Goal: Task Accomplishment & Management: Manage account settings

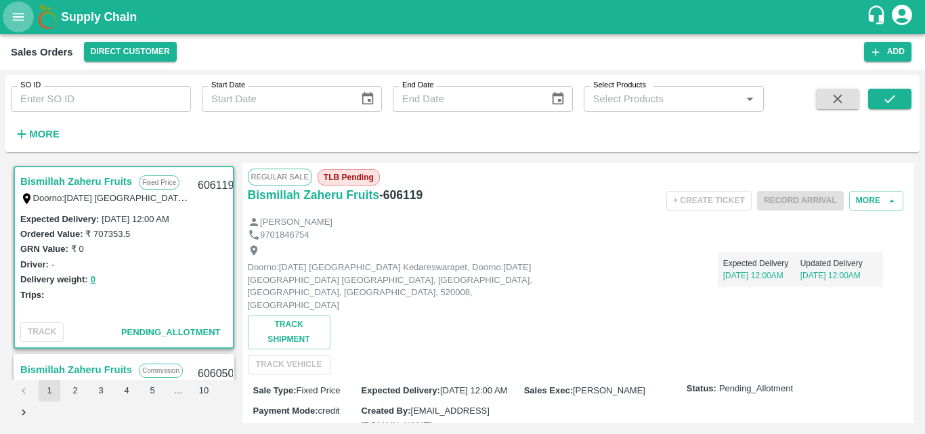
click at [21, 14] on icon "open drawer" at bounding box center [19, 16] width 12 height 7
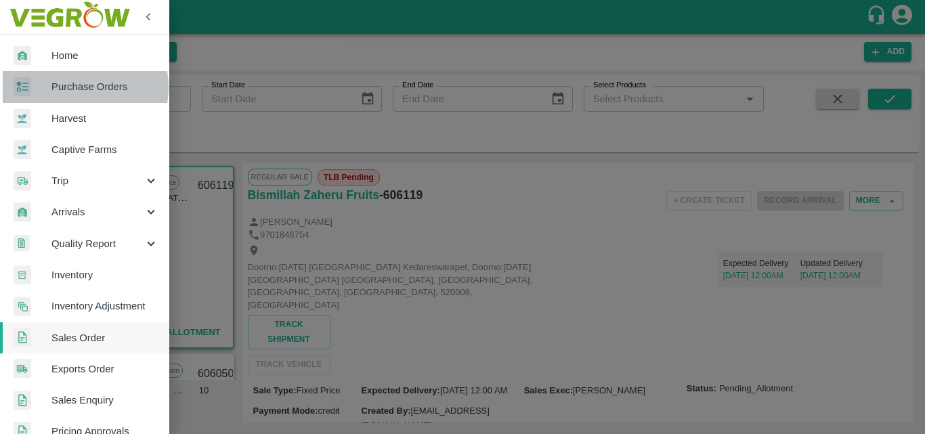
click at [72, 87] on span "Purchase Orders" at bounding box center [104, 86] width 107 height 15
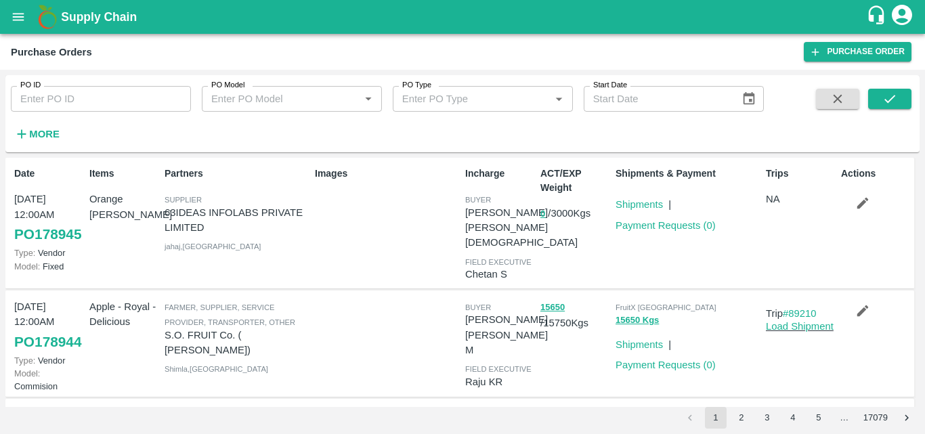
click at [274, 253] on div "Partners Supplier 63IDEAS INFOLABS PRIVATE LIMITED jahaj , Maharashtra" at bounding box center [234, 223] width 150 height 124
click at [407, 326] on div at bounding box center [385, 344] width 150 height 100
click at [47, 131] on strong "More" at bounding box center [44, 134] width 30 height 11
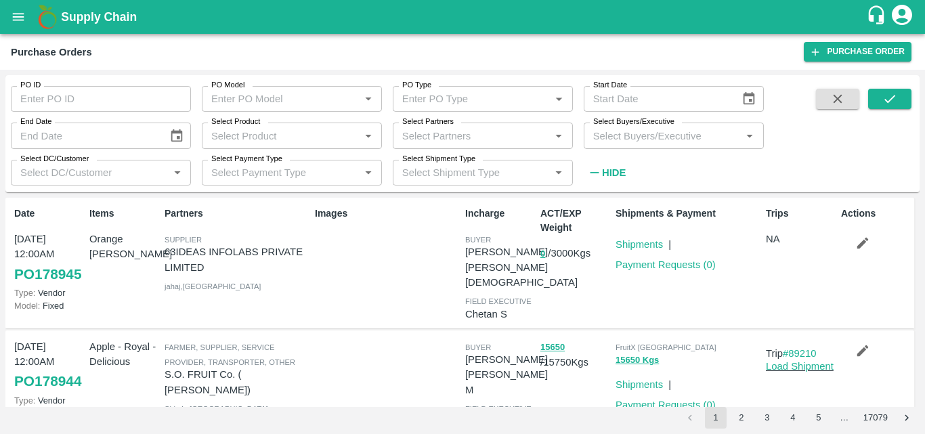
click at [103, 180] on input "Select DC/Customer" at bounding box center [90, 173] width 150 height 18
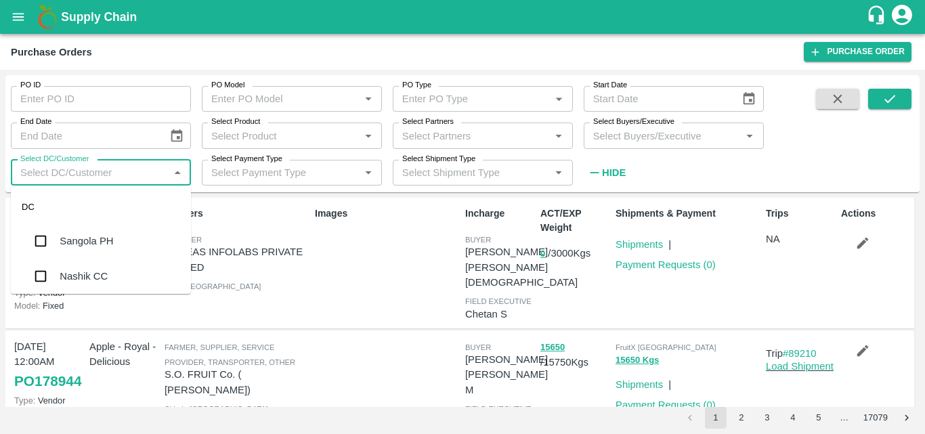
type input "e"
type input "m"
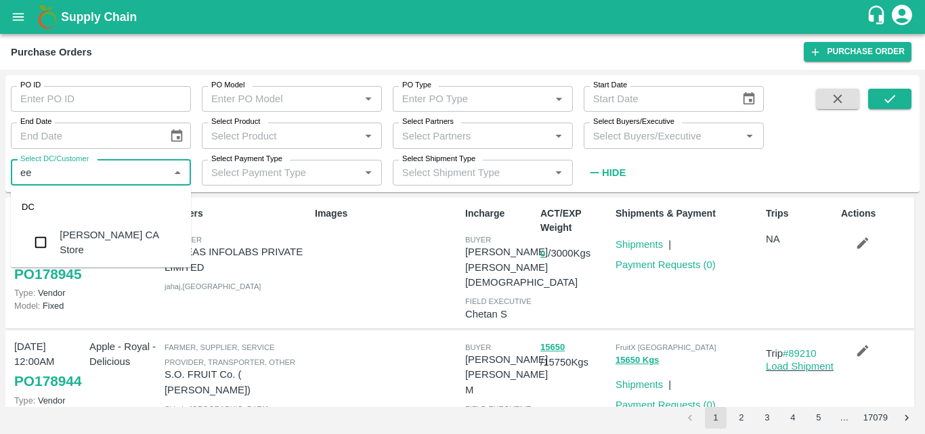
type input "e"
type input "ban"
click at [38, 279] on input "checkbox" at bounding box center [40, 281] width 27 height 27
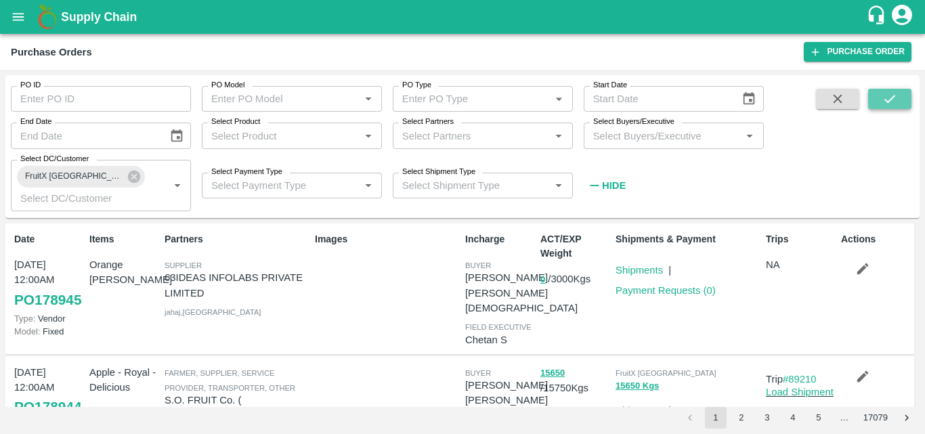
click at [885, 94] on icon "submit" at bounding box center [890, 98] width 15 height 15
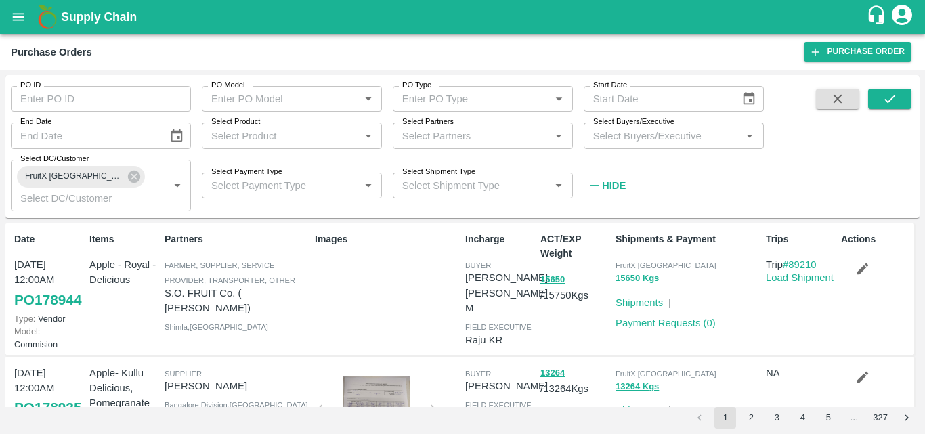
click at [311, 306] on div "Images" at bounding box center [385, 289] width 150 height 125
click at [127, 174] on icon at bounding box center [134, 176] width 15 height 15
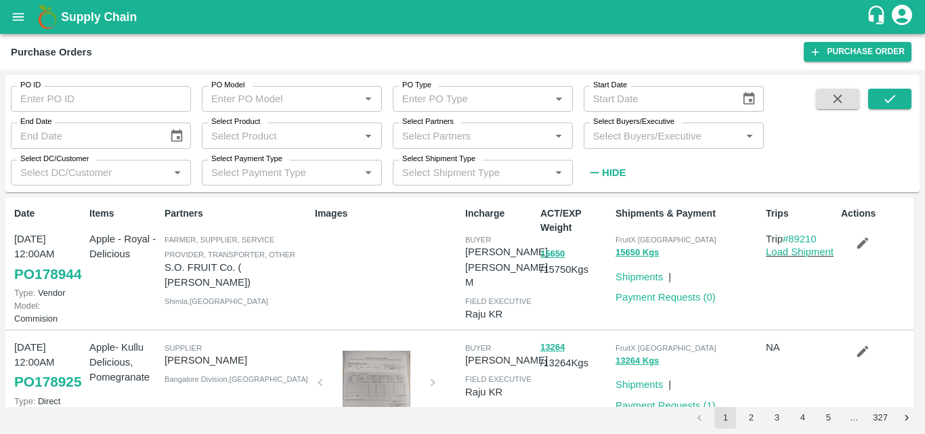
click at [637, 138] on input "Select Buyers/Executive" at bounding box center [663, 136] width 150 height 18
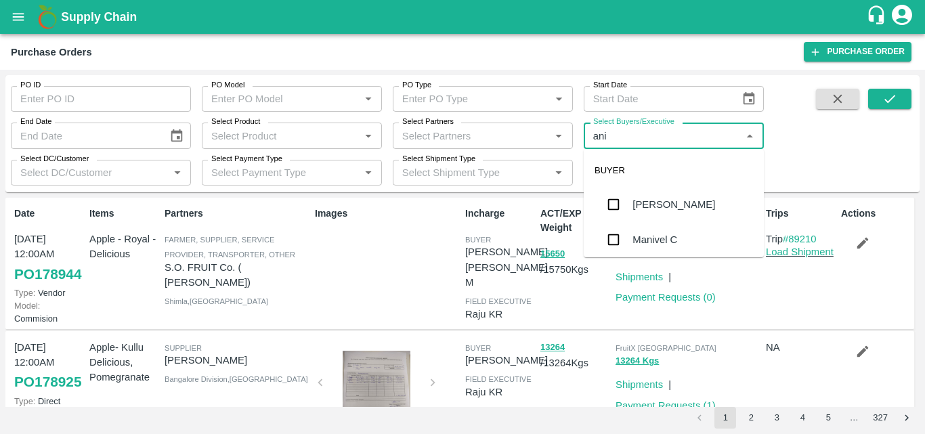
type input "anil"
click at [611, 206] on input "checkbox" at bounding box center [613, 204] width 27 height 27
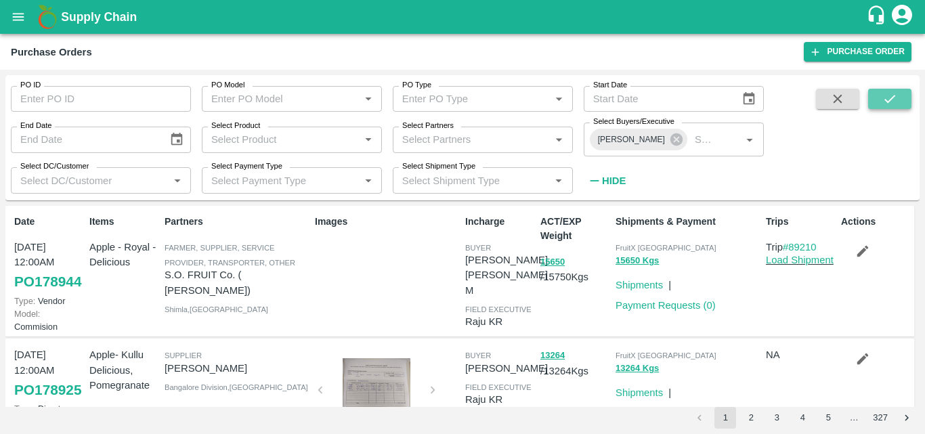
click at [877, 94] on button "submit" at bounding box center [889, 99] width 43 height 20
click at [341, 312] on div "Images" at bounding box center [385, 271] width 150 height 125
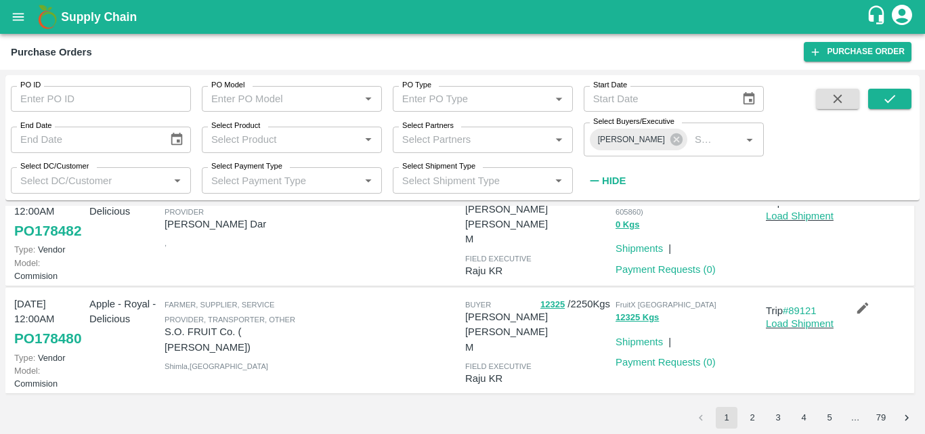
scroll to position [985, 0]
click at [342, 282] on div at bounding box center [385, 233] width 150 height 100
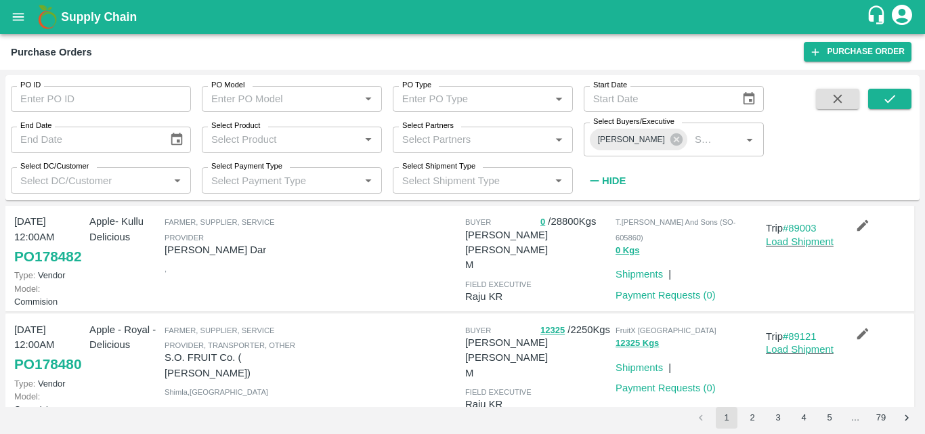
scroll to position [904, 0]
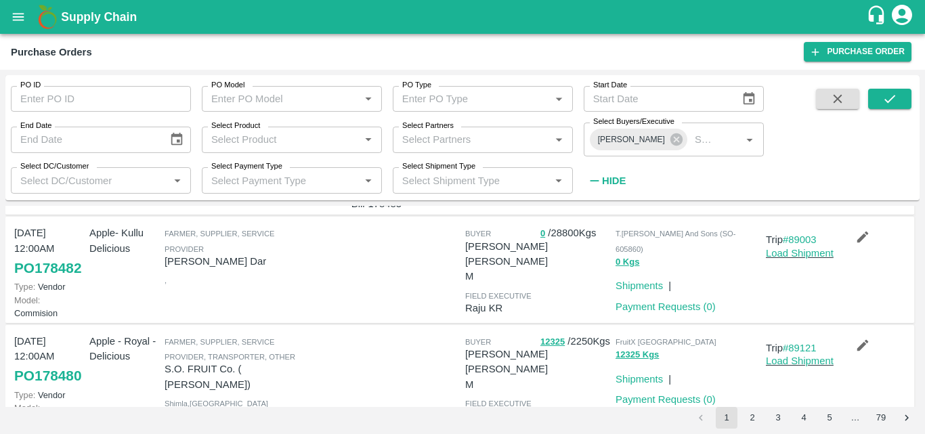
click at [381, 193] on div at bounding box center [377, 159] width 102 height 68
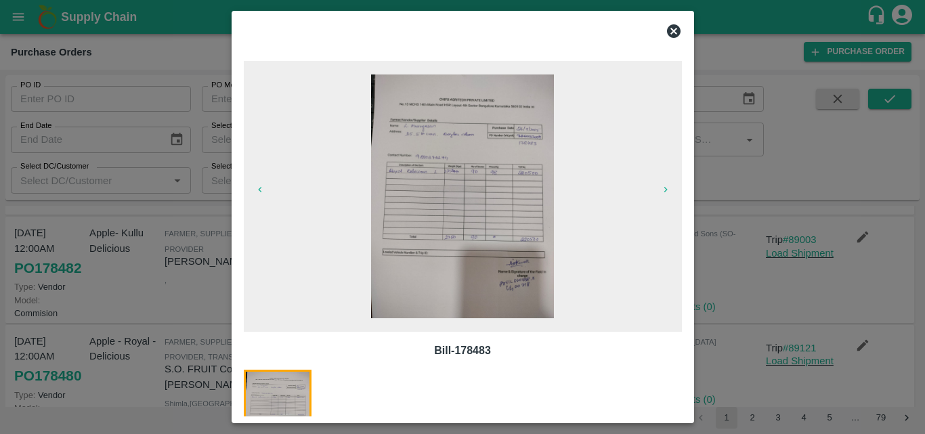
click at [671, 35] on icon at bounding box center [674, 31] width 14 height 14
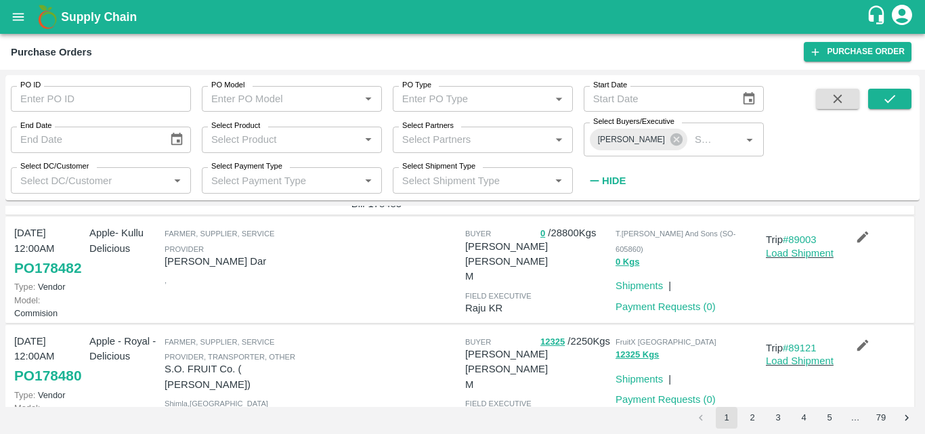
click at [362, 101] on div at bounding box center [385, 51] width 150 height 100
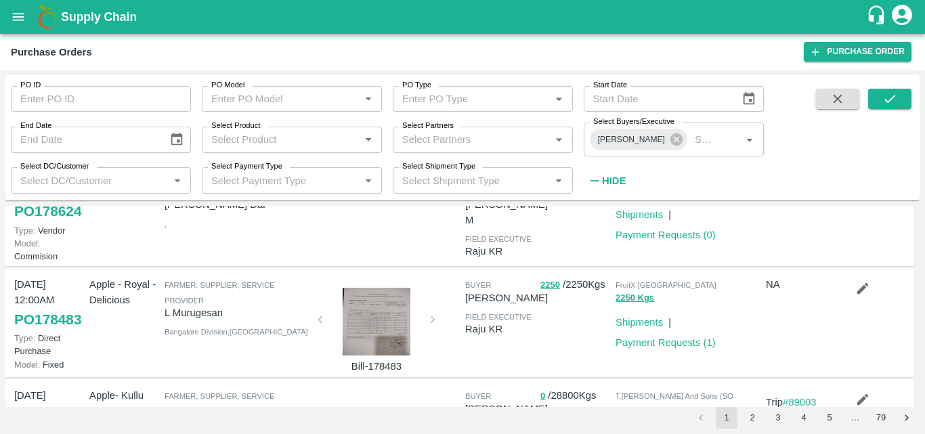
scroll to position [714, 0]
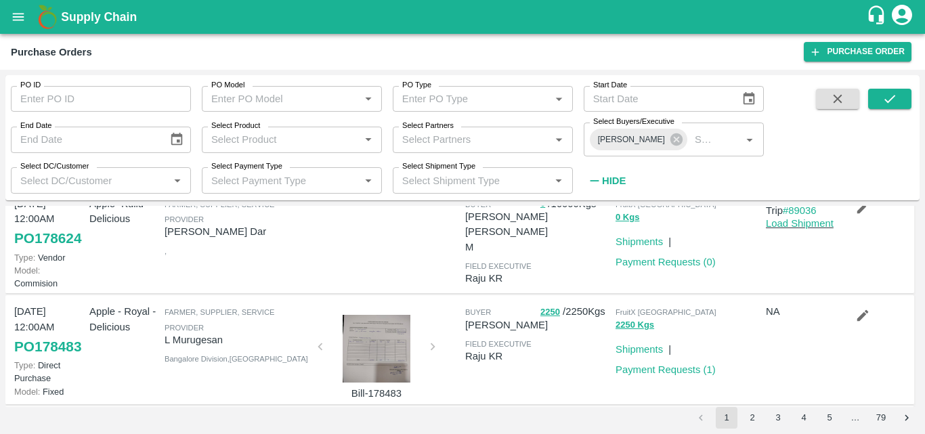
click at [234, 182] on div "Supplier PRAVASI IMPEX Bangalore Division , Karnataka" at bounding box center [234, 131] width 150 height 102
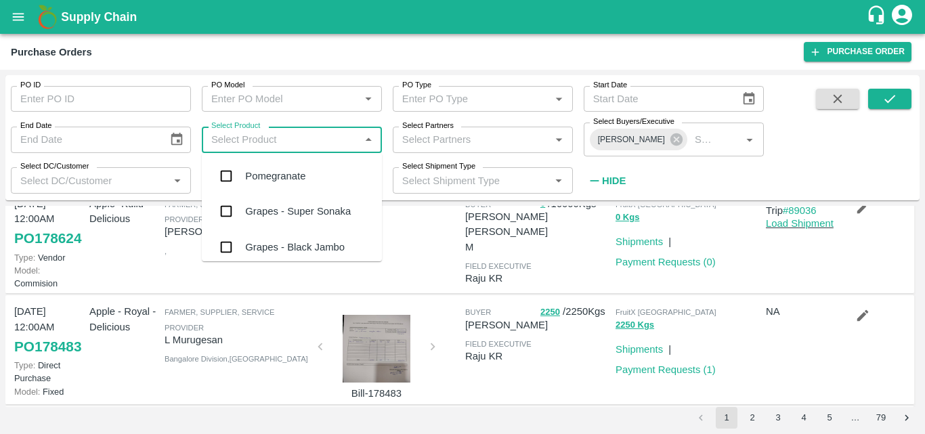
click at [289, 137] on input "Select Product" at bounding box center [281, 140] width 150 height 18
click at [247, 134] on input "Select Product" at bounding box center [281, 140] width 150 height 18
type input "a"
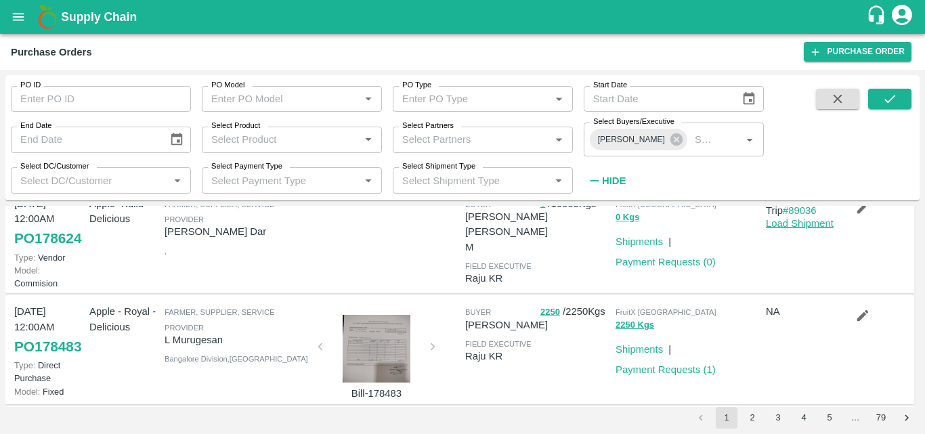
click at [862, 156] on span at bounding box center [838, 141] width 54 height 104
click at [671, 144] on icon at bounding box center [677, 139] width 12 height 12
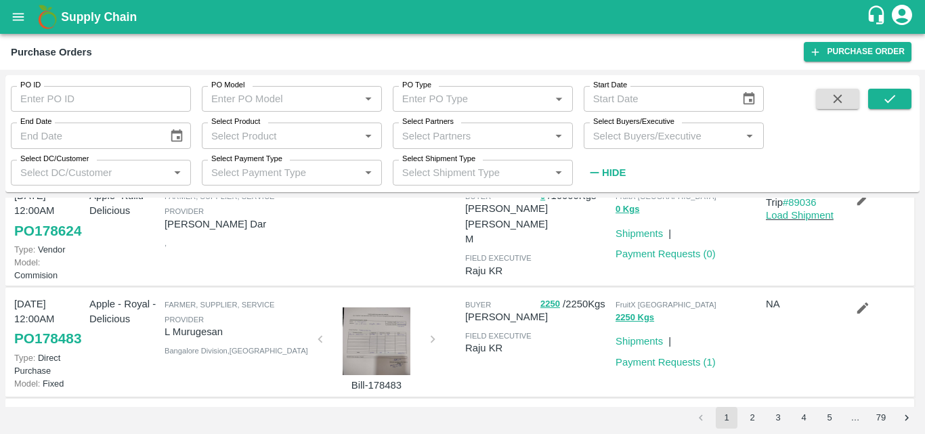
click at [221, 174] on div "Supplier PRAVASI IMPEX Bangalore Division , Karnataka" at bounding box center [234, 123] width 150 height 102
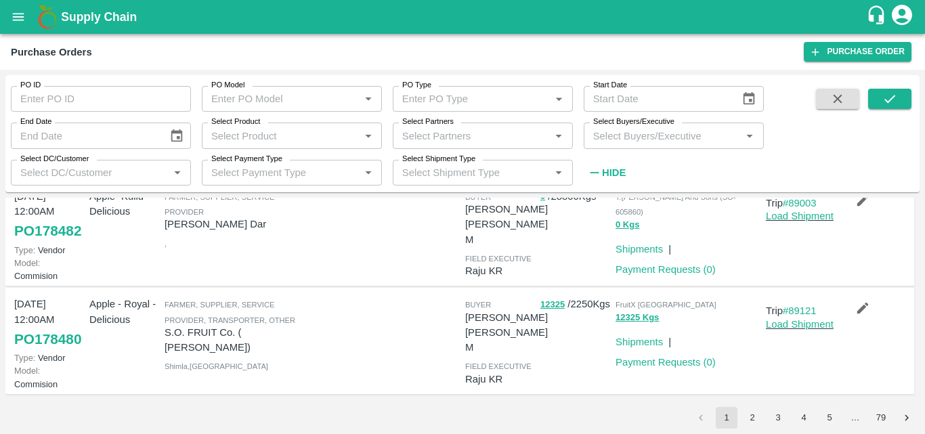
scroll to position [1166, 0]
click at [182, 133] on icon "Choose date" at bounding box center [177, 135] width 12 height 13
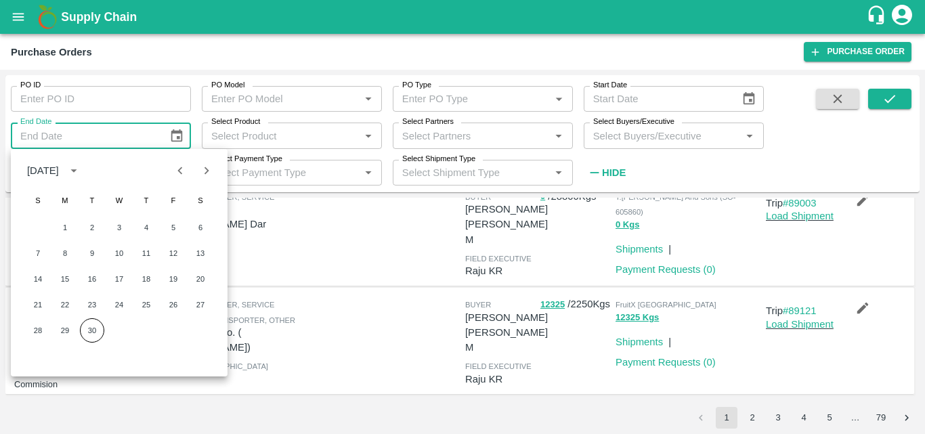
click at [828, 218] on div "Trip #89003 Load Shipment" at bounding box center [798, 234] width 75 height 100
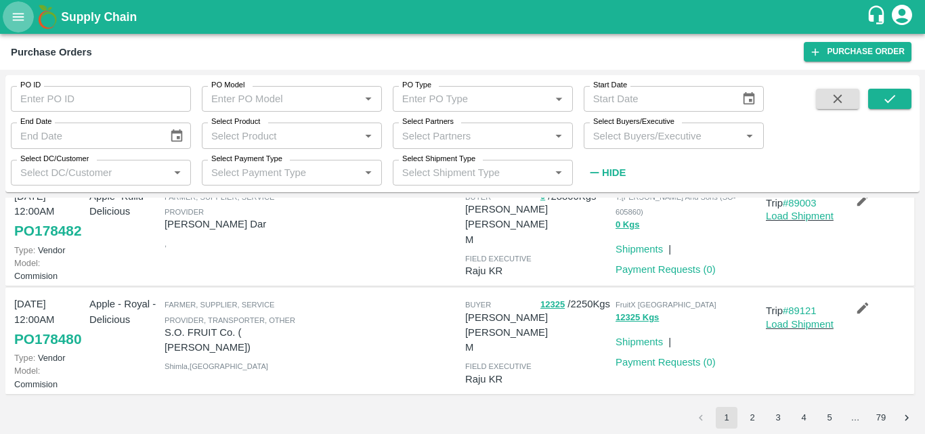
click at [19, 16] on icon "open drawer" at bounding box center [18, 16] width 15 height 15
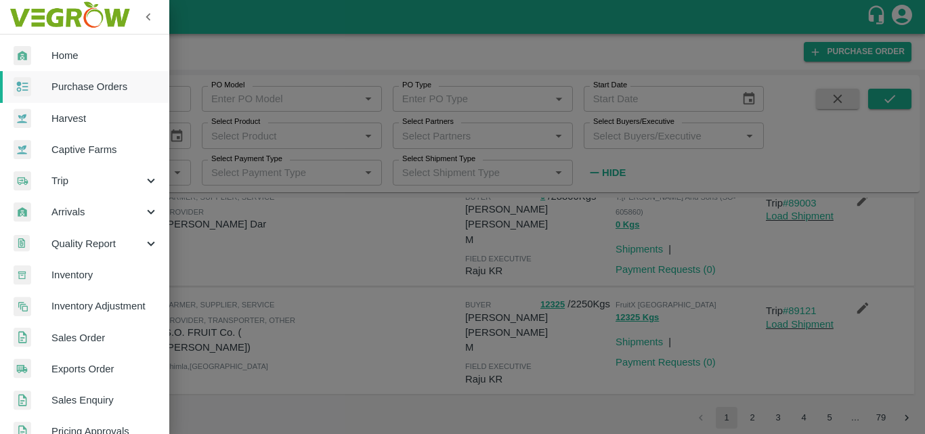
click at [401, 356] on div at bounding box center [462, 217] width 925 height 434
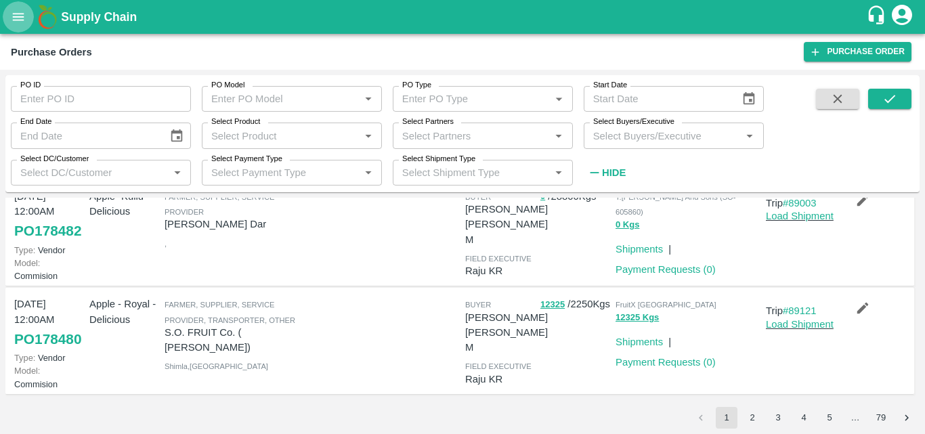
click at [21, 14] on icon "open drawer" at bounding box center [19, 16] width 12 height 7
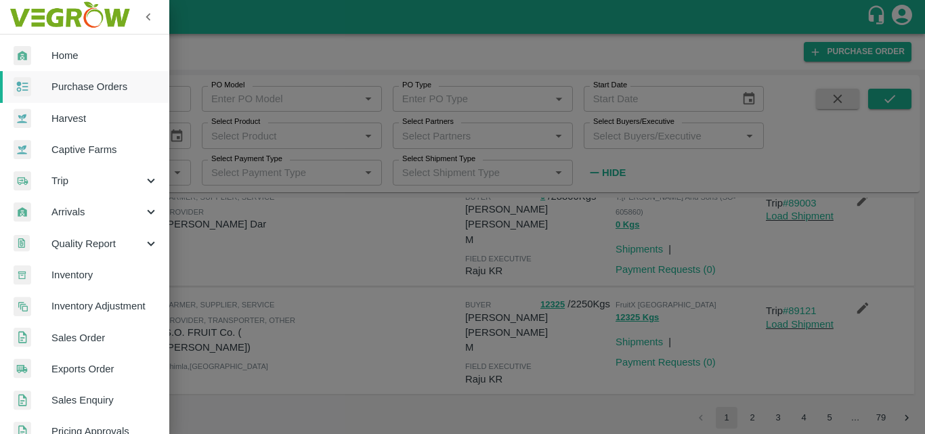
click at [372, 252] on div at bounding box center [462, 217] width 925 height 434
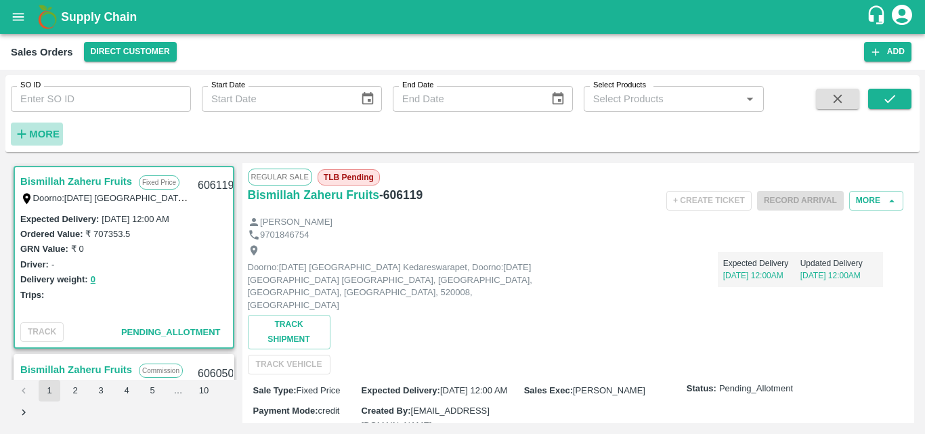
click at [46, 135] on strong "More" at bounding box center [44, 134] width 30 height 11
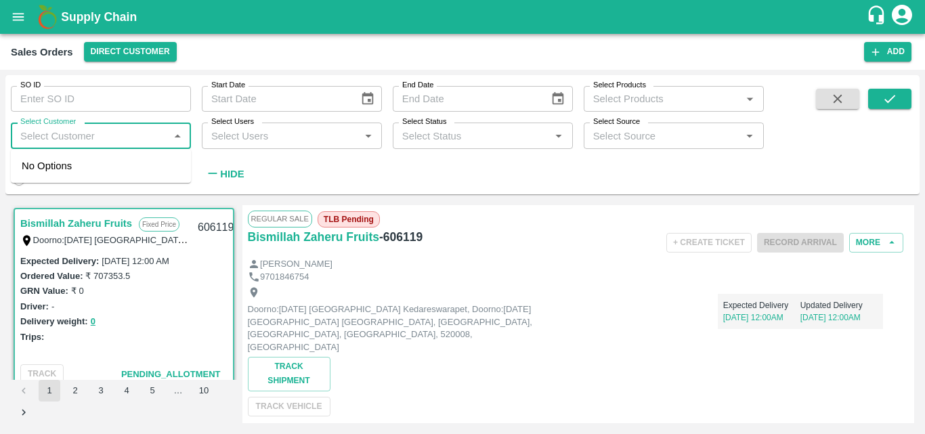
click at [102, 138] on input "Select Customer" at bounding box center [90, 136] width 150 height 18
click at [420, 293] on div "Doorno:[DATE] [GEOGRAPHIC_DATA] Kedareswarapet, Doorno:[DATE] [GEOGRAPHIC_DATA]…" at bounding box center [400, 320] width 305 height 67
click at [568, 298] on div "Expected Delivery [DATE] 12:00AM Updated Delivery [DATE] 12:00AM" at bounding box center [718, 306] width 331 height 46
click at [547, 288] on div "Doorno:[DATE] [GEOGRAPHIC_DATA] Kedareswarapet, Doorno:[DATE] [GEOGRAPHIC_DATA]…" at bounding box center [400, 320] width 305 height 67
click at [194, 296] on div "GRN Value: ₹ 0" at bounding box center [123, 290] width 207 height 15
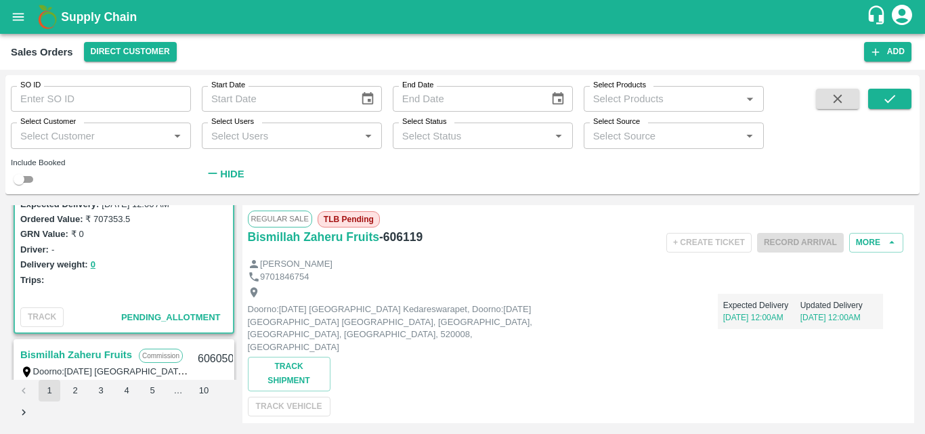
scroll to position [81, 0]
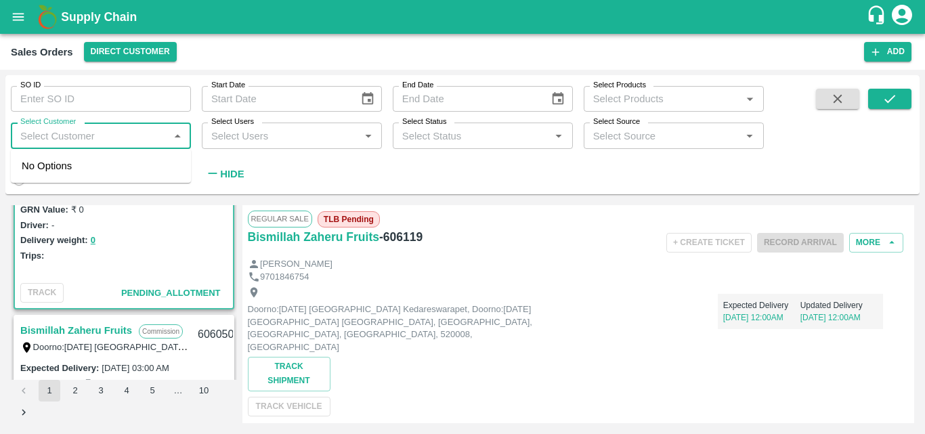
click at [87, 140] on input "Select Customer" at bounding box center [90, 136] width 150 height 18
type input "green"
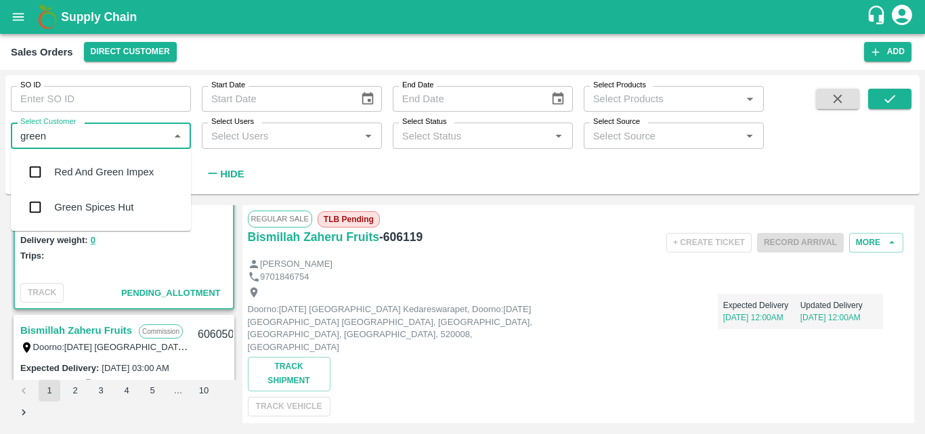
click at [65, 208] on div "Green Spices Hut" at bounding box center [93, 207] width 79 height 15
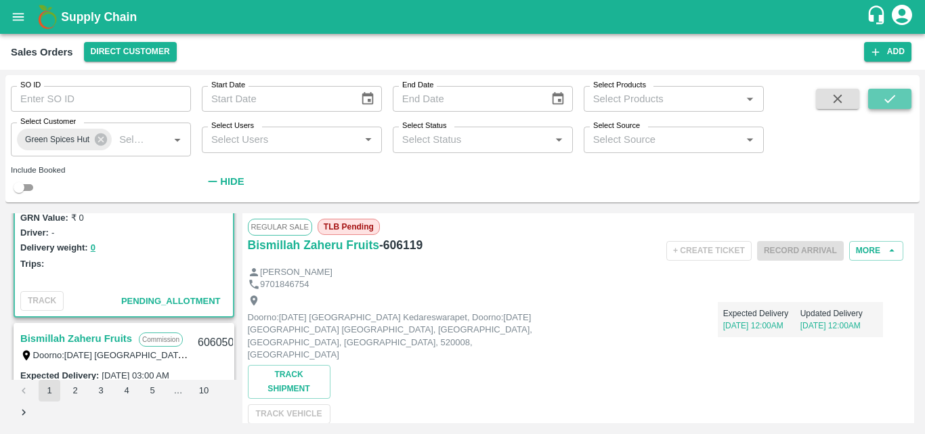
click at [888, 97] on icon "submit" at bounding box center [890, 98] width 15 height 15
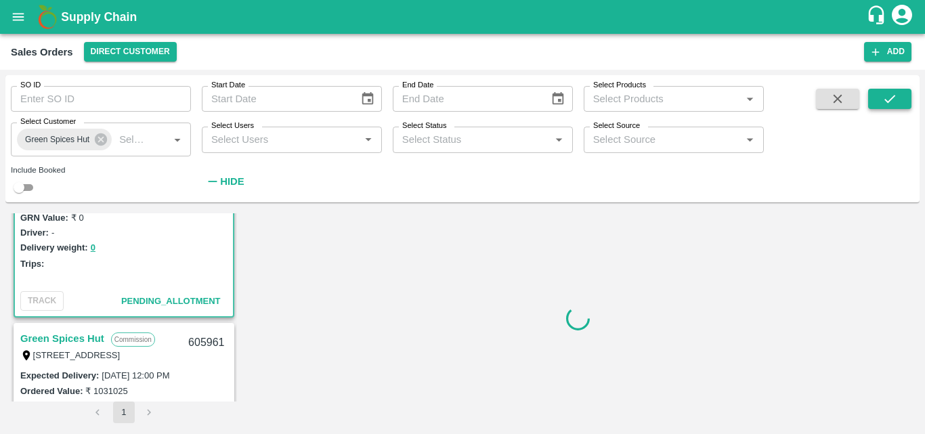
scroll to position [3, 0]
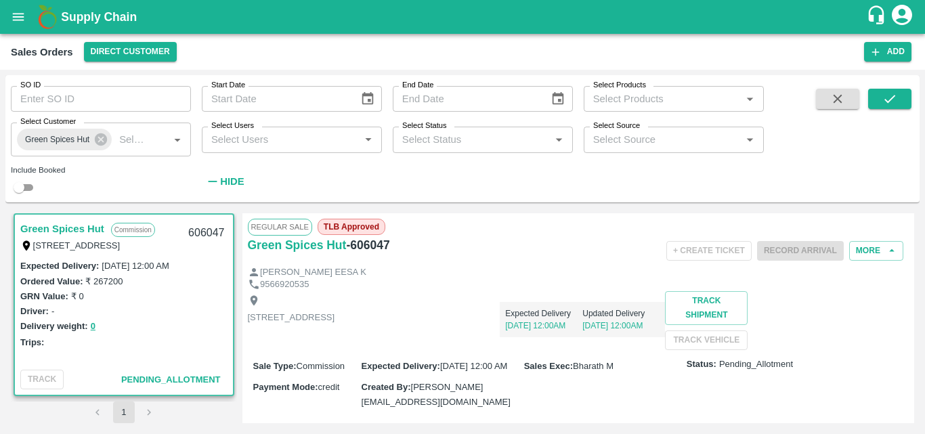
click at [163, 347] on div "Trips:" at bounding box center [123, 342] width 207 height 15
click at [433, 338] on div "[STREET_ADDRESS] Expected Delivery [DATE] 12:00AM Updated Delivery [DATE] 12:00…" at bounding box center [579, 320] width 662 height 59
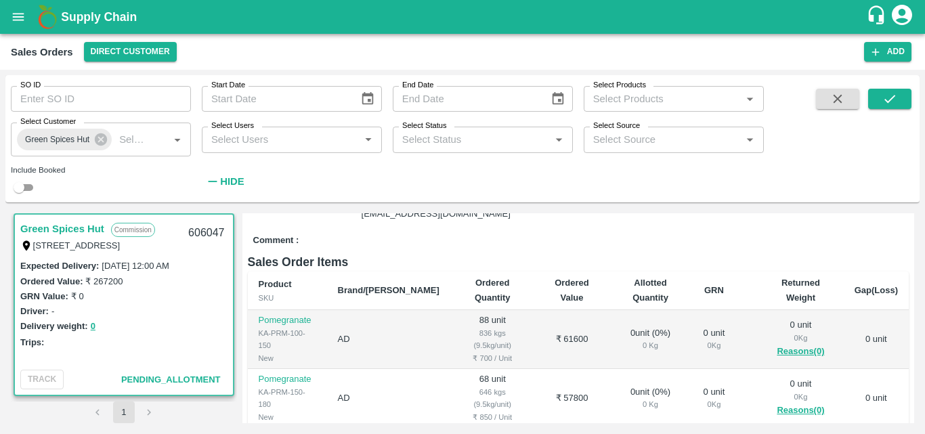
scroll to position [190, 0]
click at [169, 301] on div "GRN Value: ₹ 0" at bounding box center [123, 296] width 207 height 15
click at [168, 325] on div "Delivery weight: 0" at bounding box center [123, 326] width 207 height 16
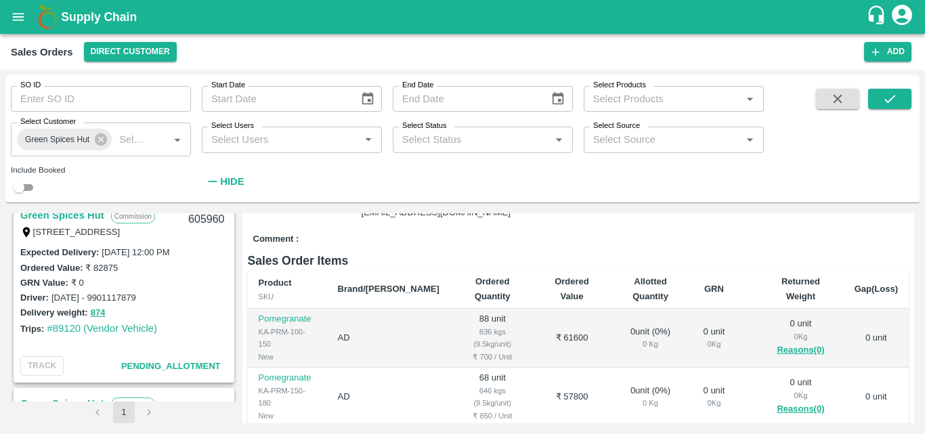
scroll to position [463, 0]
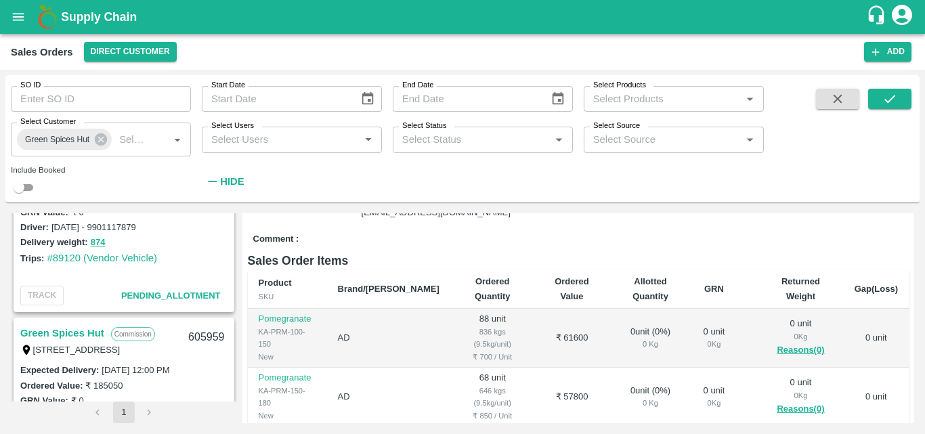
click at [169, 251] on div "Trips: #89120 (Vendor Vehicle)" at bounding box center [123, 258] width 207 height 15
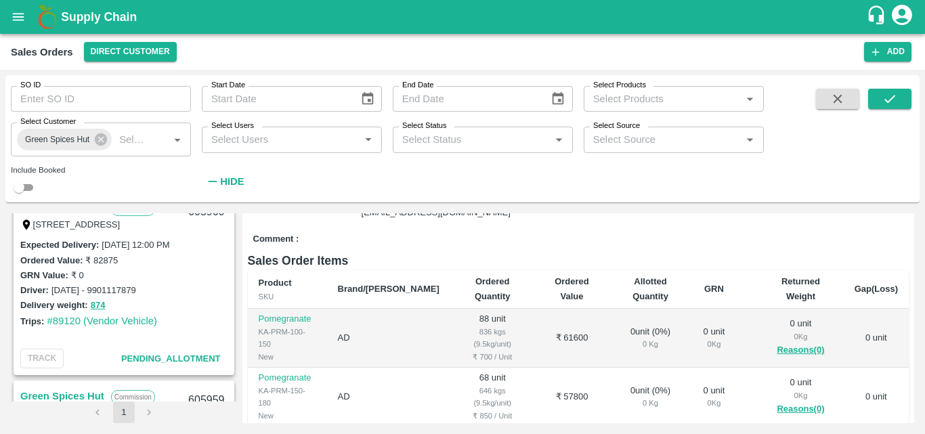
scroll to position [382, 0]
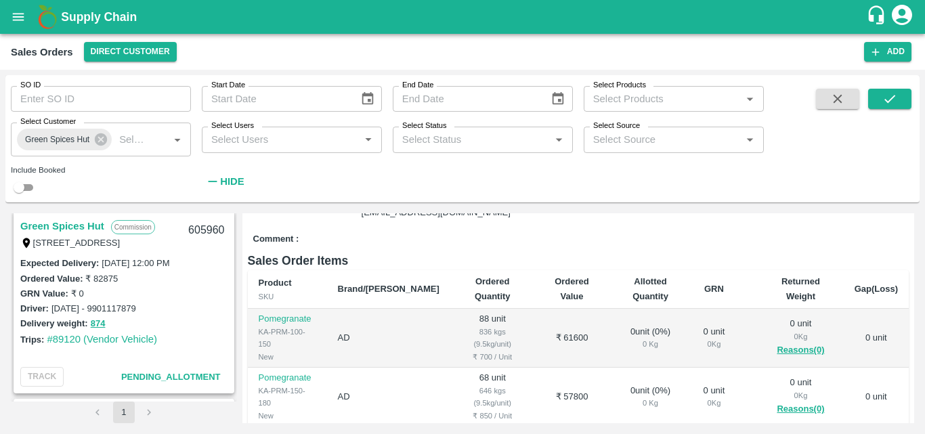
click at [66, 226] on link "Green Spices Hut" at bounding box center [62, 226] width 84 height 18
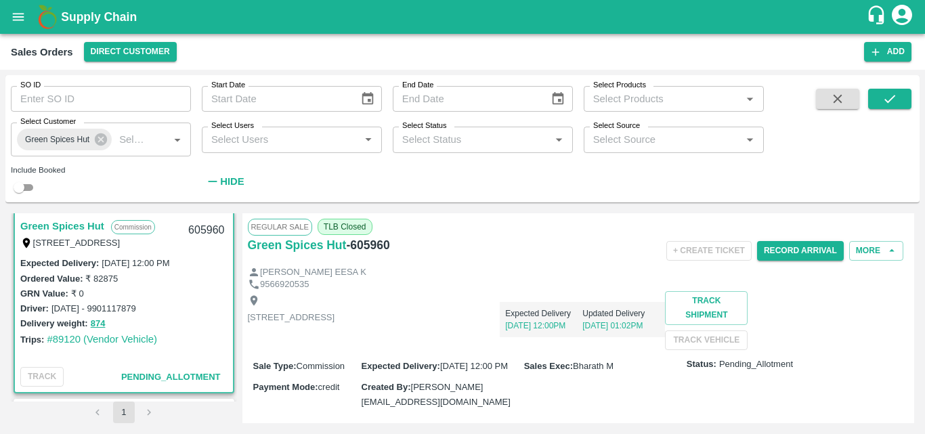
click at [150, 312] on div "Driver: Dhanu - 9901117879" at bounding box center [123, 308] width 207 height 15
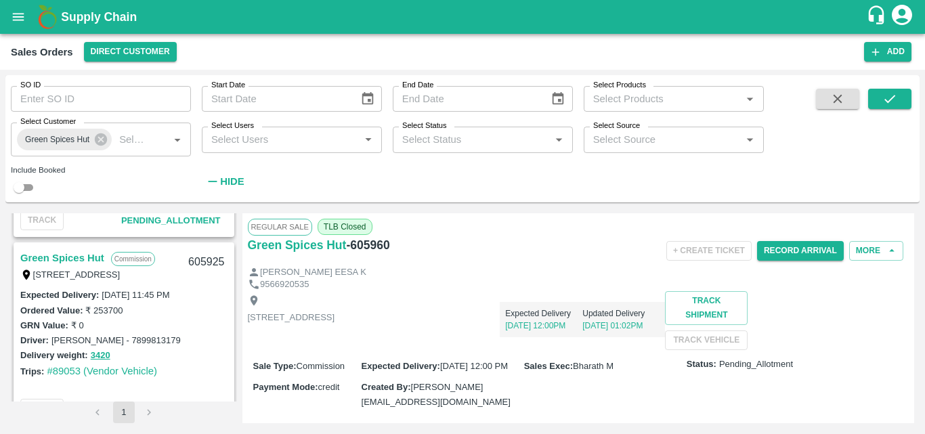
scroll to position [734, 0]
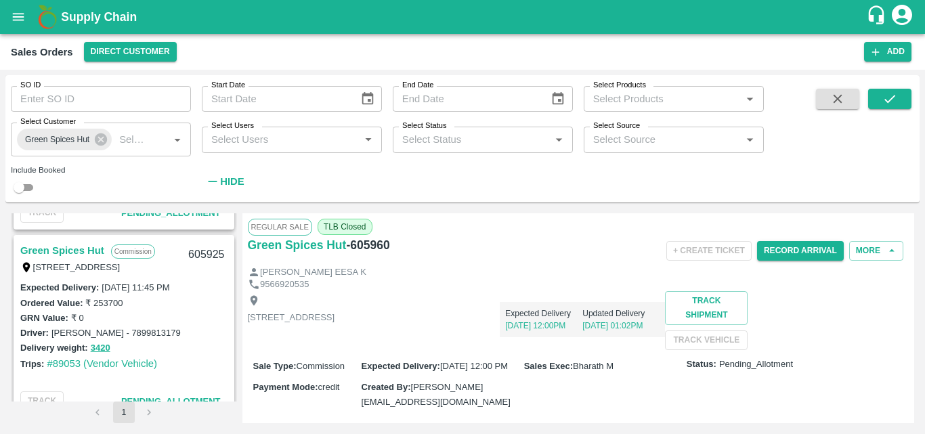
click at [77, 251] on link "Green Spices Hut" at bounding box center [62, 251] width 84 height 18
click at [619, 321] on div "Expected Delivery 30 Sep, 11:45PM Updated Delivery 28 Sep, 01:08PM" at bounding box center [500, 314] width 331 height 46
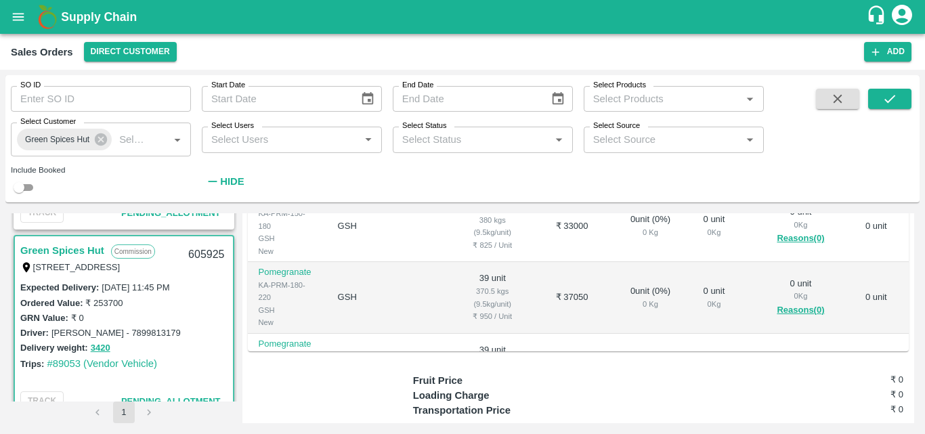
scroll to position [406, 0]
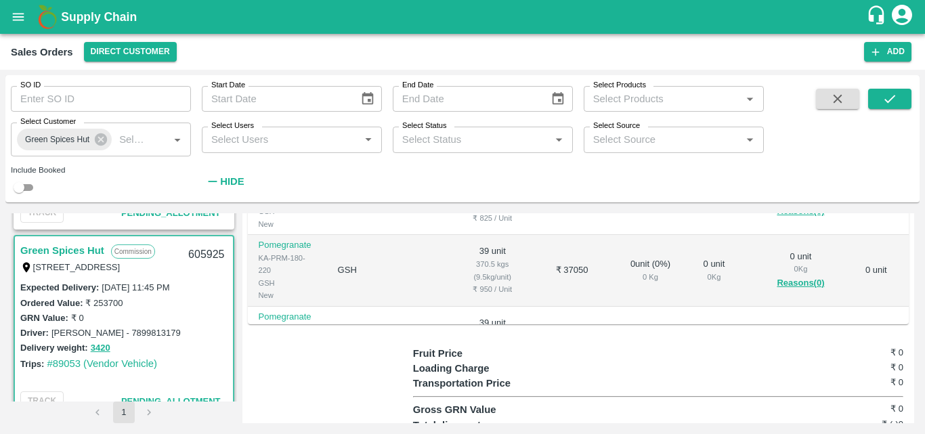
click at [498, 307] on td "39 unit 370.5 kgs (9.5kg/unit) ₹ 950 / Unit" at bounding box center [492, 271] width 85 height 72
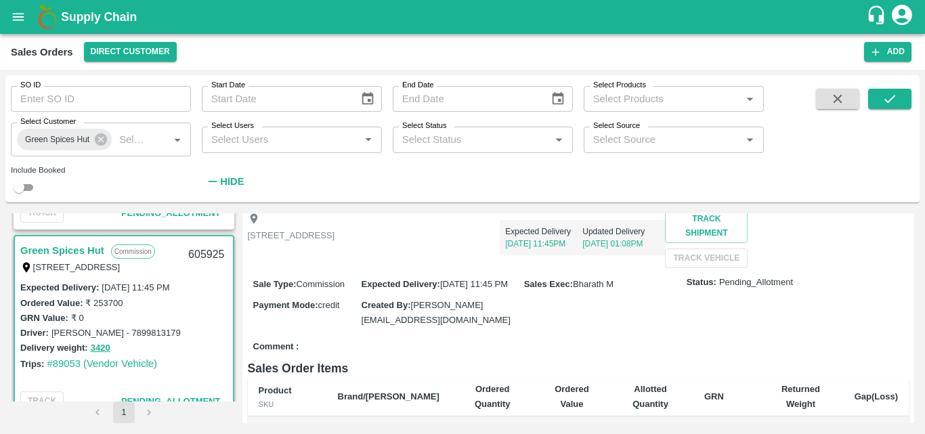
scroll to position [0, 0]
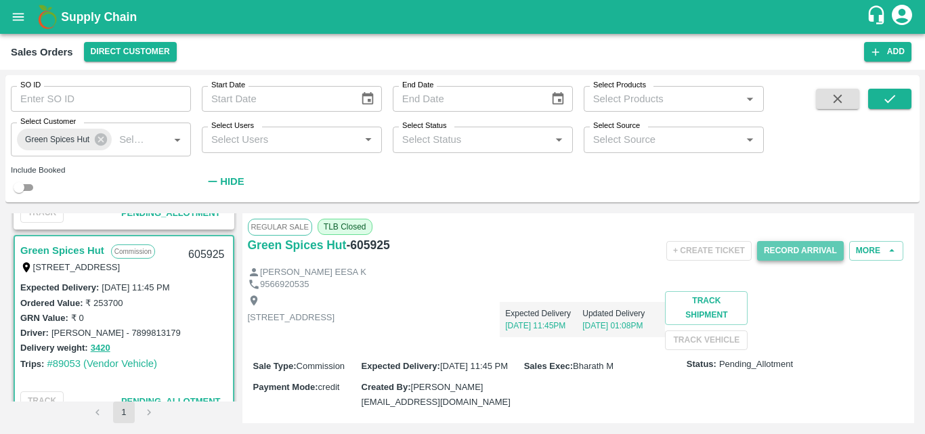
click at [775, 251] on button "Record Arrival" at bounding box center [800, 251] width 87 height 20
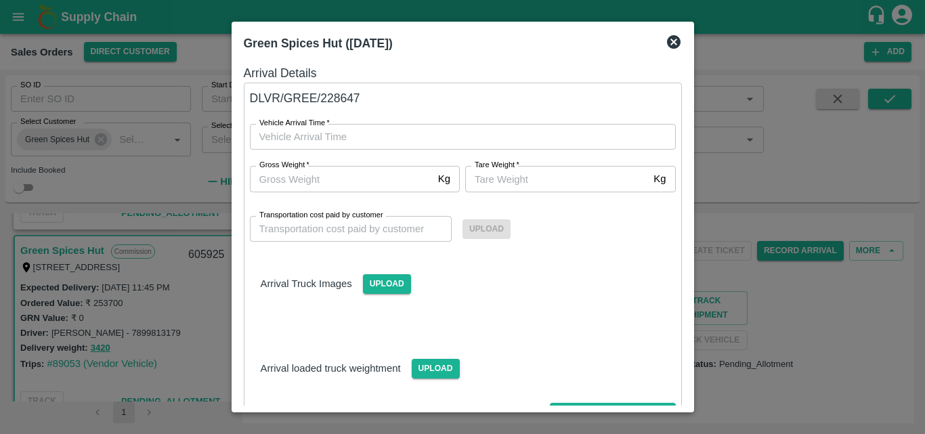
type input "DD/MM/YYYY hh:mm aa"
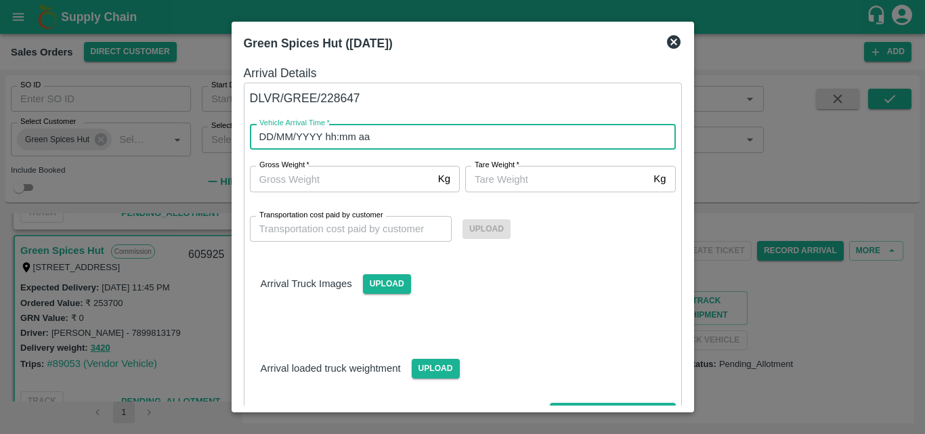
click at [376, 146] on input "DD/MM/YYYY hh:mm aa" at bounding box center [458, 137] width 417 height 26
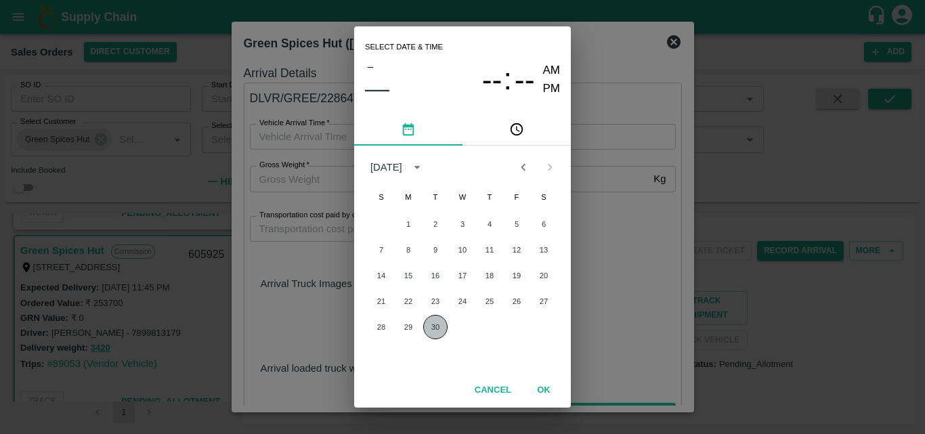
click at [432, 331] on button "30" at bounding box center [435, 327] width 24 height 24
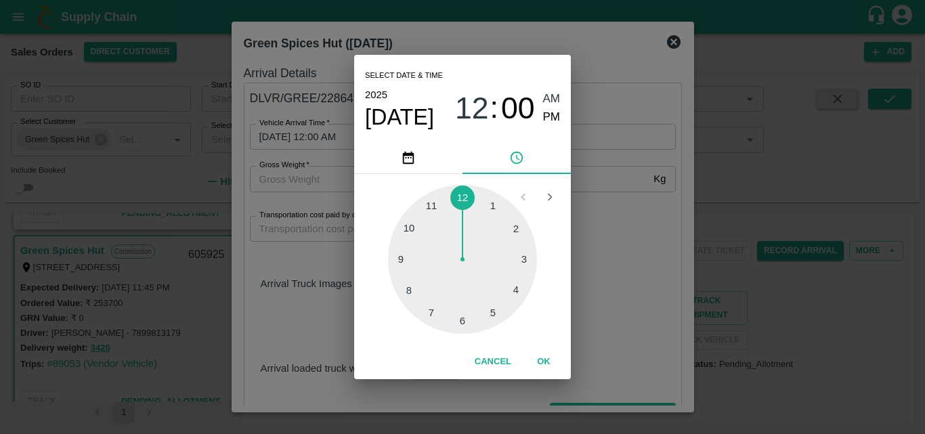
click at [402, 257] on div at bounding box center [462, 259] width 149 height 149
type input "30/09/2025 09:00 AM"
click at [533, 362] on button "OK" at bounding box center [543, 362] width 43 height 24
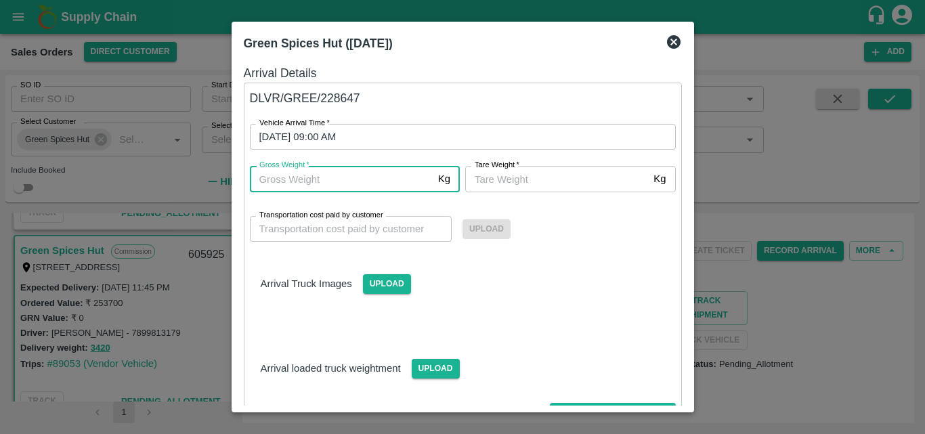
click at [373, 180] on input "Gross Weight   *" at bounding box center [341, 179] width 183 height 26
type input "3420"
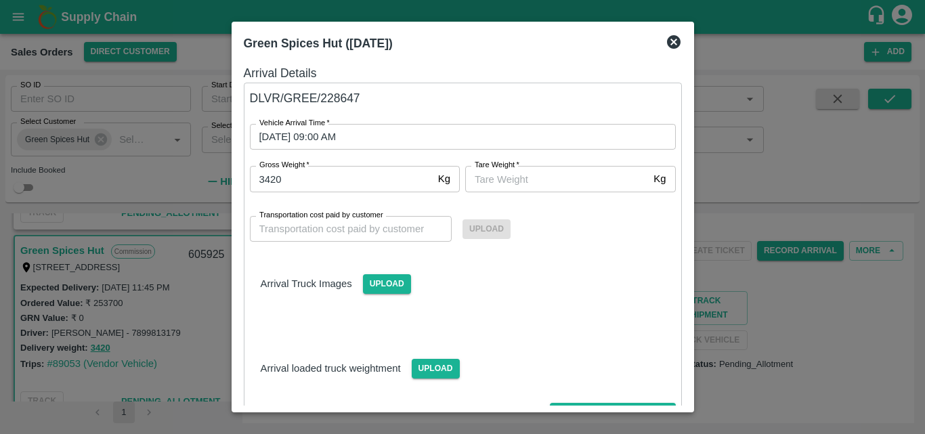
drag, startPoint x: 498, startPoint y: 171, endPoint x: 494, endPoint y: 184, distance: 14.1
click at [494, 184] on div "Tare Weight   * Kg Tare Weight" at bounding box center [570, 179] width 211 height 26
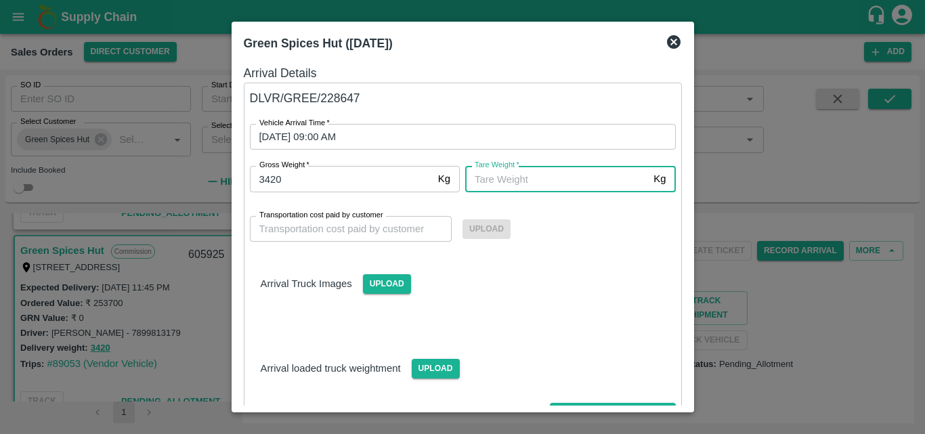
click at [494, 184] on input "Tare Weight   *" at bounding box center [556, 179] width 183 height 26
type input "3500"
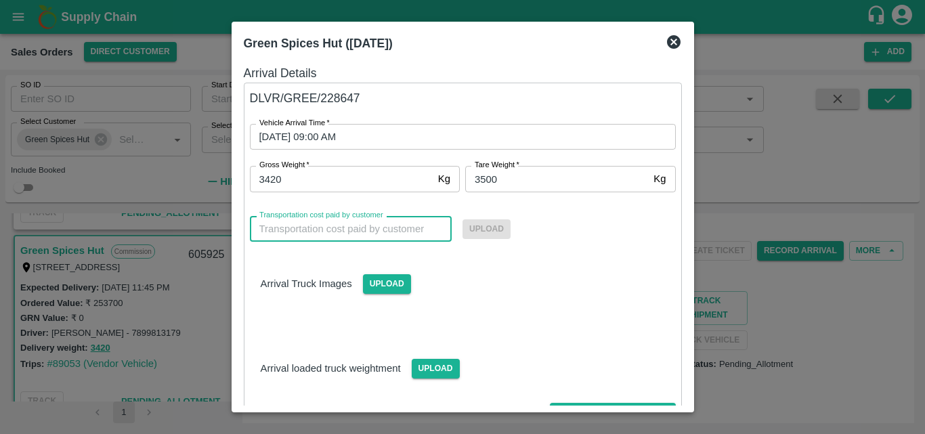
click at [396, 231] on input "Transportation cost paid by customer" at bounding box center [351, 229] width 203 height 26
type input "0"
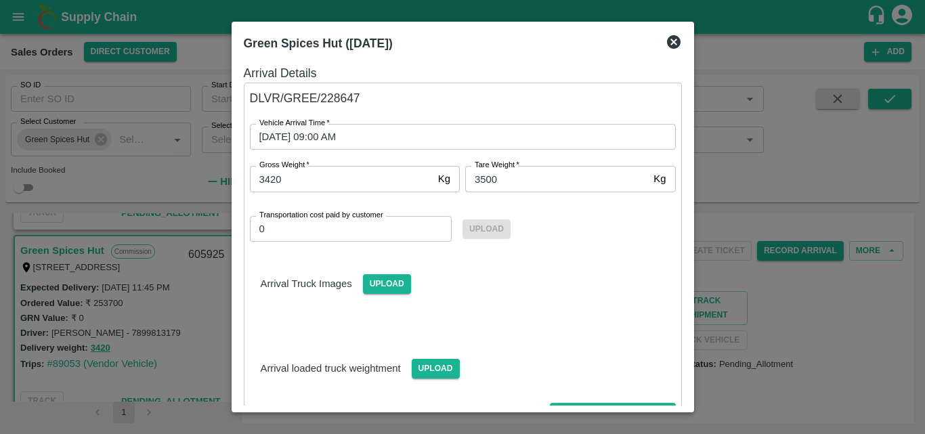
scroll to position [79, 0]
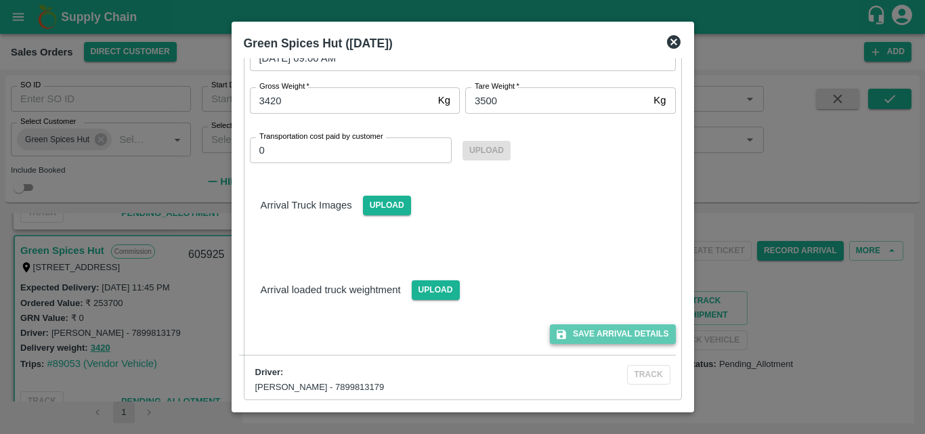
click at [641, 338] on button "Save Arrival Details" at bounding box center [612, 334] width 125 height 20
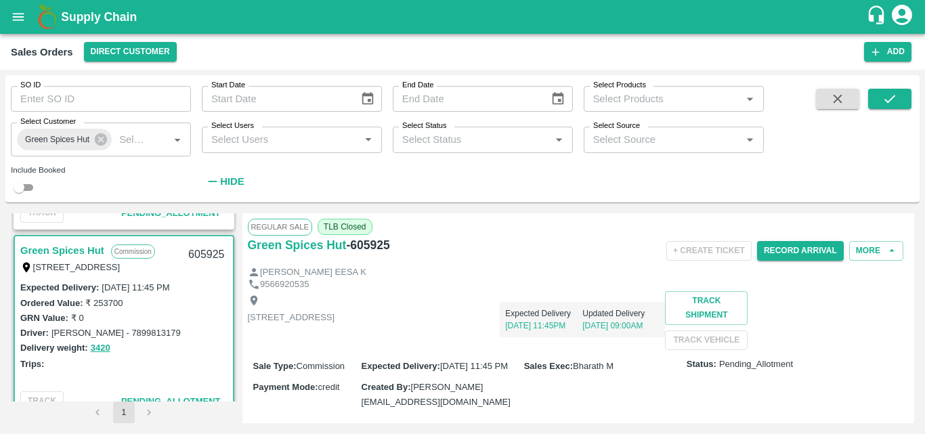
click at [624, 345] on div "Shop no 74, MADURAI MATTUTHAVANI FRUIT MARKET, Madurai, Madurai, Tamil Nadu, 62…" at bounding box center [579, 320] width 662 height 59
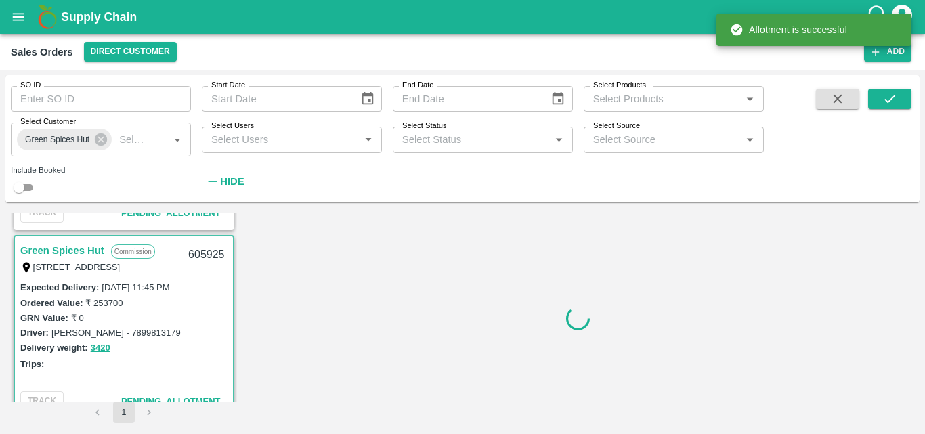
click at [620, 238] on div at bounding box center [579, 318] width 673 height 210
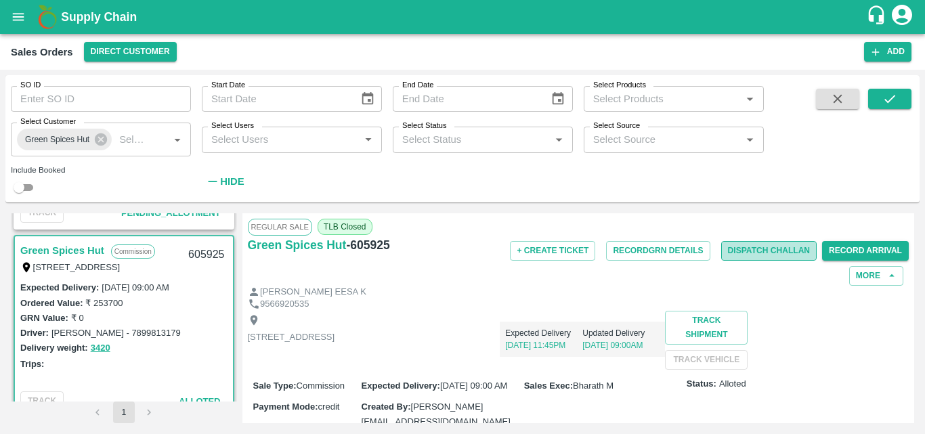
click at [725, 253] on button "Dispatch Challan" at bounding box center [769, 251] width 96 height 20
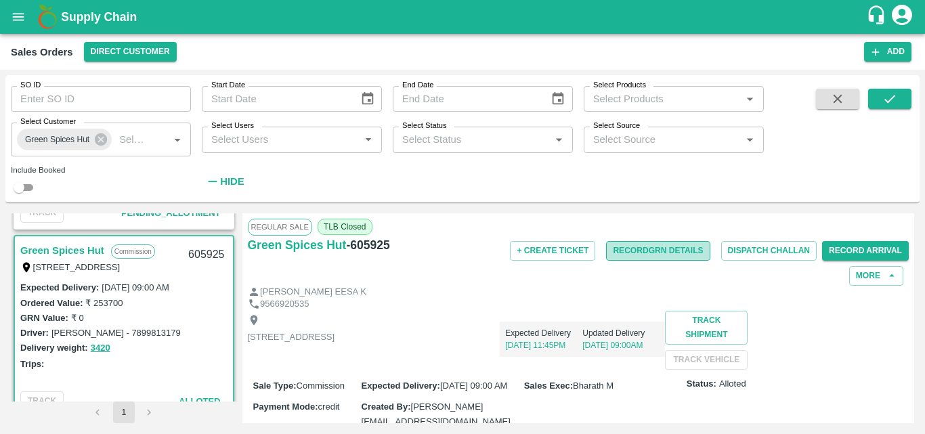
click at [641, 243] on button "Record GRN Details" at bounding box center [658, 251] width 104 height 20
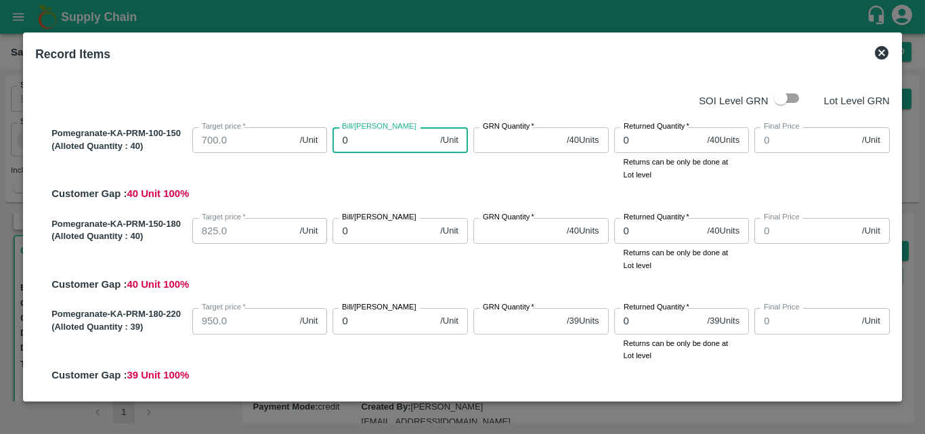
click at [404, 143] on input "0" at bounding box center [384, 140] width 102 height 26
type input "65"
type input "650"
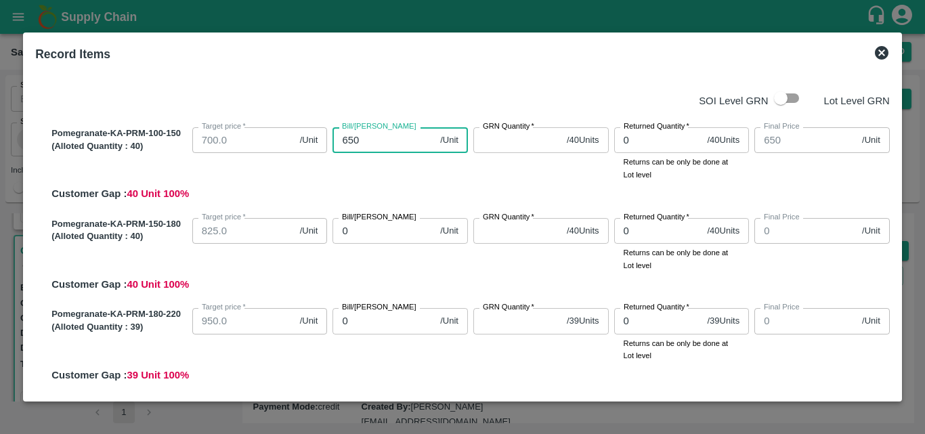
type input "650"
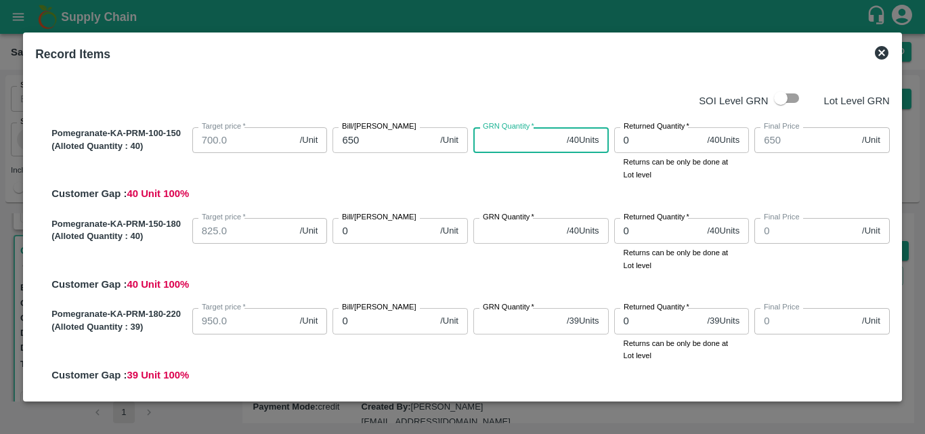
click at [520, 150] on input "GRN Quantity   *" at bounding box center [518, 140] width 88 height 26
type input "40"
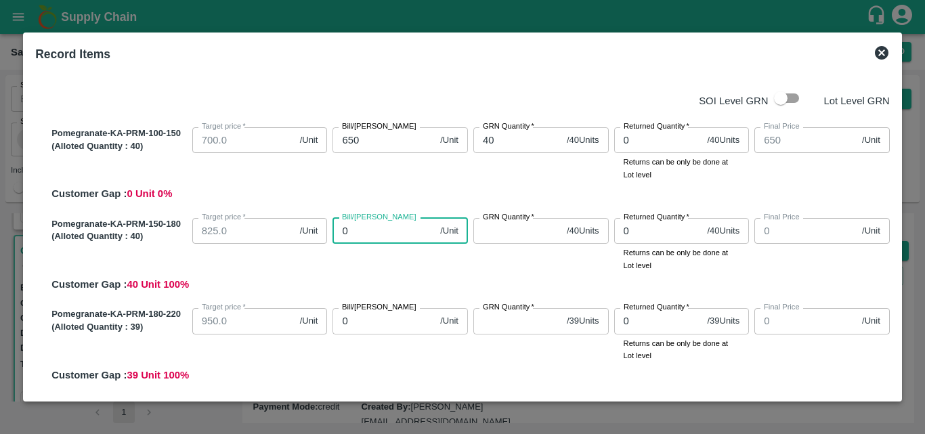
click at [361, 232] on input "0" at bounding box center [384, 231] width 102 height 26
type input "75"
type input "750"
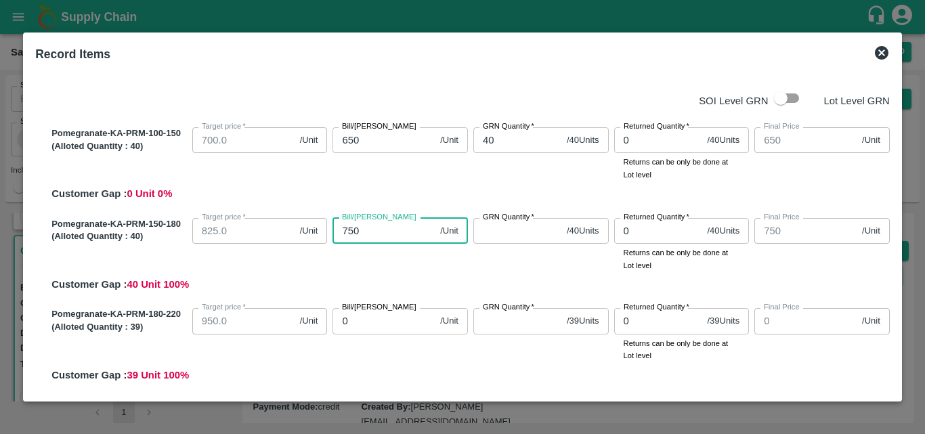
type input "750"
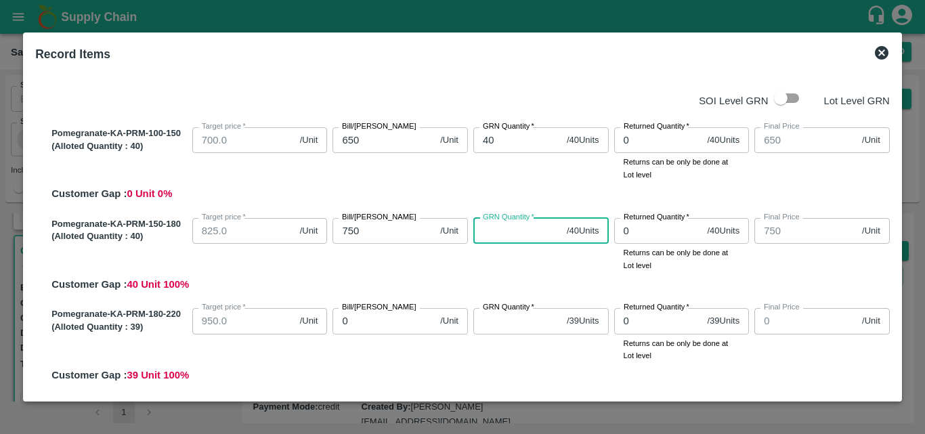
click at [508, 230] on input "GRN Quantity   *" at bounding box center [518, 231] width 88 height 26
click at [508, 231] on input "42" at bounding box center [518, 231] width 88 height 26
type input "40"
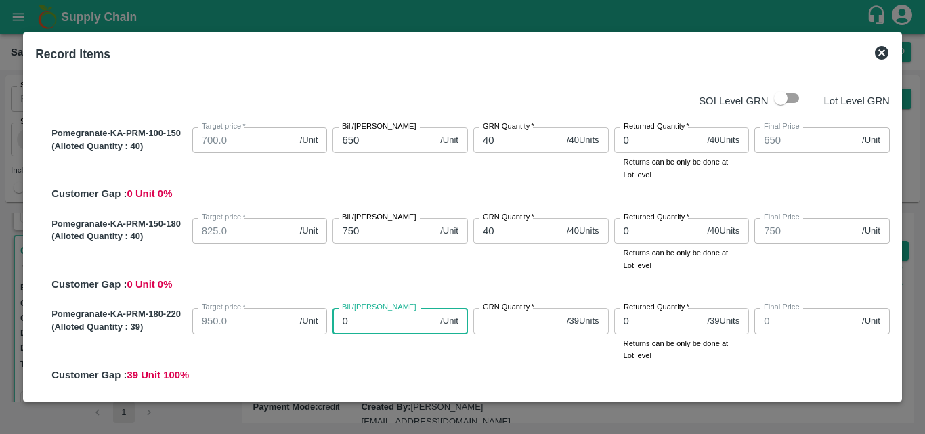
click at [369, 316] on input "0" at bounding box center [384, 321] width 102 height 26
type input "800"
click at [518, 326] on input "GRN Quantity   *" at bounding box center [518, 321] width 88 height 26
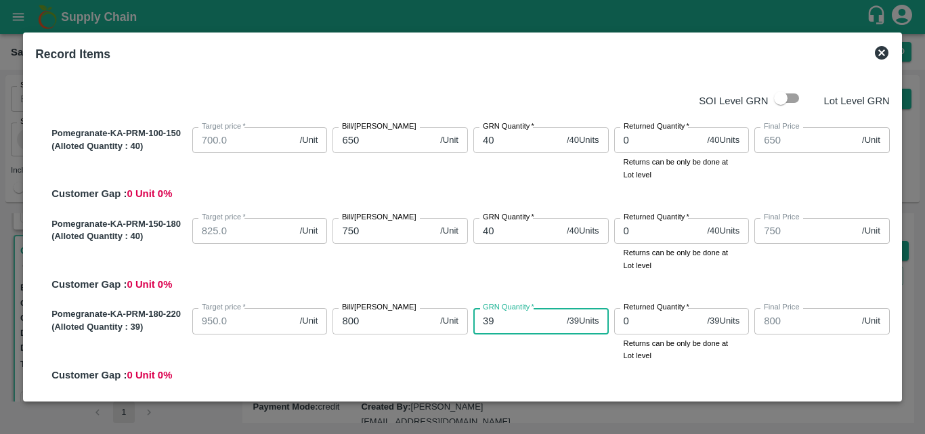
type input "39"
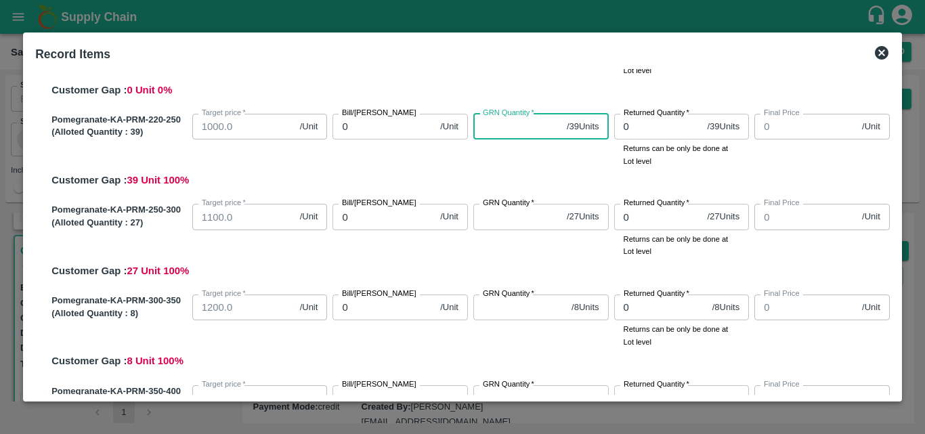
click at [502, 128] on input "GRN Quantity   *" at bounding box center [518, 127] width 88 height 26
type input "39"
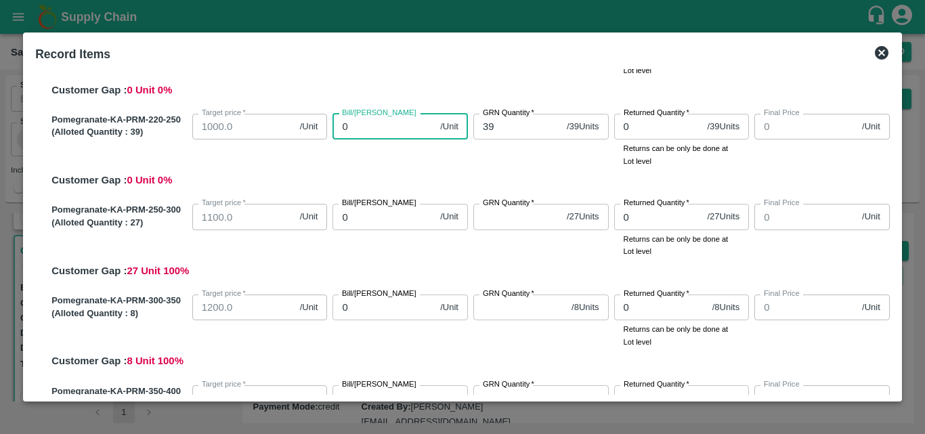
click at [419, 127] on input "0" at bounding box center [384, 127] width 102 height 26
type input "85"
type input "850"
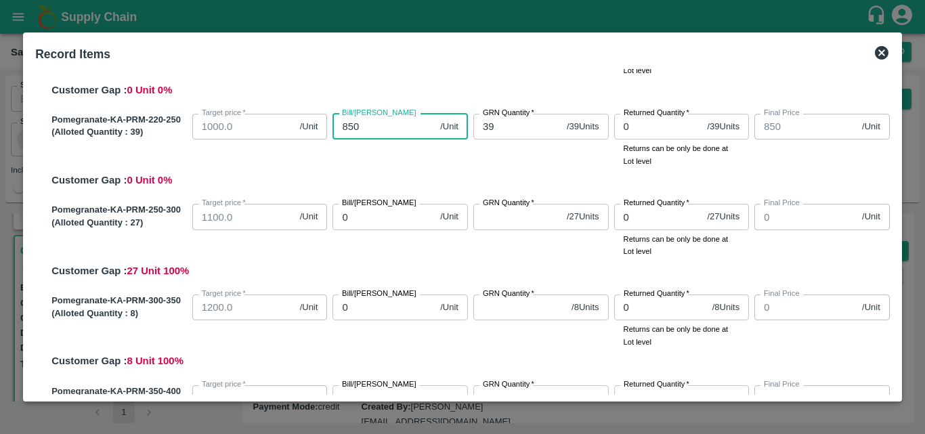
type input "850"
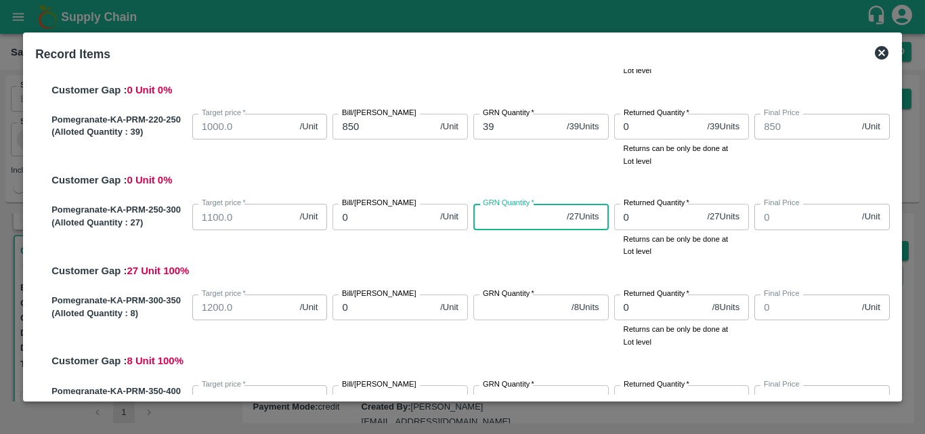
click at [501, 219] on input "GRN Quantity   *" at bounding box center [518, 217] width 88 height 26
type input "27"
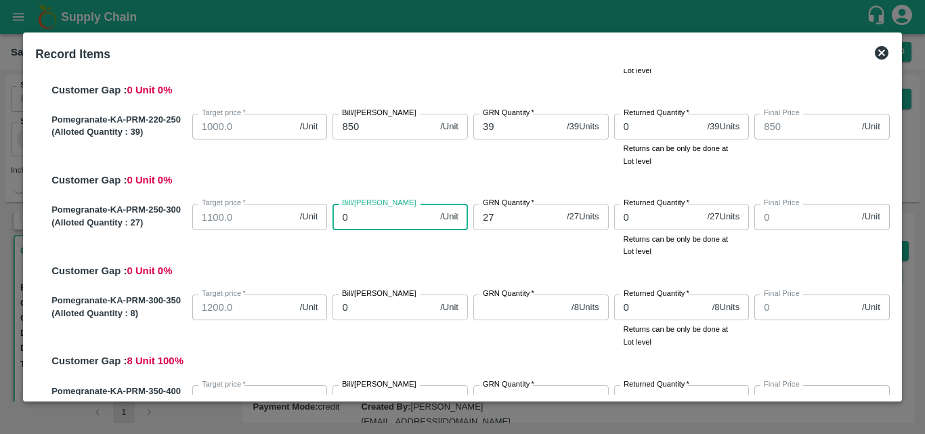
click at [371, 219] on input "0" at bounding box center [384, 217] width 102 height 26
type input "95"
type input "950"
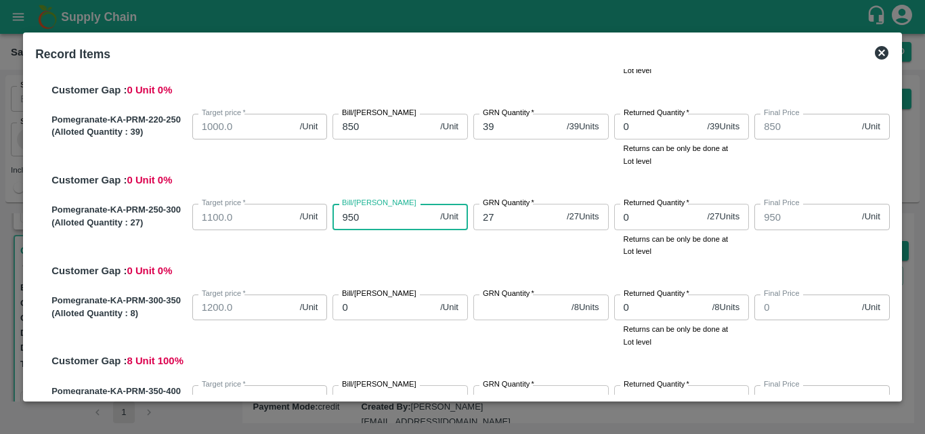
type input "950"
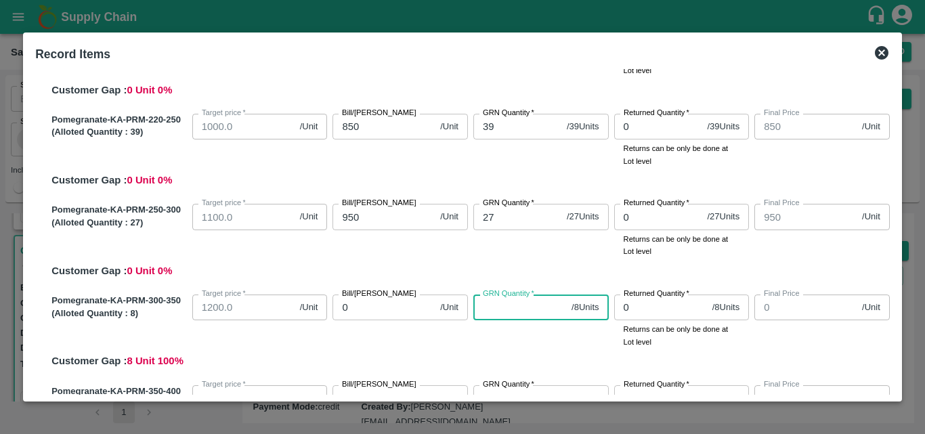
click at [502, 310] on input "GRN Quantity   *" at bounding box center [520, 308] width 93 height 26
type input "8"
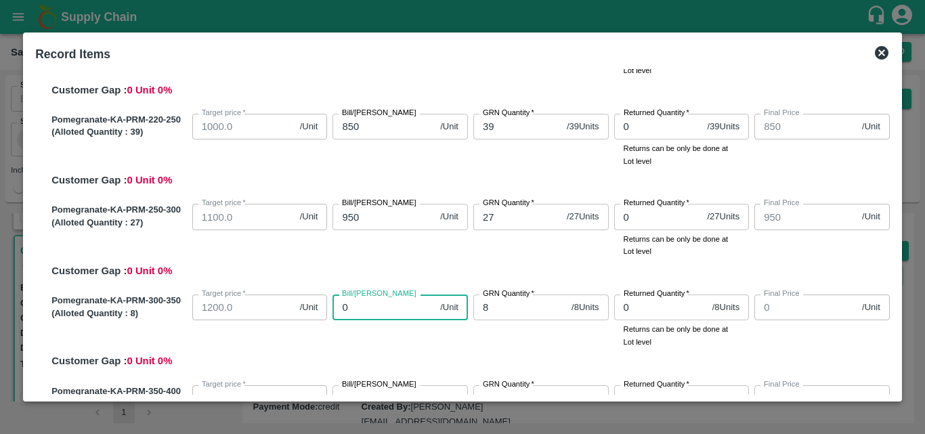
click at [357, 308] on input "0" at bounding box center [384, 308] width 102 height 26
type input "10"
type input "105"
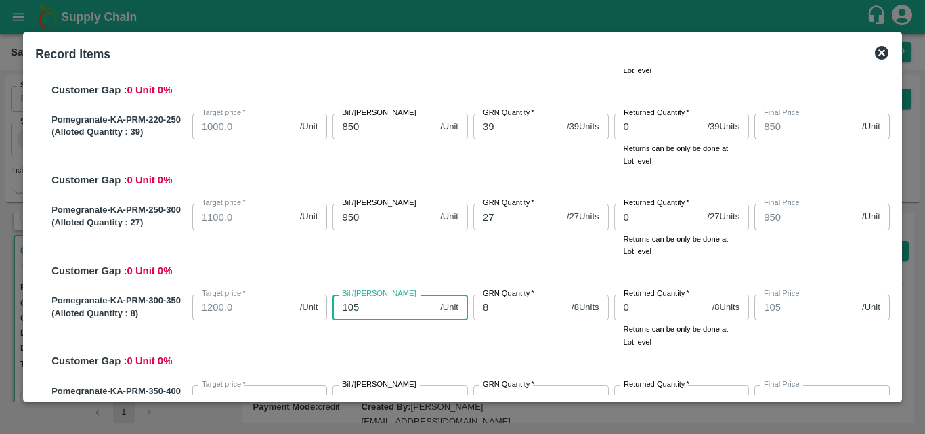
type input "1050"
click at [570, 352] on div "Pomegranate-KA-PRM-300-350 (Alloted Quantity : 8 ) Target price   * 1200.0 /Uni…" at bounding box center [468, 329] width 844 height 80
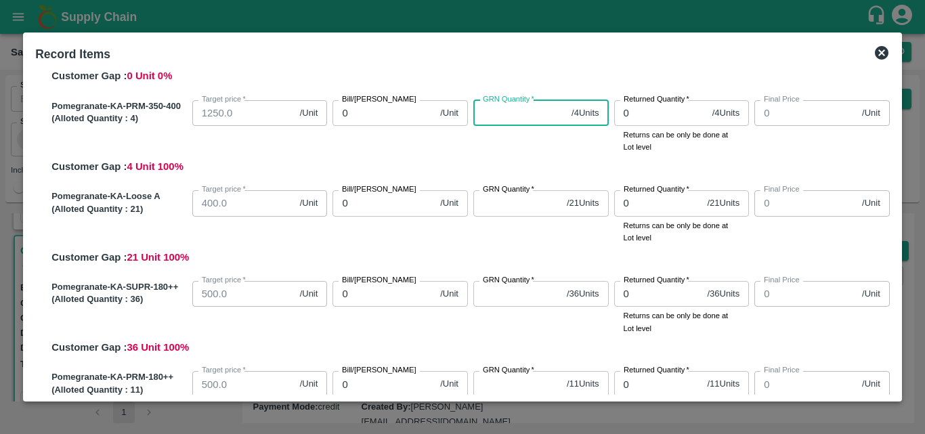
click at [505, 109] on input "GRN Quantity   *" at bounding box center [520, 113] width 93 height 26
type input "4"
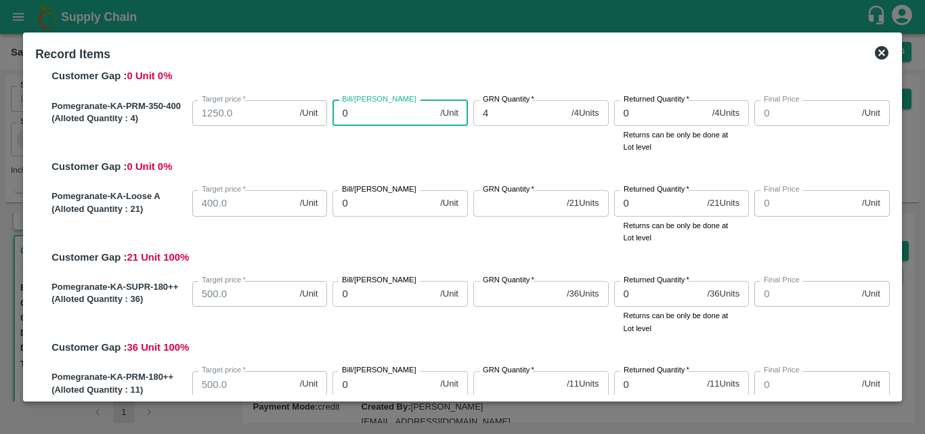
click at [358, 117] on input "0" at bounding box center [384, 113] width 102 height 26
type input "115"
type input "1150"
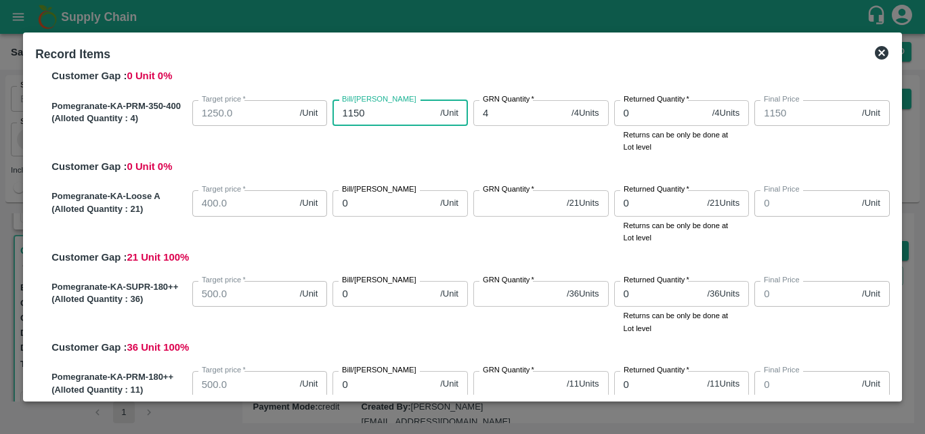
type input "1150"
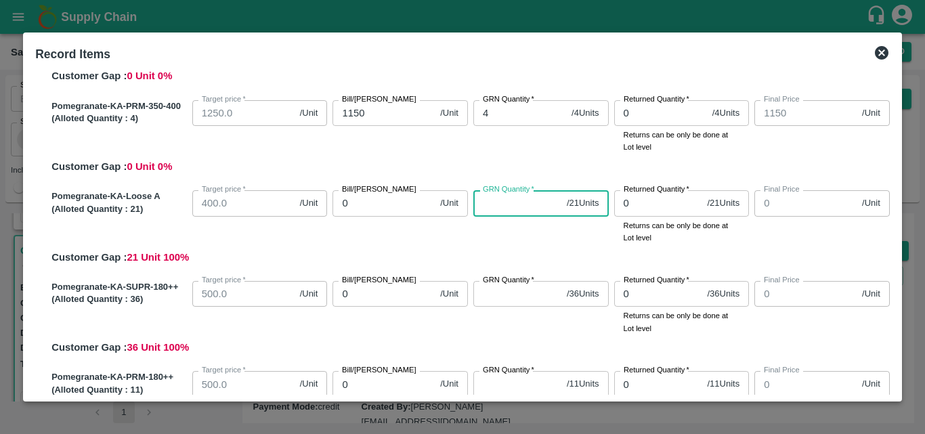
click at [497, 205] on input "GRN Quantity   *" at bounding box center [518, 203] width 88 height 26
type input "21"
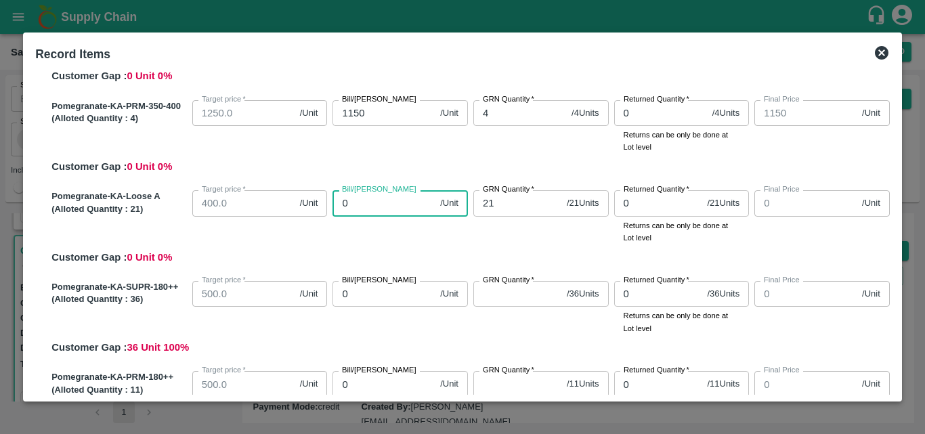
click at [362, 209] on input "0" at bounding box center [384, 203] width 102 height 26
type input "40"
type input "400"
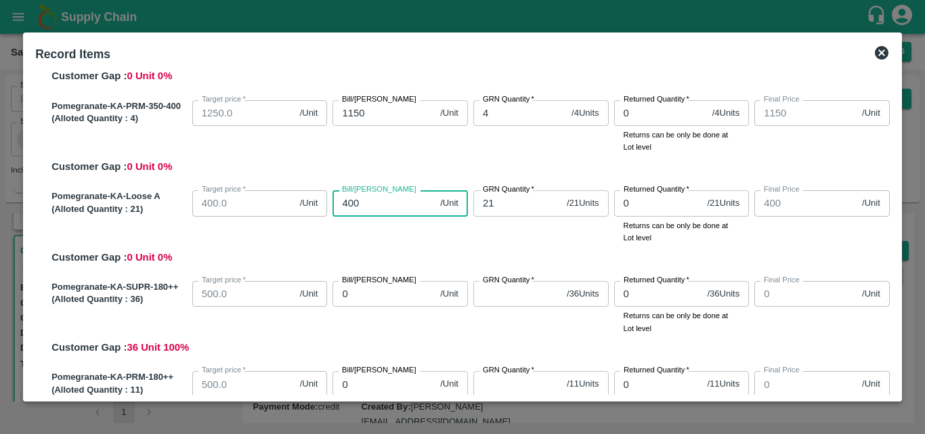
type input "400"
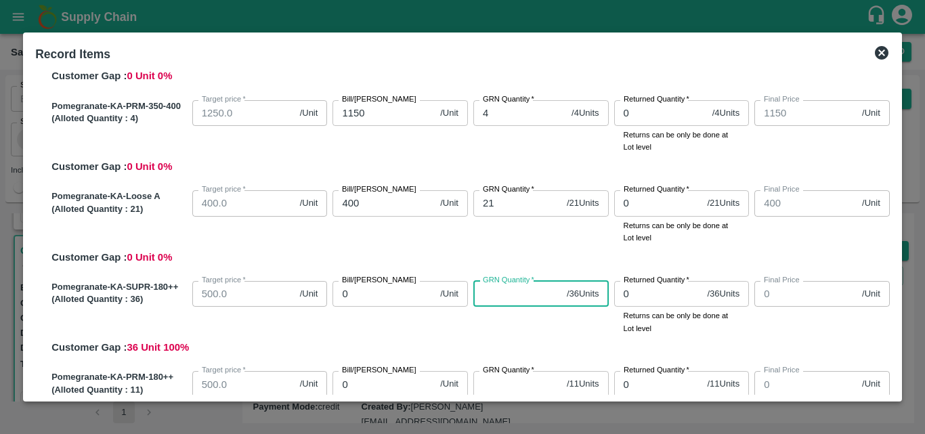
click at [502, 296] on input "GRN Quantity   *" at bounding box center [518, 294] width 88 height 26
type input "36"
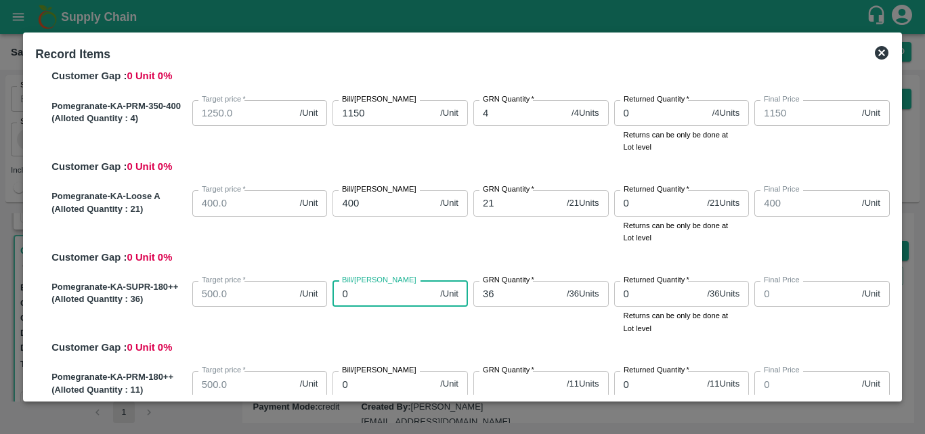
click at [360, 300] on input "0" at bounding box center [384, 294] width 102 height 26
type input "550"
click at [492, 387] on input "GRN Quantity   *" at bounding box center [518, 384] width 88 height 26
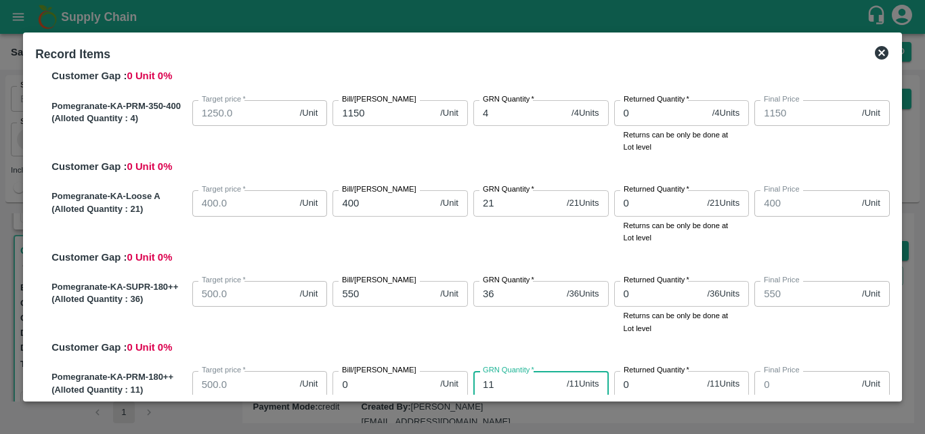
type input "11"
click at [376, 387] on input "0" at bounding box center [384, 384] width 102 height 26
type input "450"
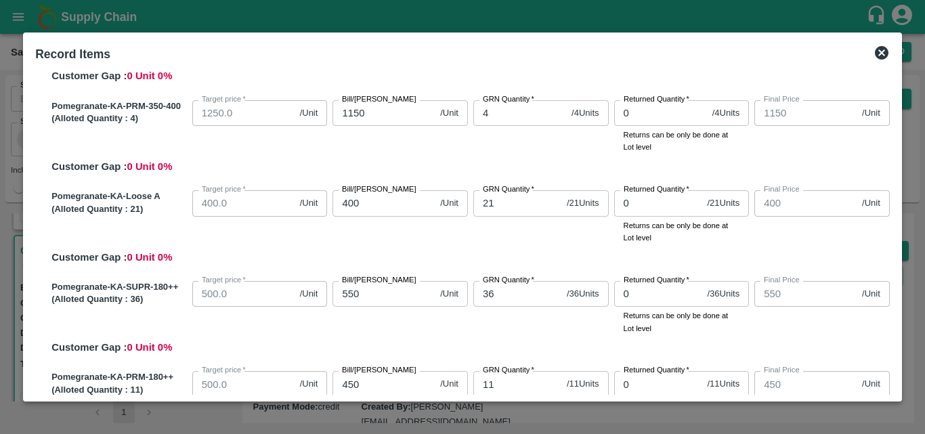
scroll to position [856, 0]
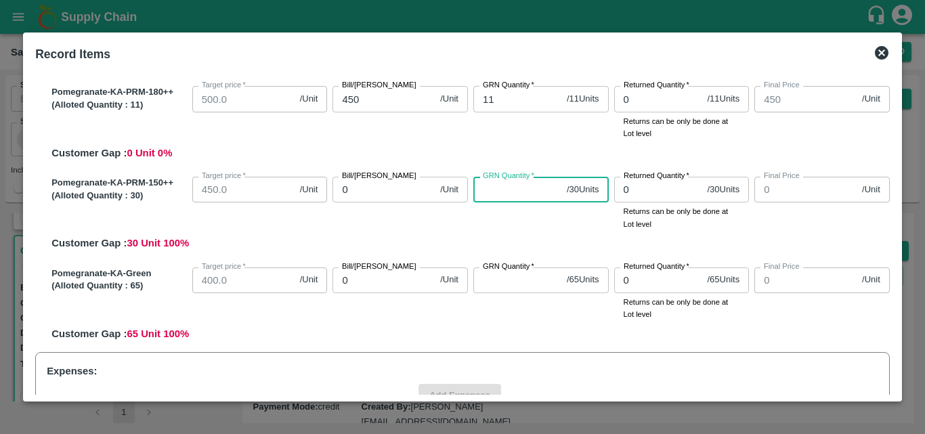
click at [493, 190] on input "GRN Quantity   *" at bounding box center [518, 190] width 88 height 26
type input "30"
click at [370, 190] on input "0" at bounding box center [384, 190] width 102 height 26
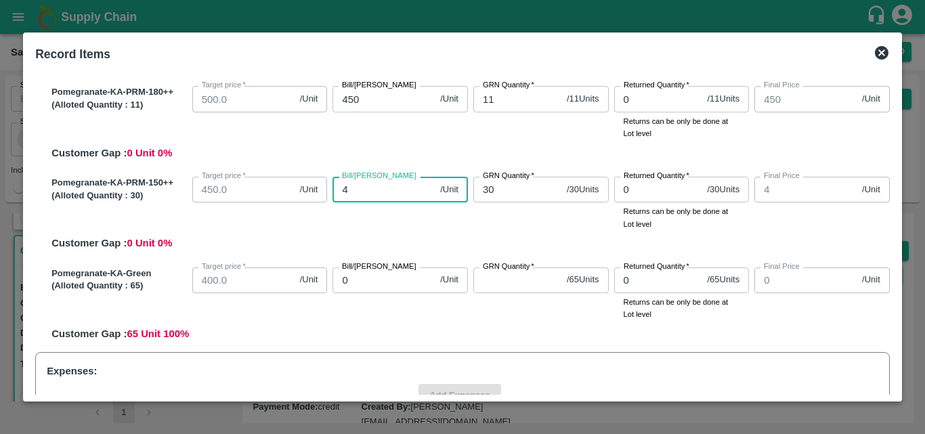
type input "45"
type input "450"
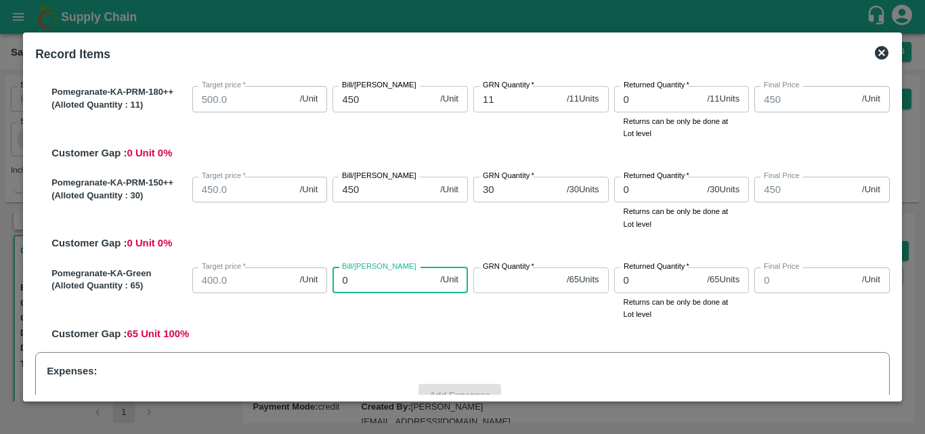
click at [381, 282] on input "0" at bounding box center [384, 281] width 102 height 26
type input "400"
type input "4"
type input "400"
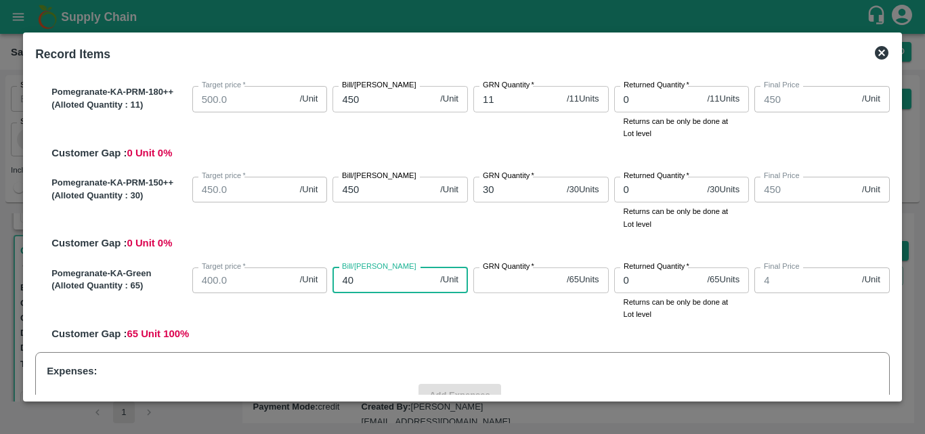
type input "400"
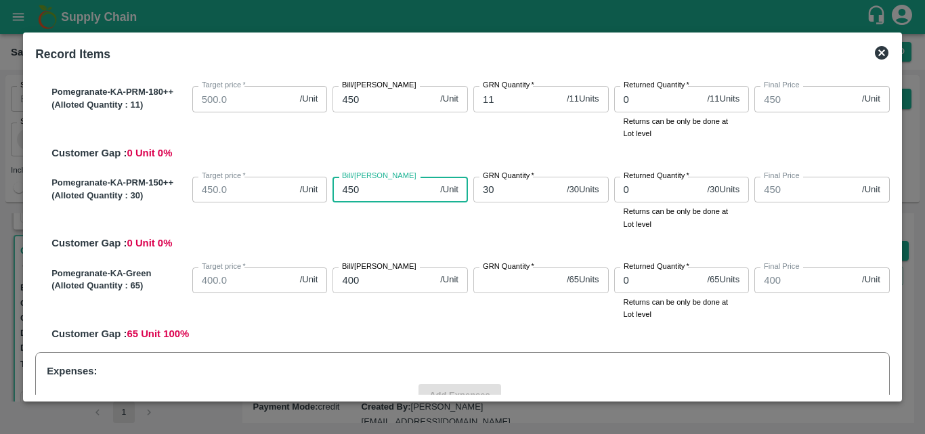
click at [354, 187] on input "450" at bounding box center [384, 190] width 102 height 26
type input "0"
type input "60"
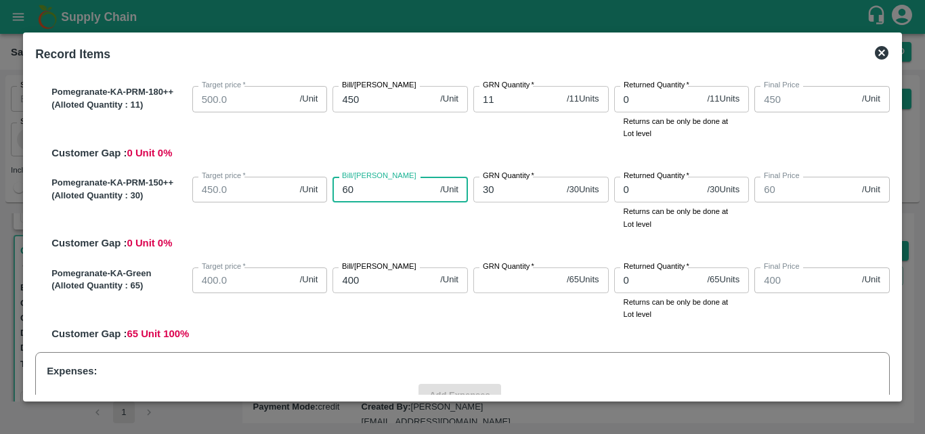
type input "600"
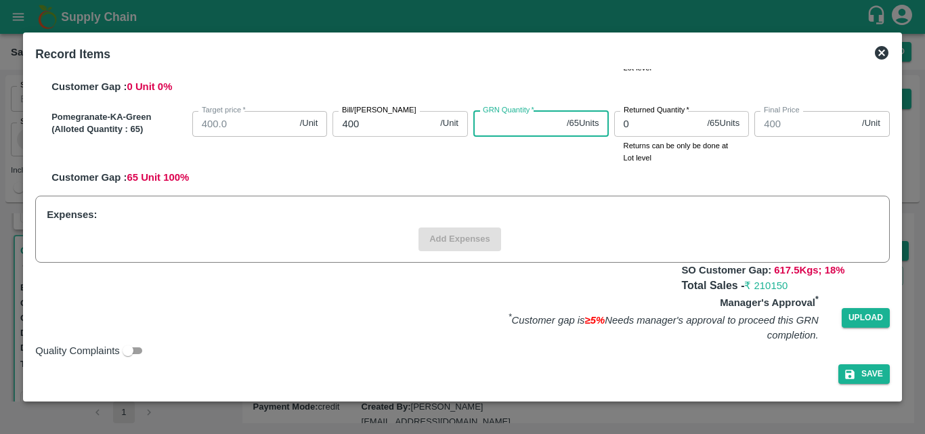
click at [497, 119] on input "GRN Quantity   *" at bounding box center [518, 124] width 88 height 26
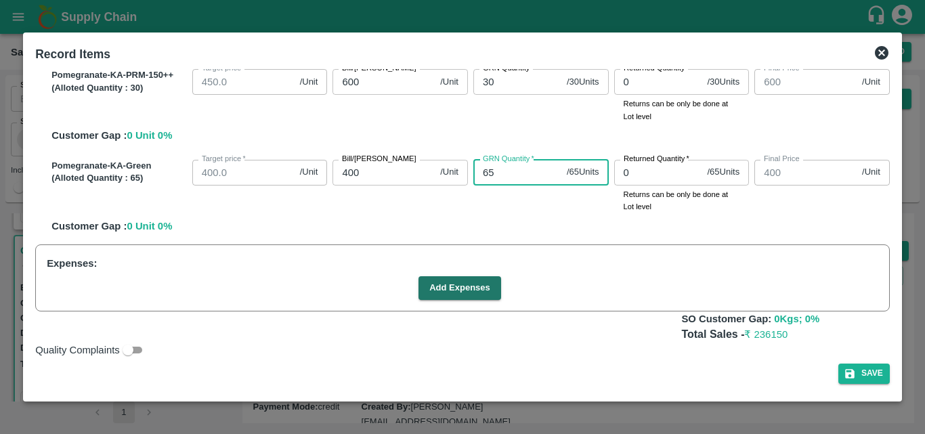
scroll to position [963, 0]
type input "65"
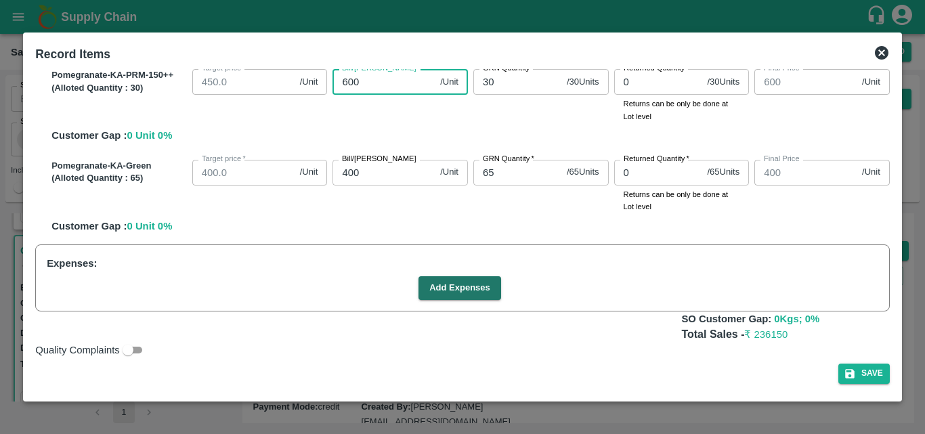
click at [372, 85] on input "600" at bounding box center [384, 82] width 102 height 26
type input "6"
type input "58"
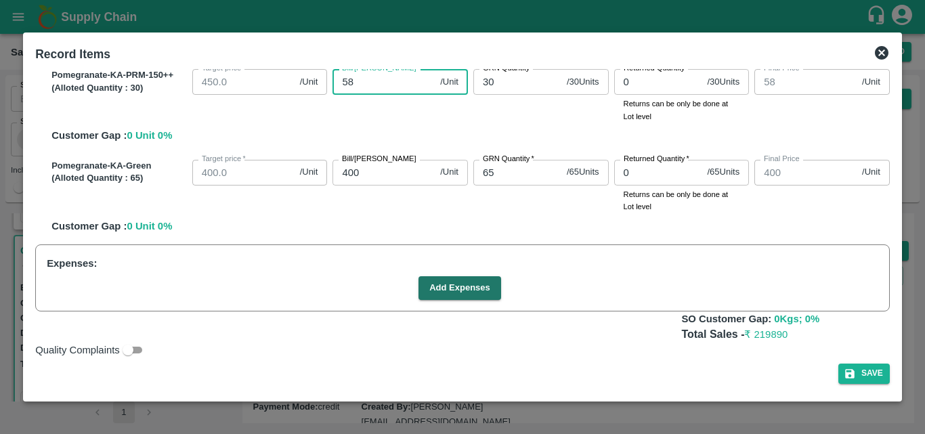
type input "586"
type input "586.6"
type input "586.66"
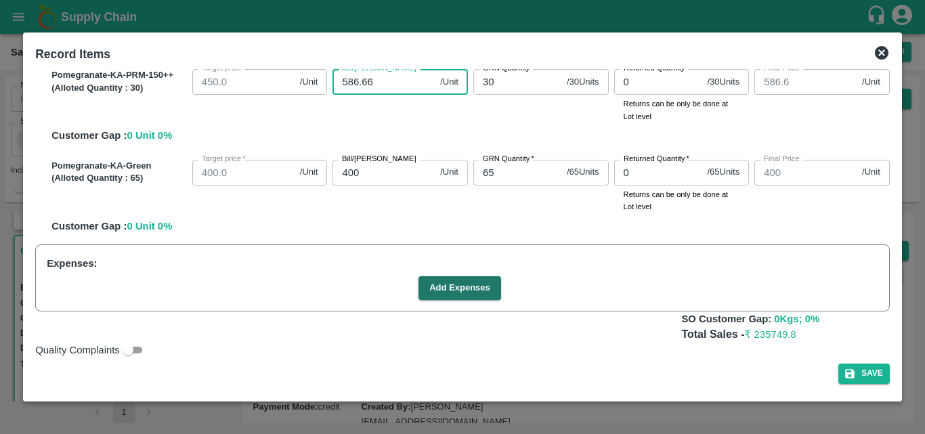
type input "586.66"
click at [372, 85] on input "586.66" at bounding box center [384, 82] width 102 height 26
type input "586.6"
type input "586"
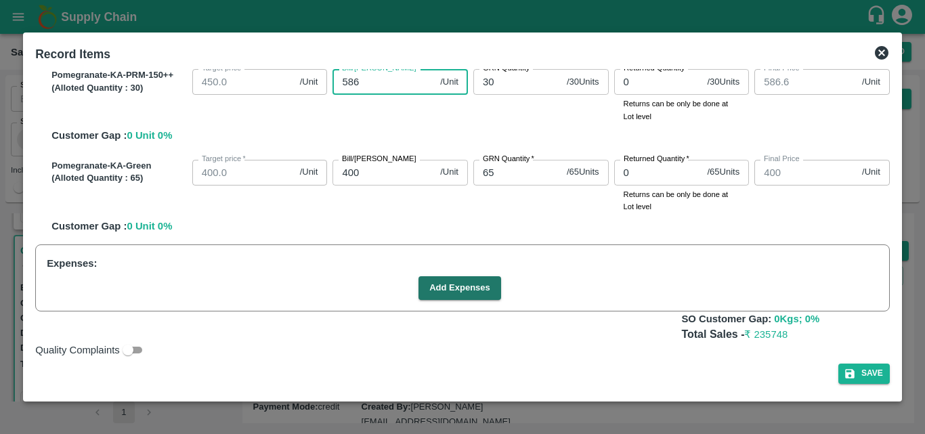
type input "586"
type input "5"
type input "600"
click at [465, 289] on button "Add Expenses" at bounding box center [460, 288] width 83 height 24
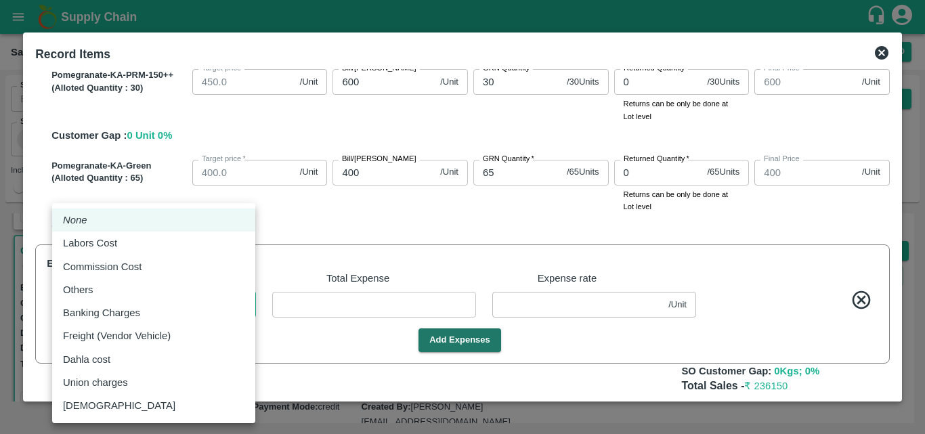
click at [175, 300] on body "Supply Chain Sales Orders Direct Customer Add SO ID SO ID Start Date Start Date…" at bounding box center [462, 217] width 925 height 434
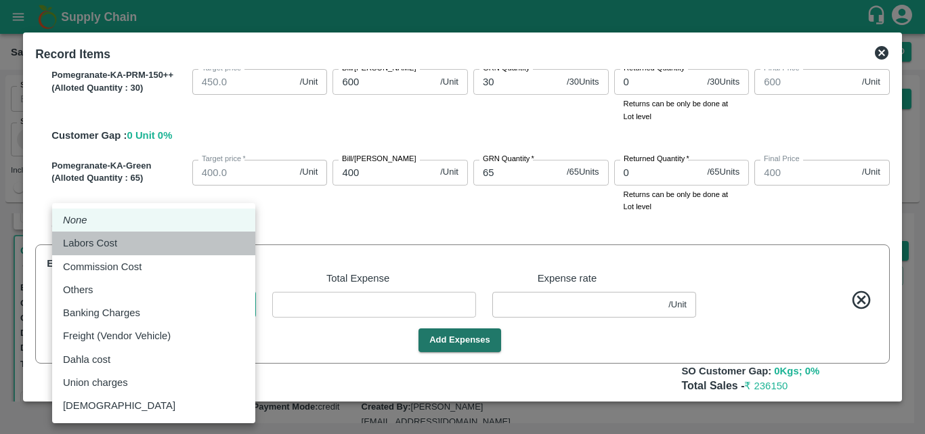
click at [135, 241] on div "Labors Cost" at bounding box center [154, 243] width 182 height 15
type input "Labors Cost"
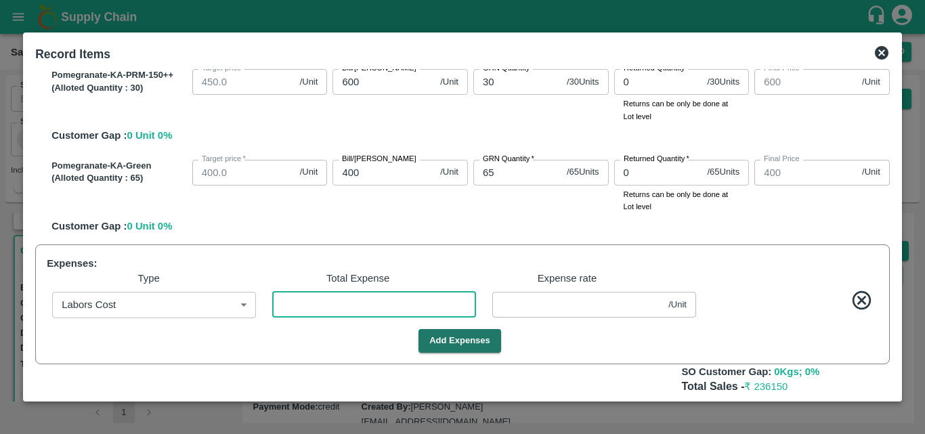
click at [350, 303] on input "number" at bounding box center [374, 305] width 204 height 26
type input "1"
type input "649.9972"
type input "749.9972"
type input "799.9972"
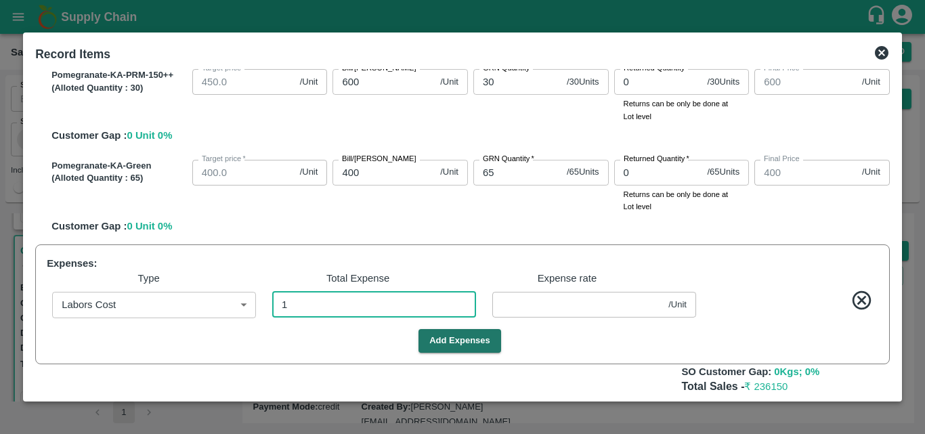
type input "849.9972"
type input "949.9972"
type input "1049.9972"
type input "1149.9972"
type input "399.9972"
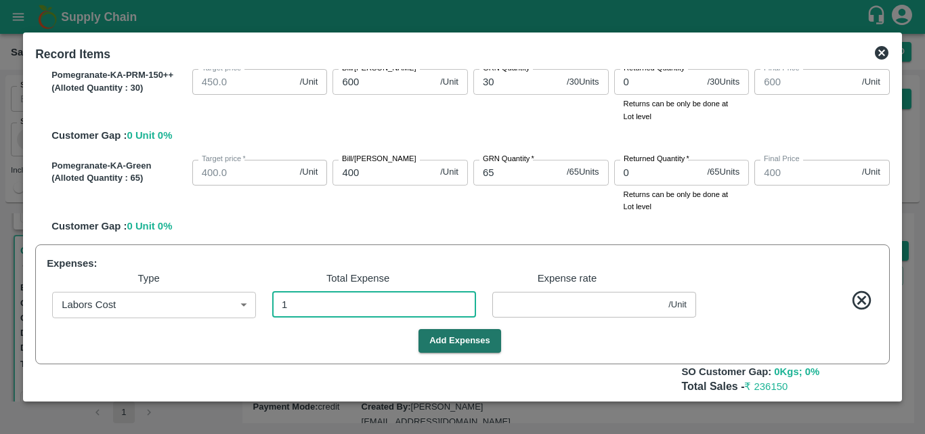
type input "549.9972"
type input "449.9972"
type input "399.9972"
type input "599.9972"
type input "0.00278"
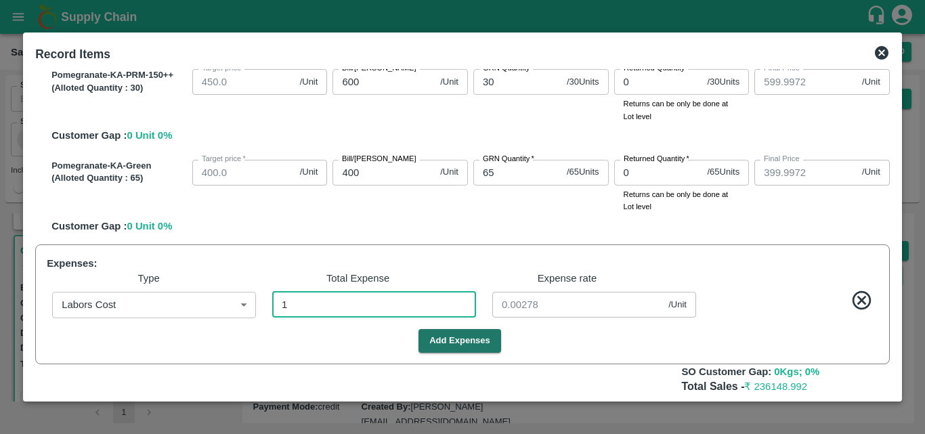
type input "17"
type input "649.9528"
type input "749.9528"
type input "799.9528"
type input "849.9528"
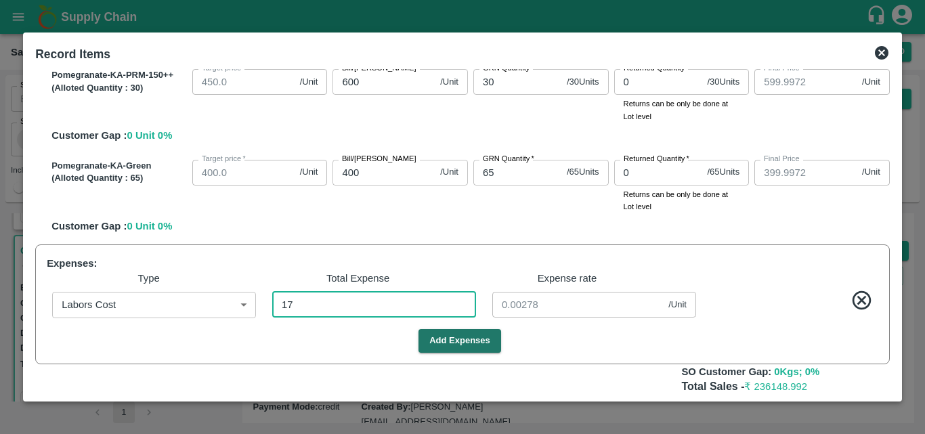
type input "949.9528"
type input "1049.9528"
type input "1149.9528"
type input "399.9528"
type input "549.9528"
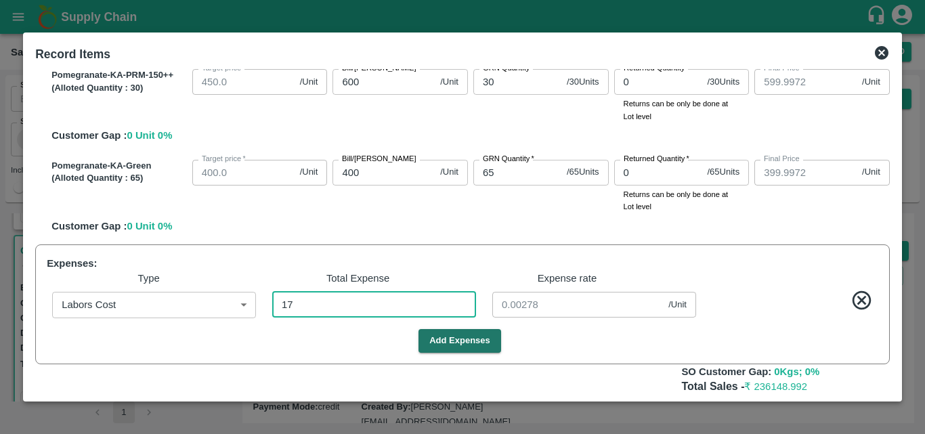
type input "449.9528"
type input "399.9528"
type input "599.9528"
type input "0.04722"
type input "179"
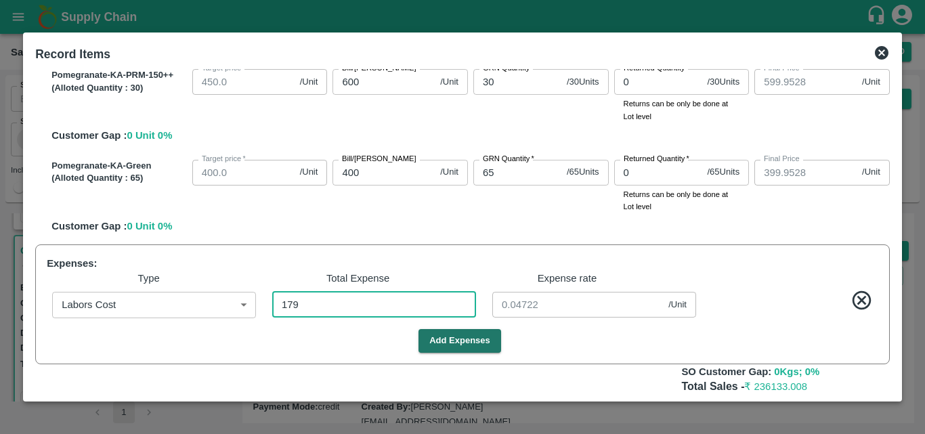
type input "649.5028"
type input "749.5028"
type input "799.5028"
type input "849.5028"
type input "949.5028"
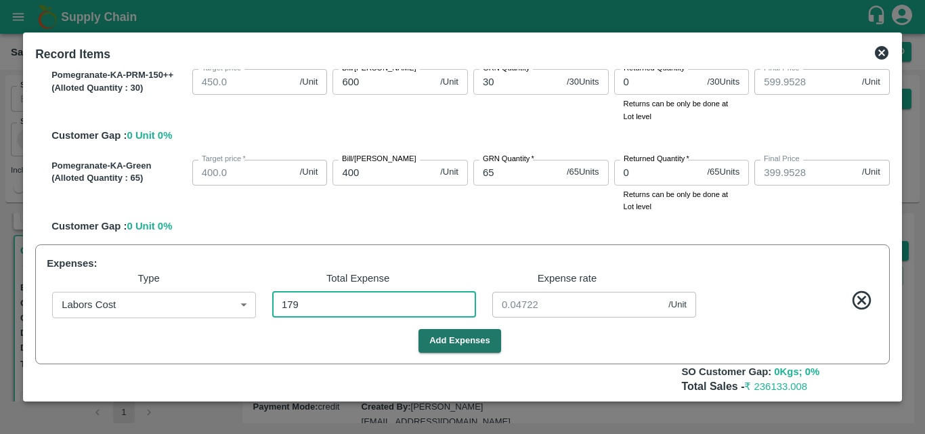
type input "1049.5028"
type input "1149.5028"
type input "399.5028"
type input "549.5028"
type input "449.5028"
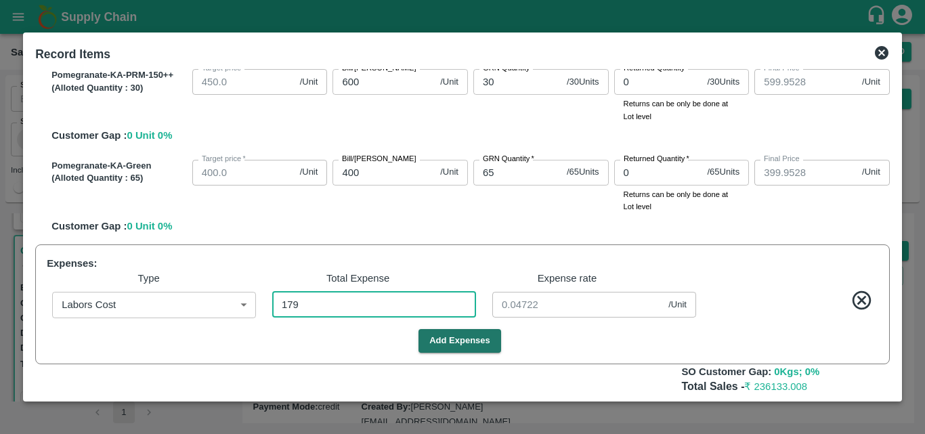
type input "399.5028"
type input "599.5028"
type input "0.49722"
type input "1795"
type input "645.0139"
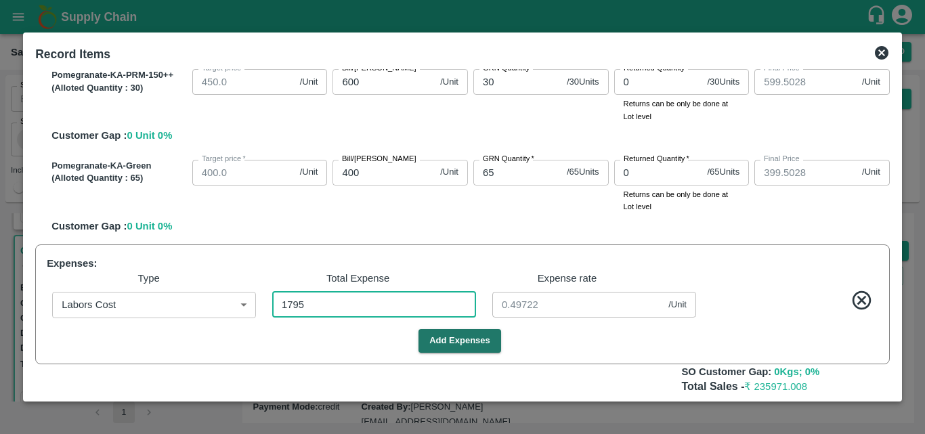
type input "745.0139"
type input "795.0139"
type input "845.0139"
type input "945.0139"
type input "1045.0139"
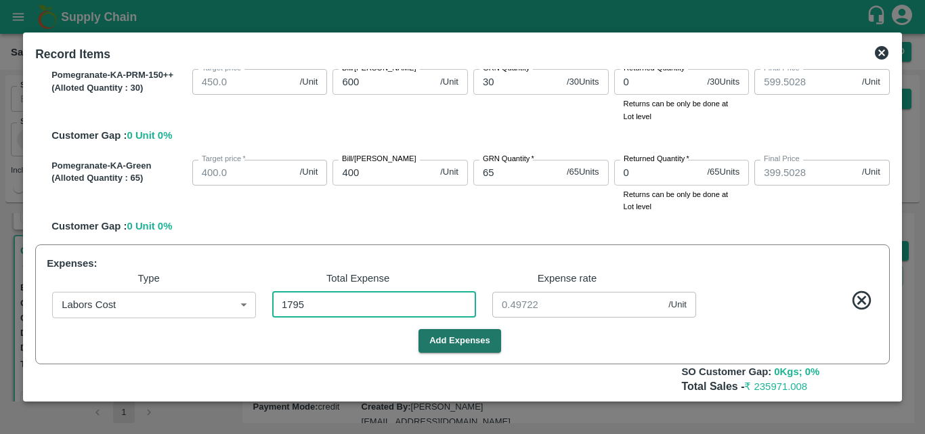
type input "1145.0139"
type input "395.0139"
type input "545.0139"
type input "445.0139"
type input "395.0139"
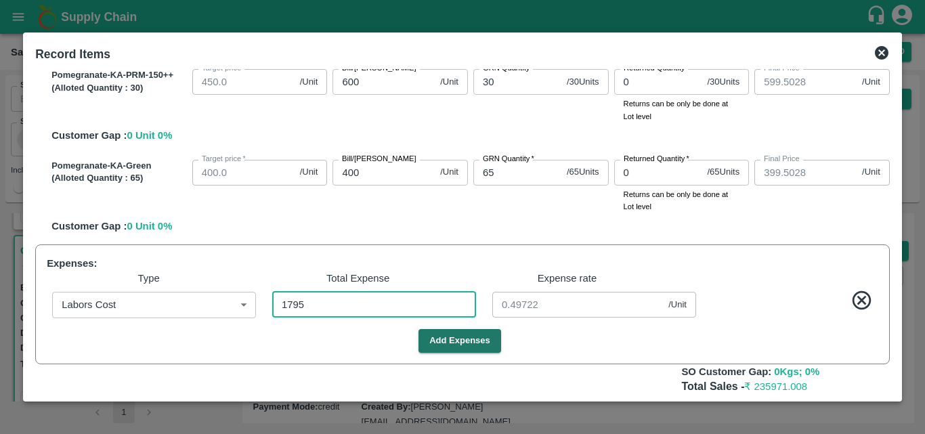
type input "595.0139"
type input "4.98611"
type input "1795"
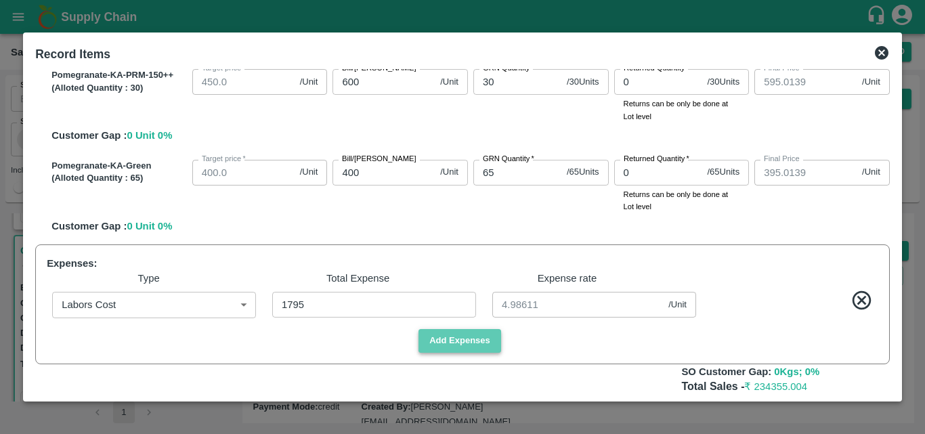
click at [462, 346] on button "Add Expenses" at bounding box center [460, 341] width 83 height 24
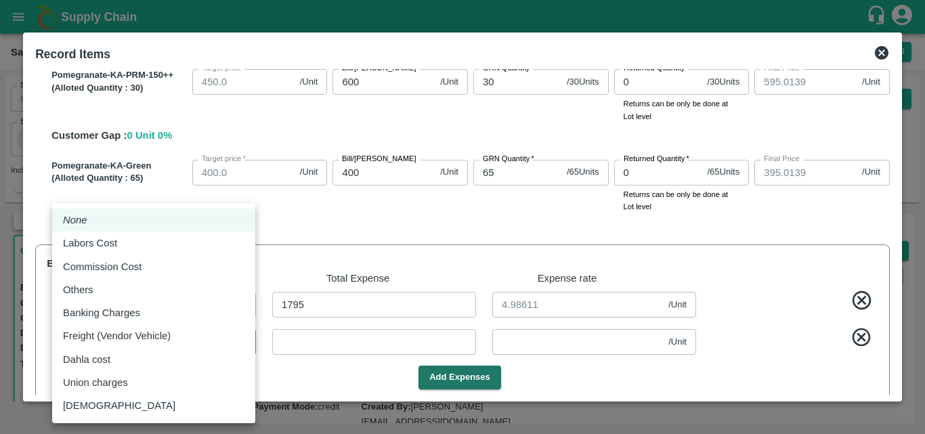
click at [180, 337] on body "Supply Chain Sales Orders Direct Customer Add SO ID SO ID Start Date Start Date…" at bounding box center [462, 217] width 925 height 434
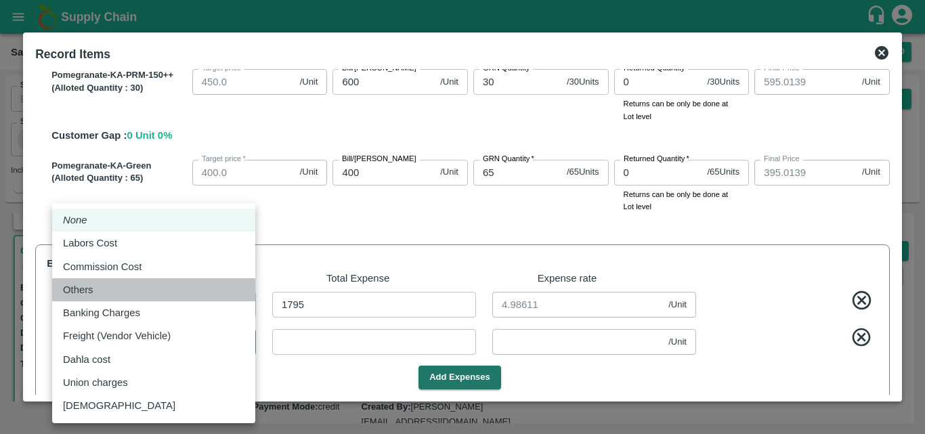
click at [146, 287] on div "Others" at bounding box center [154, 289] width 182 height 15
type input "Others"
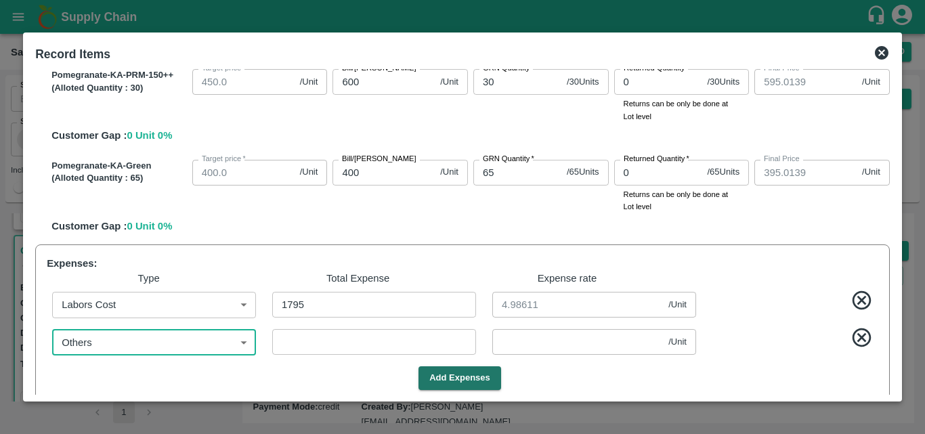
click at [320, 344] on input "number" at bounding box center [374, 342] width 204 height 26
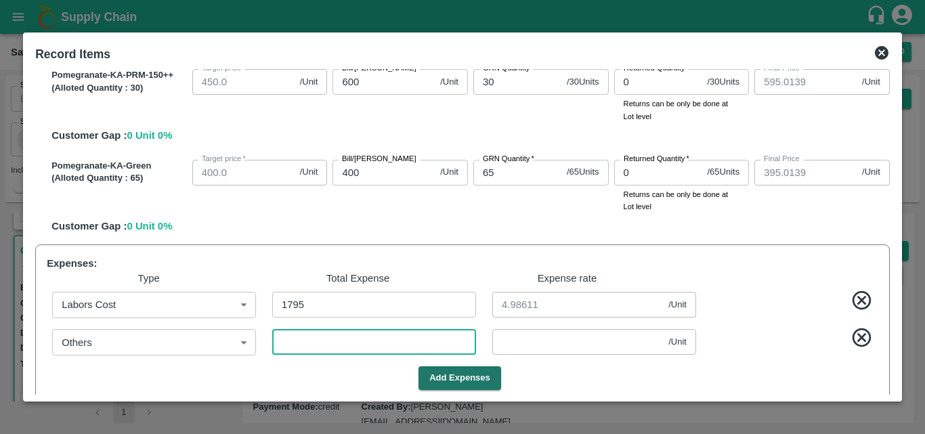
type input "3"
type input "645.0056"
type input "745.0056"
type input "795.0056"
type input "845.0056"
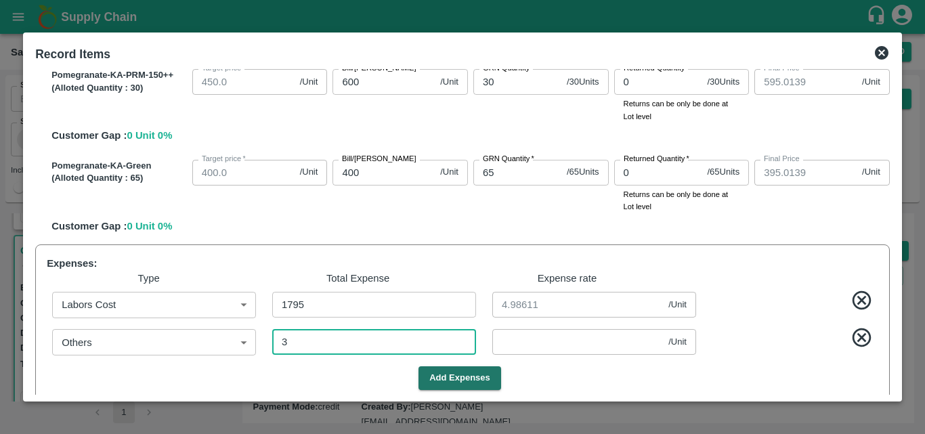
type input "945.0056"
type input "1045.0056"
type input "1145.0056"
type input "395.0056"
type input "545.0056"
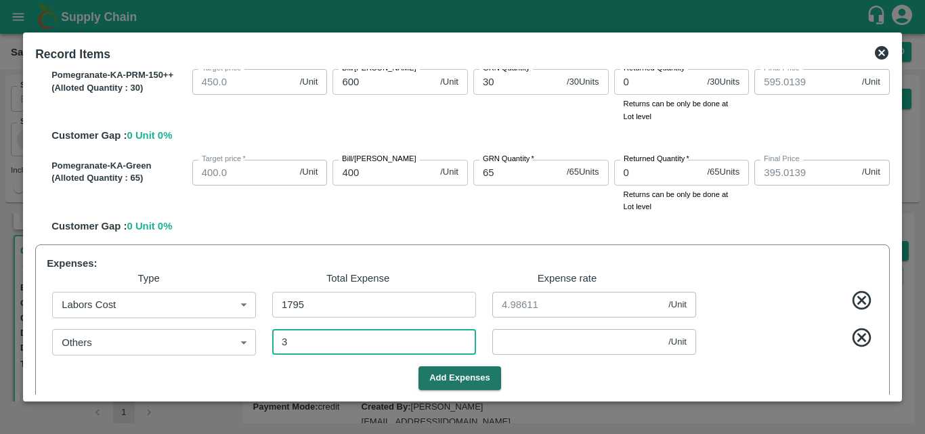
type input "445.0056"
type input "395.0056"
type input "595.0056"
type input "0.00833"
type input "39"
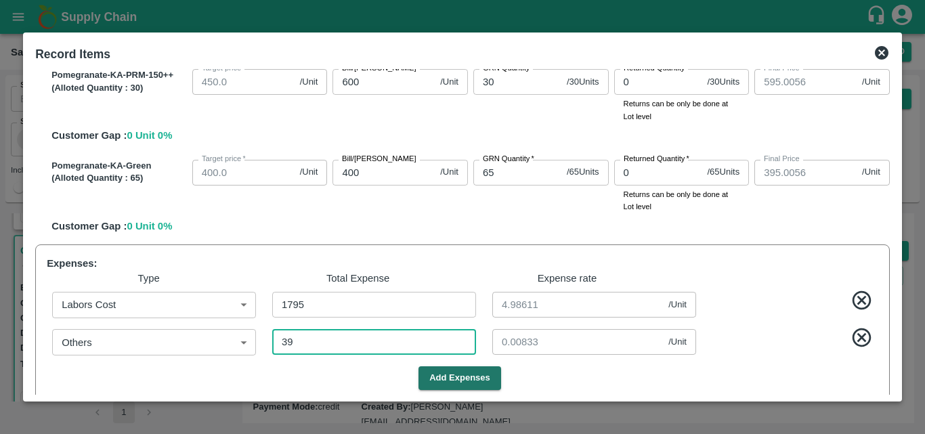
type input "644.9056"
type input "744.9056"
type input "794.9056"
type input "844.9056"
type input "944.9056"
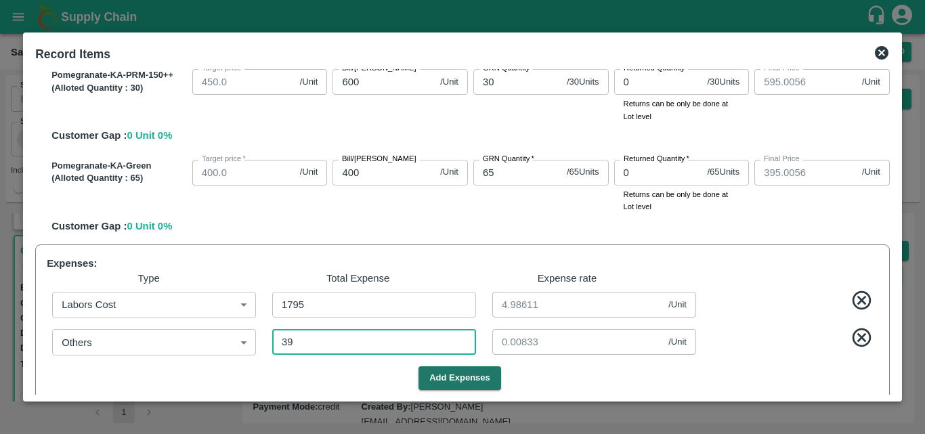
type input "1044.9056"
type input "1144.9056"
type input "394.9056"
type input "544.9056"
type input "444.9056"
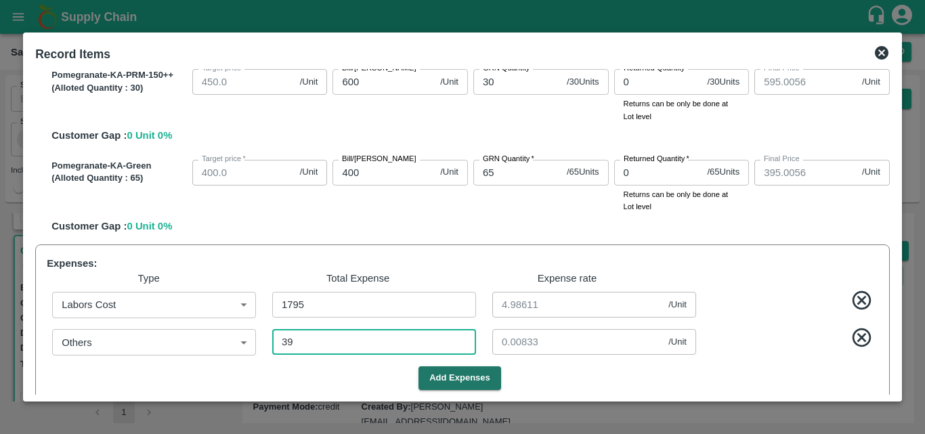
type input "394.9056"
type input "594.9056"
type input "0.10833"
type input "390"
type input "643.9306"
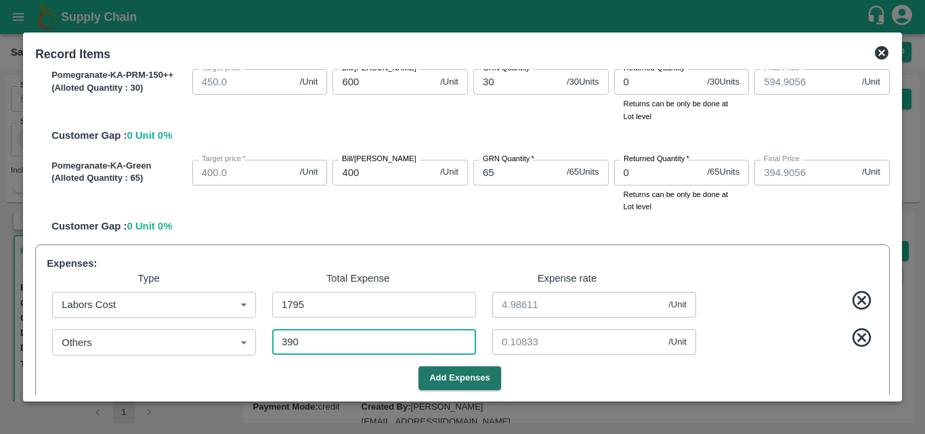
type input "743.9306"
type input "793.9306"
type input "843.9306"
type input "943.9306"
type input "1043.9306"
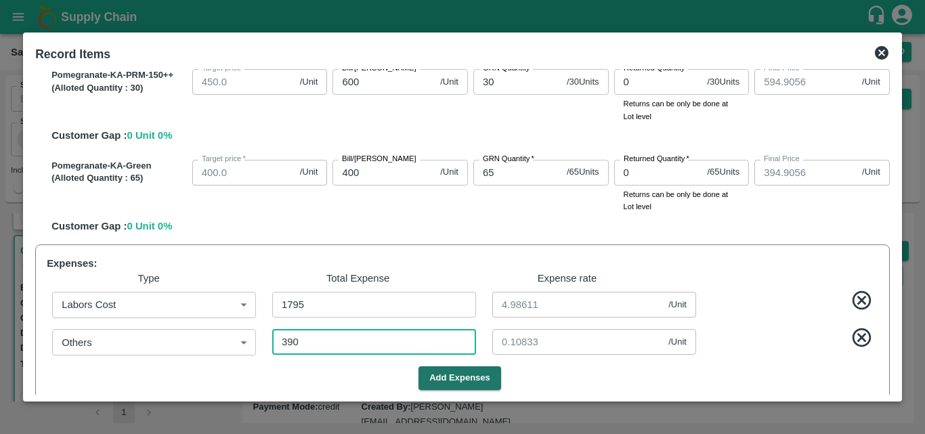
type input "1143.9306"
type input "393.9306"
type input "543.9306"
type input "443.9306"
type input "393.9306"
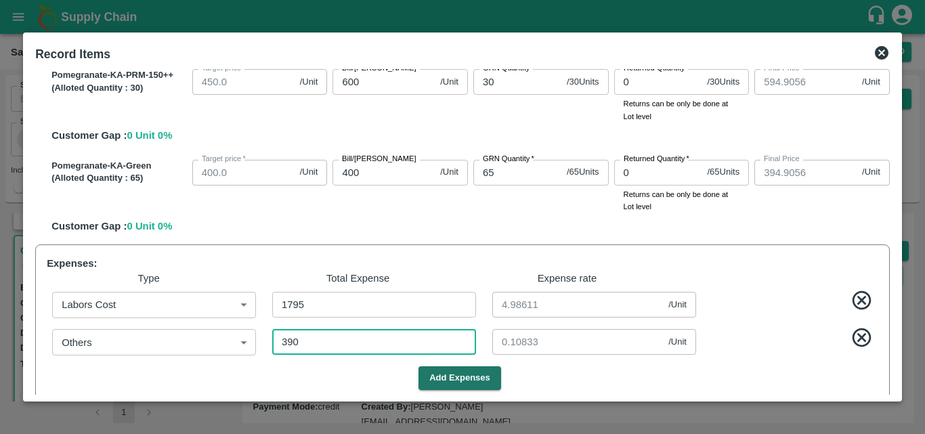
type input "593.9306"
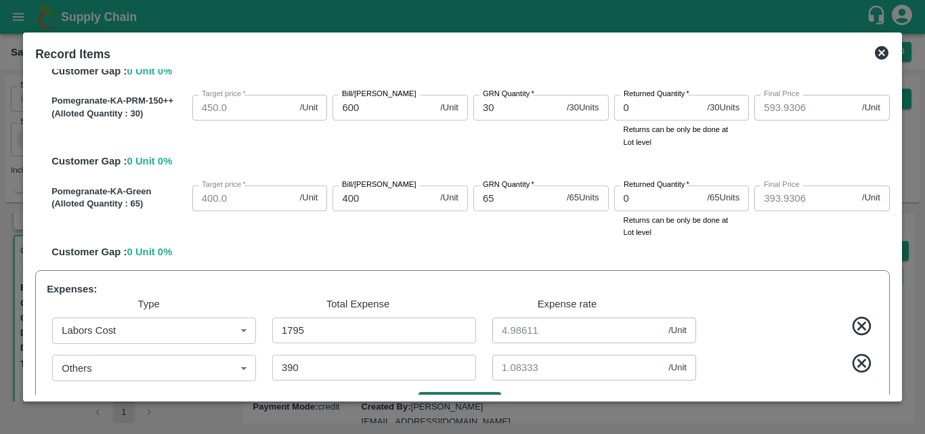
scroll to position [1053, 0]
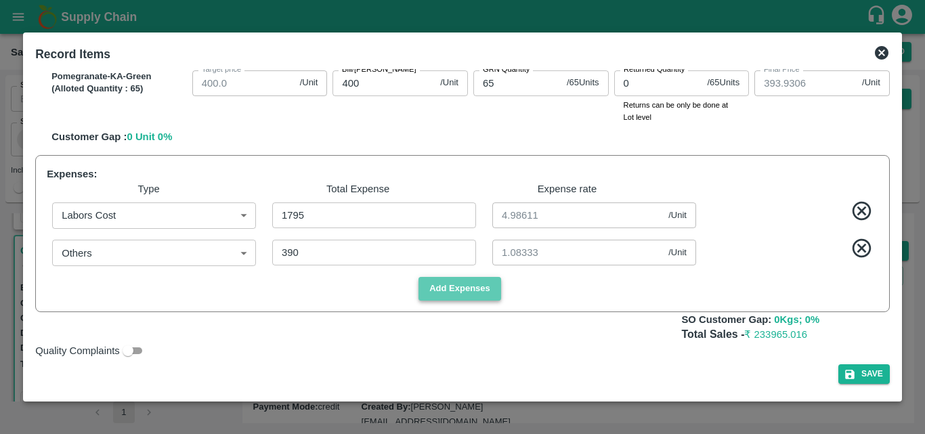
click at [473, 295] on button "Add Expenses" at bounding box center [460, 289] width 83 height 24
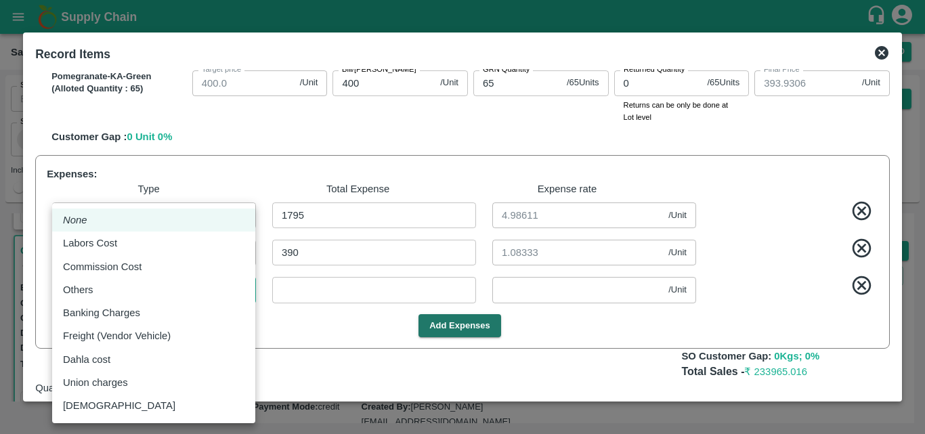
click at [186, 281] on body "Supply Chain Sales Orders Direct Customer Add SO ID SO ID Start Date Start Date…" at bounding box center [462, 217] width 925 height 434
click at [144, 268] on div "Commission Cost" at bounding box center [105, 266] width 85 height 15
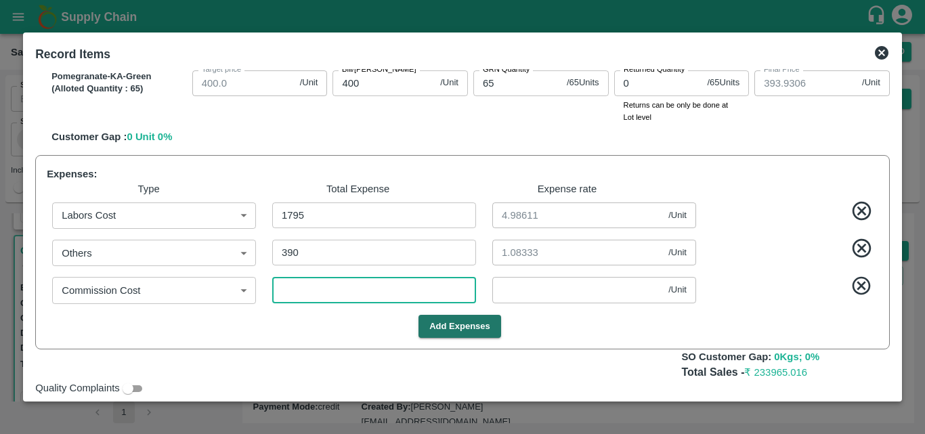
click at [312, 293] on input "number" at bounding box center [374, 290] width 204 height 26
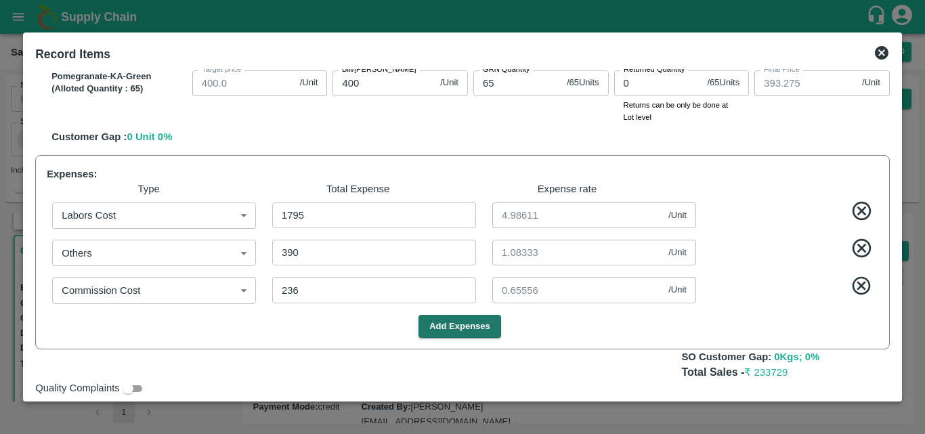
scroll to position [1091, 0]
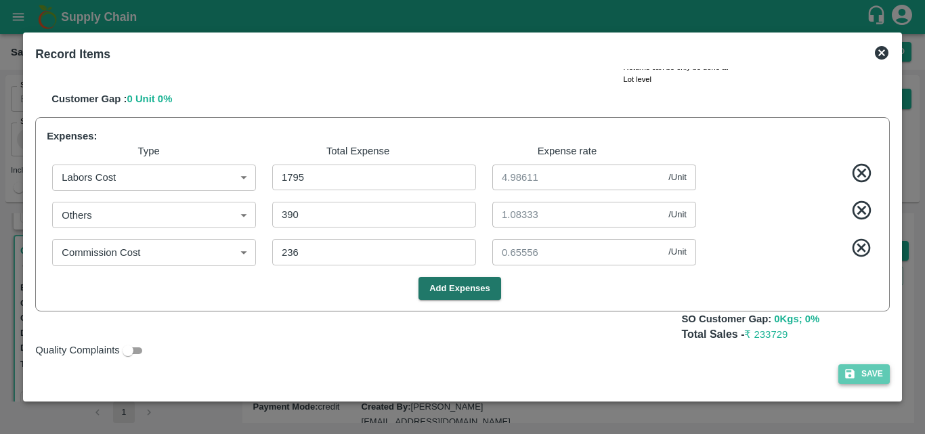
click at [860, 373] on button "Save" at bounding box center [864, 374] width 51 height 20
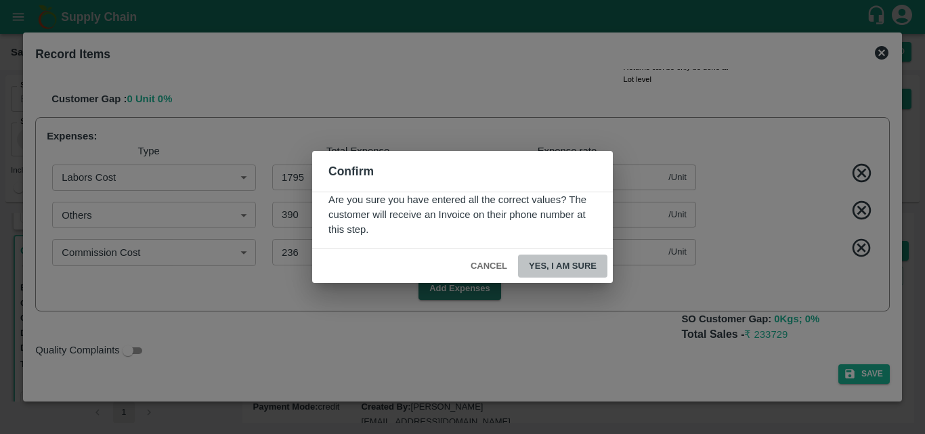
click at [572, 260] on button "Yes, I am sure" at bounding box center [562, 267] width 89 height 24
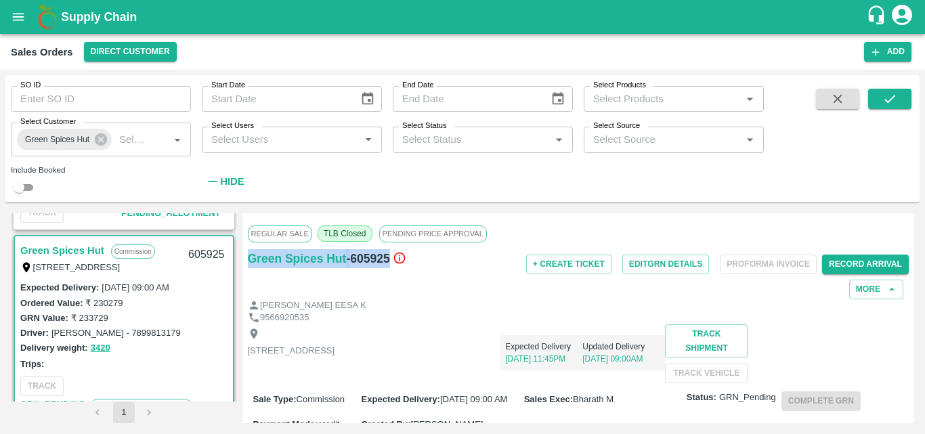
drag, startPoint x: 417, startPoint y: 259, endPoint x: 252, endPoint y: 270, distance: 165.6
click at [252, 270] on div "Green Spices Hut - 605925" at bounding box center [358, 274] width 220 height 50
copy div "Green Spices Hut - 605925"
click at [520, 305] on div "MOHAMED ZAQUEE EESA K" at bounding box center [579, 305] width 662 height 13
click at [524, 321] on div "9566920535" at bounding box center [579, 318] width 662 height 13
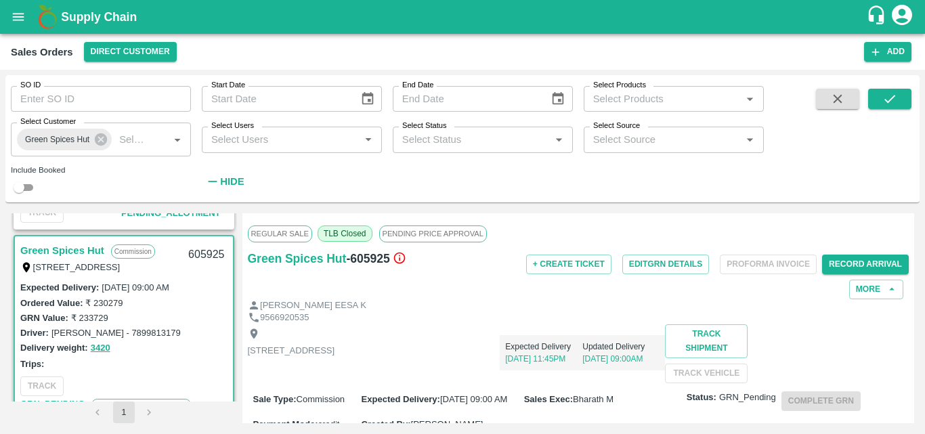
click at [19, 17] on icon "open drawer" at bounding box center [19, 16] width 12 height 7
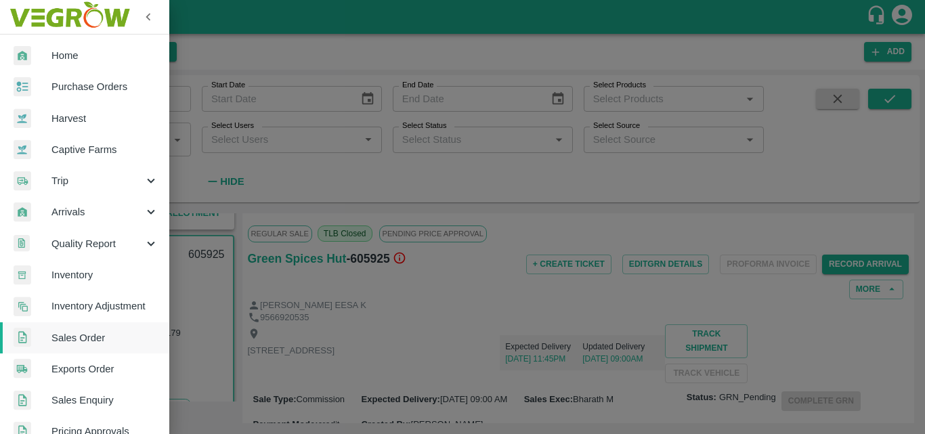
click at [421, 253] on div at bounding box center [462, 217] width 925 height 434
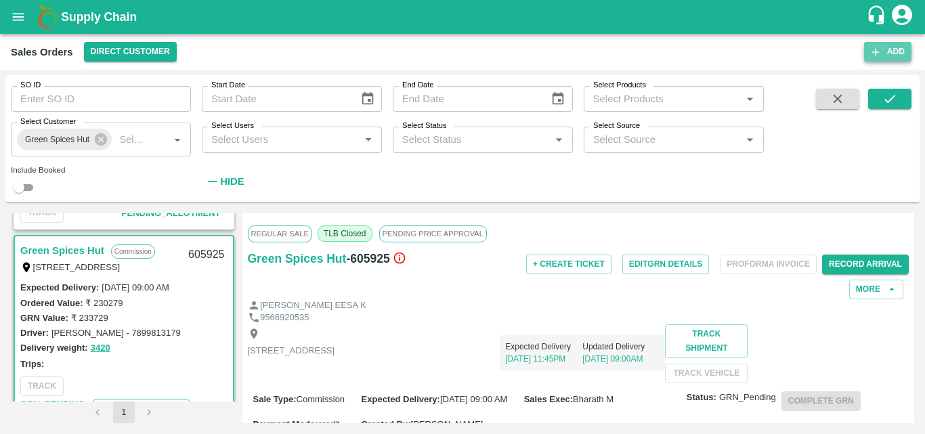
click at [879, 43] on button "Add" at bounding box center [887, 52] width 47 height 20
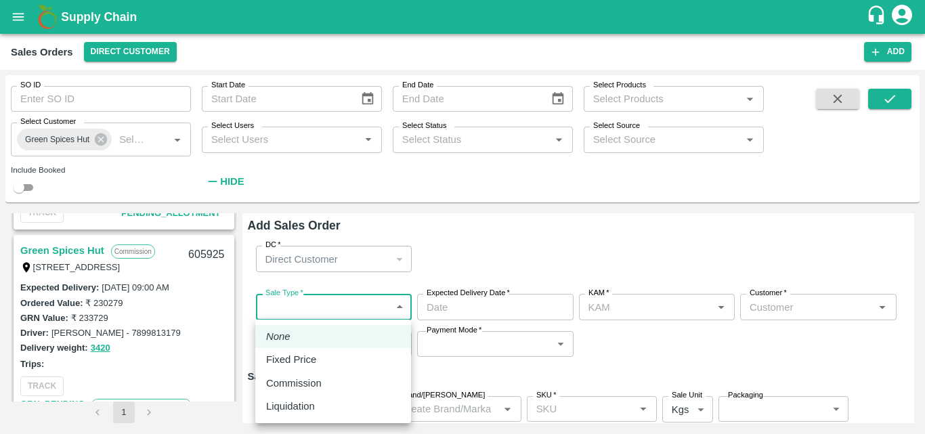
click at [319, 310] on body "Supply Chain Sales Orders Direct Customer Add SO ID SO ID Start Date Start Date…" at bounding box center [462, 217] width 925 height 434
click at [298, 379] on p "Commission" at bounding box center [294, 383] width 56 height 15
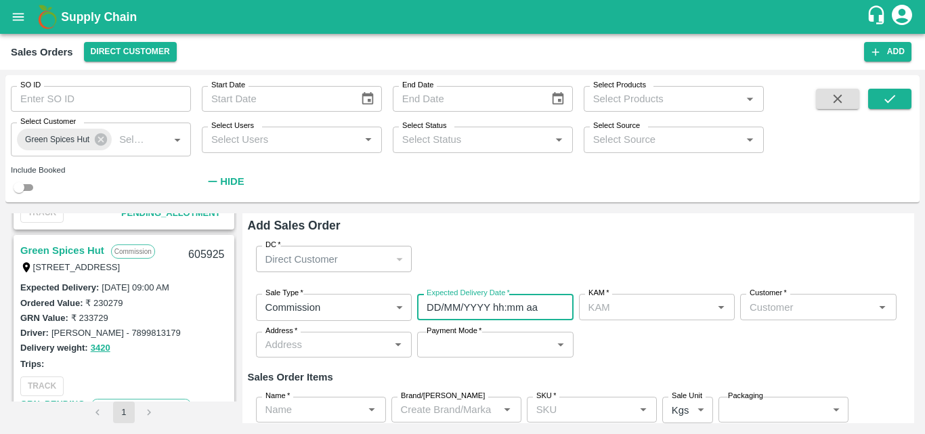
click at [447, 301] on input "DD/MM/YYYY hh:mm aa" at bounding box center [490, 307] width 147 height 26
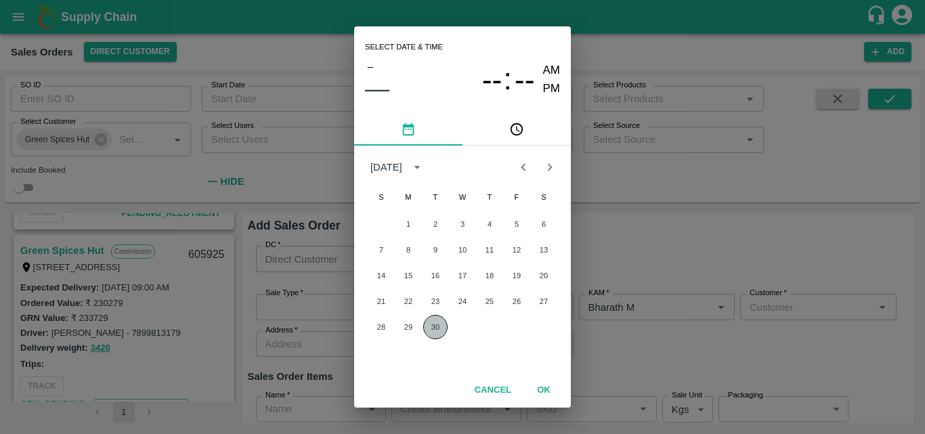
click at [437, 322] on button "30" at bounding box center [435, 327] width 24 height 24
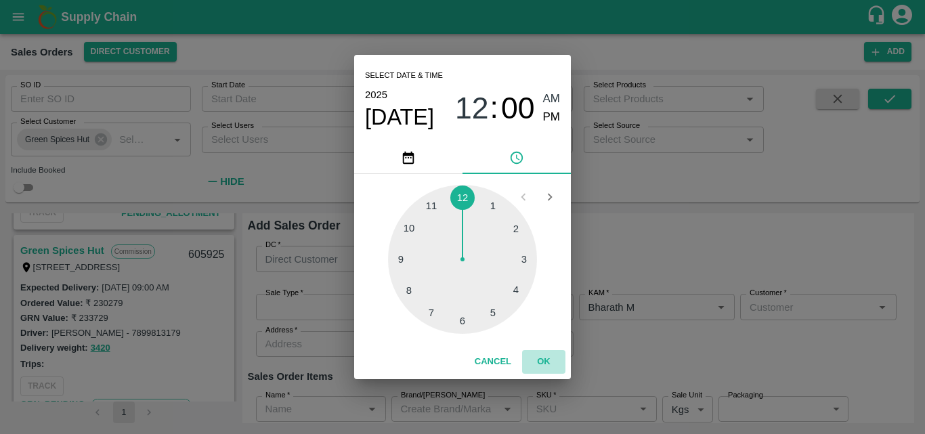
click at [547, 363] on button "OK" at bounding box center [543, 362] width 43 height 24
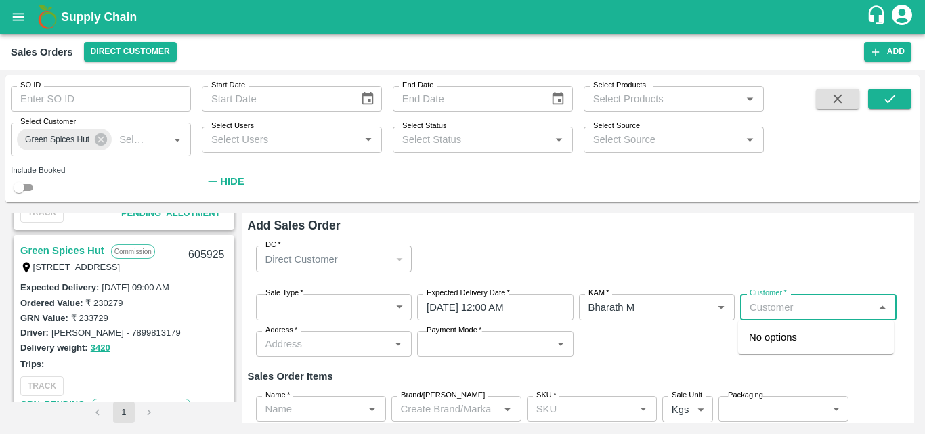
click at [779, 311] on input "Customer   *" at bounding box center [807, 307] width 126 height 18
click at [765, 346] on div "Green Spices Hut" at bounding box center [816, 337] width 156 height 23
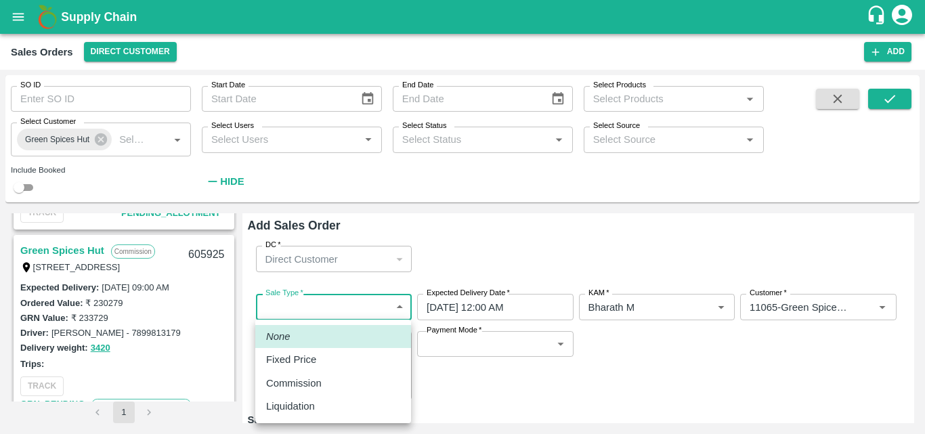
click at [388, 309] on body "Supply Chain Sales Orders Direct Customer Add SO ID SO ID Start Date Start Date…" at bounding box center [462, 217] width 925 height 434
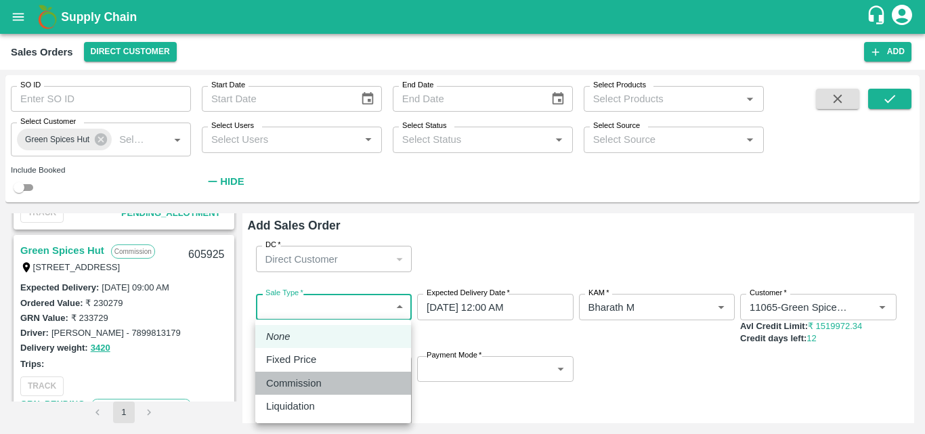
click at [336, 382] on div "Commission" at bounding box center [333, 383] width 134 height 15
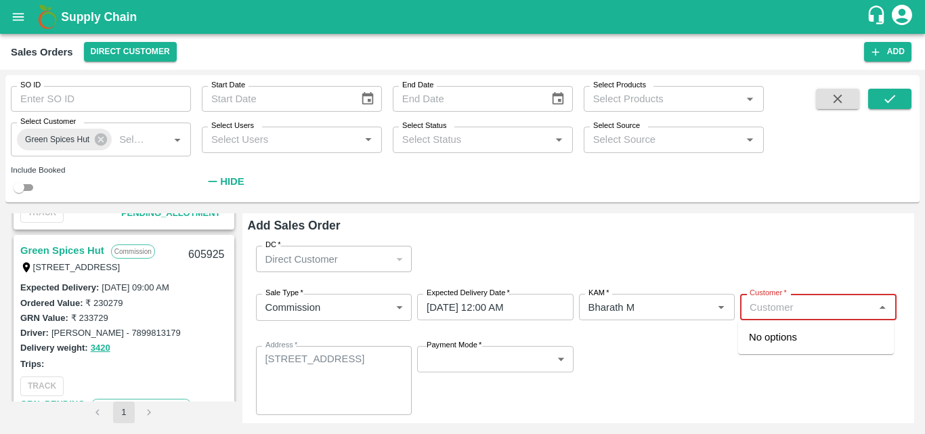
click at [796, 312] on input "Customer   *" at bounding box center [807, 307] width 126 height 18
click at [779, 333] on p "Green Spices Hut" at bounding box center [788, 337] width 79 height 15
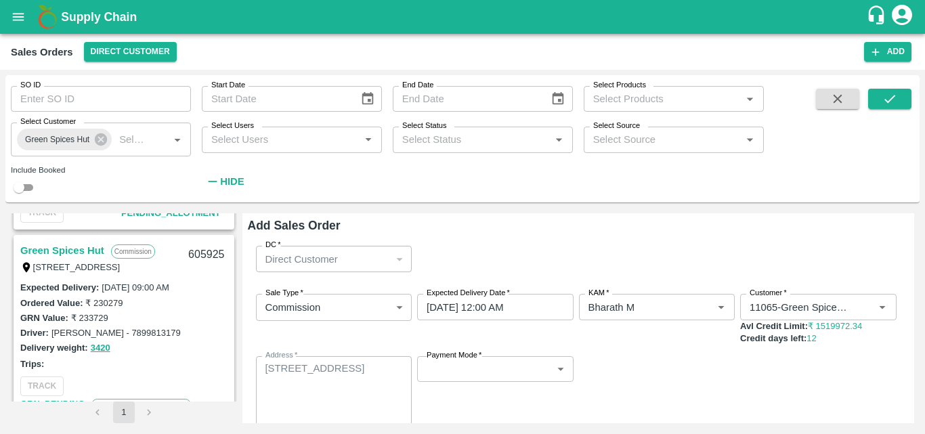
click at [474, 355] on div "Sale Type   * Commission 2 Sale Type Expected Delivery Date   * 30/09/2025 12:0…" at bounding box center [579, 359] width 662 height 153
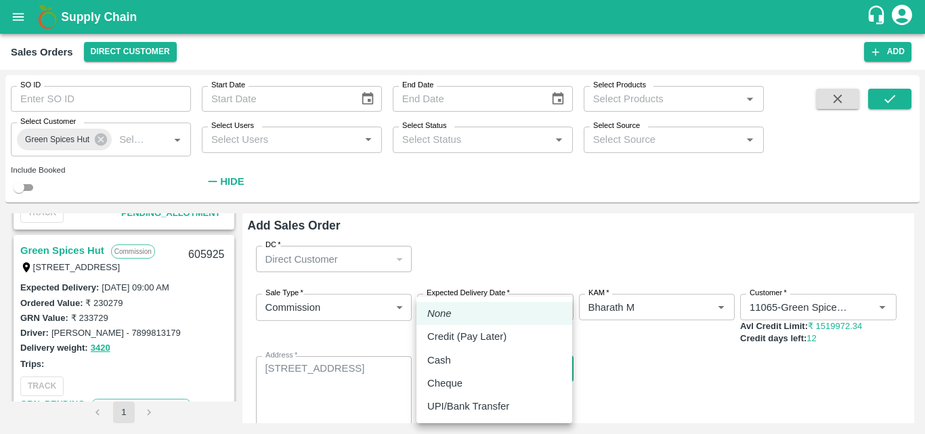
click at [467, 379] on body "Supply Chain Sales Orders Direct Customer Add SO ID SO ID Start Date Start Date…" at bounding box center [462, 217] width 925 height 434
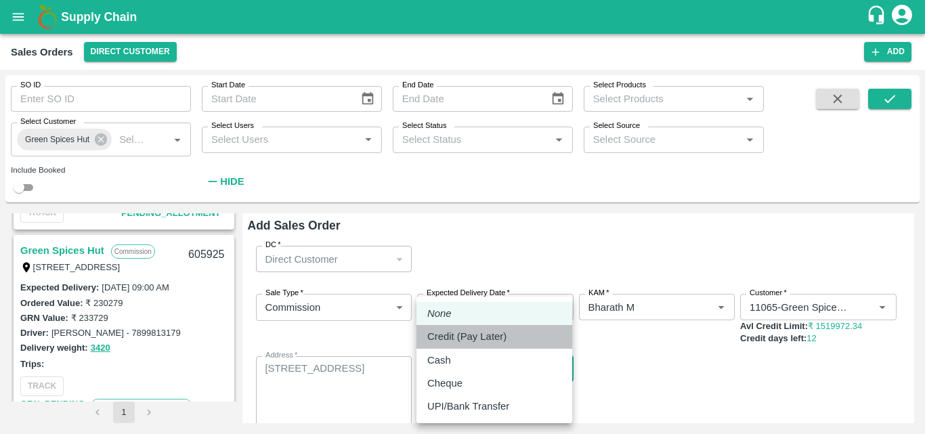
click at [467, 339] on p "Credit (Pay Later)" at bounding box center [466, 336] width 79 height 15
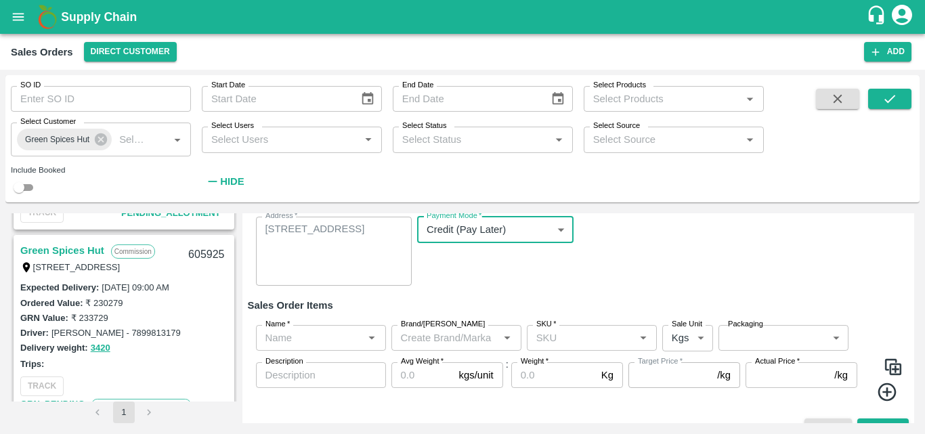
scroll to position [163, 0]
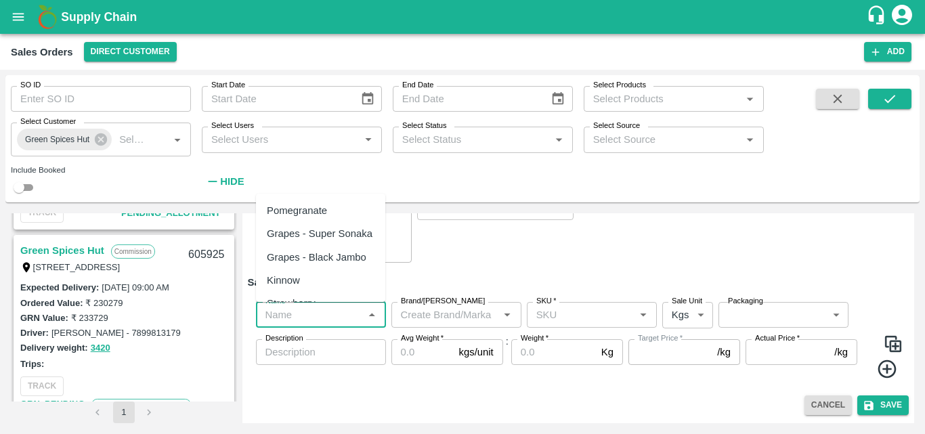
click at [311, 321] on input "Name   *" at bounding box center [310, 315] width 100 height 18
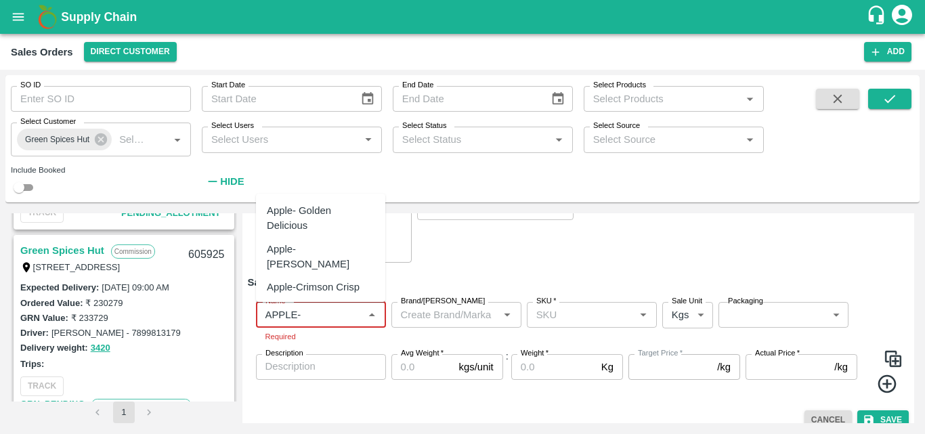
scroll to position [95, 0]
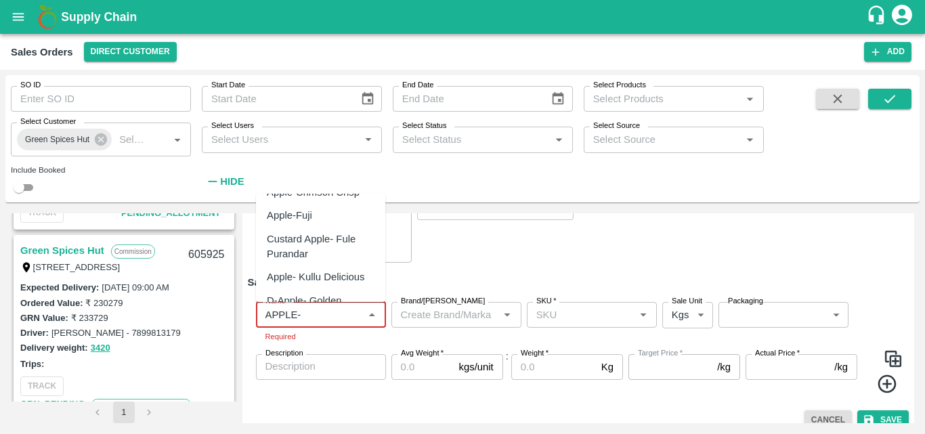
click at [326, 266] on div "Apple- Kullu Delicious" at bounding box center [320, 277] width 129 height 23
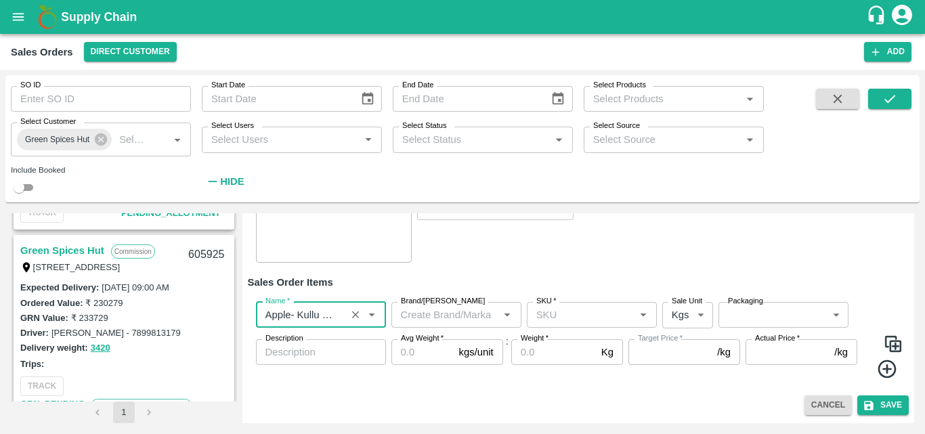
click at [456, 318] on input "Brand/[PERSON_NAME]" at bounding box center [446, 315] width 100 height 18
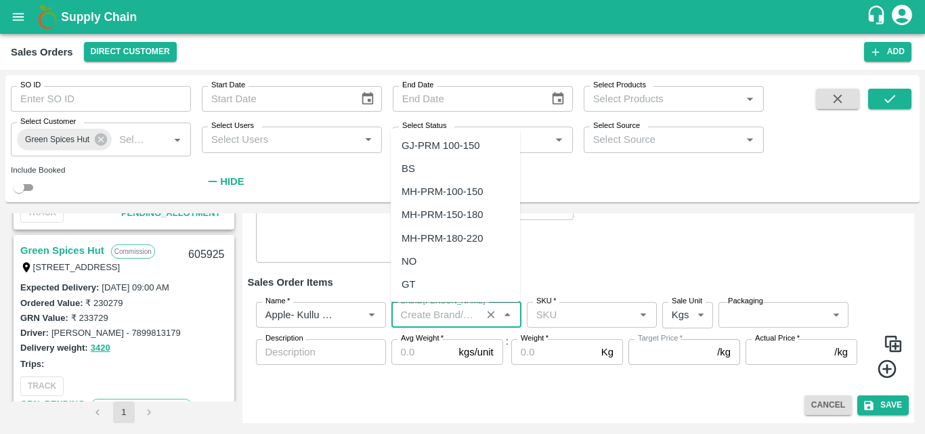
click at [404, 314] on input "Brand/[PERSON_NAME]" at bounding box center [437, 315] width 82 height 18
click at [432, 214] on div "LP ZE" at bounding box center [455, 215] width 129 height 23
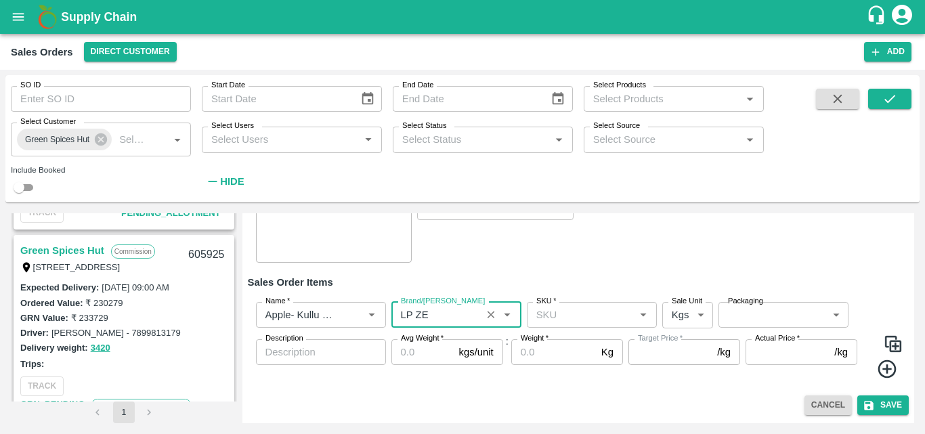
click at [574, 313] on input "SKU   *" at bounding box center [581, 315] width 100 height 18
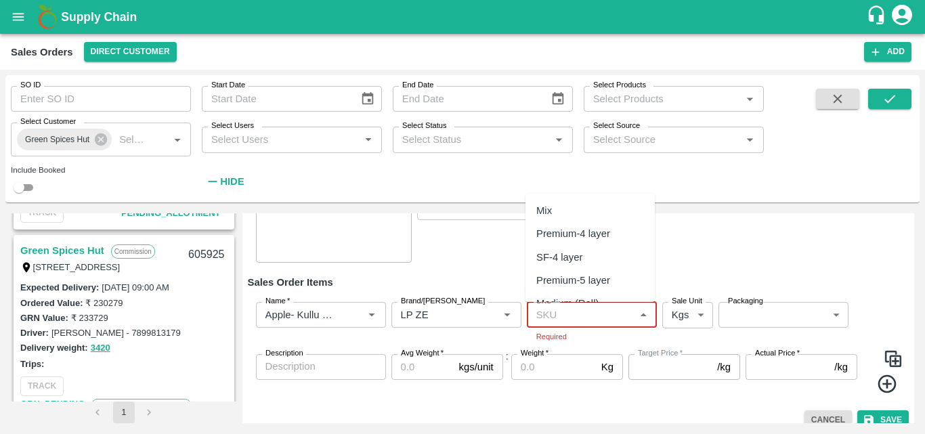
click at [573, 316] on input "SKU   *" at bounding box center [581, 315] width 100 height 18
click at [577, 233] on div "Premium-4 layer" at bounding box center [574, 233] width 74 height 15
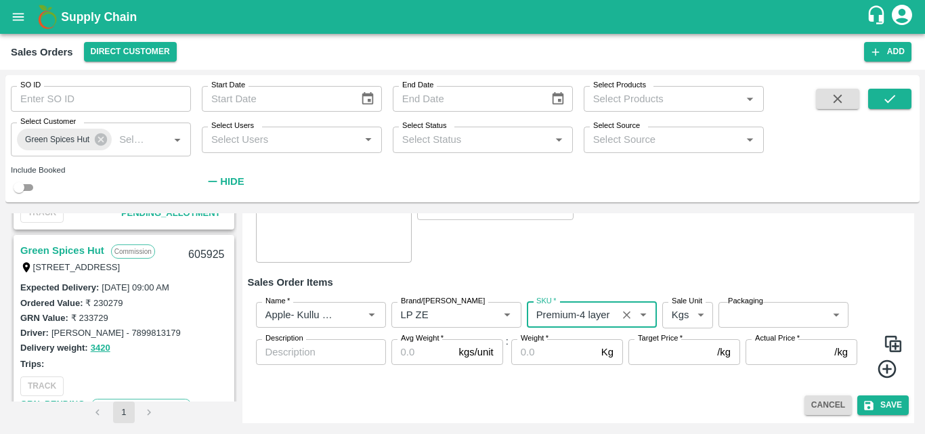
click at [680, 314] on body "Supply Chain Sales Orders Direct Customer Add SO ID SO ID Start Date Start Date…" at bounding box center [462, 217] width 925 height 434
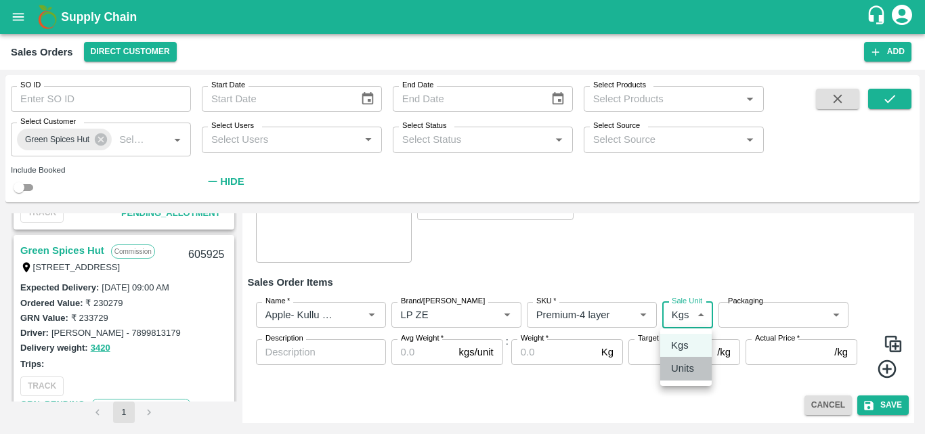
click at [680, 375] on p "Units" at bounding box center [682, 368] width 23 height 15
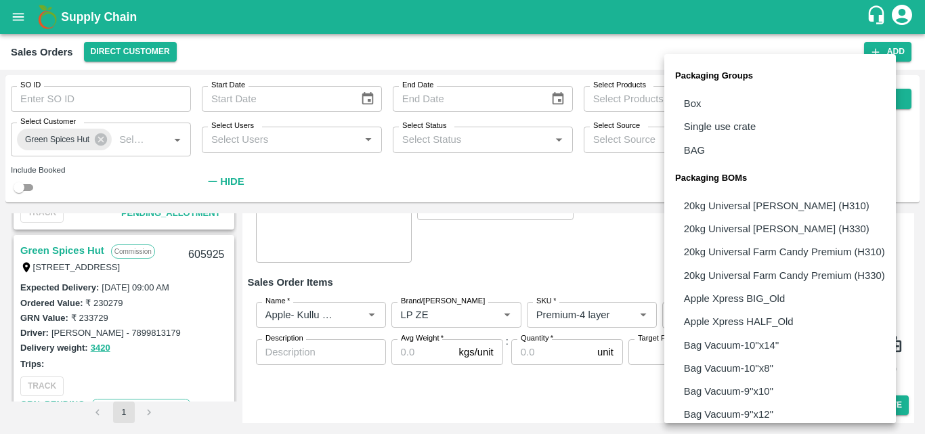
click at [755, 317] on body "Supply Chain Sales Orders Direct Customer Add SO ID SO ID Start Date Start Date…" at bounding box center [462, 217] width 925 height 434
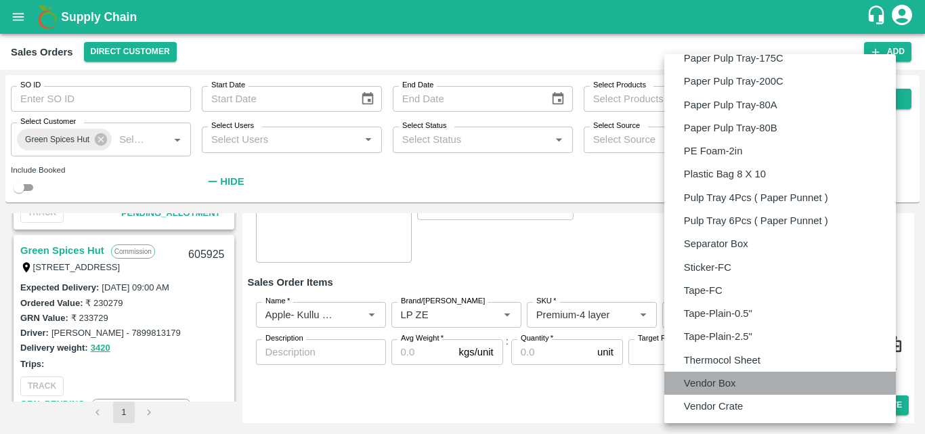
click at [730, 381] on p "Vendor Box" at bounding box center [710, 383] width 52 height 15
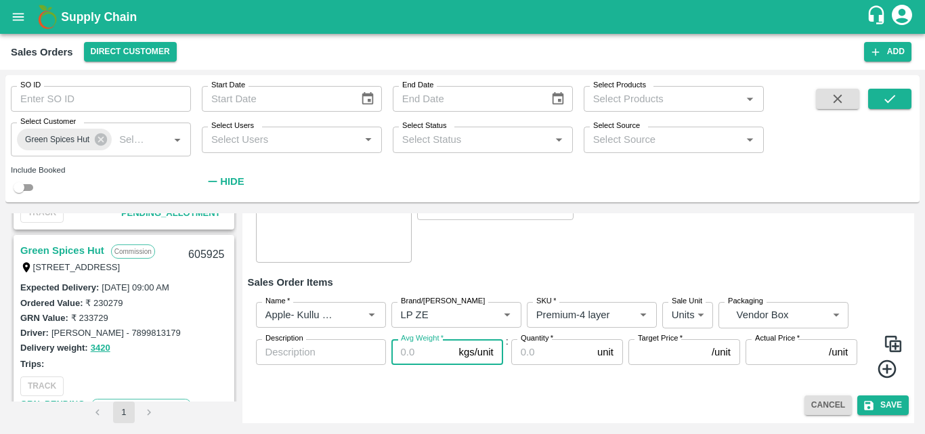
click at [424, 359] on input "Avg Weight   *" at bounding box center [423, 352] width 62 height 26
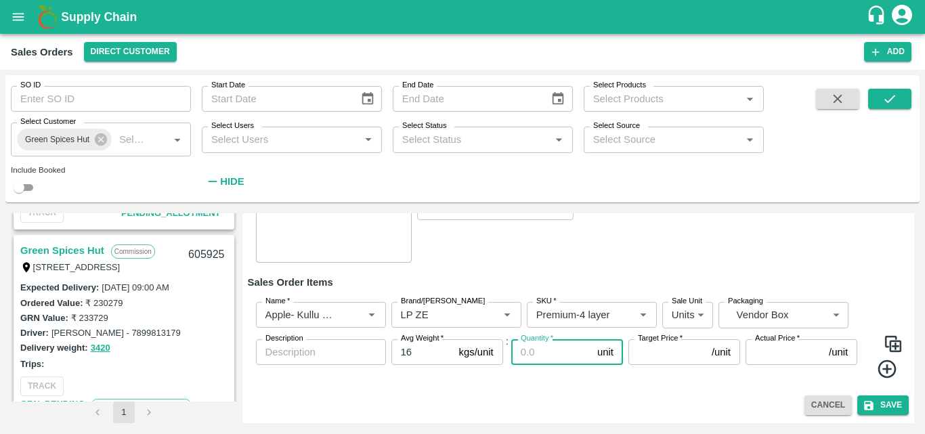
click at [532, 356] on input "Quantity   *" at bounding box center [551, 352] width 81 height 26
click at [695, 356] on input "Target Price   *" at bounding box center [668, 352] width 78 height 26
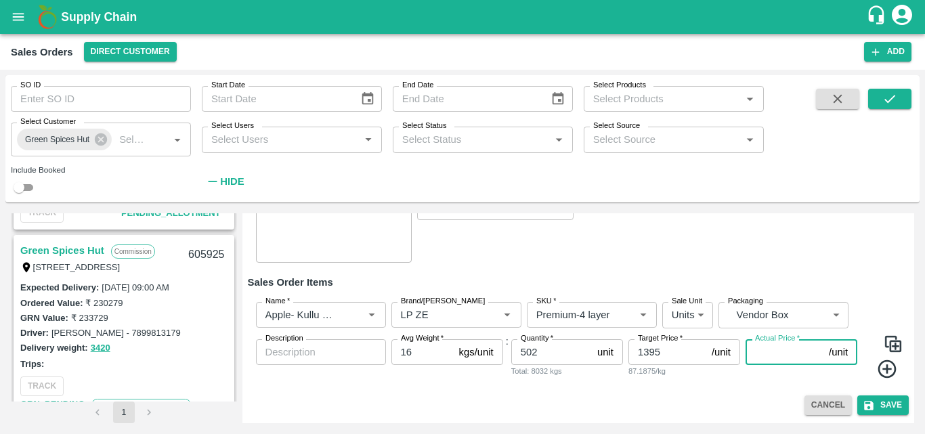
click at [769, 356] on input "Actual Price   *" at bounding box center [785, 352] width 78 height 26
click at [891, 349] on img at bounding box center [893, 344] width 20 height 20
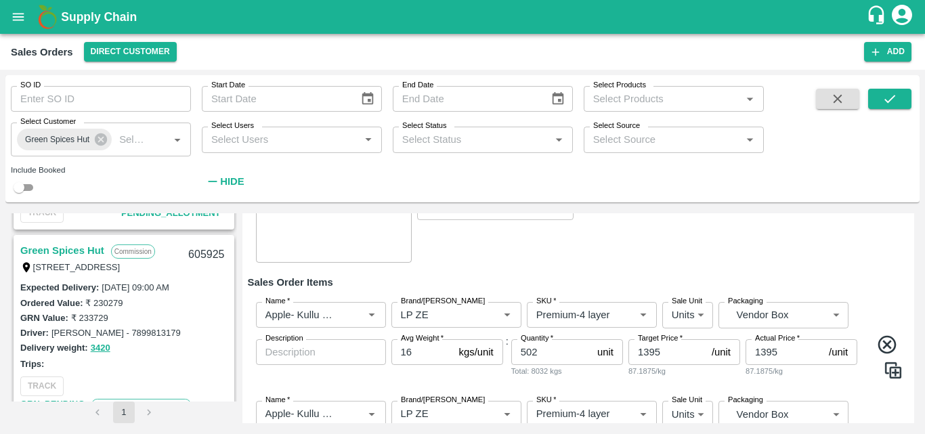
click at [734, 253] on div "Sale Type   * Commission 2 Sale Type Expected Delivery Date   * 30/09/2025 12:0…" at bounding box center [579, 197] width 662 height 153
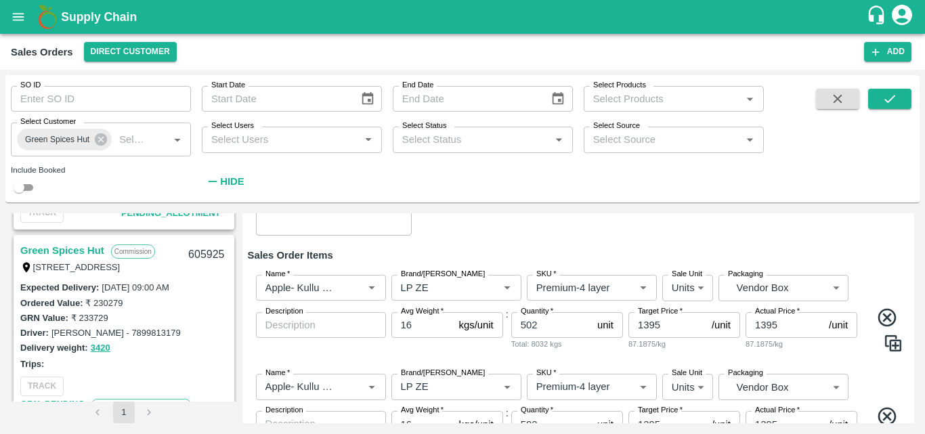
scroll to position [271, 0]
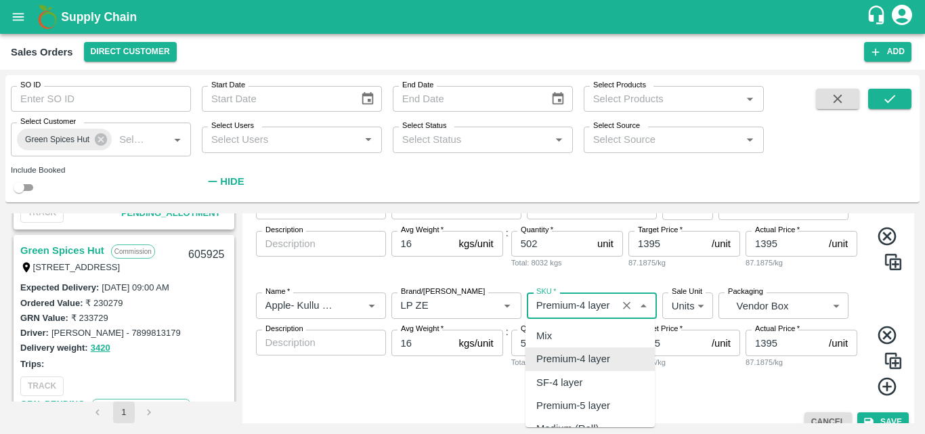
click at [567, 306] on input "SKU   *" at bounding box center [572, 306] width 82 height 18
click at [567, 396] on div "Premium-5 layer" at bounding box center [590, 405] width 129 height 23
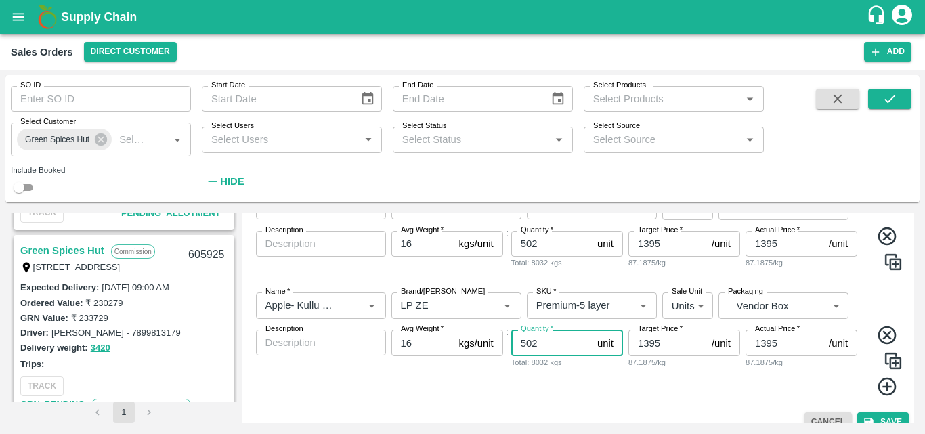
click at [547, 350] on input "502" at bounding box center [551, 343] width 81 height 26
click at [672, 339] on input "1395" at bounding box center [668, 343] width 78 height 26
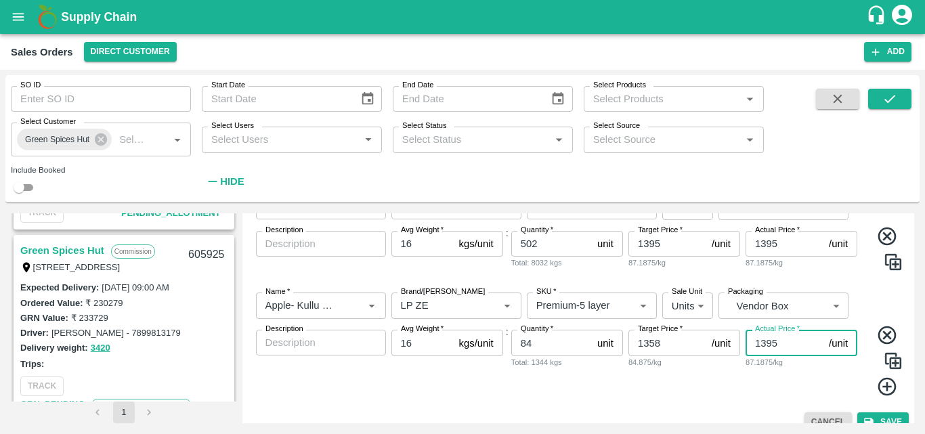
click at [789, 346] on input "1395" at bounding box center [785, 343] width 78 height 26
click at [893, 359] on img at bounding box center [893, 361] width 20 height 20
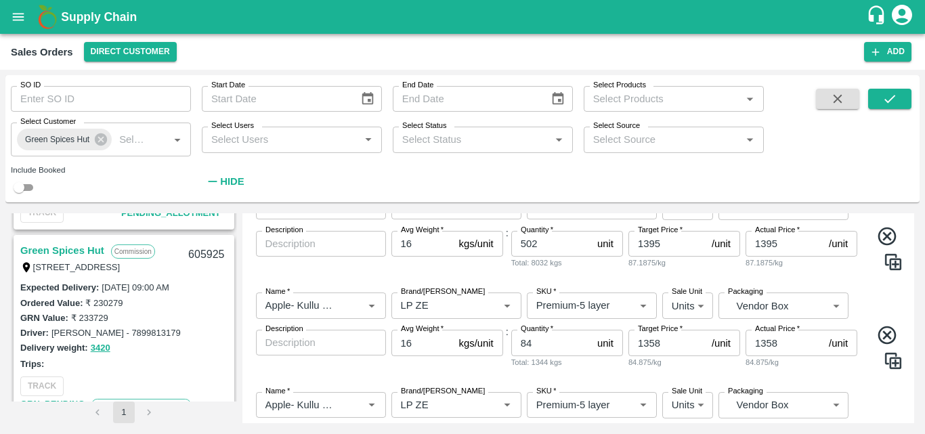
click at [855, 379] on div "Name   * Name   * Brand/Marka Brand/Marka SKU   * SKU   * Sale Unit Units 2 Sal…" at bounding box center [579, 331] width 662 height 99
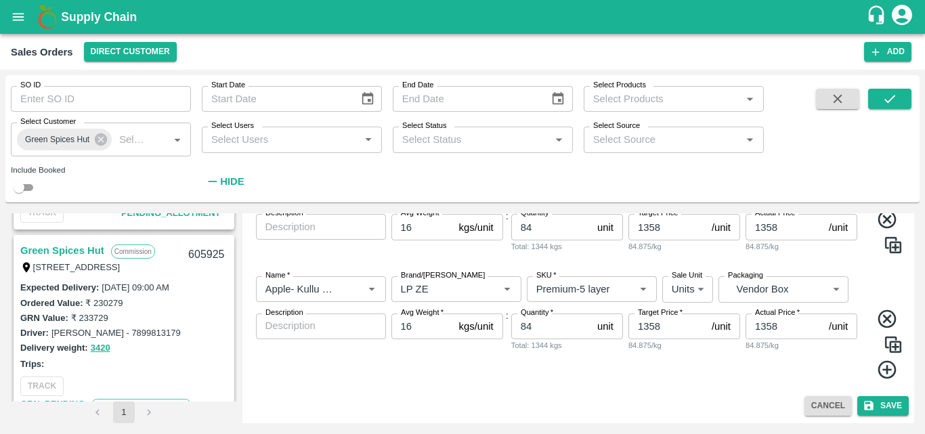
scroll to position [387, 0]
click at [537, 331] on input "84" at bounding box center [551, 326] width 81 height 26
click at [665, 333] on input "1358" at bounding box center [668, 326] width 78 height 26
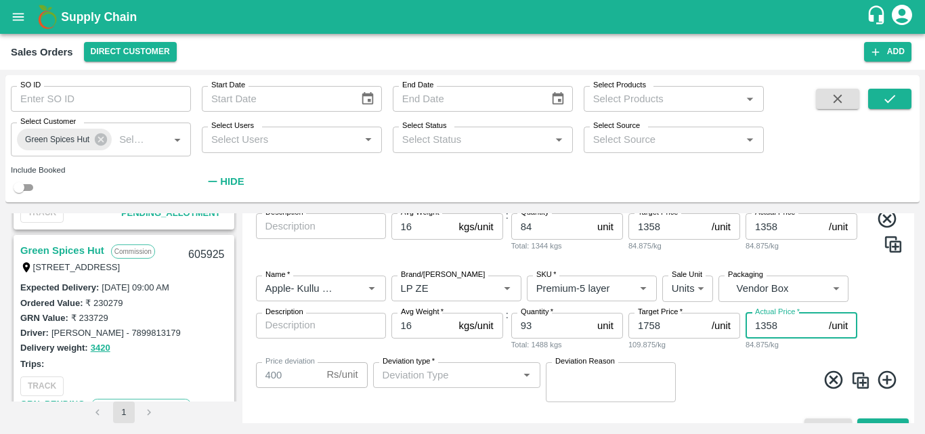
click at [765, 327] on input "1358" at bounding box center [785, 326] width 78 height 26
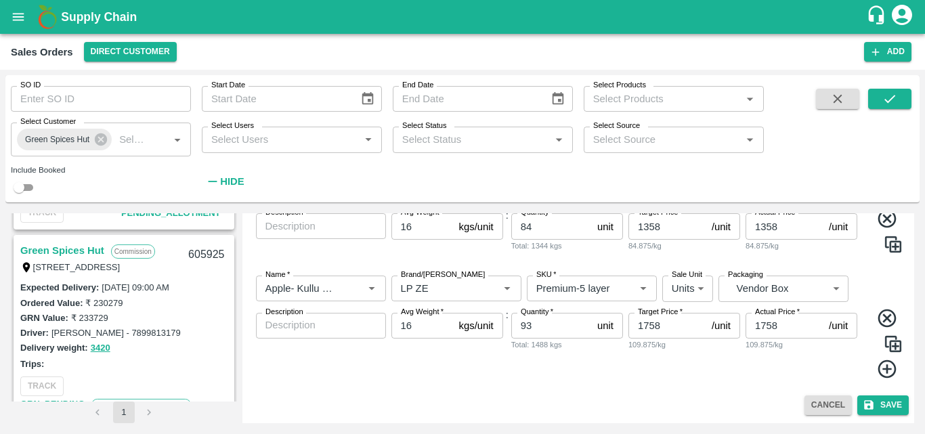
click at [882, 371] on icon at bounding box center [888, 369] width 22 height 22
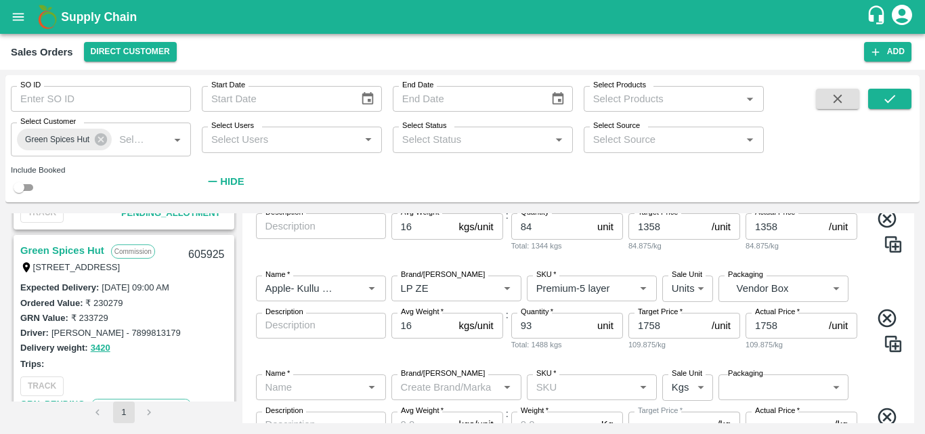
click at [867, 354] on span at bounding box center [881, 333] width 43 height 51
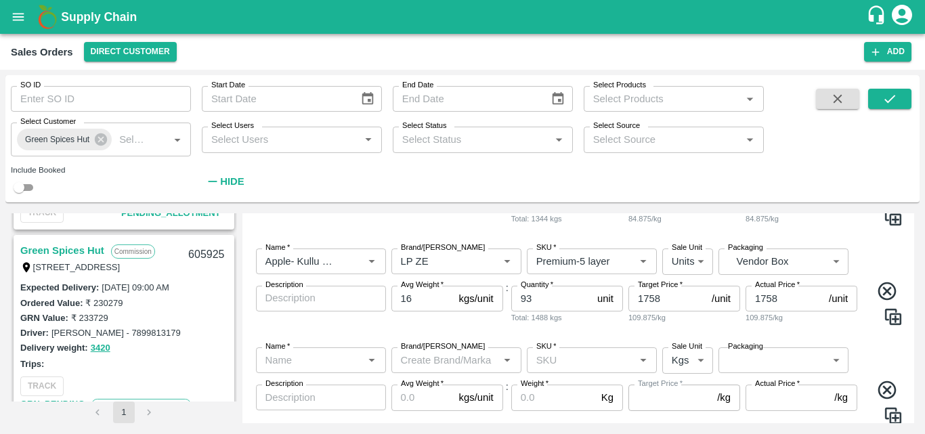
scroll to position [442, 0]
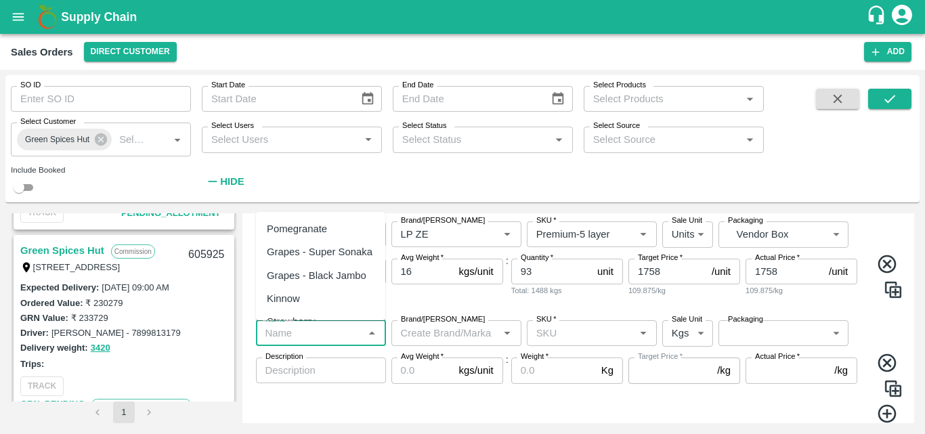
click at [297, 335] on input "Name   *" at bounding box center [310, 333] width 100 height 18
click at [326, 219] on div "Pomegranate" at bounding box center [320, 228] width 129 height 23
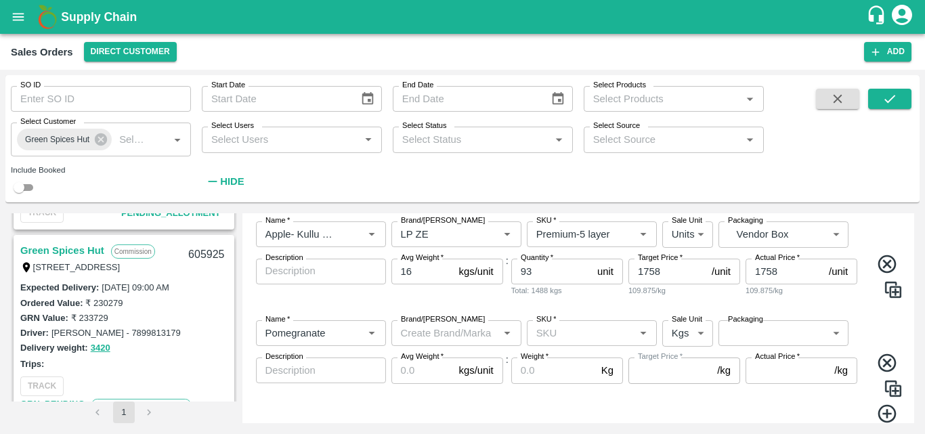
click at [886, 365] on icon at bounding box center [887, 363] width 18 height 18
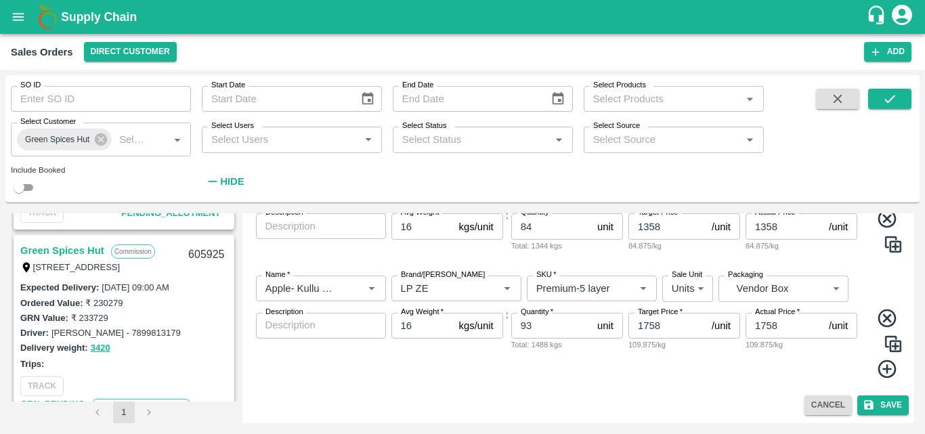
scroll to position [387, 0]
click at [891, 341] on img at bounding box center [893, 344] width 20 height 20
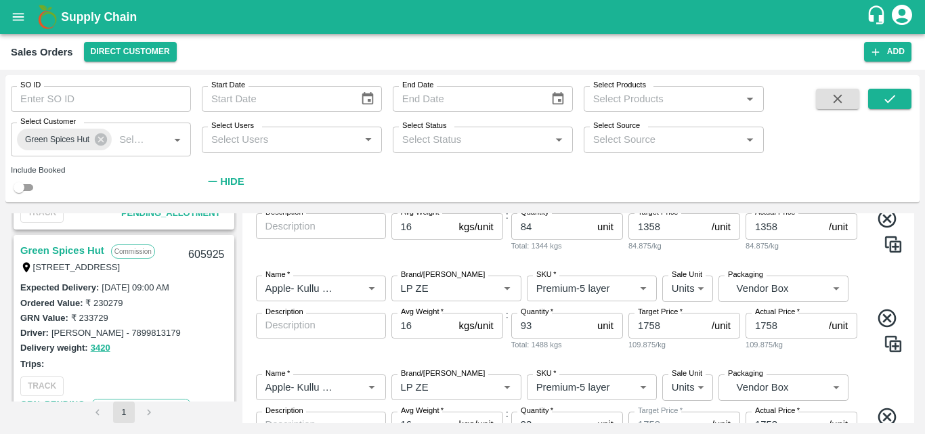
scroll to position [442, 0]
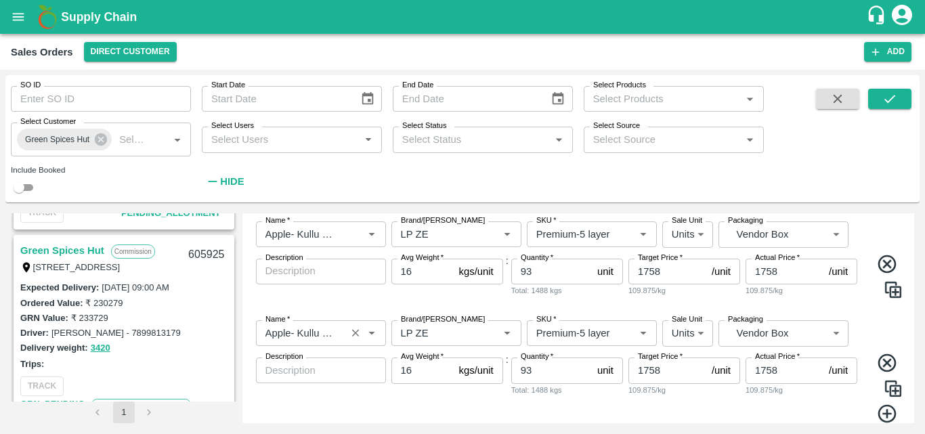
click at [342, 331] on div "Name   *" at bounding box center [321, 333] width 130 height 26
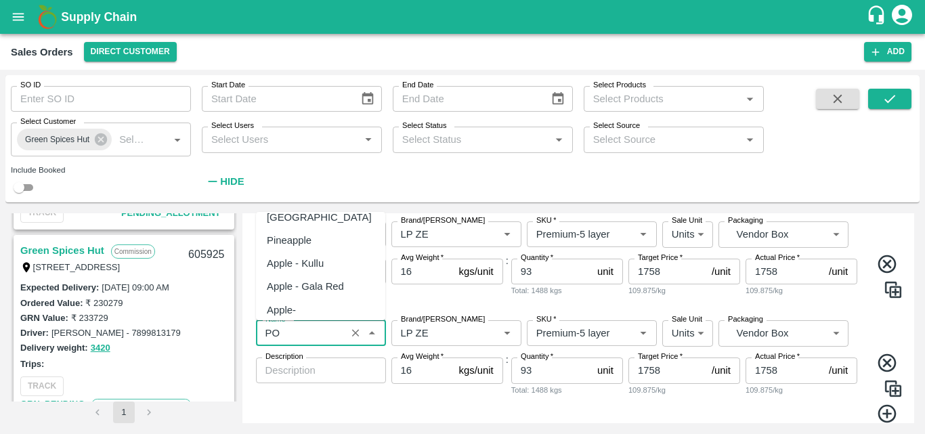
scroll to position [0, 0]
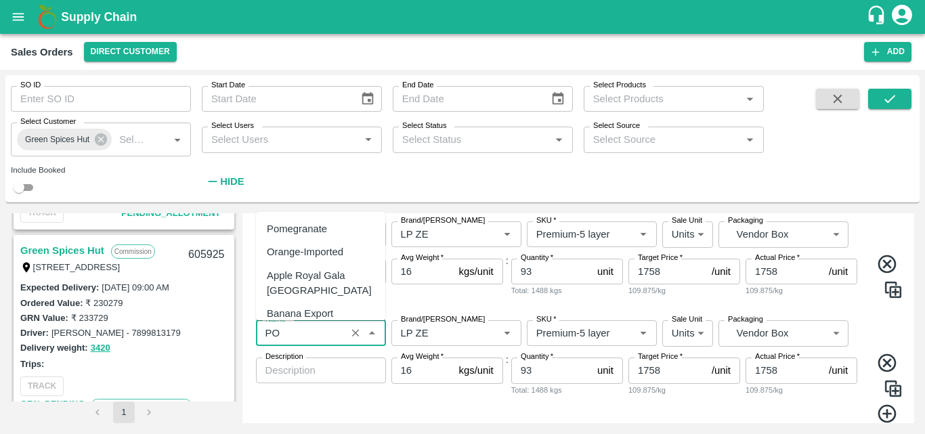
click at [316, 234] on div "Pomegranate" at bounding box center [297, 229] width 60 height 15
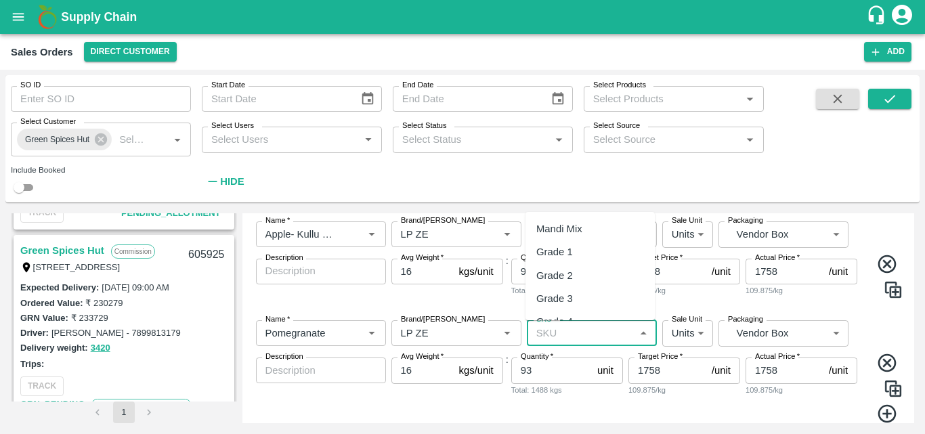
click at [575, 334] on input "SKU   *" at bounding box center [581, 333] width 100 height 18
click at [587, 296] on div "KA-LP-180++" at bounding box center [567, 298] width 61 height 15
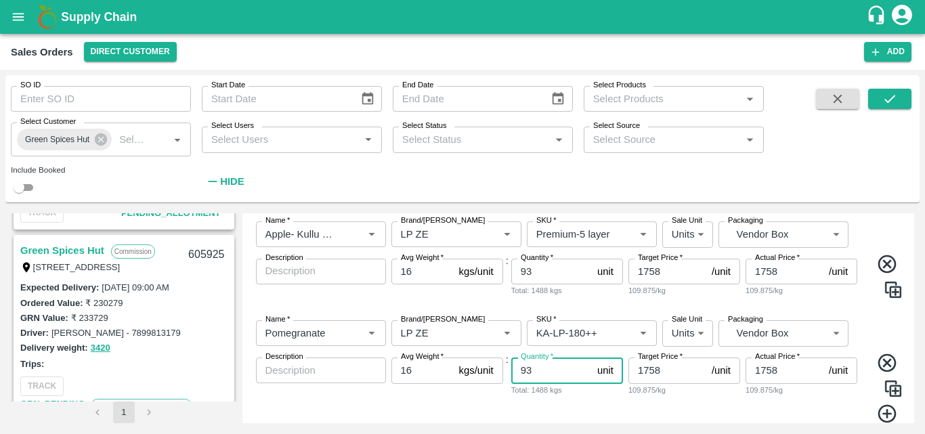
click at [536, 373] on input "93" at bounding box center [551, 371] width 81 height 26
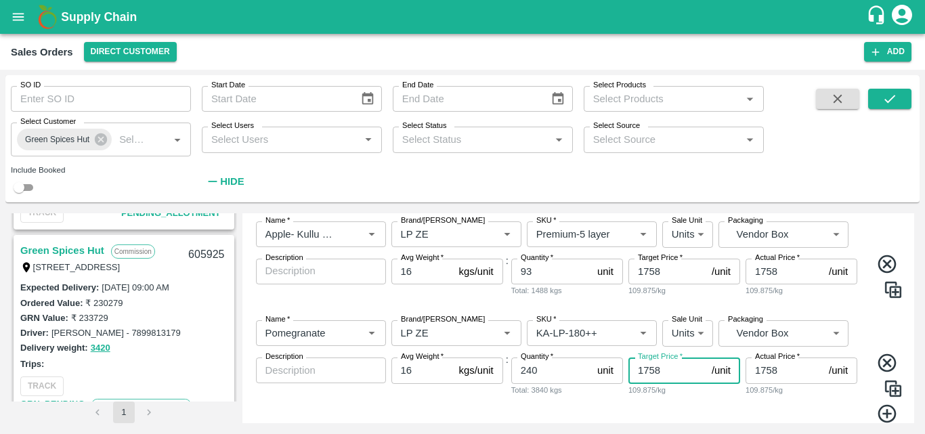
click at [674, 371] on input "1758" at bounding box center [668, 371] width 78 height 26
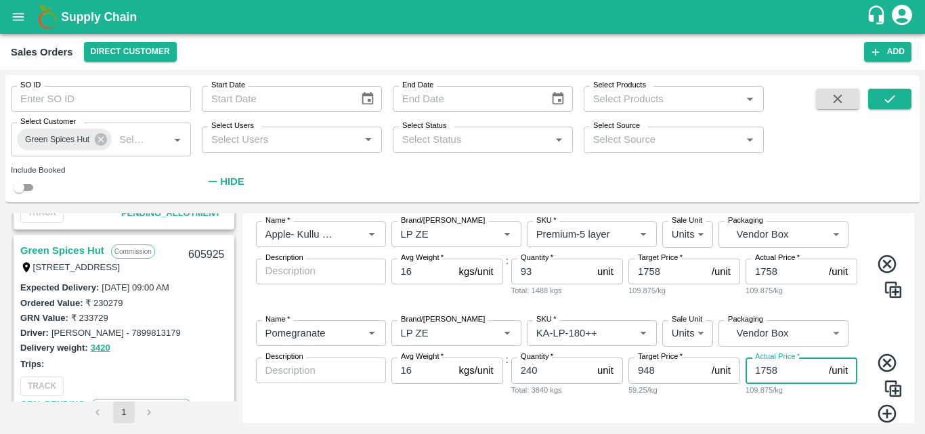
click at [783, 379] on input "1758" at bounding box center [785, 371] width 78 height 26
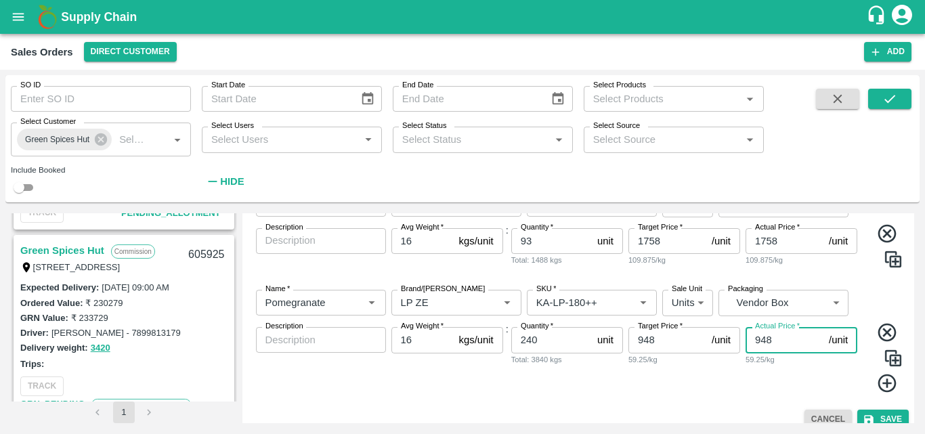
scroll to position [486, 0]
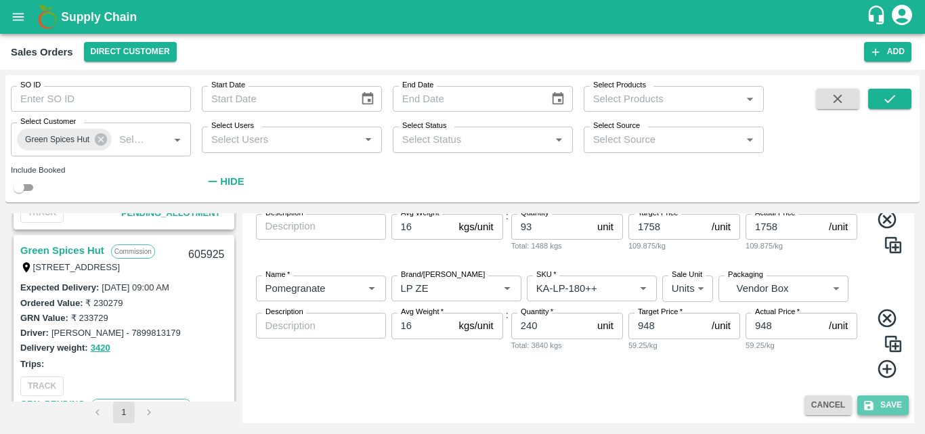
click at [889, 406] on button "Save" at bounding box center [883, 406] width 51 height 20
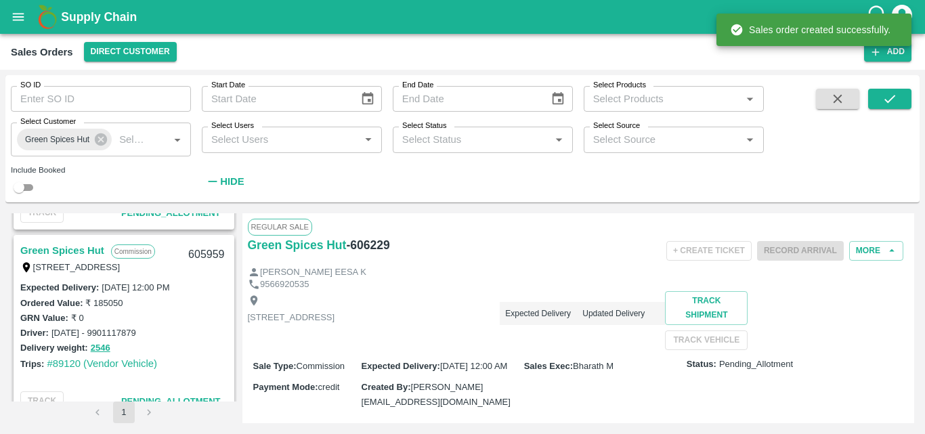
scroll to position [923, 0]
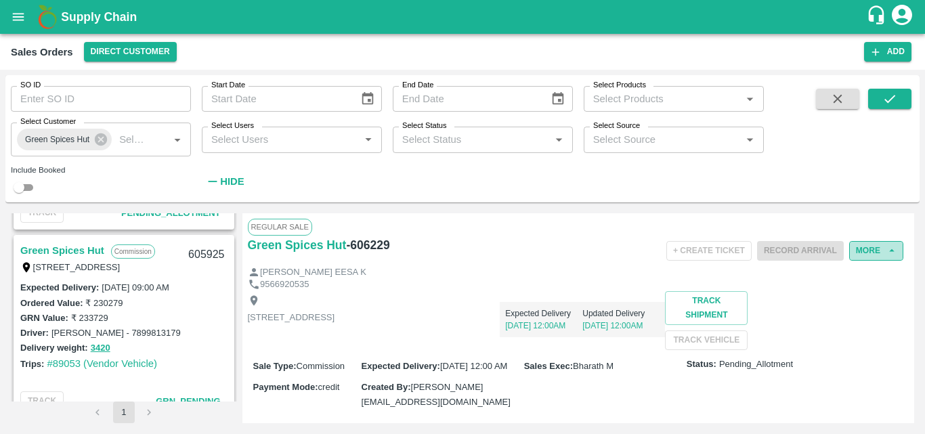
click at [873, 260] on button "More" at bounding box center [876, 251] width 54 height 20
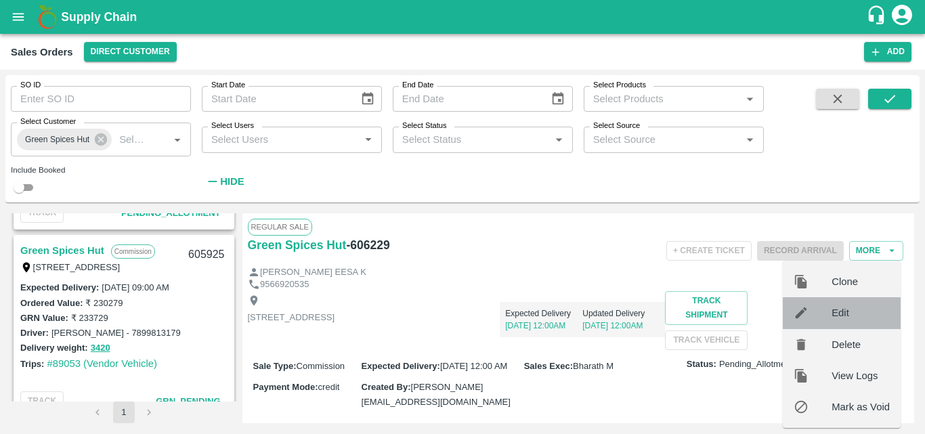
click at [846, 318] on span "Edit" at bounding box center [861, 313] width 58 height 15
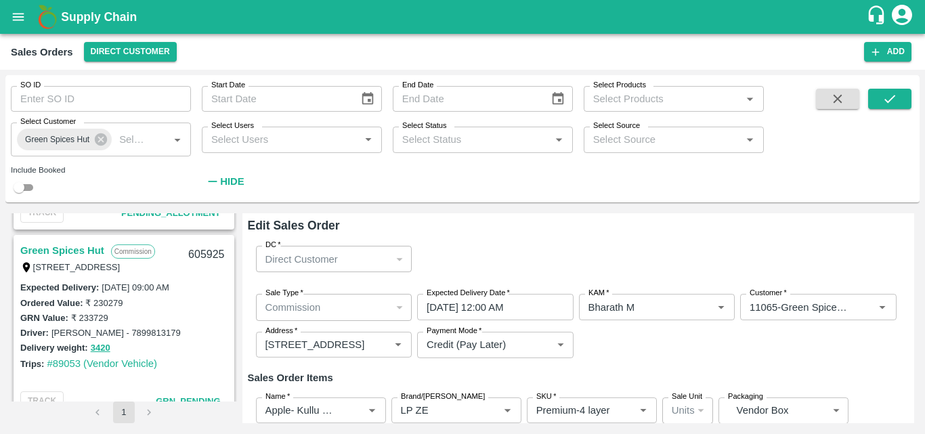
click at [624, 362] on div "Sale Type   * Commission 2 Sale Type Expected Delivery Date   * 30/09/2025 12:0…" at bounding box center [579, 326] width 662 height 86
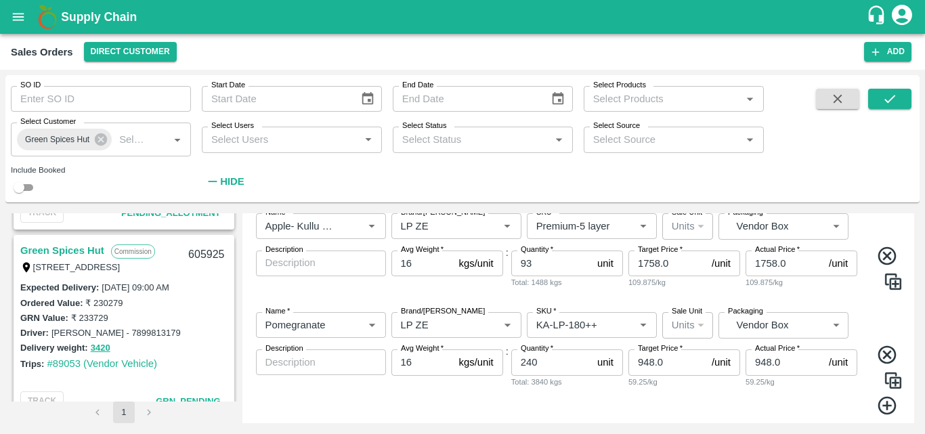
scroll to position [419, 0]
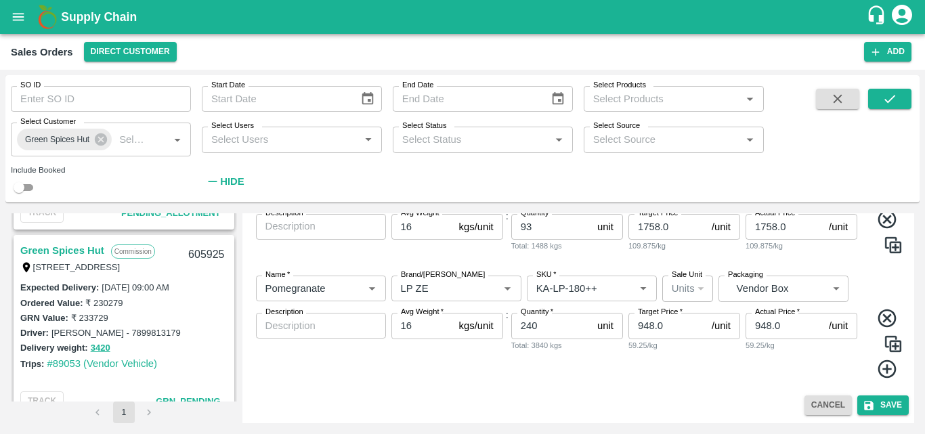
click at [416, 329] on input "16" at bounding box center [423, 326] width 62 height 26
click at [874, 404] on button "Save" at bounding box center [883, 406] width 51 height 20
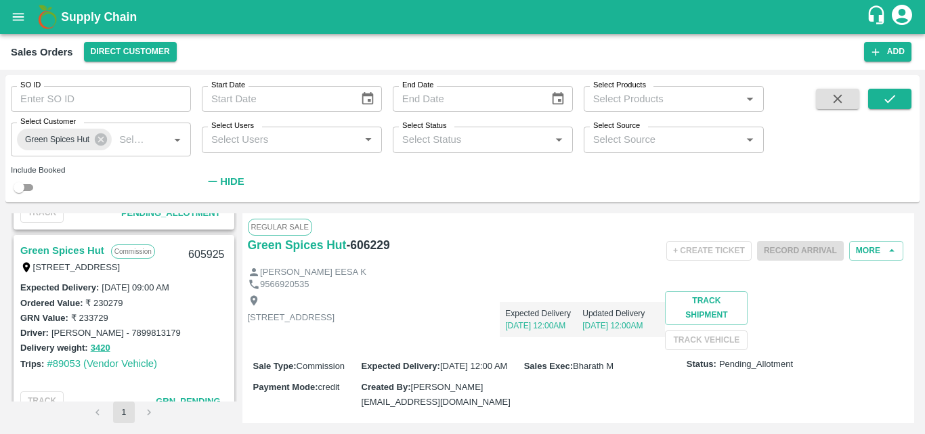
click at [631, 330] on div "Expected Delivery 30 Sep, 12:00AM Updated Delivery 30 Sep, 12:00AM" at bounding box center [500, 314] width 331 height 46
drag, startPoint x: 392, startPoint y: 246, endPoint x: 247, endPoint y: 249, distance: 145.7
click at [247, 249] on div "Regular Sale Green Spices Hut - 606229 + Create Ticket Record Arrival More MOHA…" at bounding box center [579, 318] width 673 height 210
copy div "Green Spices Hut - 606229"
click at [573, 324] on div "Expected Delivery 30 Sep, 12:00AM Updated Delivery 30 Sep, 12:00AM" at bounding box center [500, 314] width 331 height 46
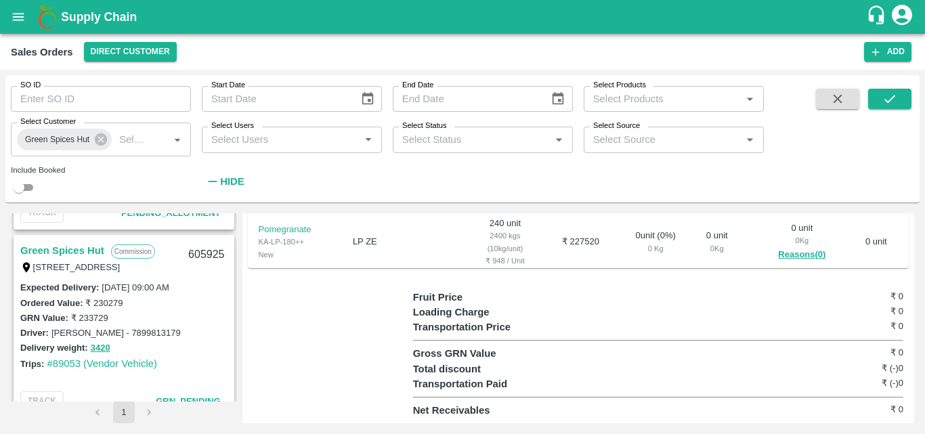
scroll to position [488, 0]
click at [625, 247] on td "0 unit ( 0 %) 0 Kg" at bounding box center [655, 242] width 79 height 59
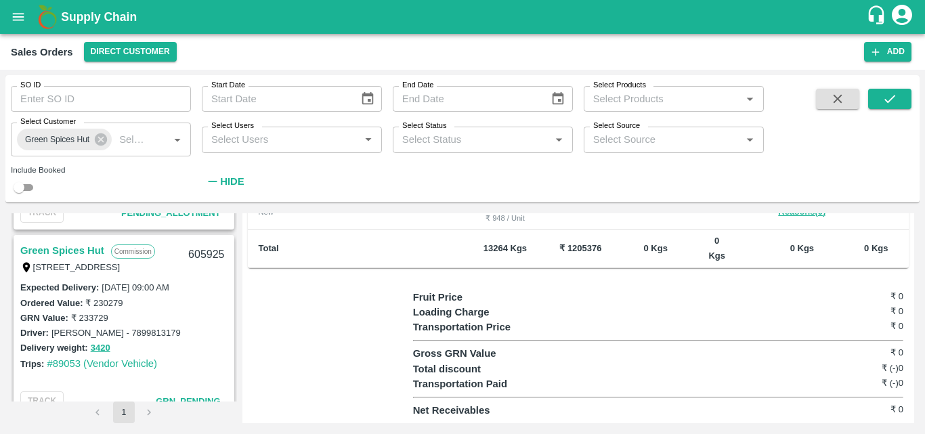
scroll to position [511, 0]
drag, startPoint x: 573, startPoint y: 248, endPoint x: 551, endPoint y: 246, distance: 22.4
click at [560, 246] on b "₹ 1205376" at bounding box center [581, 248] width 42 height 10
click at [580, 247] on td "₹ 1205376" at bounding box center [580, 249] width 71 height 39
drag, startPoint x: 580, startPoint y: 247, endPoint x: 543, endPoint y: 248, distance: 36.6
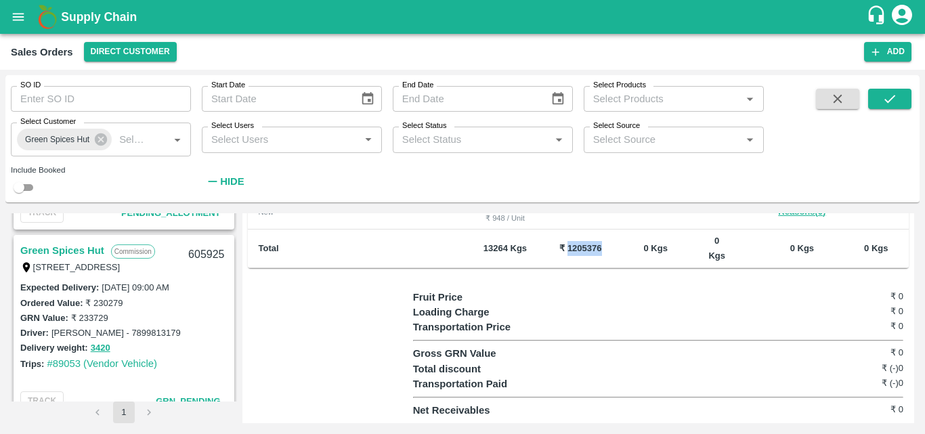
click at [545, 248] on td "₹ 1205376" at bounding box center [580, 249] width 71 height 39
copy b "1205376"
click at [70, 254] on link "Green Spices Hut" at bounding box center [62, 251] width 84 height 18
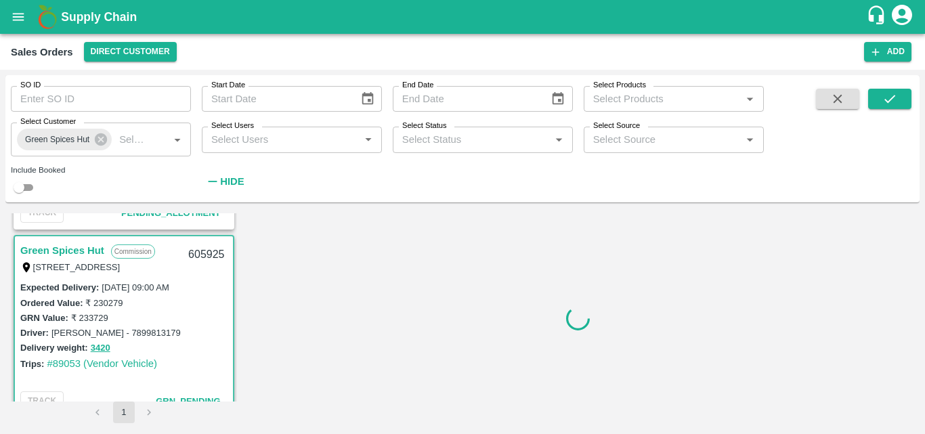
click at [443, 321] on div at bounding box center [579, 318] width 673 height 210
click at [658, 306] on div at bounding box center [579, 318] width 673 height 210
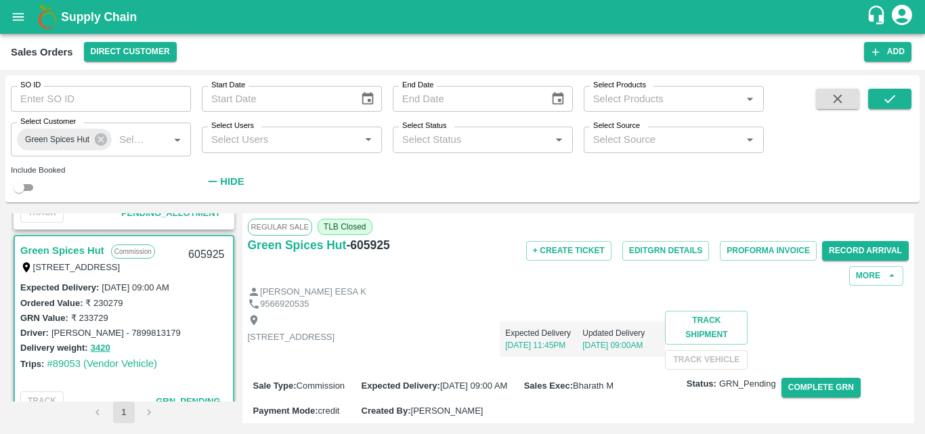
click at [642, 339] on div "Expected Delivery 30 Sep, 11:45PM Updated Delivery 30 Sep, 09:00AM" at bounding box center [500, 334] width 331 height 46
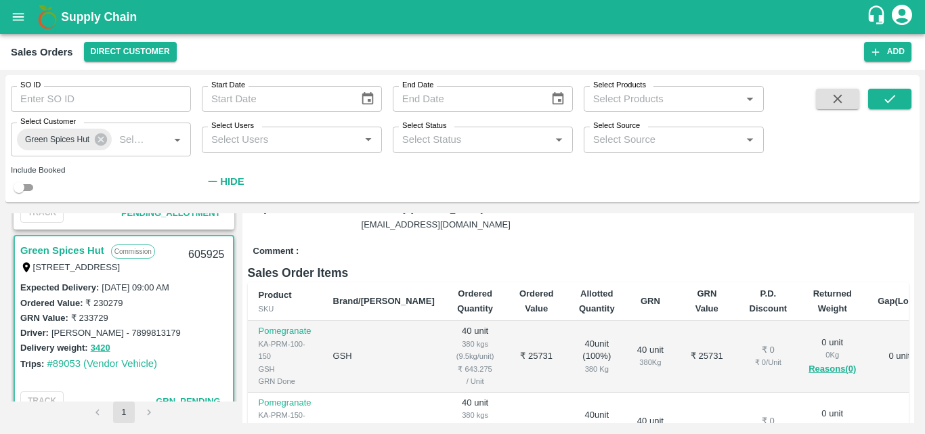
scroll to position [190, 0]
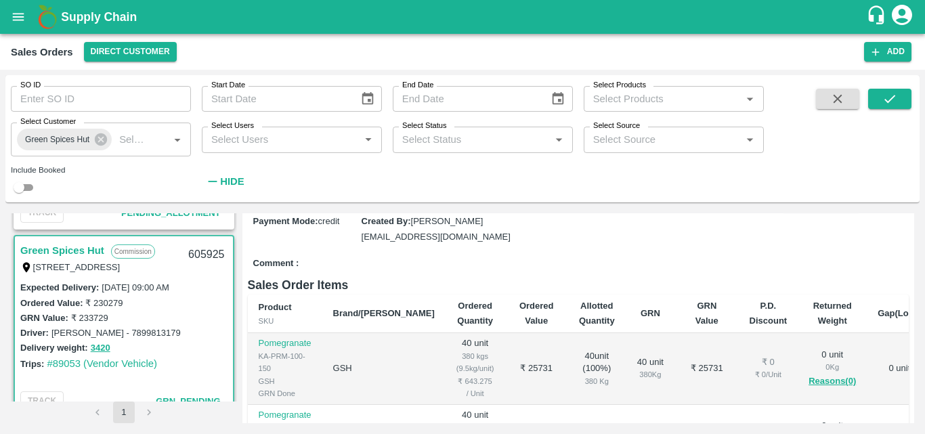
click at [816, 208] on button "Complete GRN" at bounding box center [821, 198] width 79 height 20
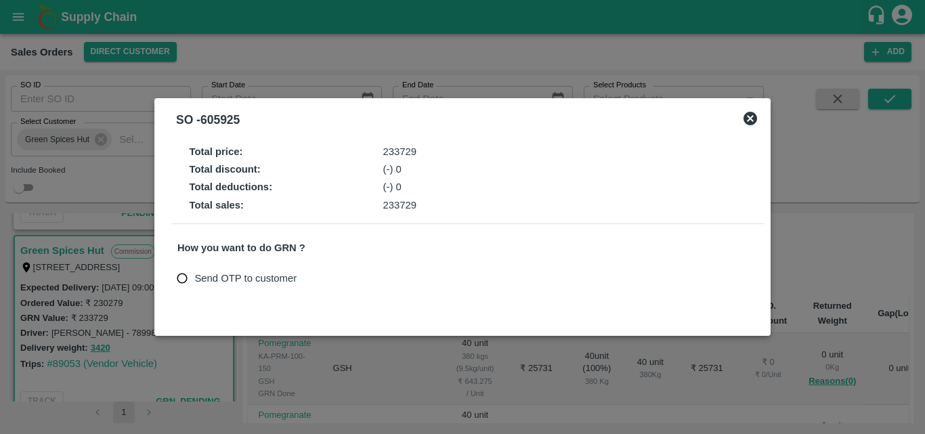
click at [175, 276] on input "Send OTP to customer" at bounding box center [182, 278] width 25 height 25
click at [335, 278] on button "Send OTP" at bounding box center [336, 279] width 56 height 20
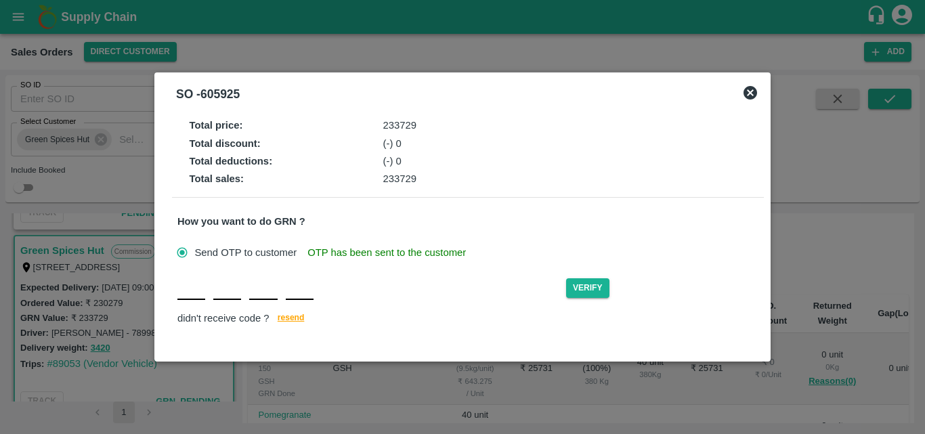
click at [196, 301] on div "Verify didn't receive code ? resend" at bounding box center [467, 302] width 581 height 52
click at [583, 280] on button "Verify" at bounding box center [587, 288] width 43 height 20
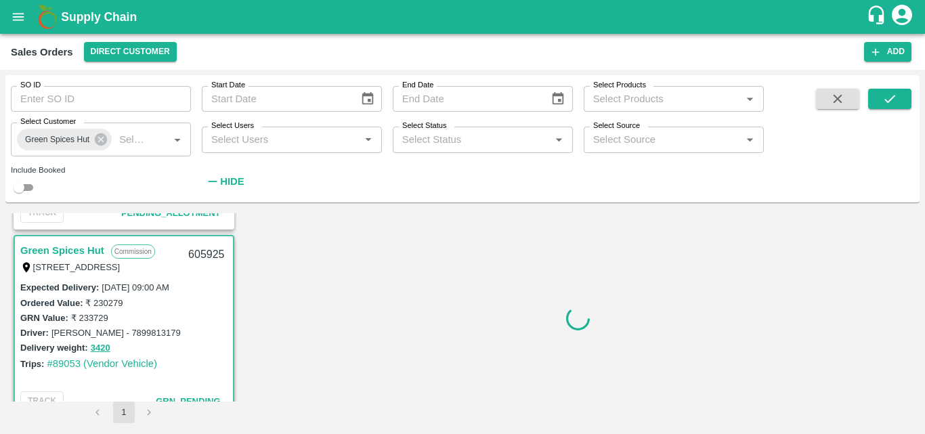
click at [171, 320] on div "GRN Value: ₹ 233729" at bounding box center [123, 317] width 207 height 15
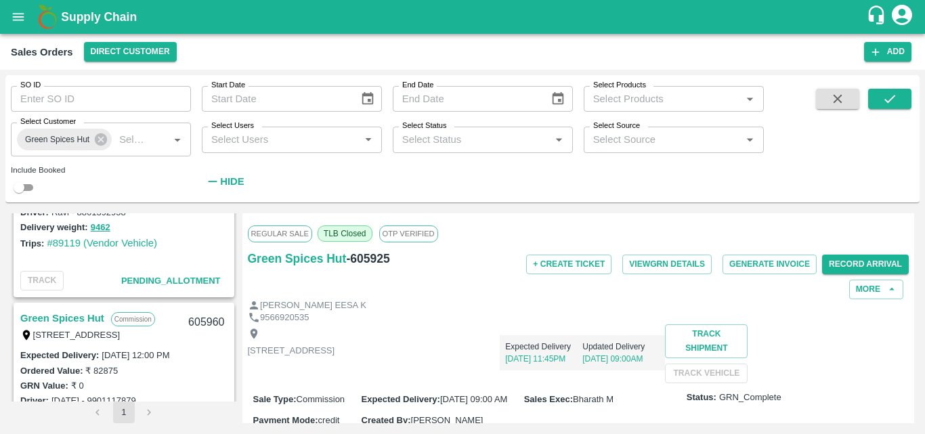
scroll to position [489, 0]
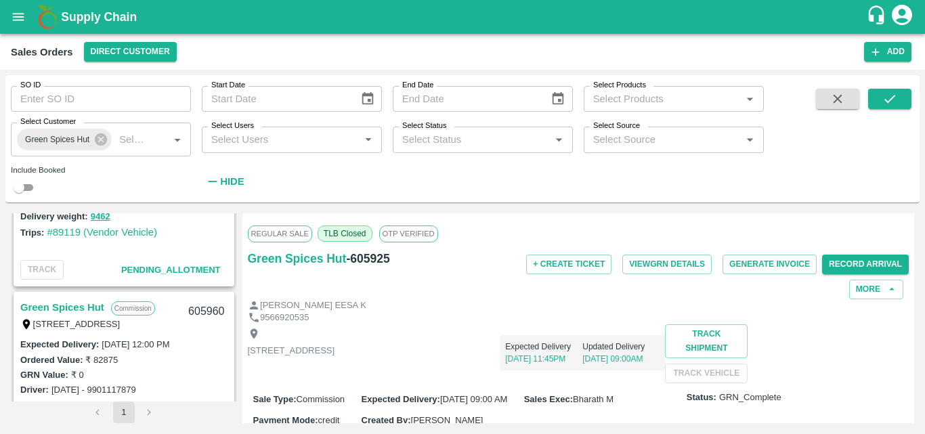
click at [193, 341] on div "Expected Delivery : 01 Oct 2025, 12:00 PM" at bounding box center [123, 344] width 207 height 15
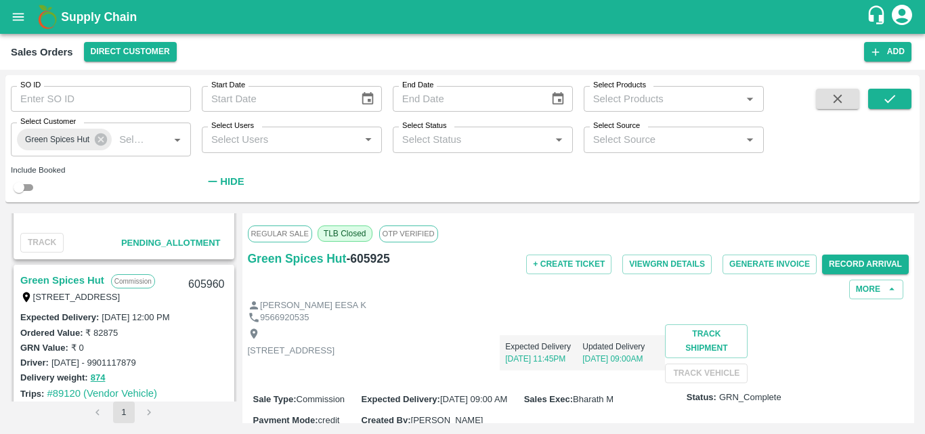
scroll to position [543, 0]
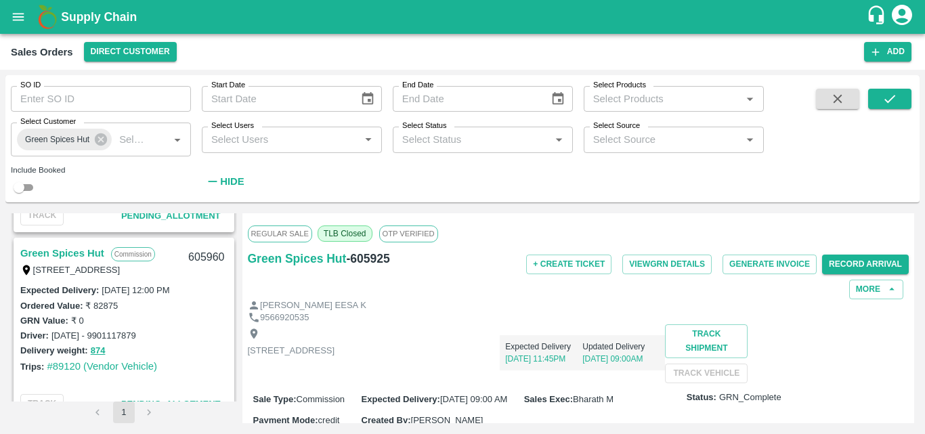
click at [192, 336] on div "Driver: Dhanu - 9901117879" at bounding box center [123, 335] width 207 height 15
click at [203, 336] on div "Driver: Dhanu - 9901117879" at bounding box center [123, 335] width 207 height 15
click at [335, 341] on div "Shop no 74, MADURAI MATTUTHAVANI FRUIT MARKET, Madurai, Madurai, Tamil Nadu, 62…" at bounding box center [291, 354] width 87 height 52
click at [199, 345] on div "Delivery weight: 874" at bounding box center [123, 351] width 207 height 16
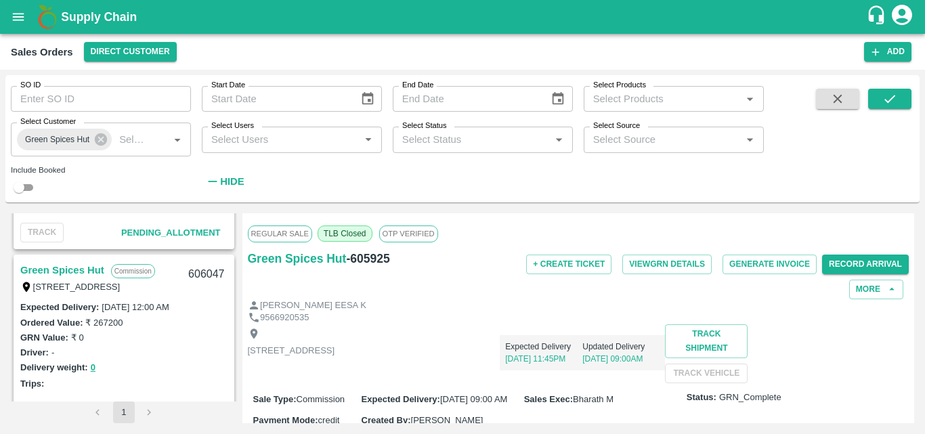
scroll to position [110, 0]
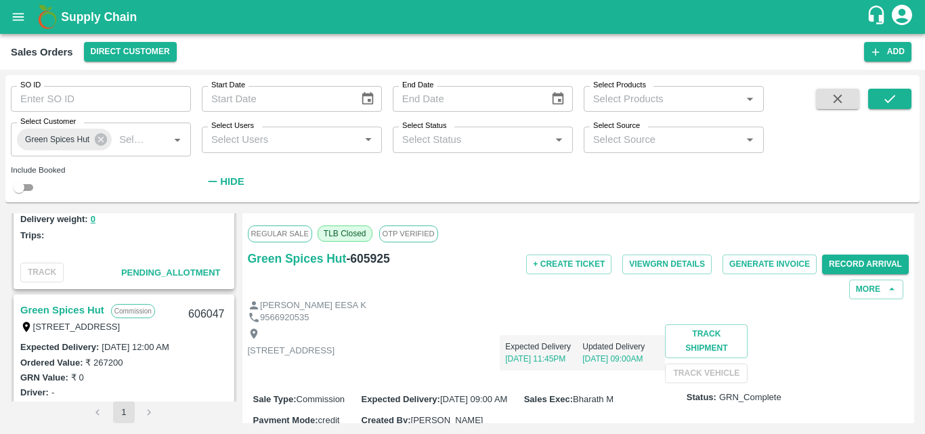
click at [218, 371] on div "GRN Value: ₹ 0" at bounding box center [123, 377] width 207 height 15
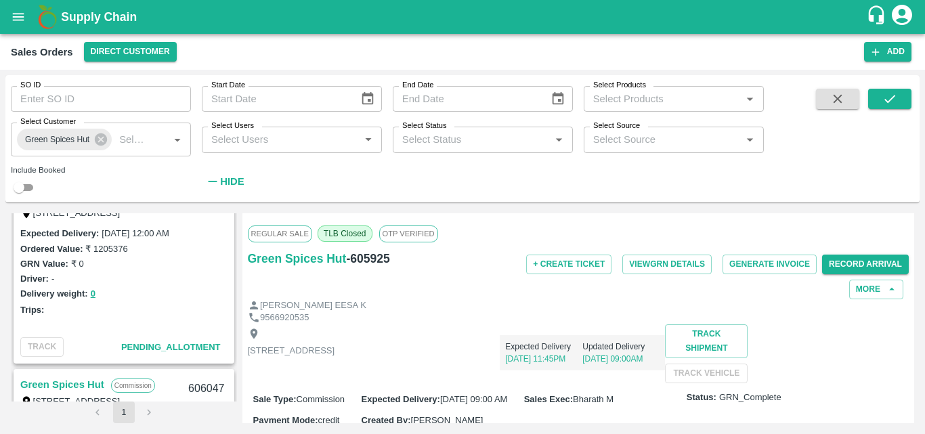
scroll to position [0, 0]
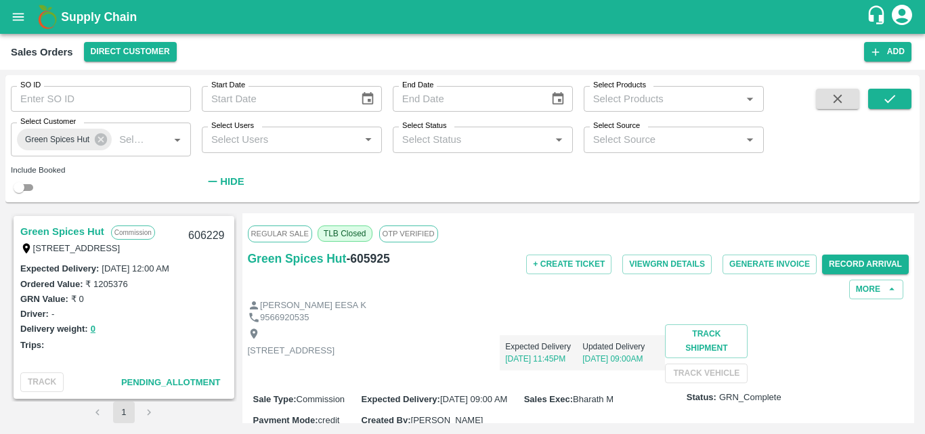
click at [91, 224] on link "Green Spices Hut" at bounding box center [62, 232] width 84 height 18
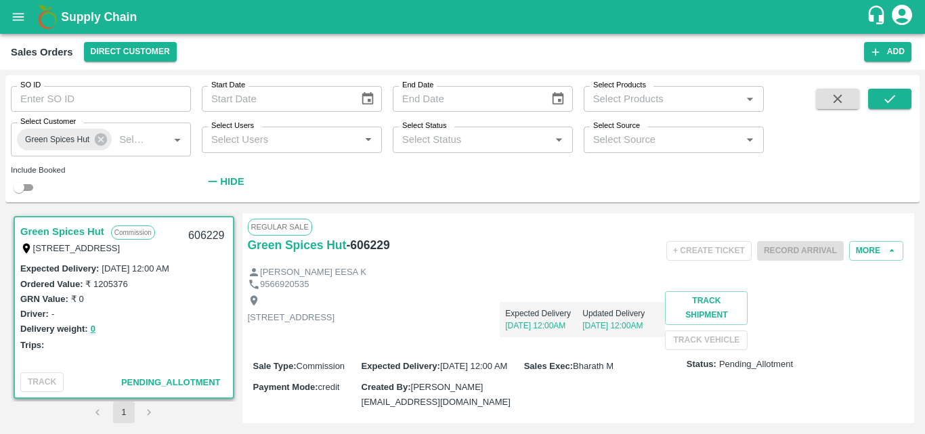
click at [490, 344] on div "Shop no 74, MADURAI MATTUTHAVANI FRUIT MARKET, Madurai, Madurai, Tamil Nadu, 62…" at bounding box center [579, 320] width 662 height 59
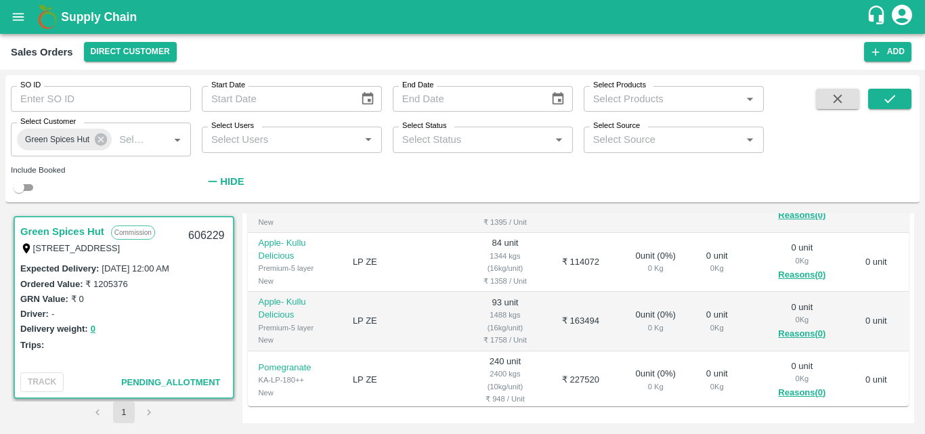
scroll to position [325, 0]
click at [172, 352] on div "Trips:" at bounding box center [123, 344] width 207 height 15
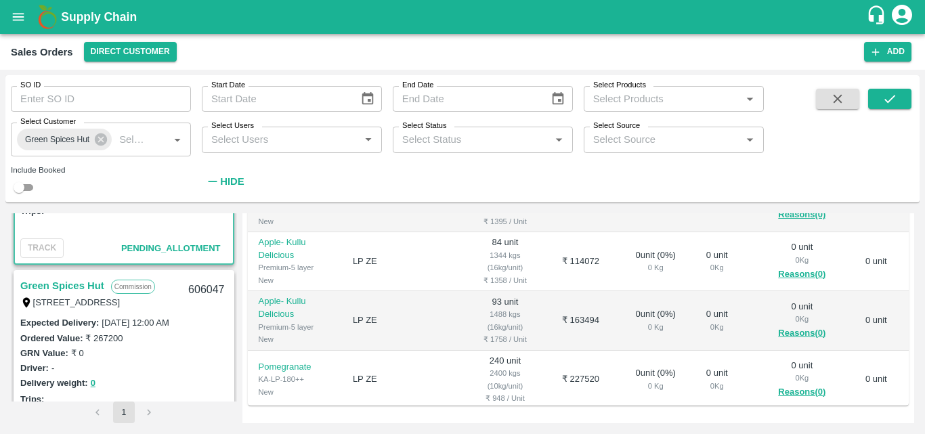
scroll to position [190, 0]
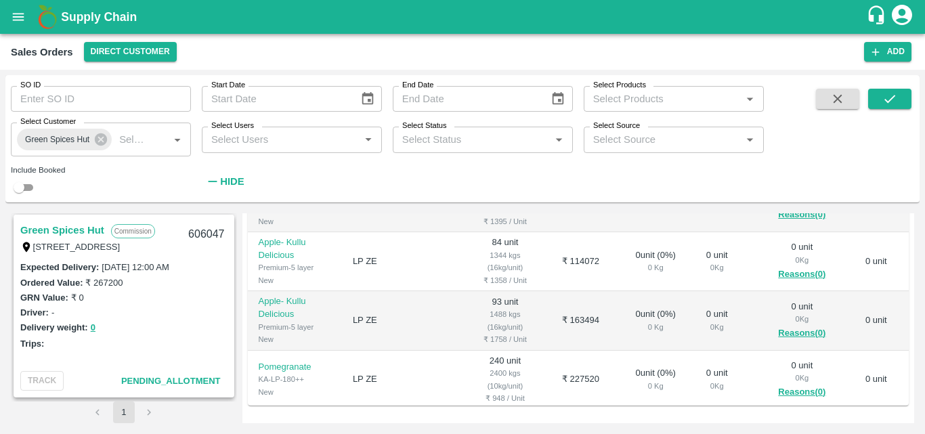
click at [80, 224] on link "Green Spices Hut" at bounding box center [62, 231] width 84 height 18
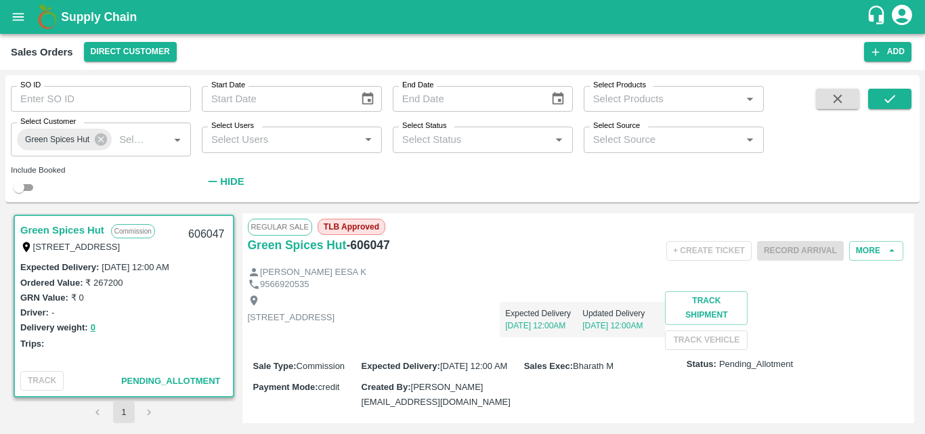
click at [472, 350] on div "Shop no 74, MADURAI MATTUTHAVANI FRUIT MARKET, Madurai, Madurai, Tamil Nadu, 62…" at bounding box center [579, 320] width 662 height 59
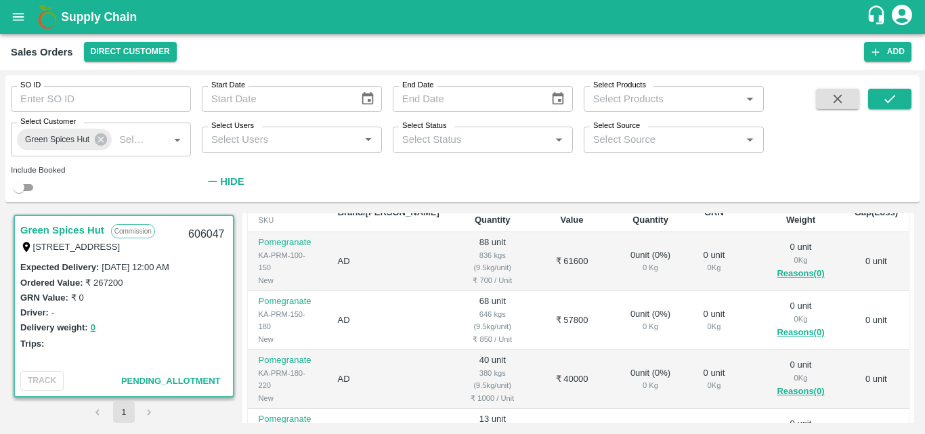
scroll to position [271, 0]
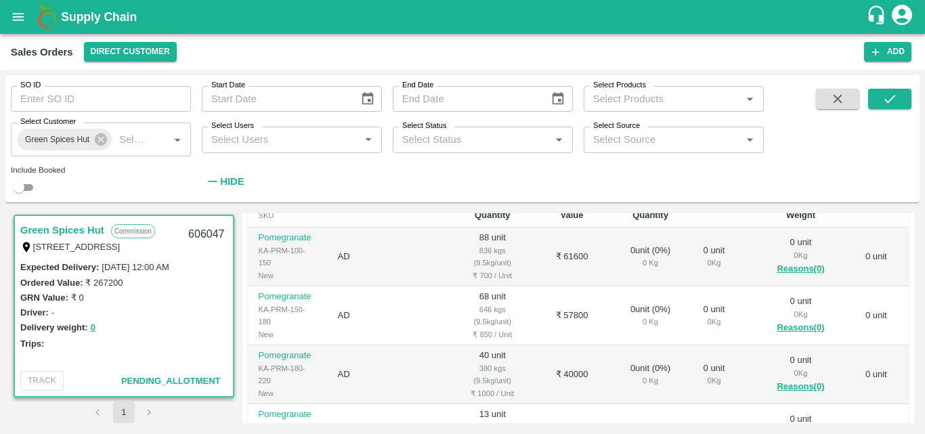
click at [182, 336] on div "Trips:" at bounding box center [123, 343] width 207 height 15
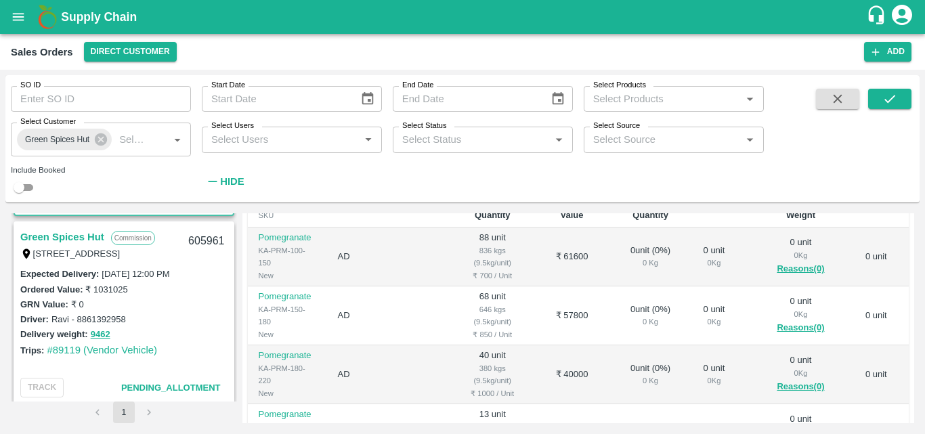
scroll to position [434, 0]
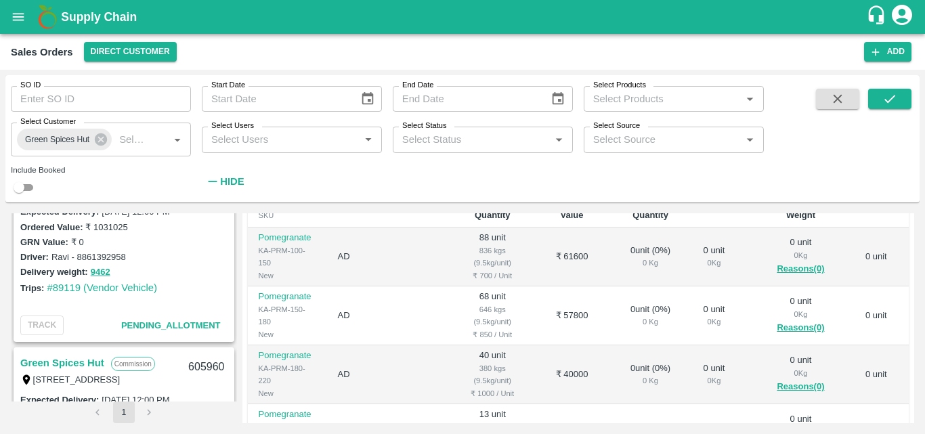
click at [174, 274] on div "Delivery weight: 9462" at bounding box center [123, 272] width 207 height 16
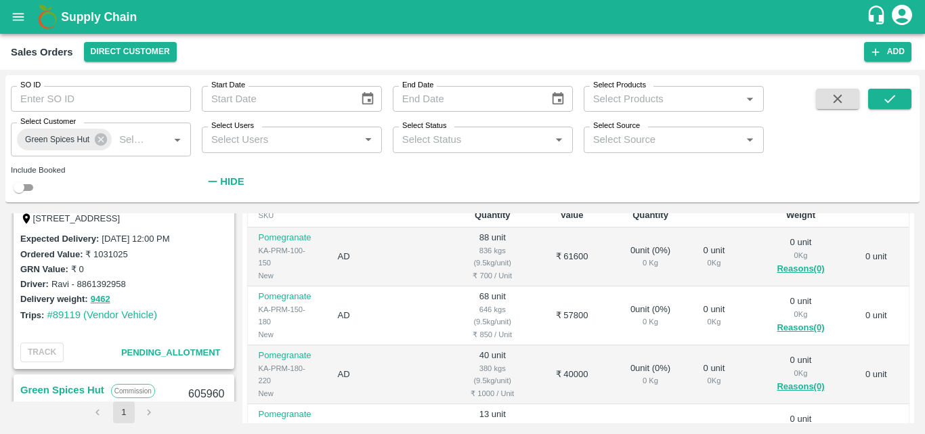
scroll to position [379, 0]
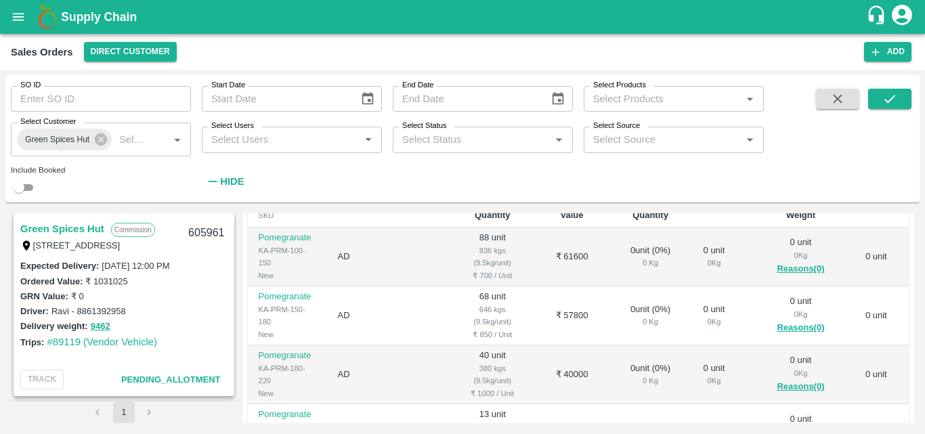
click at [83, 222] on link "Green Spices Hut" at bounding box center [62, 229] width 84 height 18
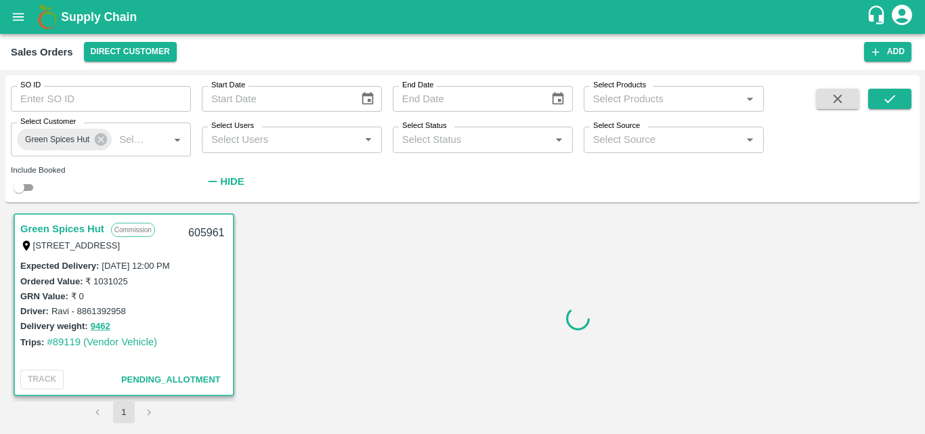
click at [212, 319] on div "Delivery weight: 9462" at bounding box center [123, 326] width 207 height 16
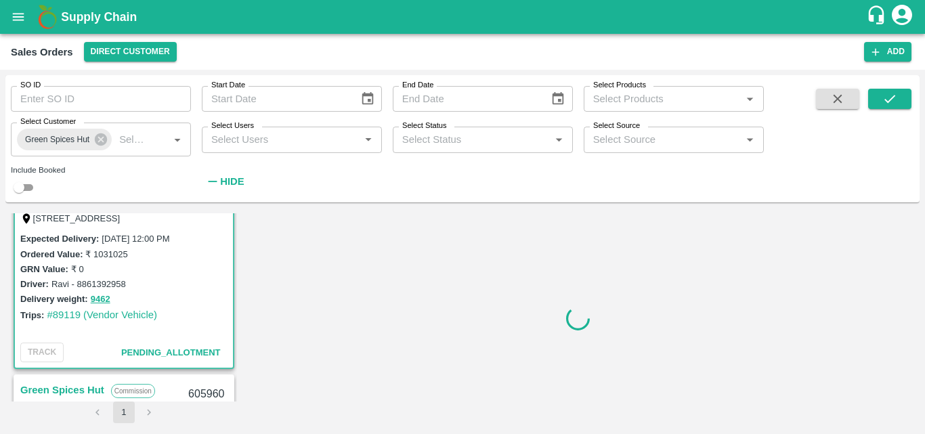
scroll to position [515, 0]
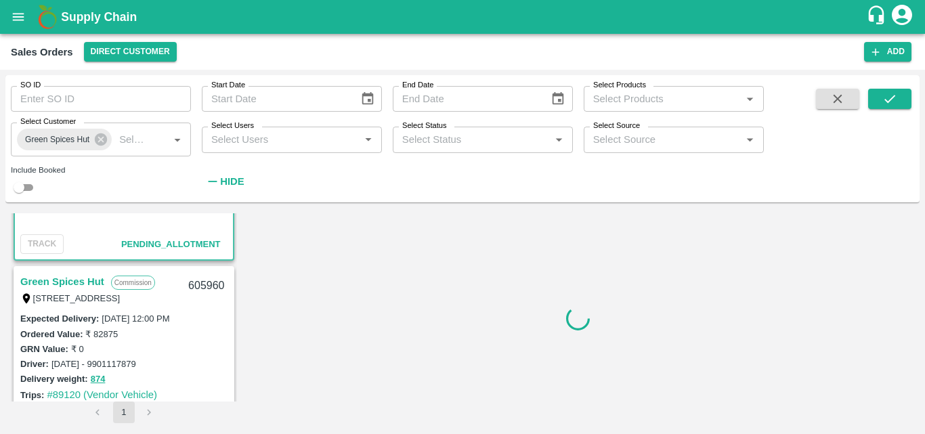
click at [90, 279] on link "Green Spices Hut" at bounding box center [62, 282] width 84 height 18
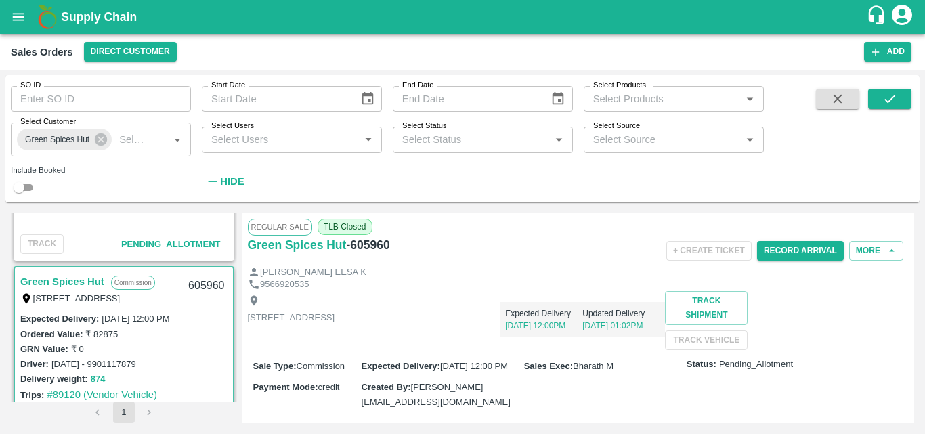
scroll to position [542, 0]
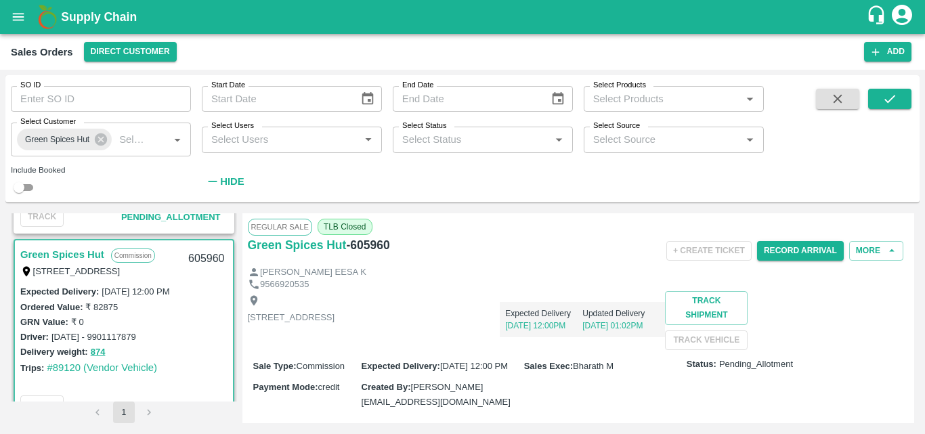
click at [553, 347] on div "Shop no 74, MADURAI MATTUTHAVANI FRUIT MARKET, Madurai, Madurai, Tamil Nadu, 62…" at bounding box center [579, 320] width 662 height 59
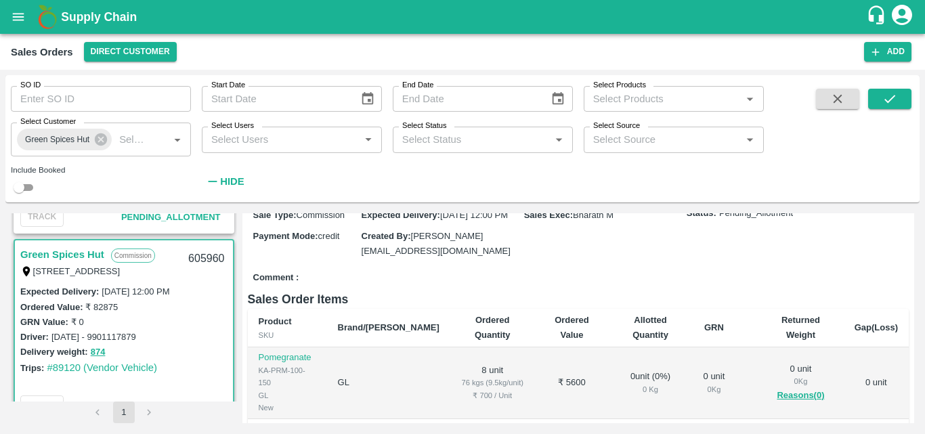
scroll to position [0, 0]
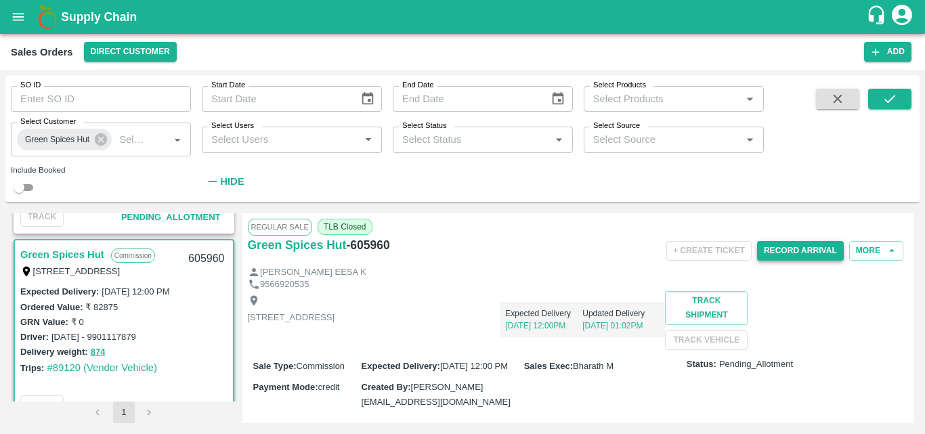
click at [797, 259] on div "Record Arrival" at bounding box center [800, 251] width 87 height 30
click at [797, 259] on button "Record Arrival" at bounding box center [800, 251] width 87 height 20
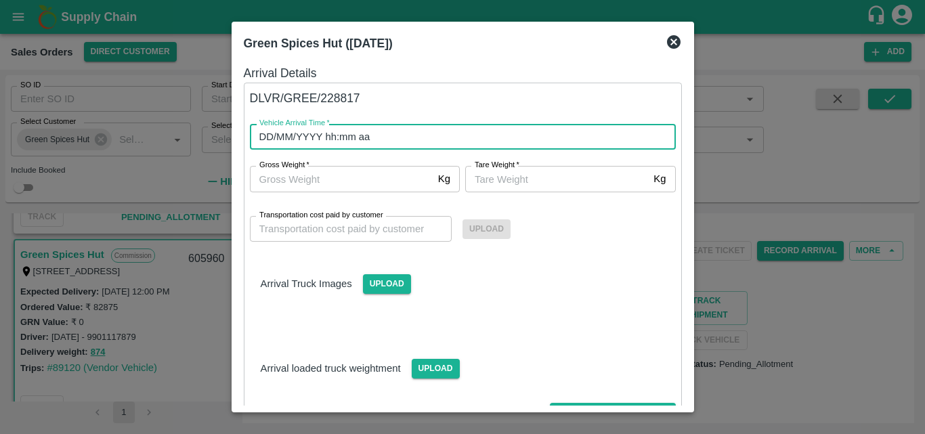
click at [301, 140] on input "DD/MM/YYYY hh:mm aa" at bounding box center [458, 137] width 417 height 26
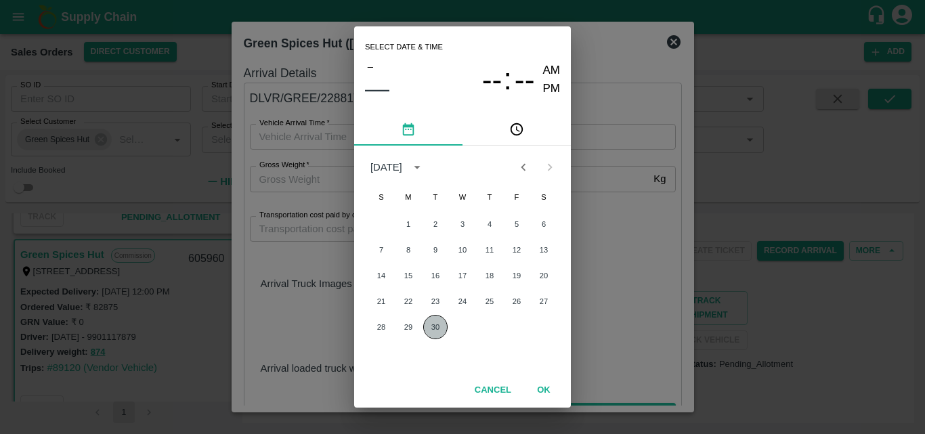
click at [445, 327] on button "30" at bounding box center [435, 327] width 24 height 24
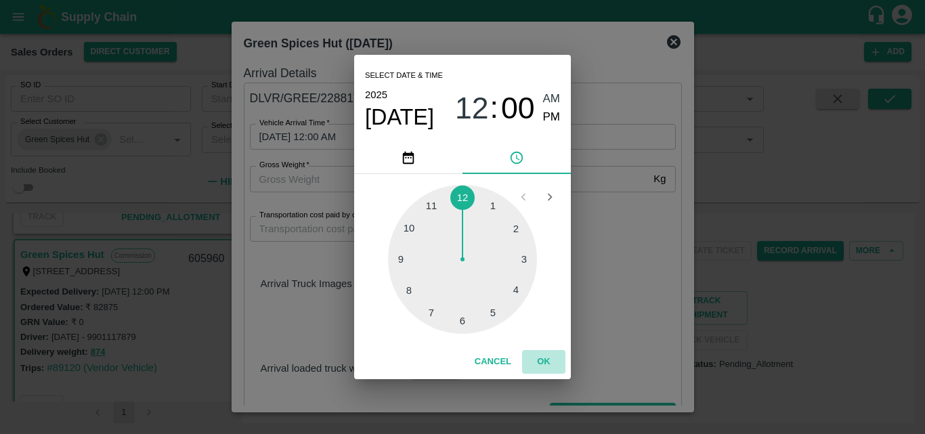
click at [546, 362] on button "OK" at bounding box center [543, 362] width 43 height 24
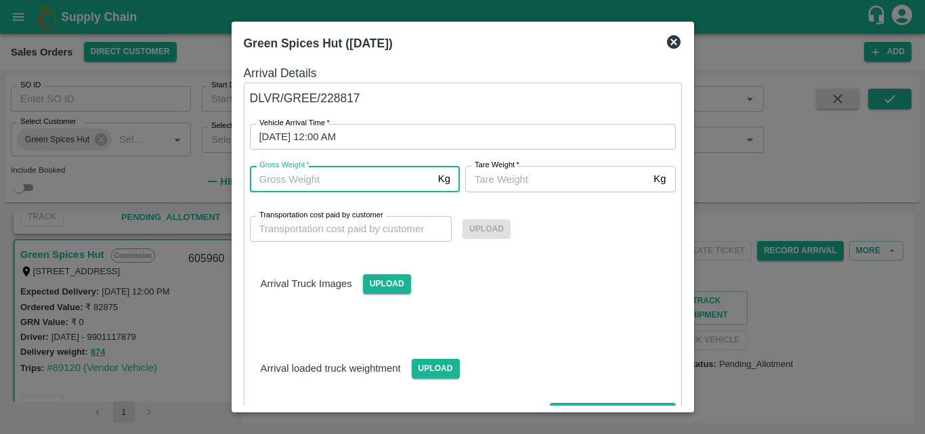
click at [338, 183] on input "Gross Weight   *" at bounding box center [341, 179] width 183 height 26
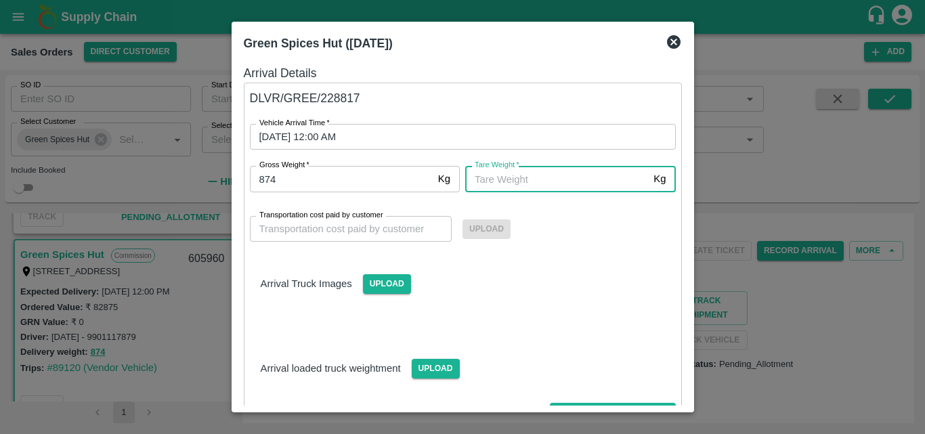
click at [486, 181] on input "Tare Weight   *" at bounding box center [556, 179] width 183 height 26
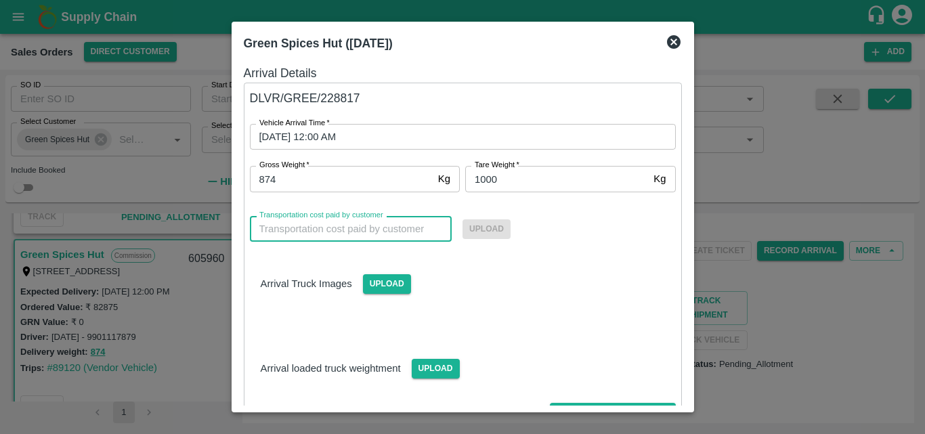
click at [331, 224] on input "Transportation cost paid by customer" at bounding box center [351, 229] width 203 height 26
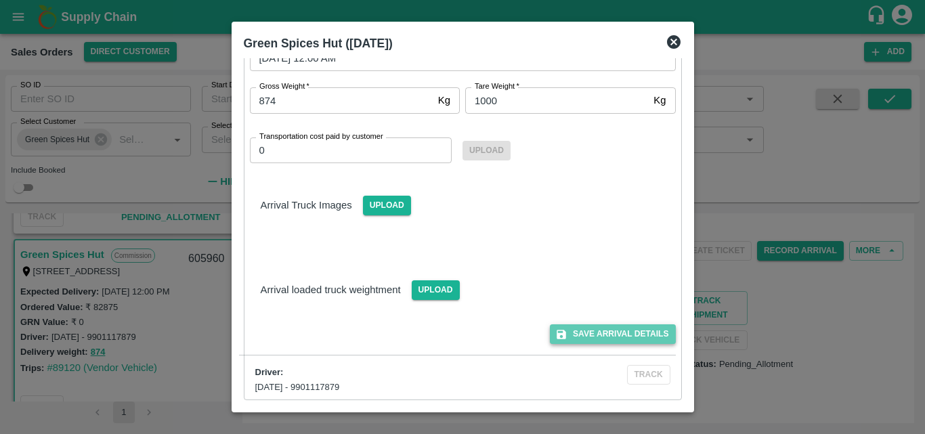
click at [629, 331] on button "Save Arrival Details" at bounding box center [612, 334] width 125 height 20
click at [201, 60] on div at bounding box center [462, 217] width 925 height 434
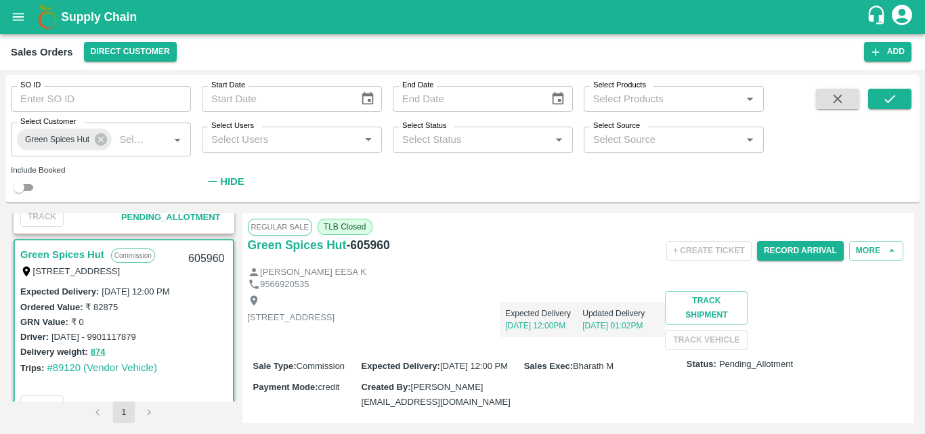
click at [224, 38] on div "Sales Orders Direct Customer Add" at bounding box center [462, 52] width 925 height 36
click at [793, 246] on button "Record Arrival" at bounding box center [800, 251] width 87 height 20
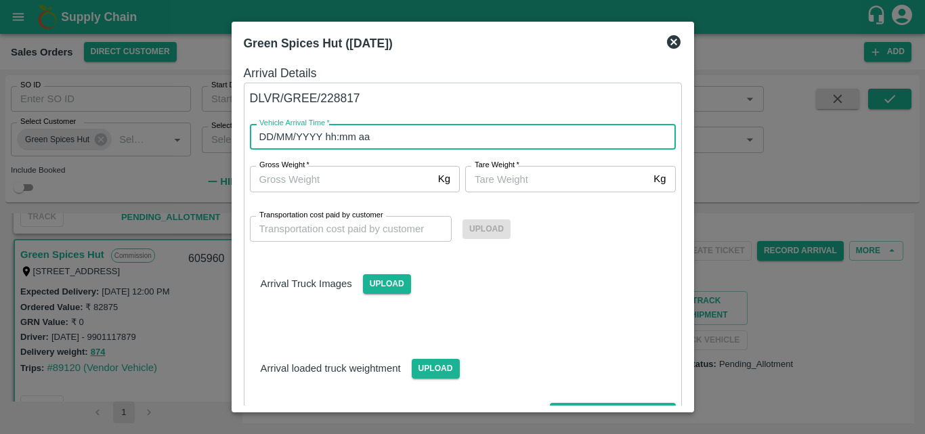
click at [386, 146] on input "DD/MM/YYYY hh:mm aa" at bounding box center [458, 137] width 417 height 26
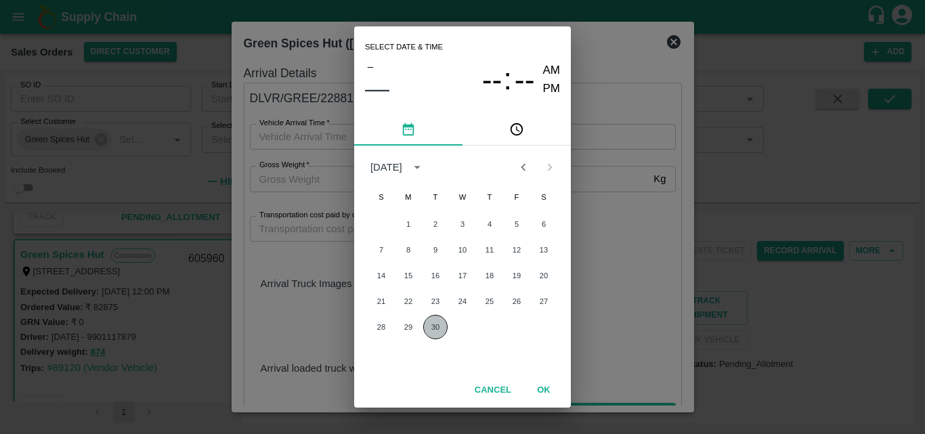
click at [434, 327] on button "30" at bounding box center [435, 327] width 24 height 24
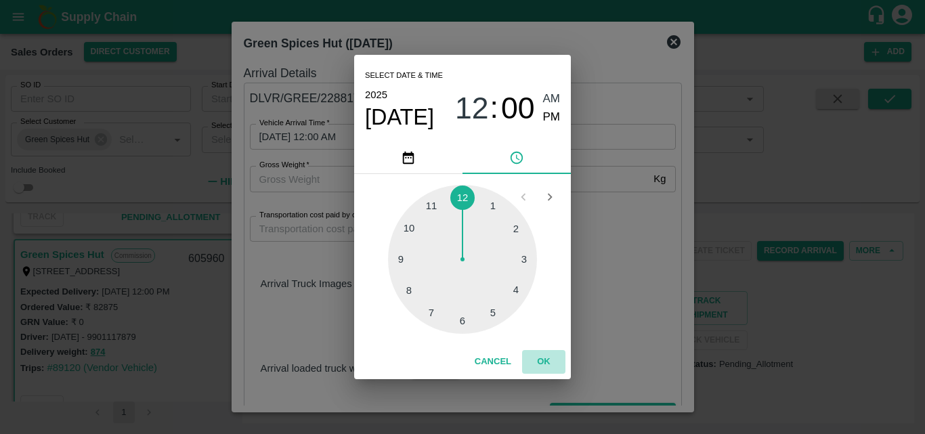
click at [539, 362] on button "OK" at bounding box center [543, 362] width 43 height 24
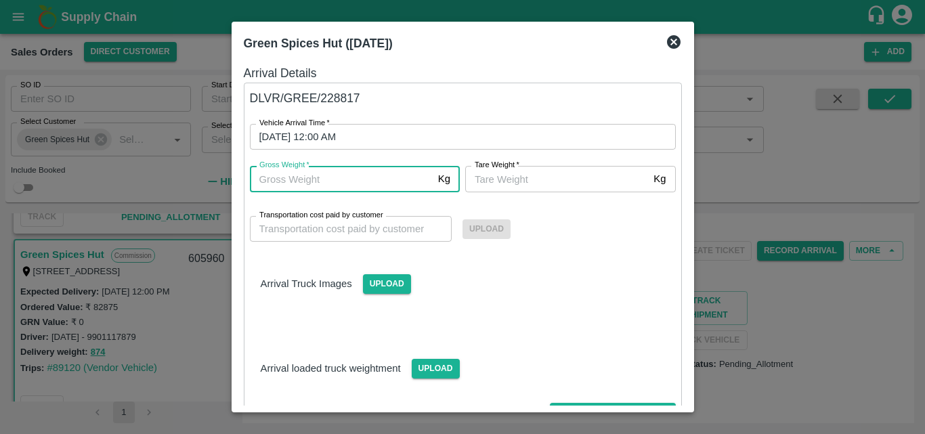
click at [354, 190] on input "Gross Weight   *" at bounding box center [341, 179] width 183 height 26
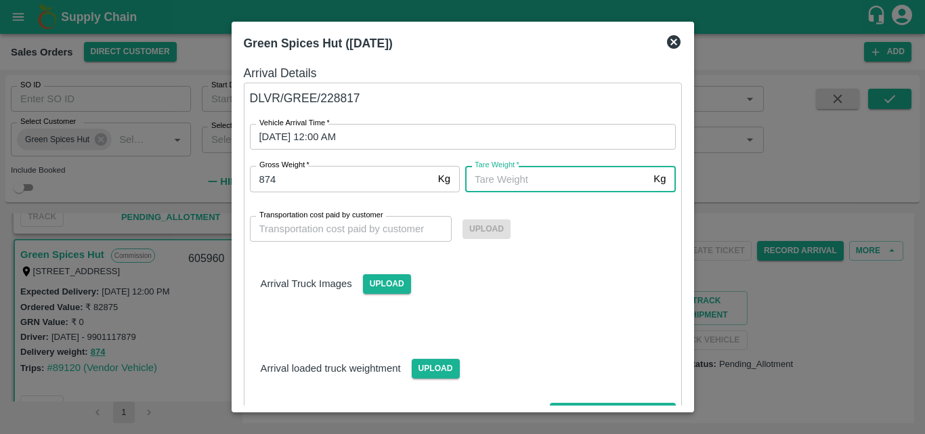
click at [557, 178] on input "Tare Weight   *" at bounding box center [556, 179] width 183 height 26
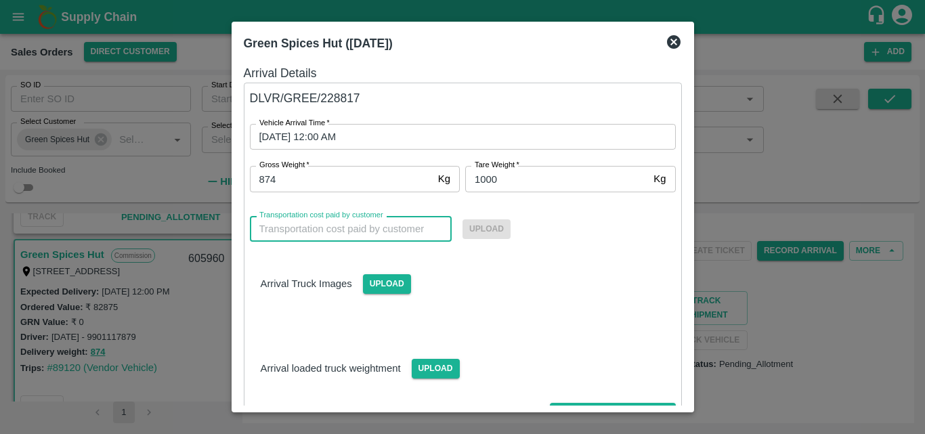
click at [339, 234] on input "Transportation cost paid by customer" at bounding box center [351, 229] width 203 height 26
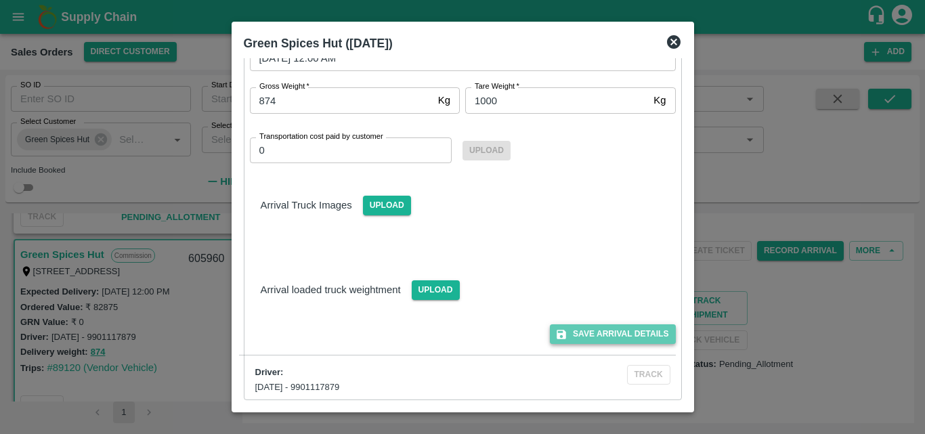
click at [614, 336] on button "Save Arrival Details" at bounding box center [612, 334] width 125 height 20
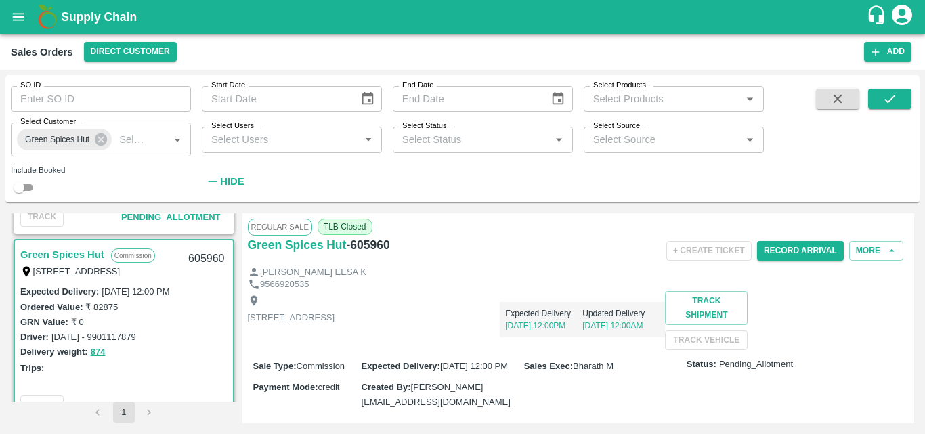
click at [578, 303] on div "Expected Delivery 01 Oct, 12:00PM Updated Delivery 30 Sep, 12:00AM" at bounding box center [500, 314] width 331 height 46
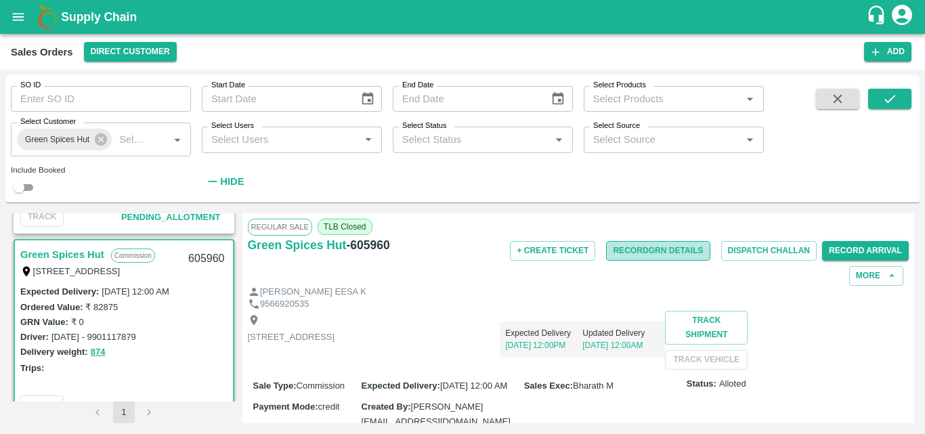
click at [664, 251] on button "Record GRN Details" at bounding box center [658, 251] width 104 height 20
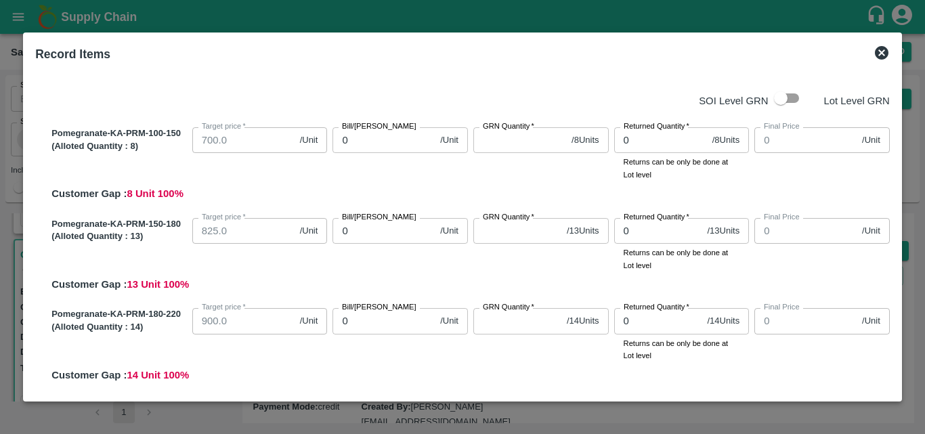
click at [393, 142] on input "0" at bounding box center [384, 140] width 102 height 26
click at [507, 138] on input "GRN Quantity   *" at bounding box center [520, 140] width 93 height 26
click at [368, 236] on input "0" at bounding box center [384, 231] width 102 height 26
click at [526, 230] on input "GRN Quantity   *" at bounding box center [518, 231] width 88 height 26
click at [396, 326] on input "0" at bounding box center [384, 321] width 102 height 26
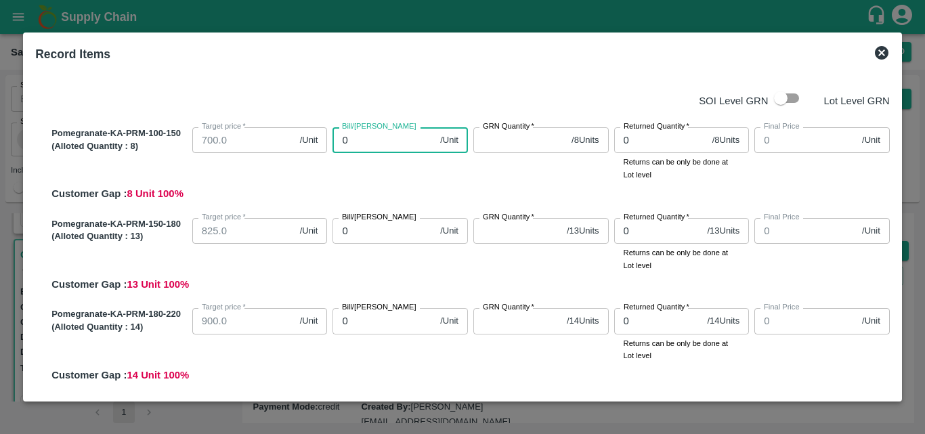
click at [360, 149] on input "0" at bounding box center [384, 140] width 102 height 26
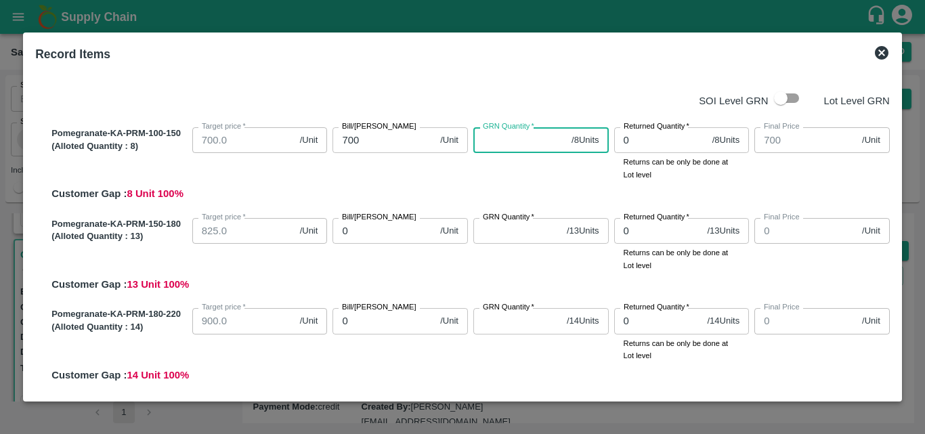
click at [501, 138] on input "GRN Quantity   *" at bounding box center [520, 140] width 93 height 26
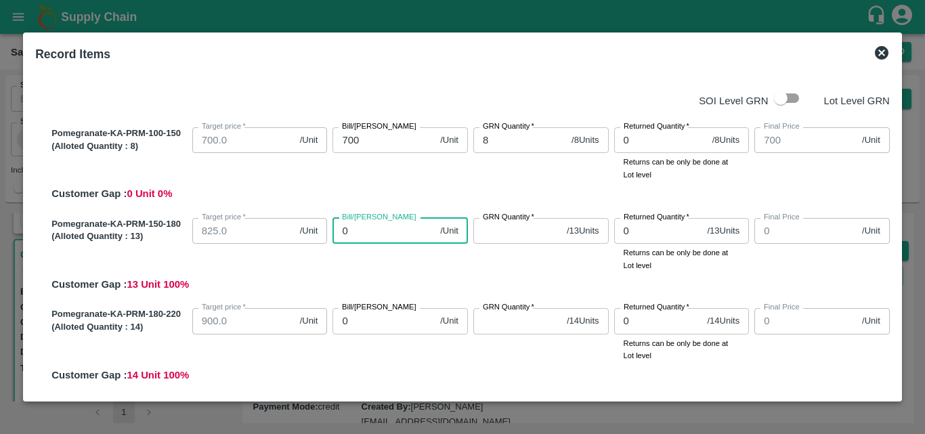
click at [371, 234] on input "0" at bounding box center [384, 231] width 102 height 26
click at [492, 240] on input "GRN Quantity   *" at bounding box center [518, 231] width 88 height 26
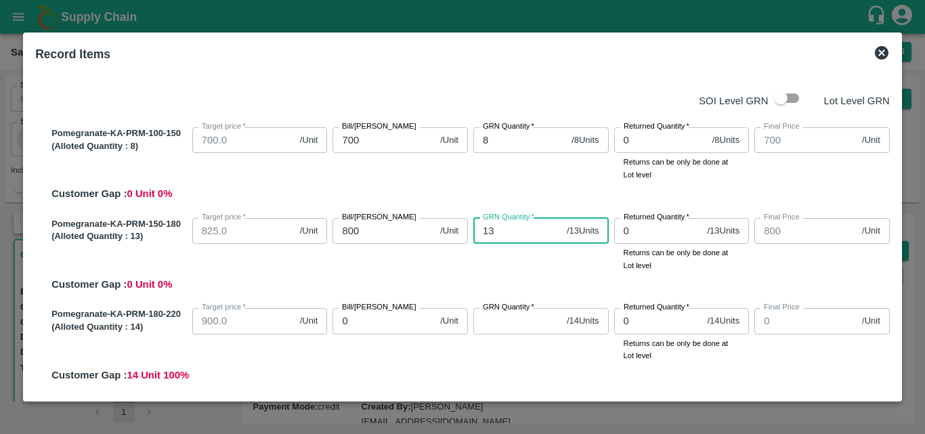
click at [374, 325] on input "0" at bounding box center [384, 321] width 102 height 26
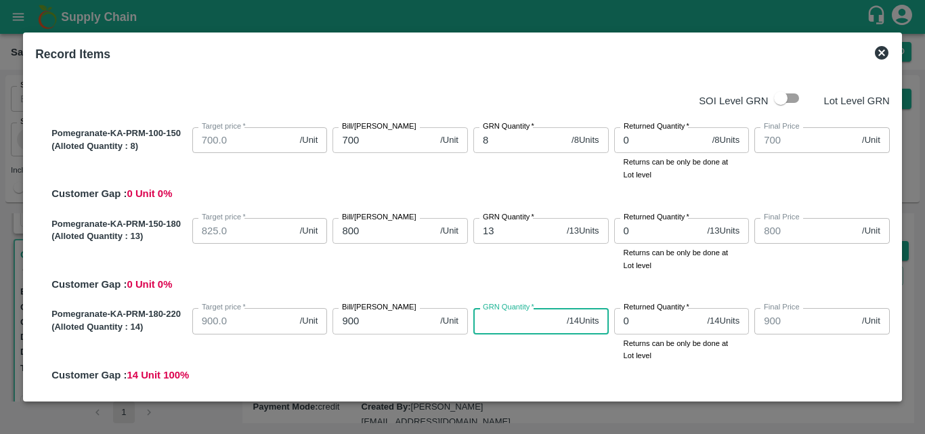
click at [486, 329] on input "GRN Quantity   *" at bounding box center [518, 321] width 88 height 26
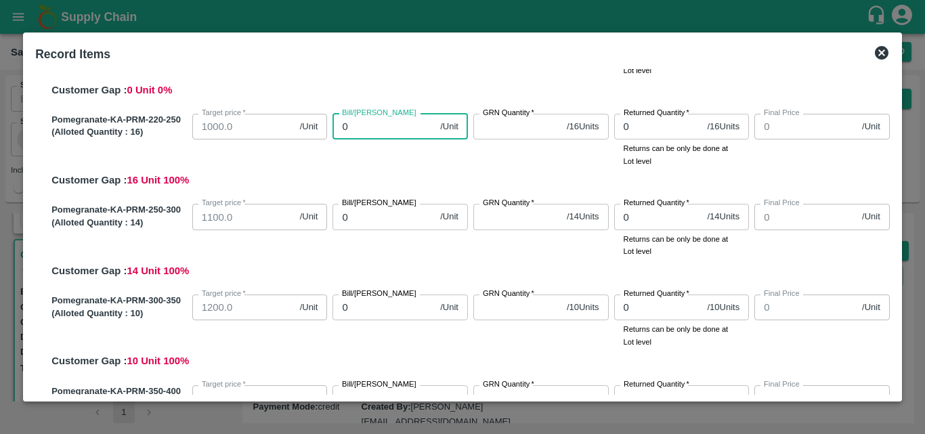
click at [362, 131] on input "0" at bounding box center [384, 127] width 102 height 26
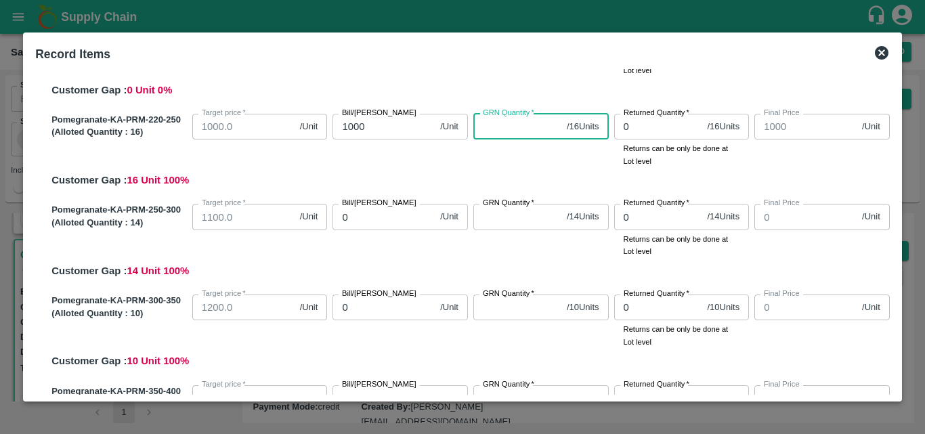
click at [508, 125] on input "GRN Quantity   *" at bounding box center [518, 127] width 88 height 26
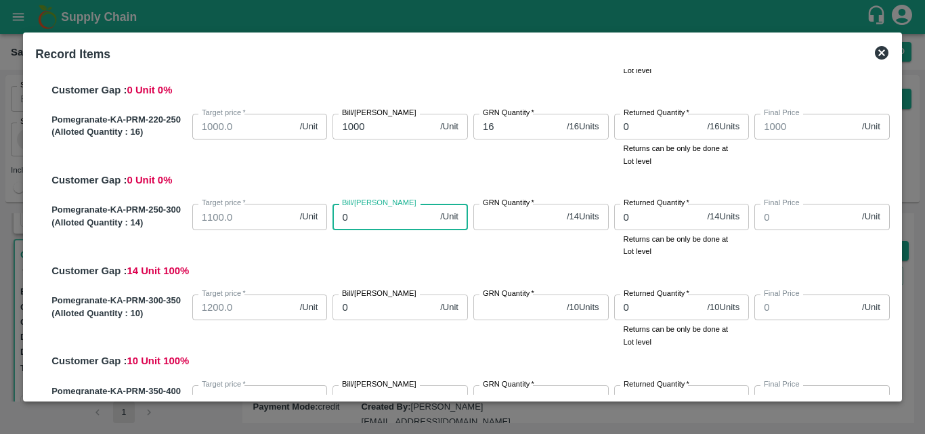
click at [383, 224] on input "0" at bounding box center [384, 217] width 102 height 26
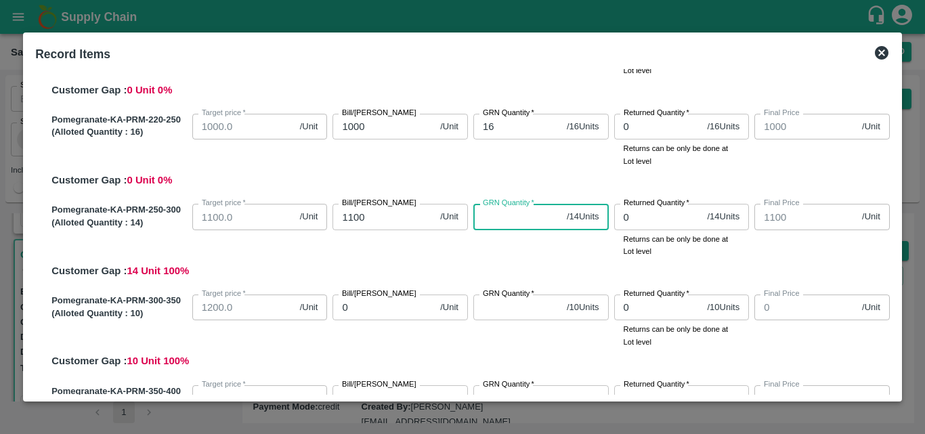
click at [520, 224] on input "GRN Quantity   *" at bounding box center [518, 217] width 88 height 26
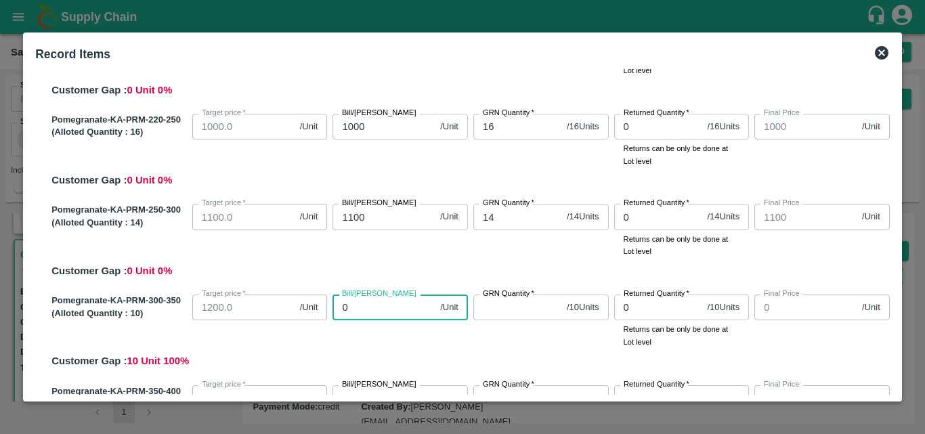
click at [378, 312] on input "0" at bounding box center [384, 308] width 102 height 26
click at [345, 305] on input "01200" at bounding box center [384, 308] width 102 height 26
click at [498, 312] on input "GRN Quantity   *" at bounding box center [518, 308] width 88 height 26
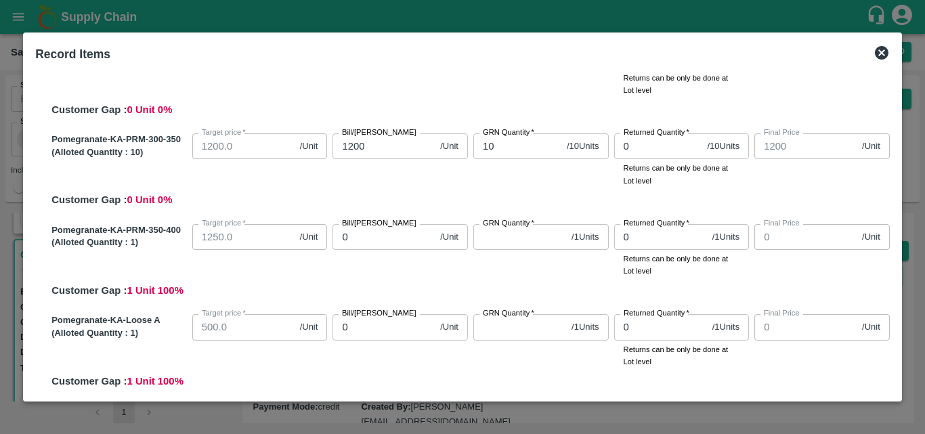
scroll to position [444, 0]
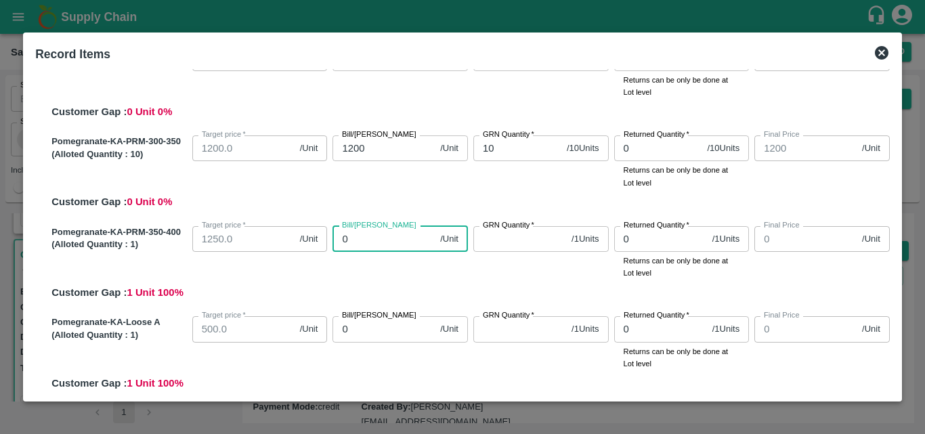
click at [388, 243] on input "0" at bounding box center [384, 239] width 102 height 26
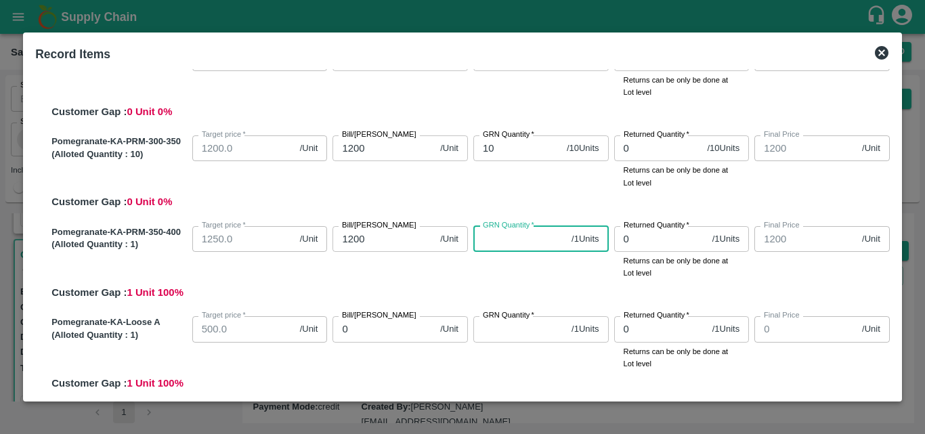
click at [537, 237] on input "GRN Quantity   *" at bounding box center [520, 239] width 93 height 26
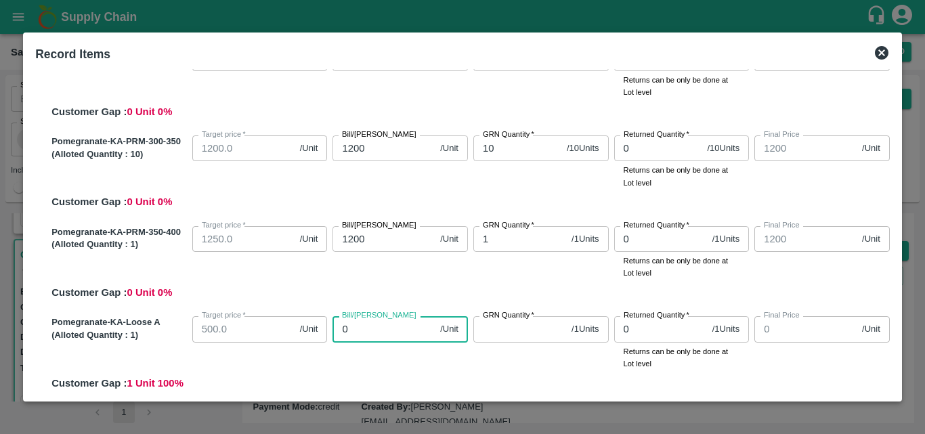
click at [382, 337] on input "0" at bounding box center [384, 329] width 102 height 26
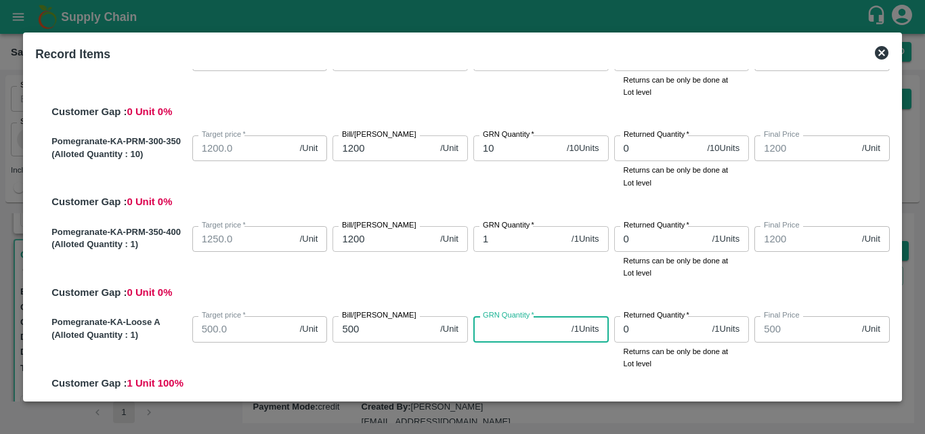
click at [520, 334] on input "GRN Quantity   *" at bounding box center [520, 329] width 93 height 26
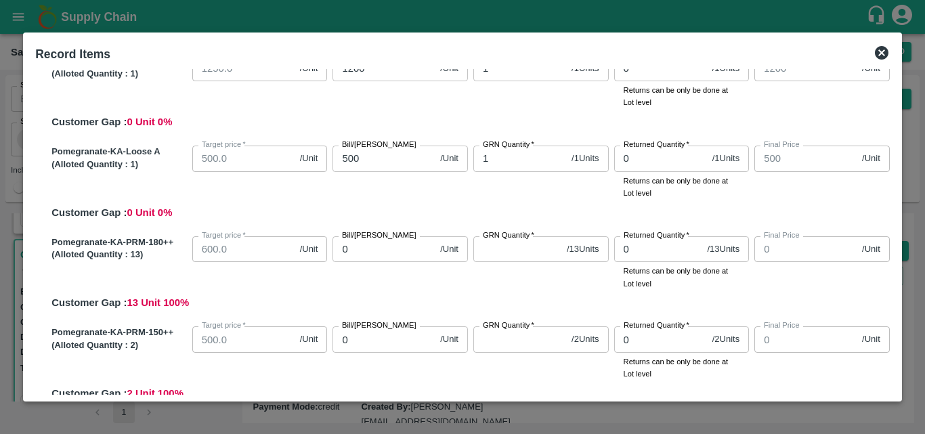
scroll to position [620, 0]
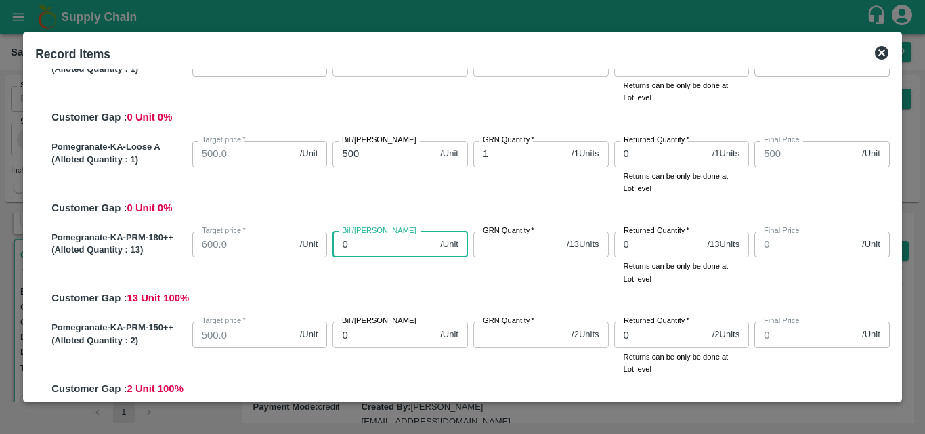
click at [384, 243] on input "0" at bounding box center [384, 245] width 102 height 26
click at [513, 251] on input "GRN Quantity   *" at bounding box center [518, 245] width 88 height 26
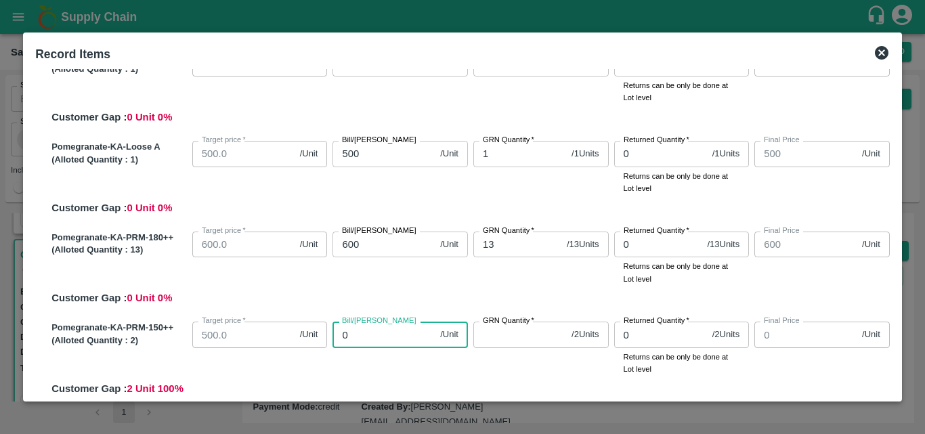
click at [360, 339] on input "0" at bounding box center [384, 335] width 102 height 26
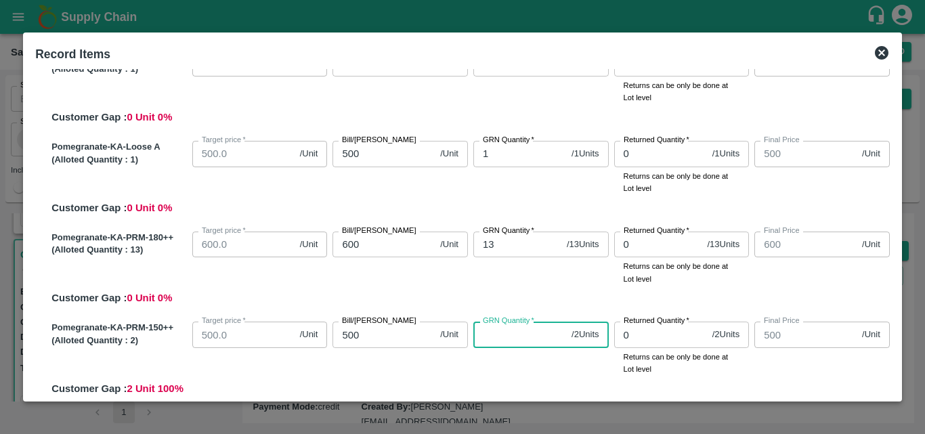
click at [491, 336] on input "GRN Quantity   *" at bounding box center [520, 335] width 93 height 26
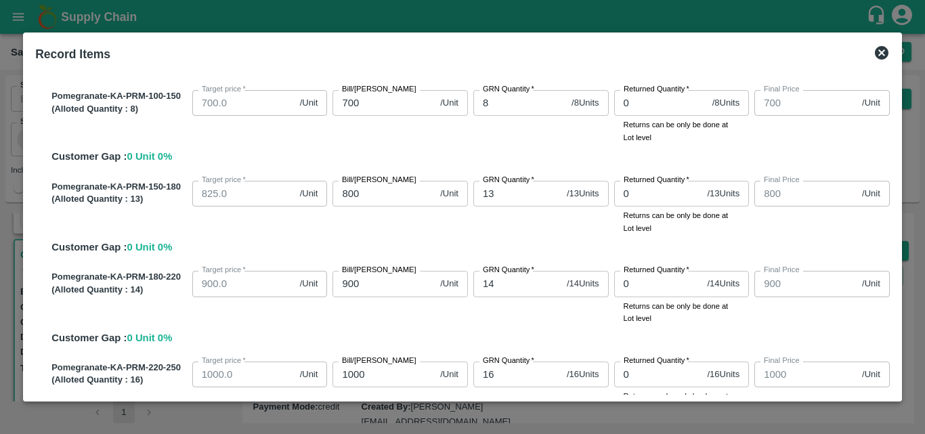
scroll to position [0, 0]
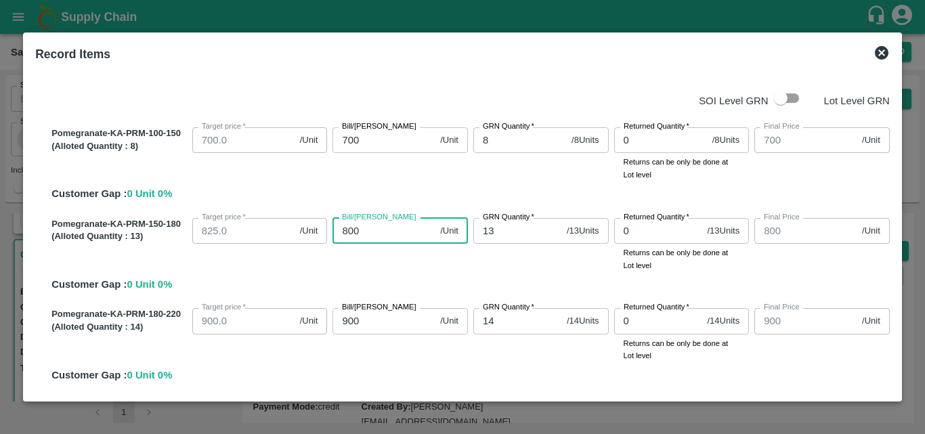
click at [359, 234] on input "800" at bounding box center [384, 231] width 102 height 26
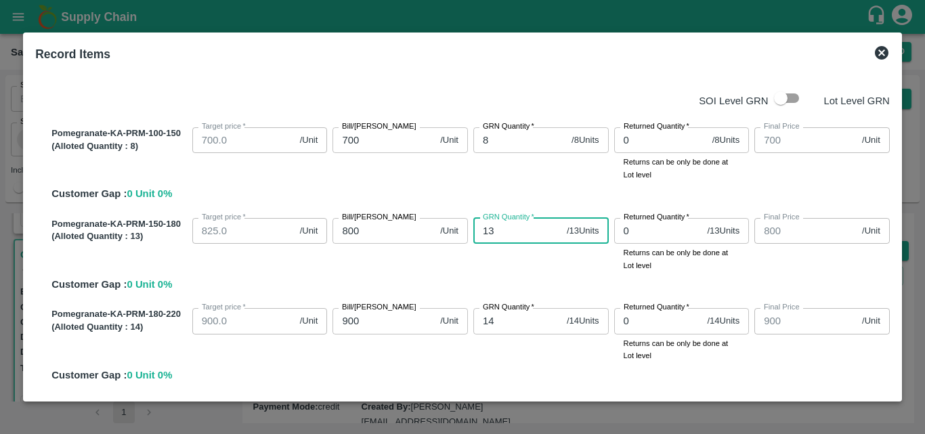
click at [497, 228] on input "13" at bounding box center [518, 231] width 88 height 26
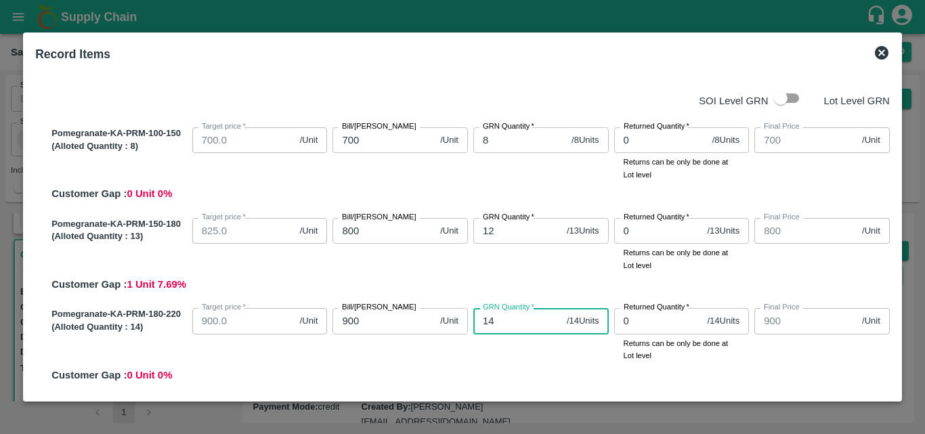
click at [492, 325] on input "14" at bounding box center [518, 321] width 88 height 26
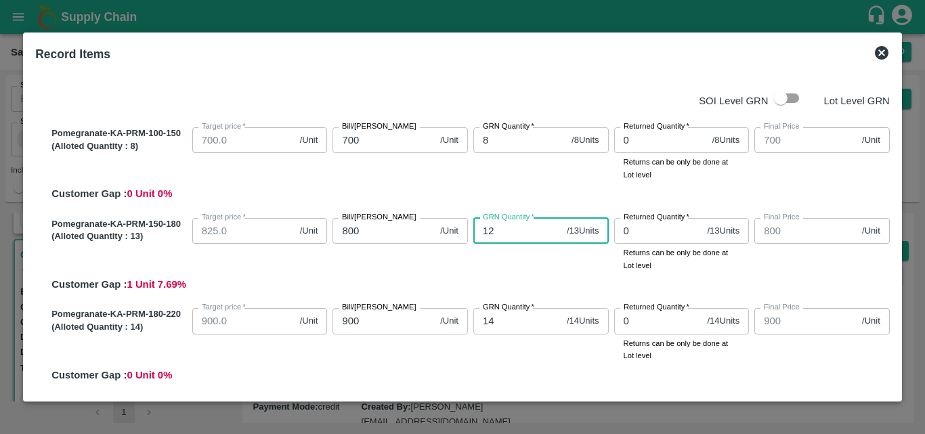
click at [499, 225] on input "12" at bounding box center [518, 231] width 88 height 26
click at [497, 228] on input "12" at bounding box center [518, 231] width 88 height 26
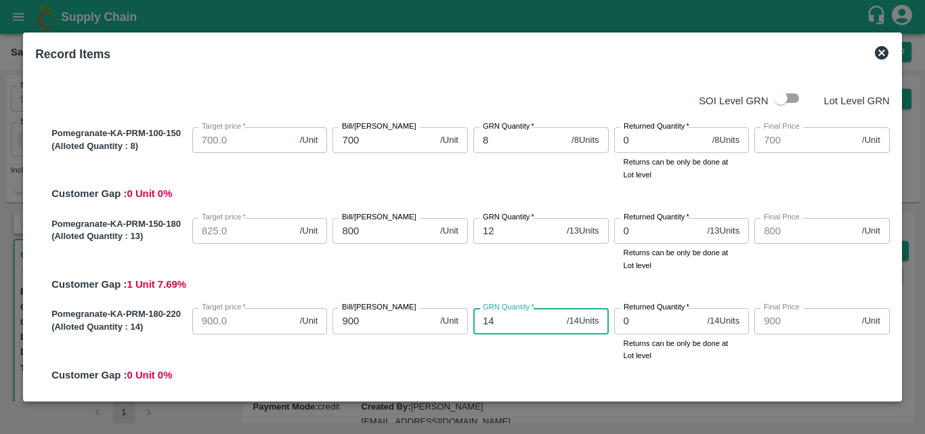
click at [493, 316] on input "14" at bounding box center [518, 321] width 88 height 26
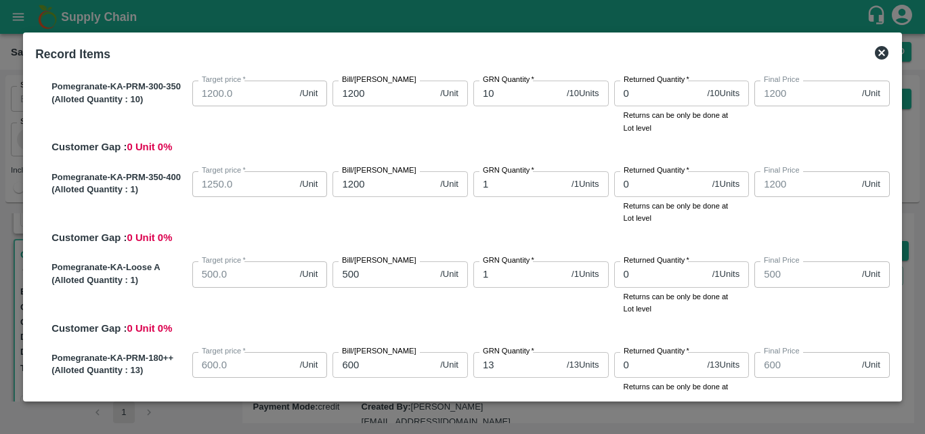
scroll to position [497, 0]
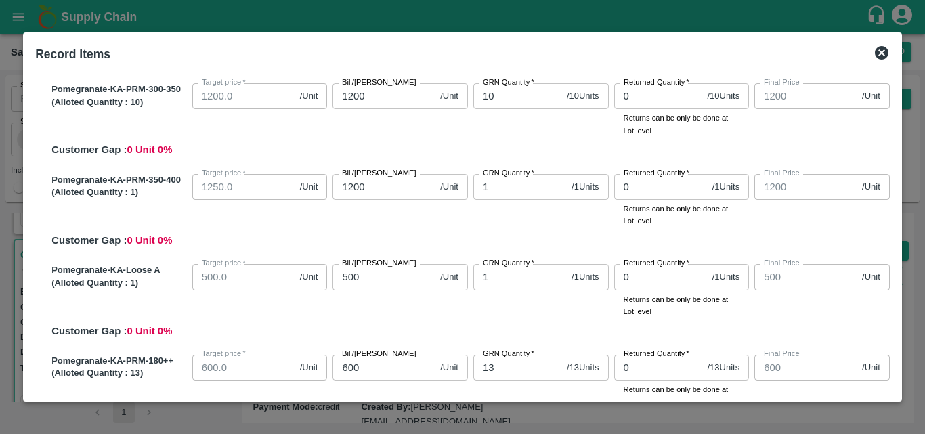
click at [891, 198] on div "SOI Level GRN Lot Level GRN Pomegranate-KA-PRM-100-150 (Alloted Quantity : 8 ) …" at bounding box center [463, 232] width 866 height 326
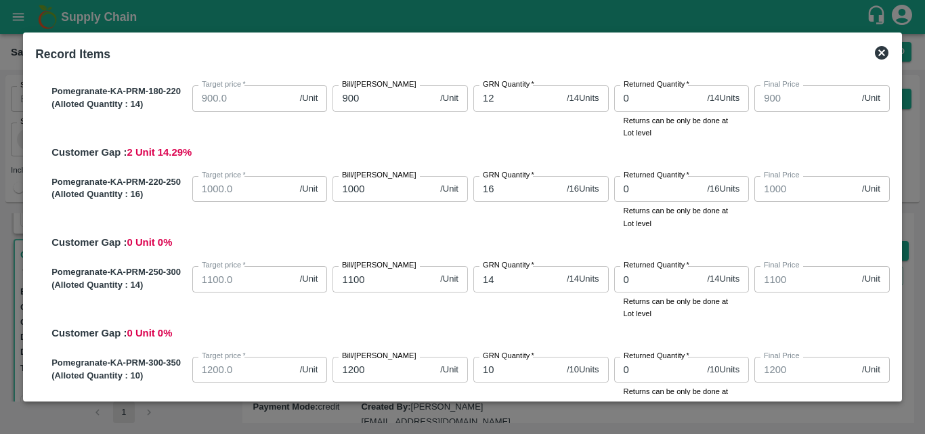
scroll to position [211, 0]
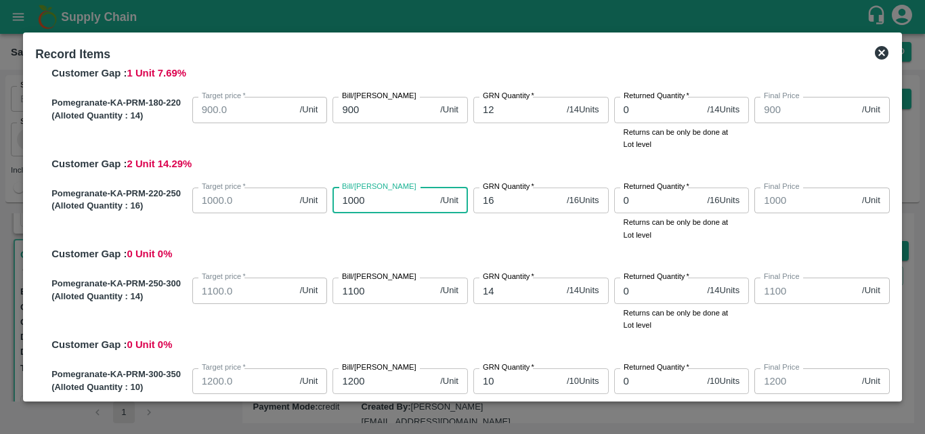
click at [372, 201] on input "1000" at bounding box center [384, 201] width 102 height 26
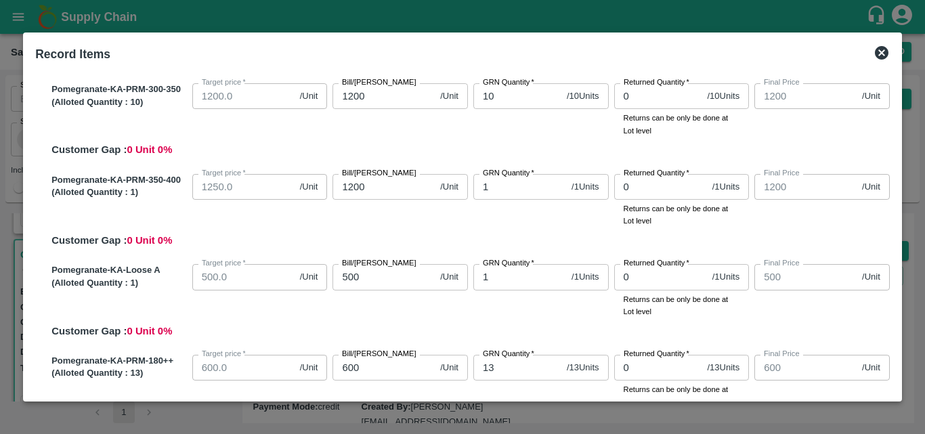
scroll to position [782, 0]
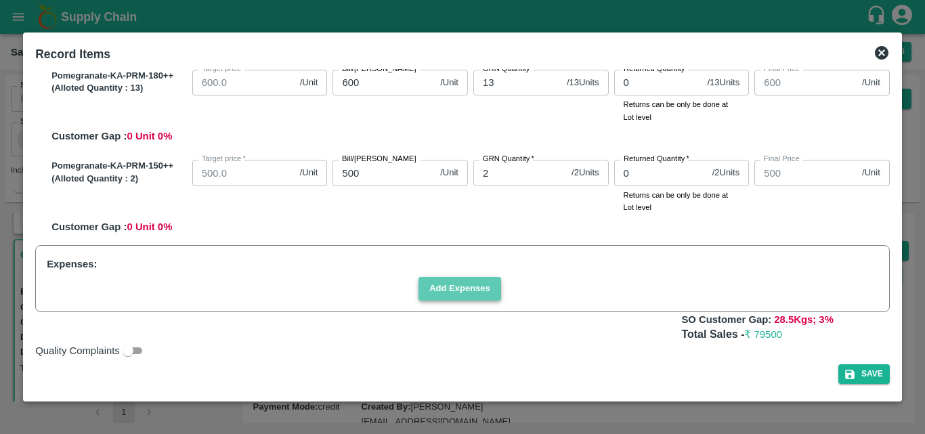
click at [477, 293] on button "Add Expenses" at bounding box center [460, 289] width 83 height 24
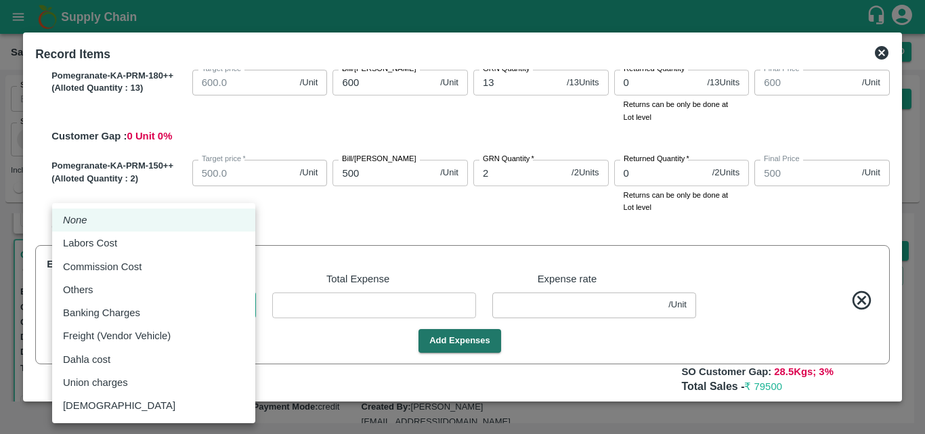
click at [164, 299] on body "Supply Chain Sales Orders Direct Customer Add SO ID SO ID Start Date Start Date…" at bounding box center [462, 217] width 925 height 434
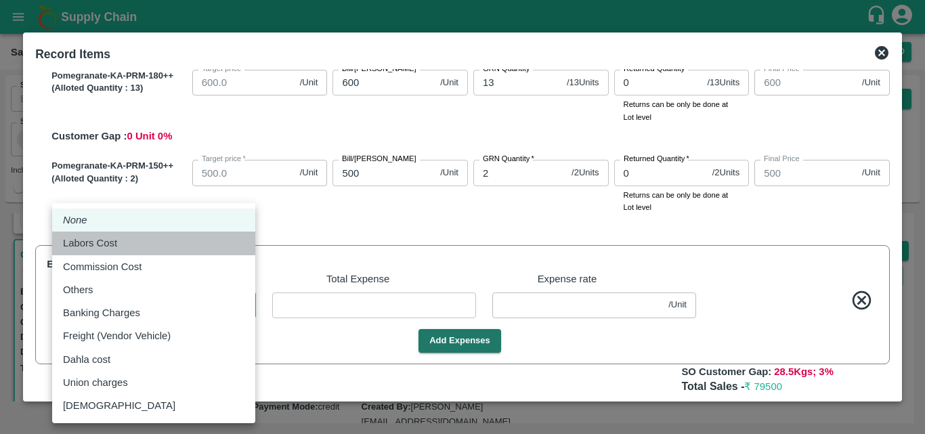
click at [137, 251] on div "Labors Cost" at bounding box center [154, 243] width 182 height 15
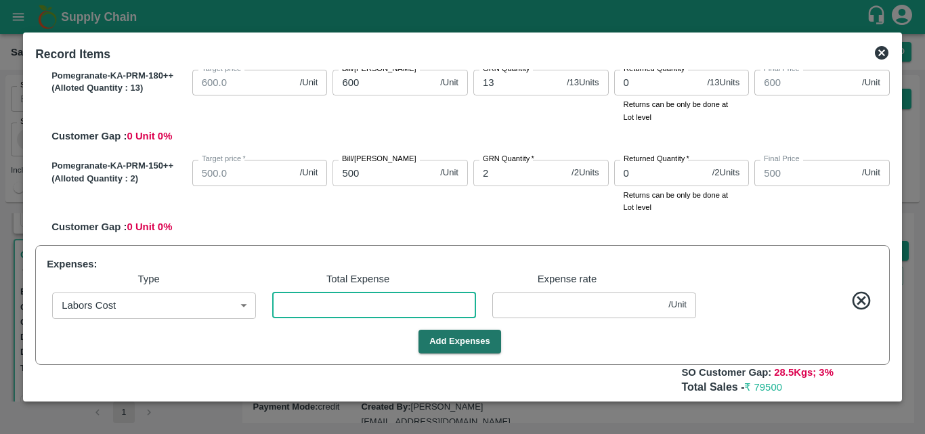
click at [375, 307] on input "number" at bounding box center [374, 306] width 204 height 26
click at [467, 336] on button "Add Expenses" at bounding box center [460, 342] width 83 height 24
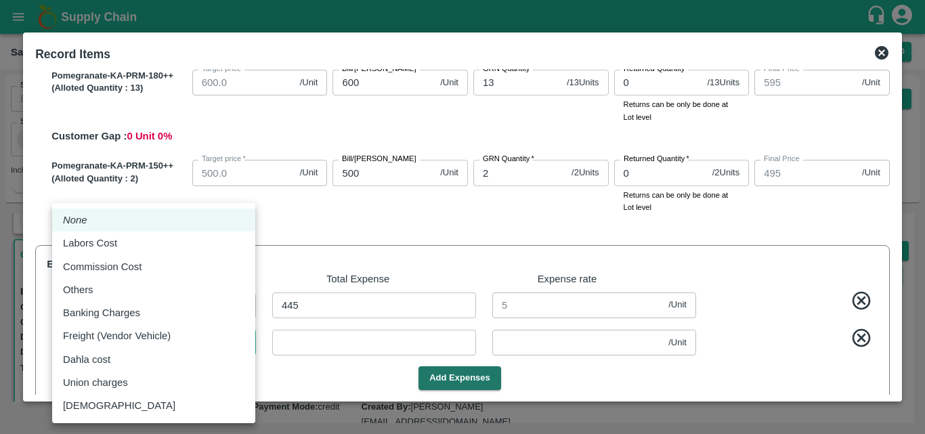
click at [156, 346] on body "Supply Chain Sales Orders Direct Customer Add SO ID SO ID Start Date Start Date…" at bounding box center [462, 217] width 925 height 434
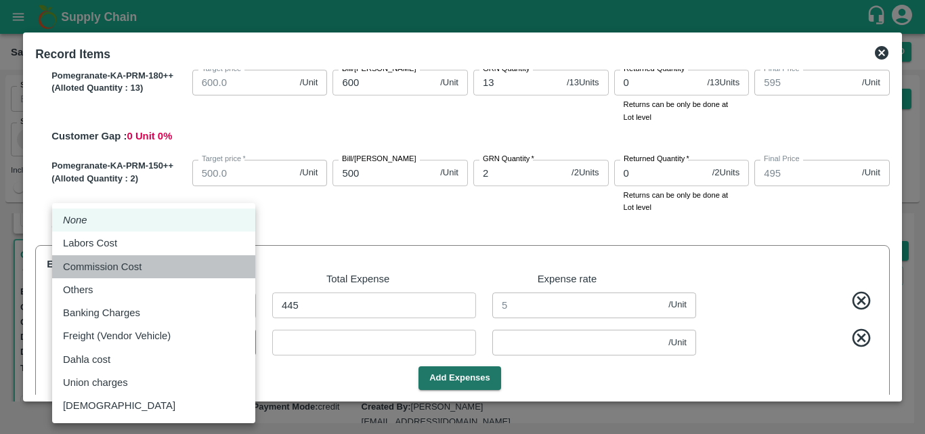
click at [151, 264] on div "Commission Cost" at bounding box center [154, 266] width 182 height 15
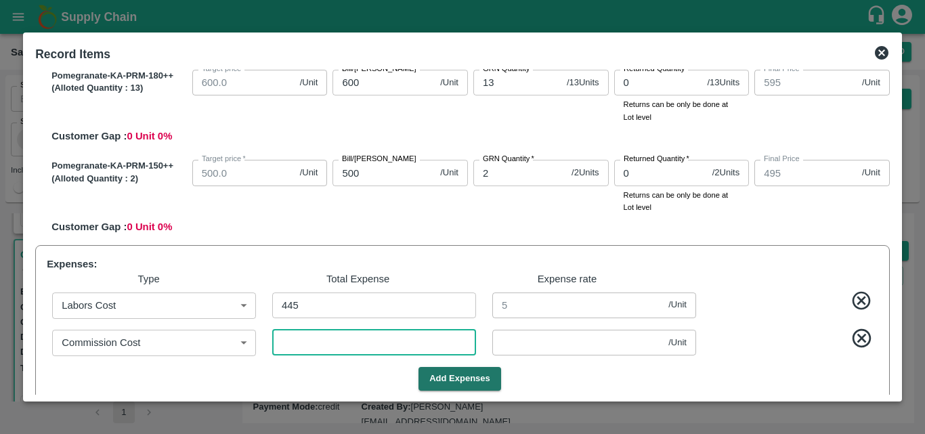
click at [335, 354] on input "number" at bounding box center [374, 343] width 204 height 26
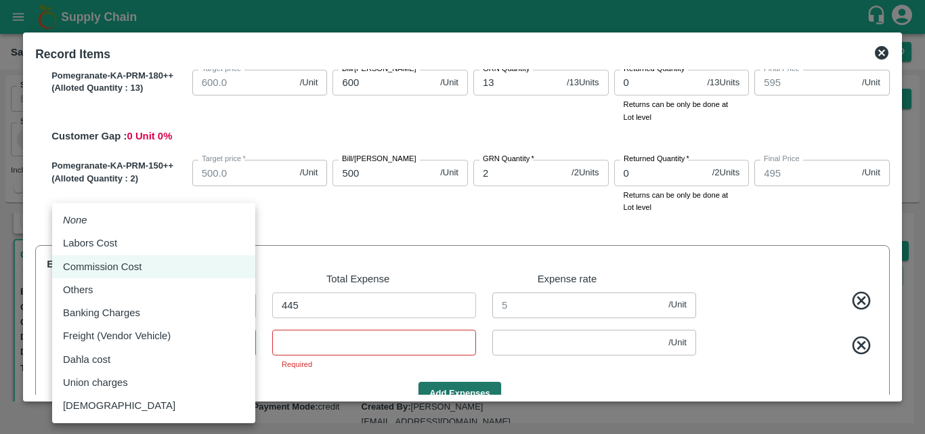
click at [186, 344] on body "Supply Chain Sales Orders Direct Customer Add SO ID SO ID Start Date Start Date…" at bounding box center [462, 217] width 925 height 434
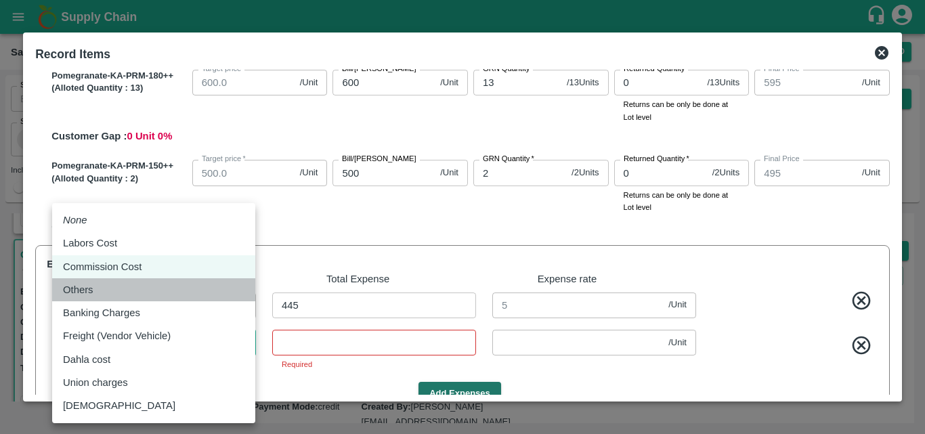
click at [113, 286] on div "Others" at bounding box center [154, 289] width 182 height 15
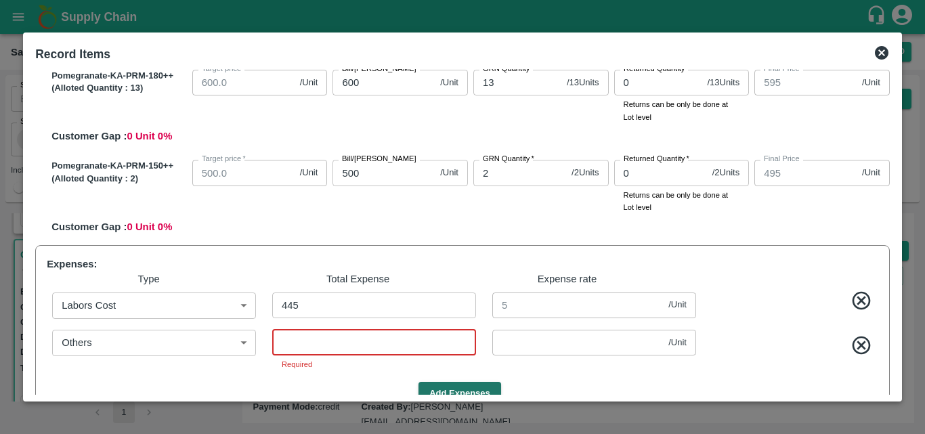
click at [336, 346] on input "number" at bounding box center [374, 343] width 204 height 26
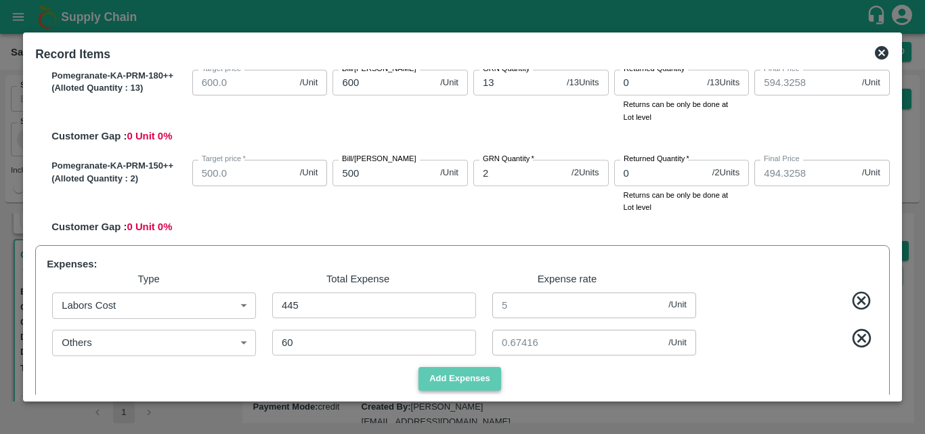
click at [479, 371] on button "Add Expenses" at bounding box center [460, 379] width 83 height 24
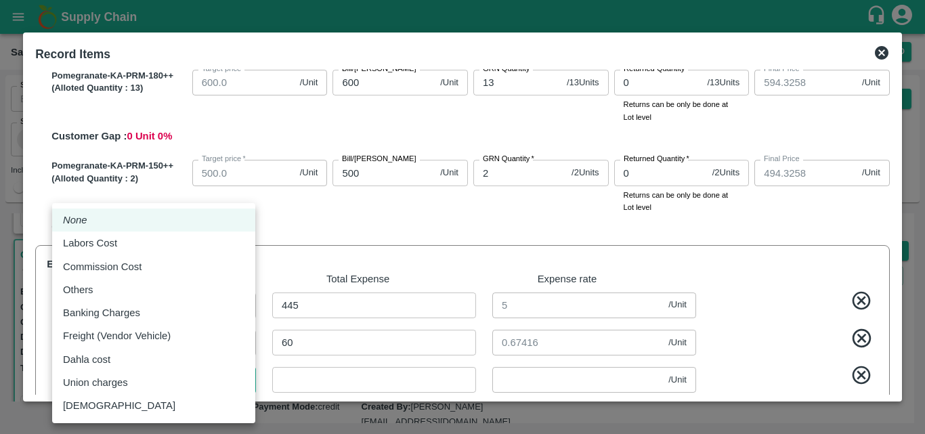
click at [156, 390] on body "Supply Chain Sales Orders Direct Customer Add SO ID SO ID Start Date Start Date…" at bounding box center [462, 217] width 925 height 434
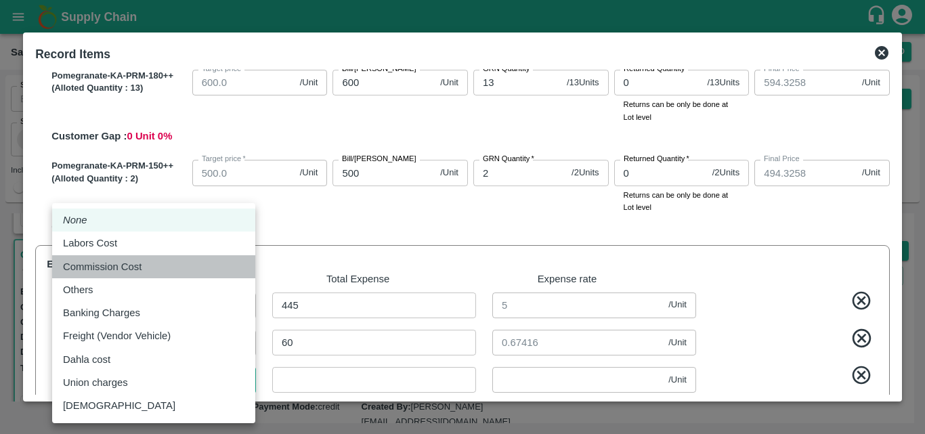
click at [145, 272] on div "Commission Cost" at bounding box center [105, 266] width 85 height 15
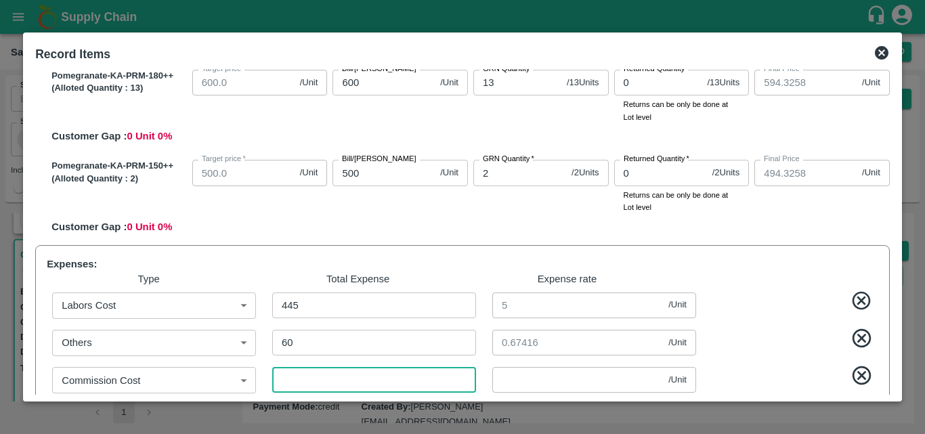
click at [327, 384] on input "number" at bounding box center [374, 380] width 204 height 26
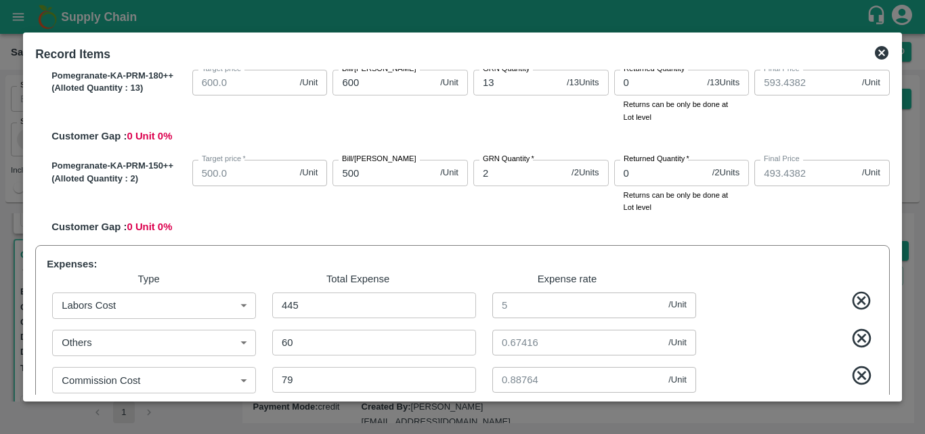
click at [892, 390] on div "SOI Level GRN Lot Level GRN Pomegranate-KA-PRM-100-150 (Alloted Quantity : 8 ) …" at bounding box center [463, 232] width 866 height 326
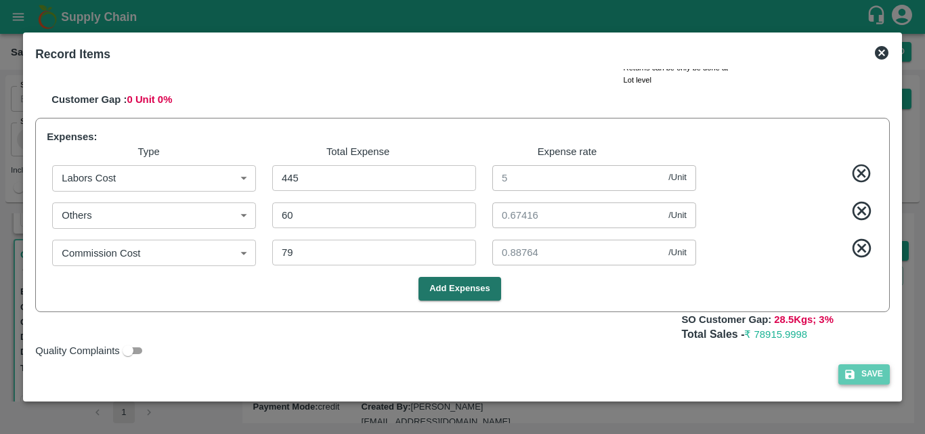
click at [875, 371] on button "Save" at bounding box center [864, 374] width 51 height 20
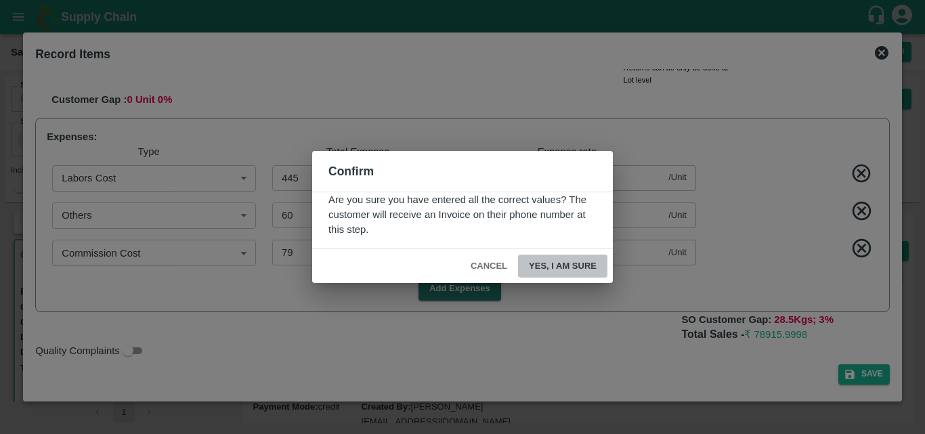
click at [560, 261] on button "Yes, I am sure" at bounding box center [562, 267] width 89 height 24
click at [564, 267] on button "Yes, I am sure" at bounding box center [562, 267] width 89 height 24
click at [496, 263] on button "Cancel" at bounding box center [488, 267] width 47 height 24
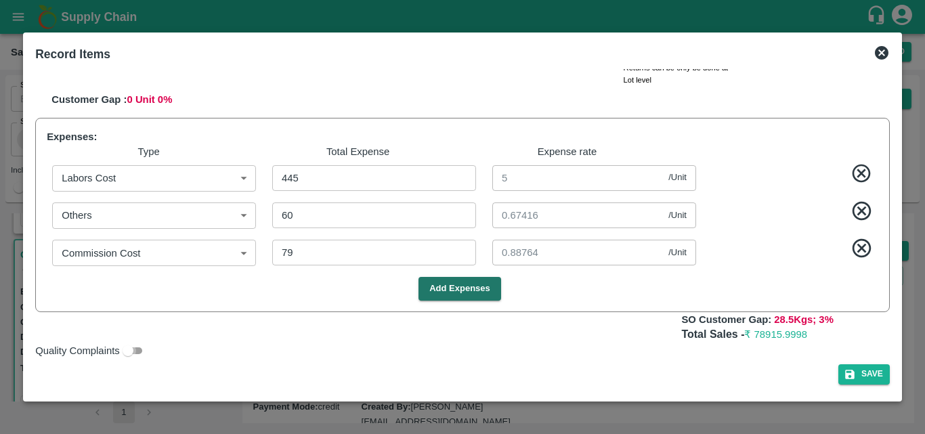
click at [141, 348] on input "Quality Complaints" at bounding box center [128, 351] width 49 height 16
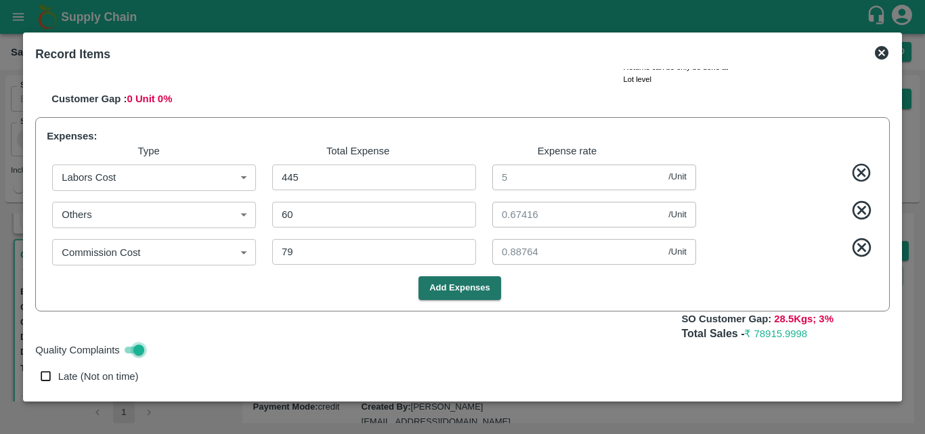
click at [128, 345] on input "Quality Complaints" at bounding box center [138, 350] width 49 height 16
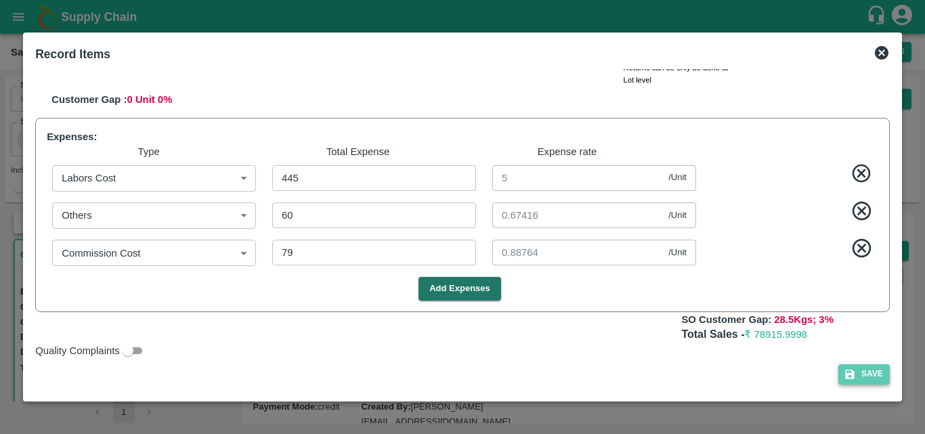
click at [859, 378] on button "Save" at bounding box center [864, 374] width 51 height 20
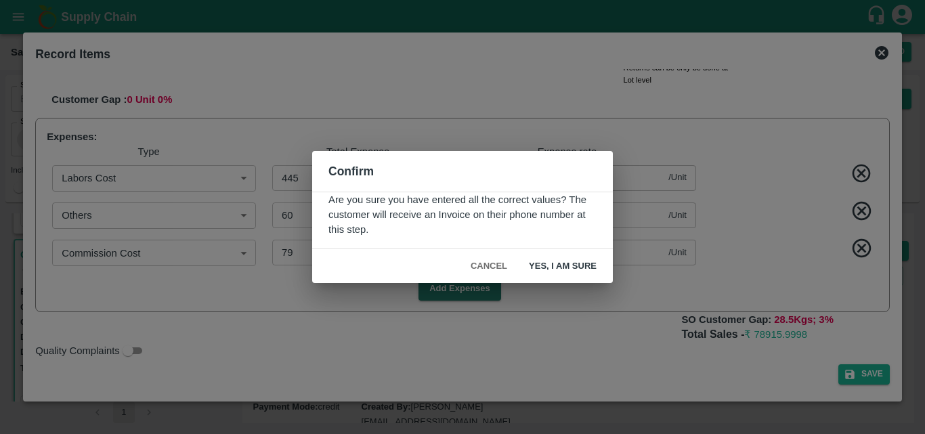
click at [568, 253] on div "Cancel Yes, I am sure" at bounding box center [462, 266] width 301 height 35
click at [562, 259] on button "Yes, I am sure" at bounding box center [562, 267] width 89 height 24
click at [549, 351] on div "Confirm Are you sure you have entered all the correct values? The customer will…" at bounding box center [462, 217] width 925 height 434
click at [488, 265] on button "Cancel" at bounding box center [488, 267] width 47 height 24
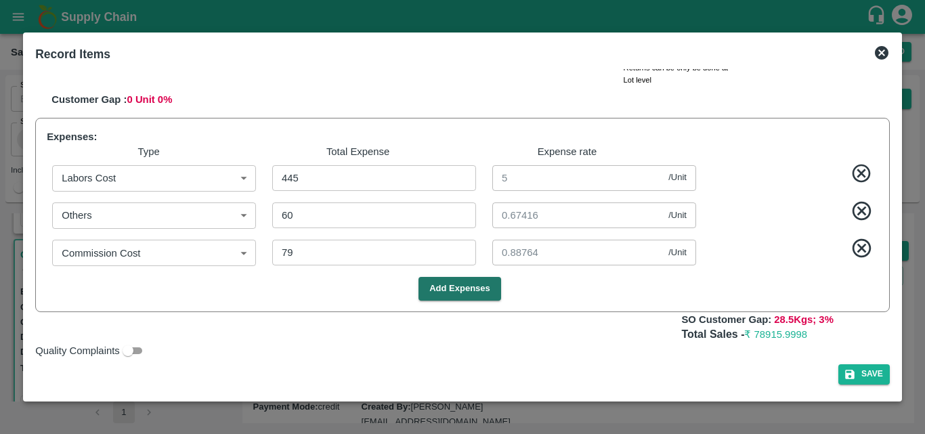
click at [239, 292] on div "Add Expenses" at bounding box center [459, 289] width 837 height 24
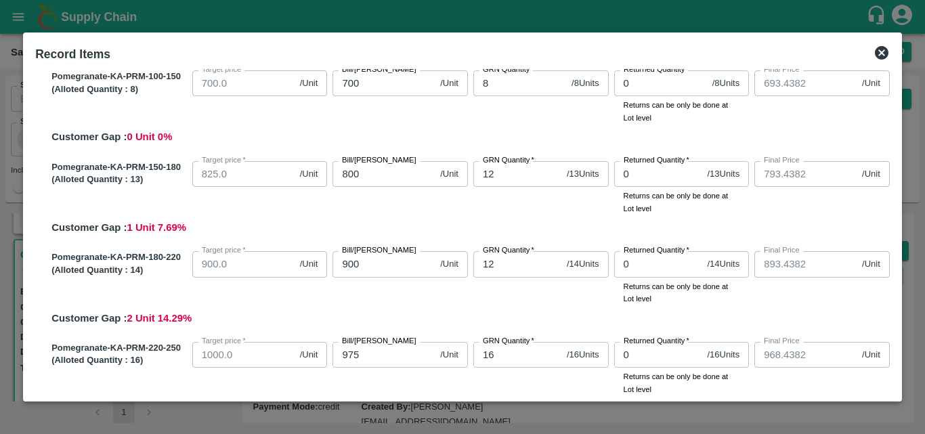
scroll to position [54, 0]
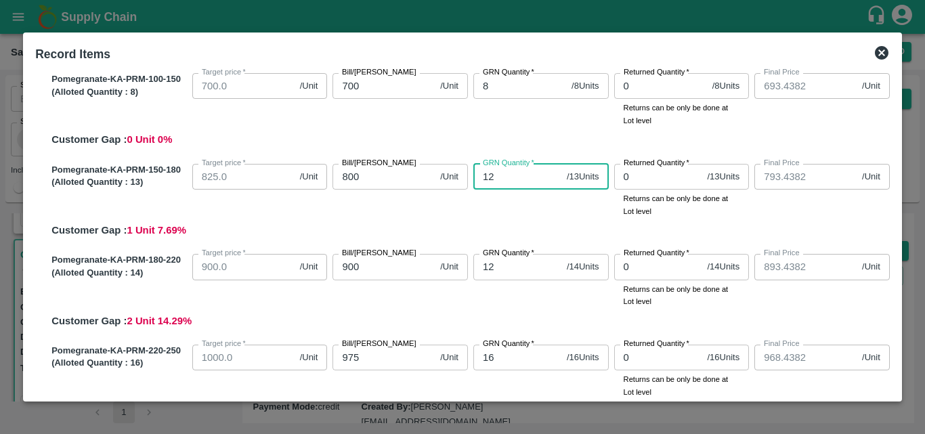
click at [501, 175] on input "12" at bounding box center [518, 177] width 88 height 26
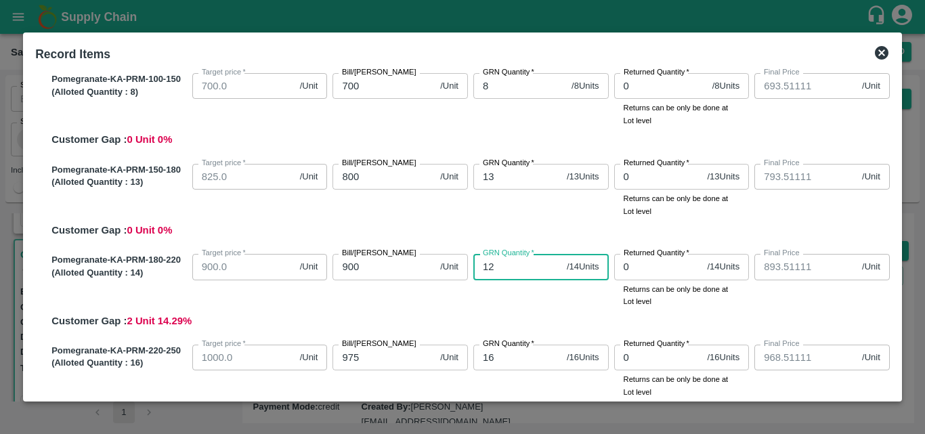
click at [505, 264] on input "12" at bounding box center [518, 267] width 88 height 26
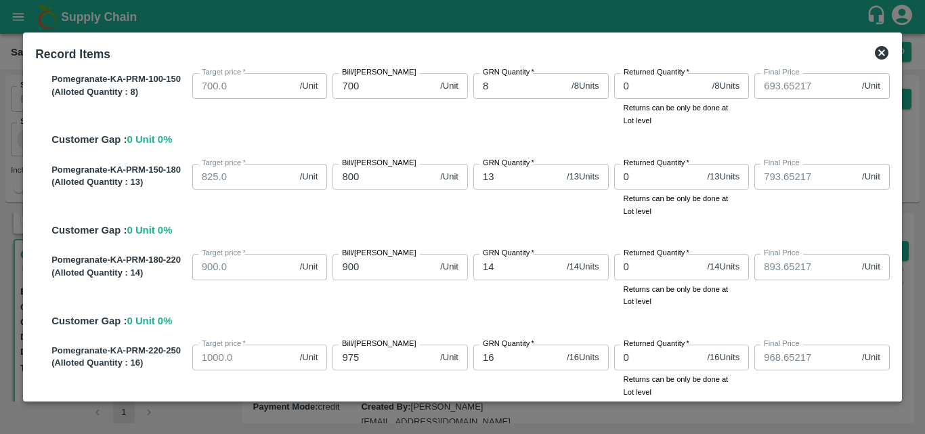
click at [892, 388] on div "SOI Level GRN Lot Level GRN Pomegranate-KA-PRM-100-150 (Alloted Quantity : 8 ) …" at bounding box center [463, 232] width 866 height 326
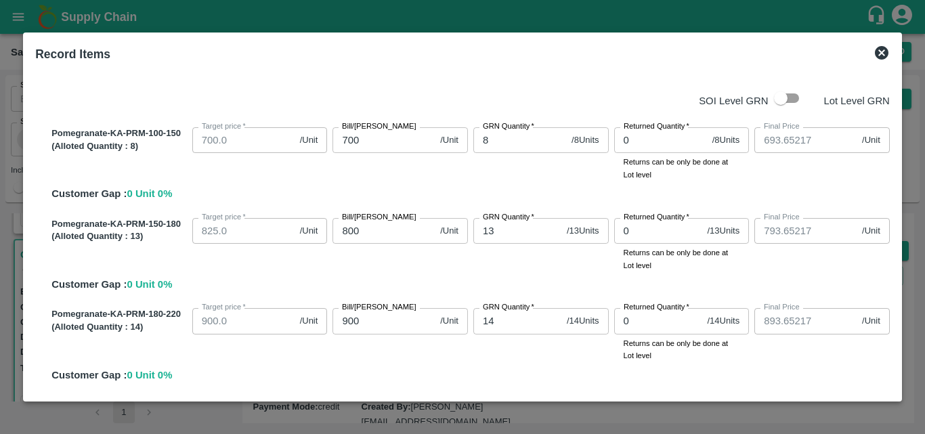
scroll to position [285, 0]
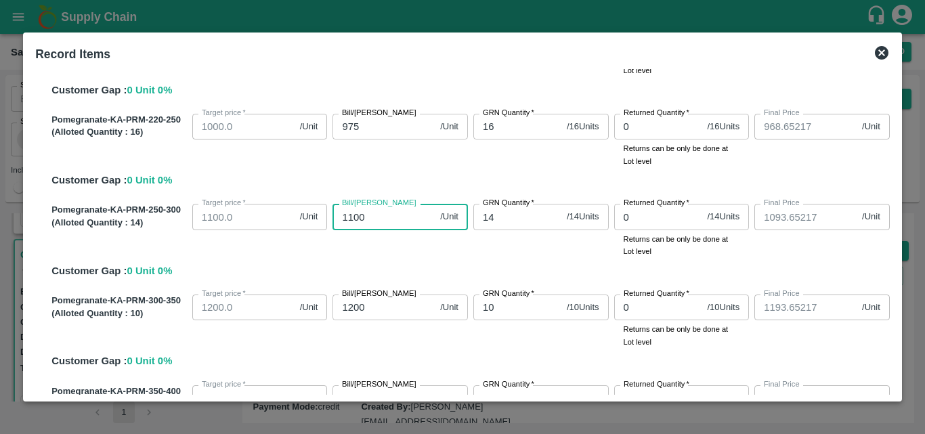
click at [372, 223] on input "1100" at bounding box center [384, 217] width 102 height 26
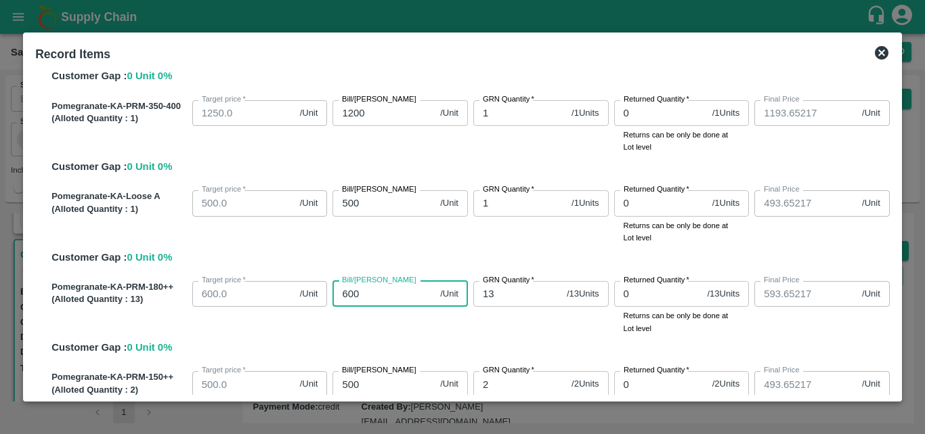
click at [346, 291] on input "600" at bounding box center [384, 294] width 102 height 26
click at [366, 289] on input "400" at bounding box center [384, 294] width 102 height 26
click at [892, 391] on div "SOI Level GRN Lot Level GRN Pomegranate-KA-PRM-100-150 (Alloted Quantity : 8 ) …" at bounding box center [463, 232] width 866 height 326
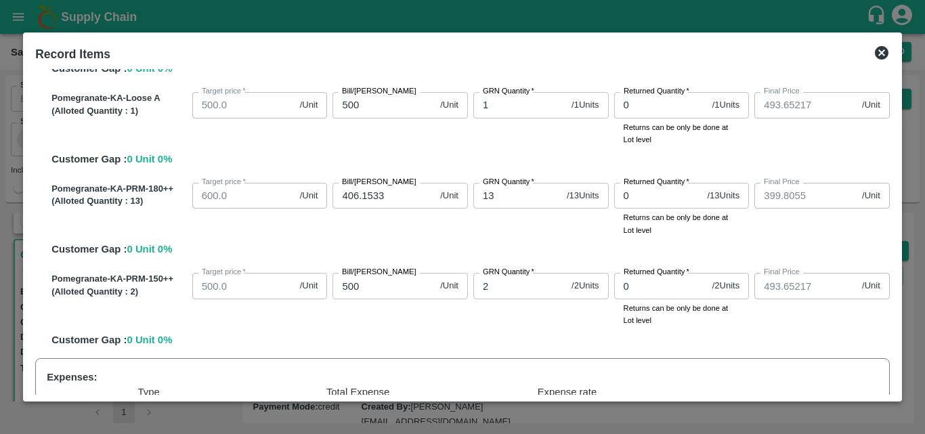
scroll to position [910, 0]
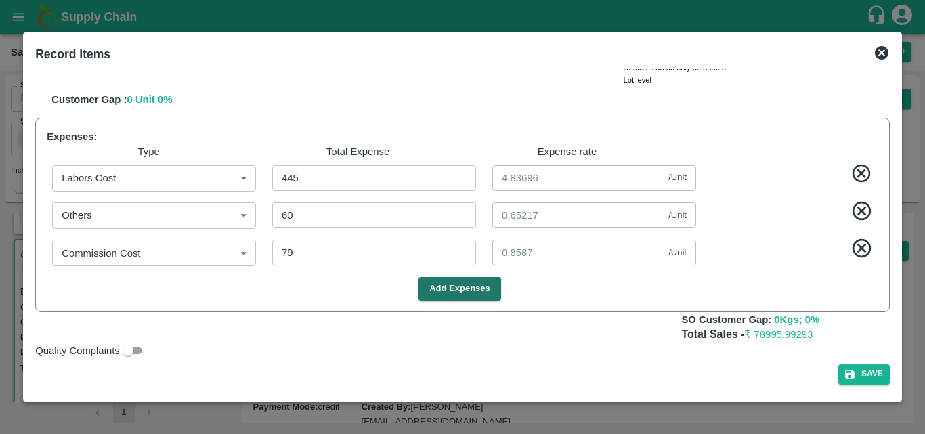
click at [144, 351] on input "Quality Complaints" at bounding box center [128, 351] width 49 height 16
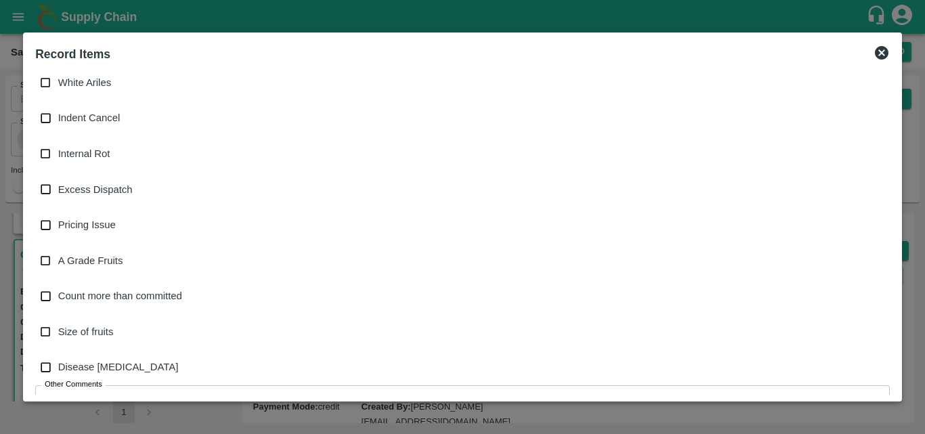
scroll to position [2098, 0]
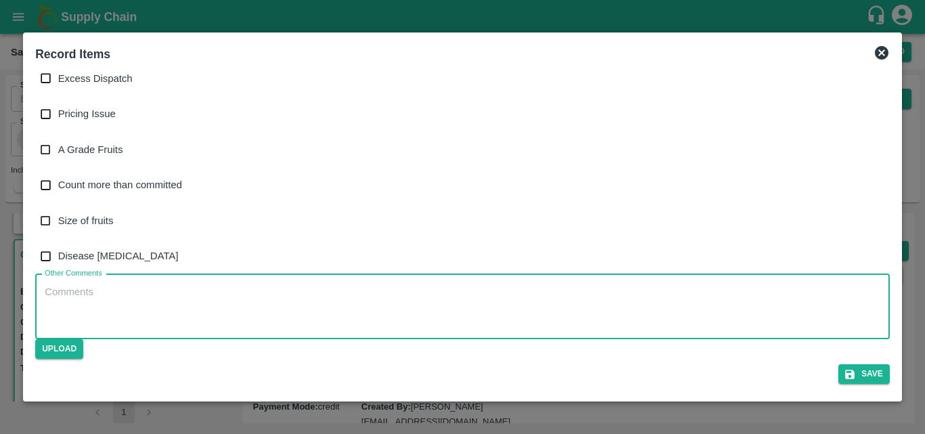
click at [102, 306] on textarea "Other Comments" at bounding box center [463, 306] width 836 height 43
click at [51, 289] on textarea "3 SORT" at bounding box center [463, 306] width 836 height 43
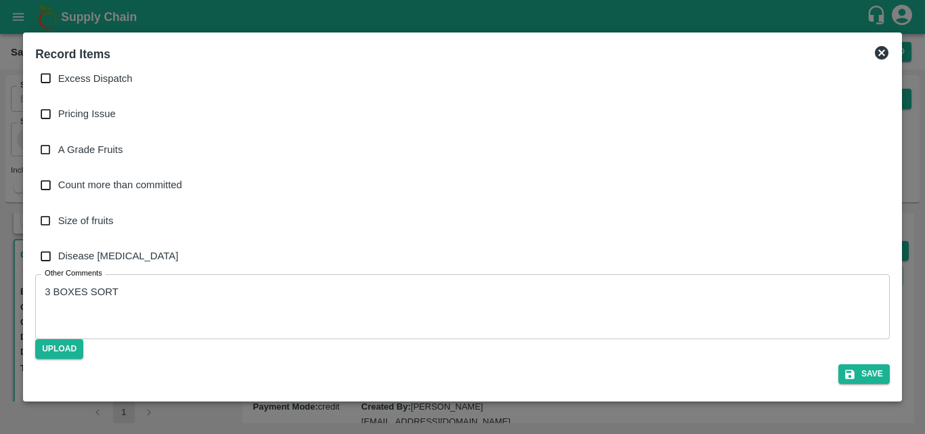
click at [142, 284] on div "3 BOXES SORT x Other Comments" at bounding box center [462, 306] width 855 height 65
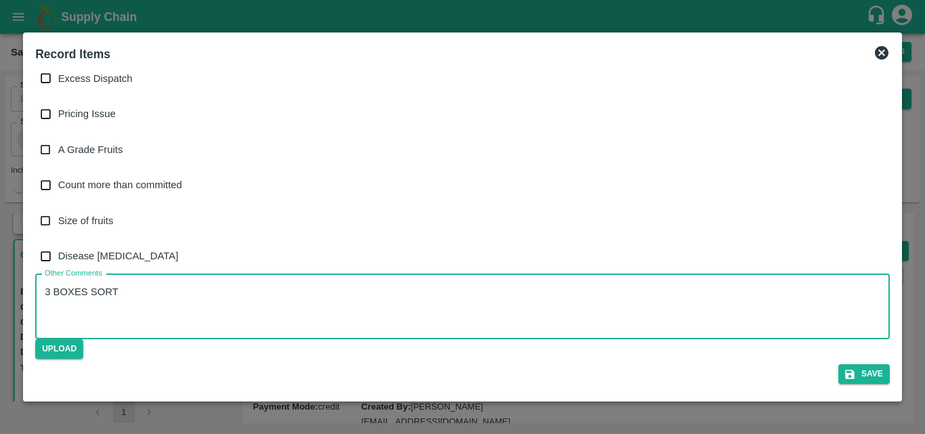
click at [137, 293] on textarea "3 BOXES SORT" at bounding box center [463, 306] width 836 height 43
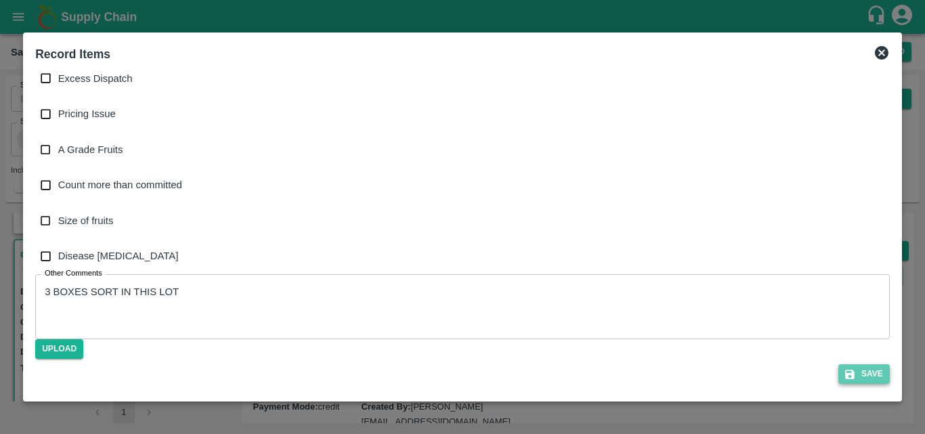
click at [877, 371] on button "Save" at bounding box center [864, 374] width 51 height 20
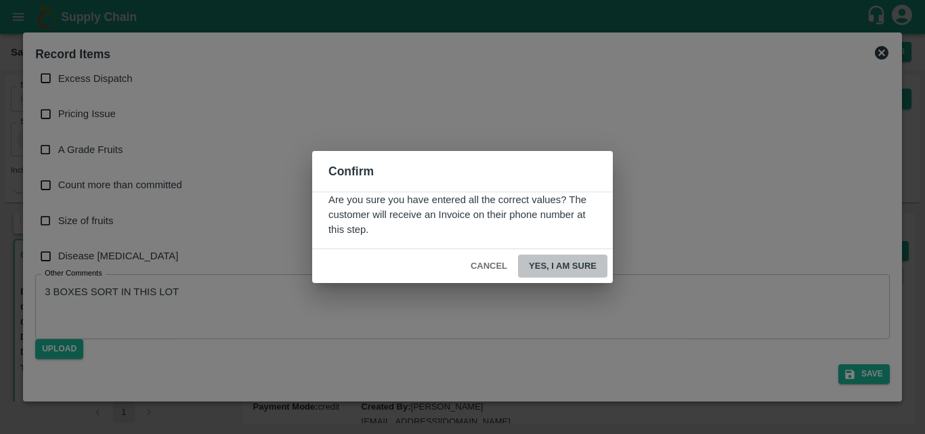
click at [552, 258] on button "Yes, I am sure" at bounding box center [562, 267] width 89 height 24
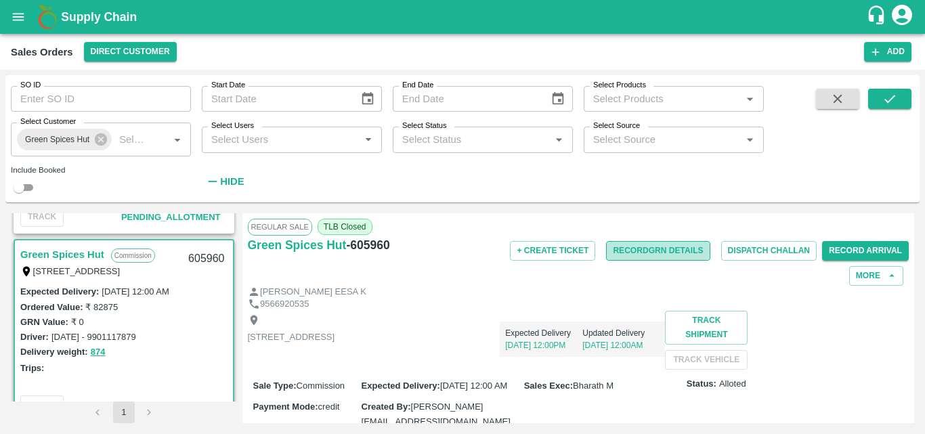
click at [673, 251] on button "Record GRN Details" at bounding box center [658, 251] width 104 height 20
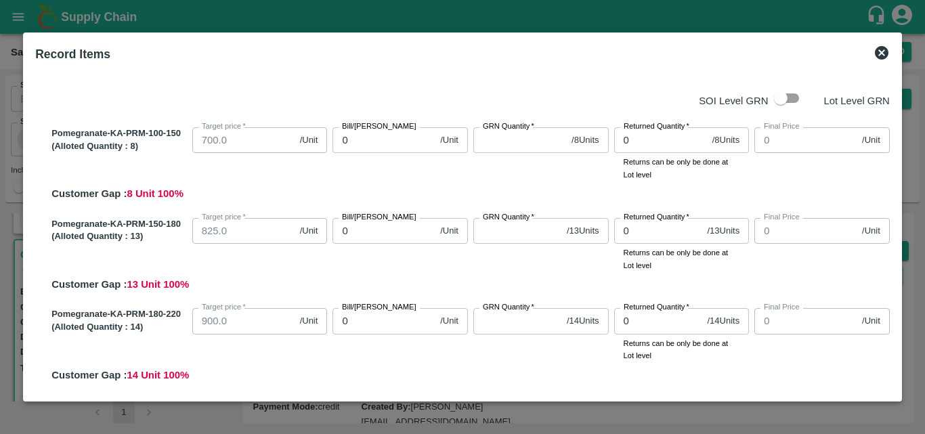
click at [881, 58] on icon at bounding box center [882, 53] width 14 height 14
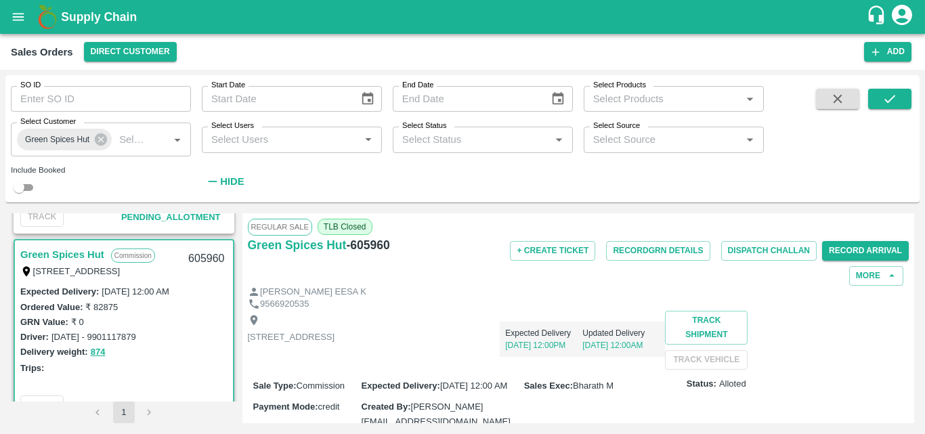
click at [637, 334] on div "Expected Delivery 01 Oct, 12:00PM Updated Delivery 30 Sep, 12:00AM" at bounding box center [500, 334] width 331 height 46
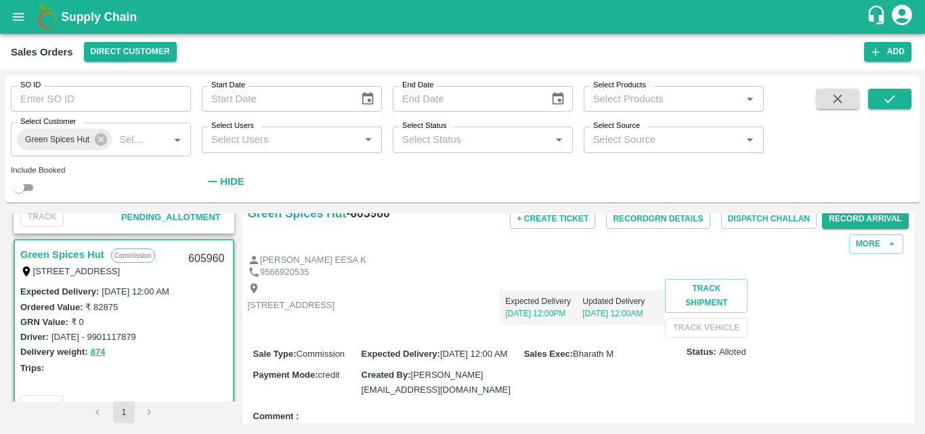
scroll to position [0, 0]
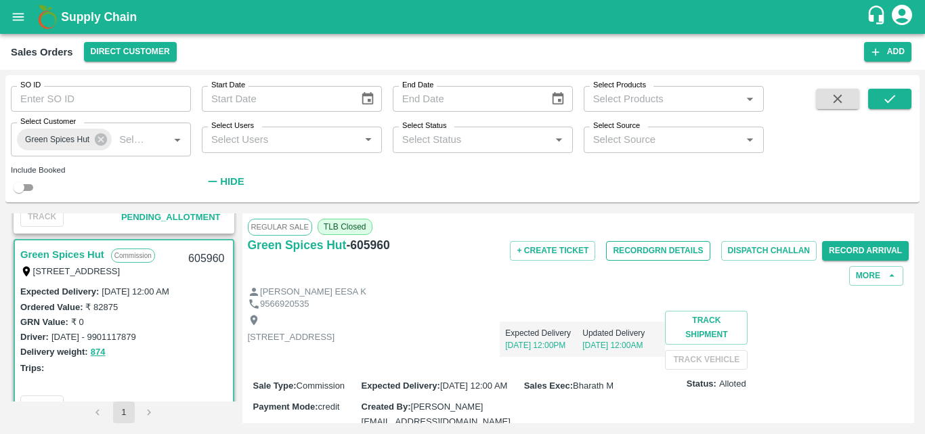
click at [626, 247] on button "Record GRN Details" at bounding box center [658, 251] width 104 height 20
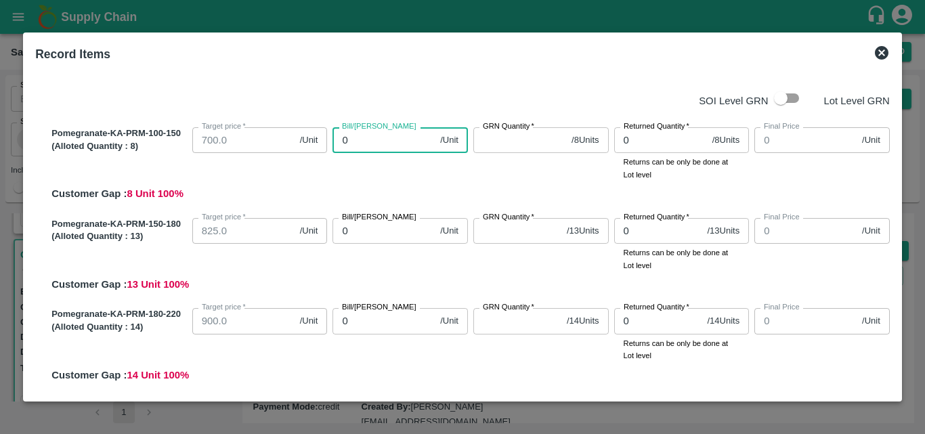
click at [396, 142] on input "0" at bounding box center [384, 140] width 102 height 26
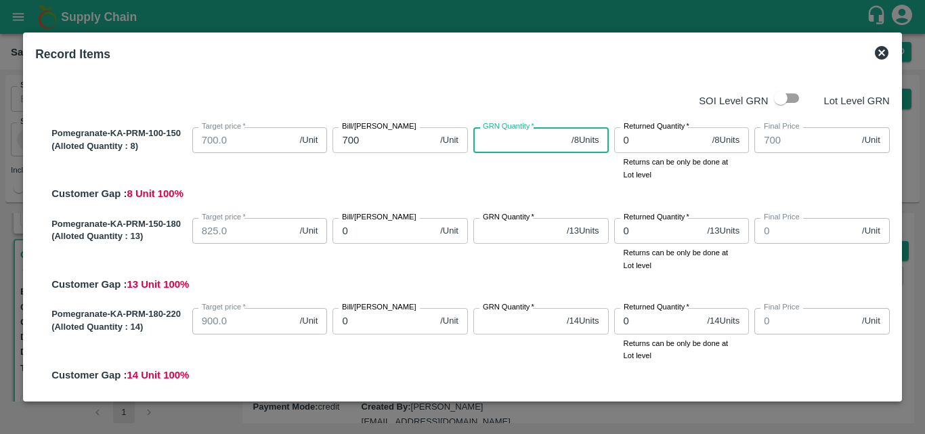
click at [510, 141] on input "GRN Quantity   *" at bounding box center [520, 140] width 93 height 26
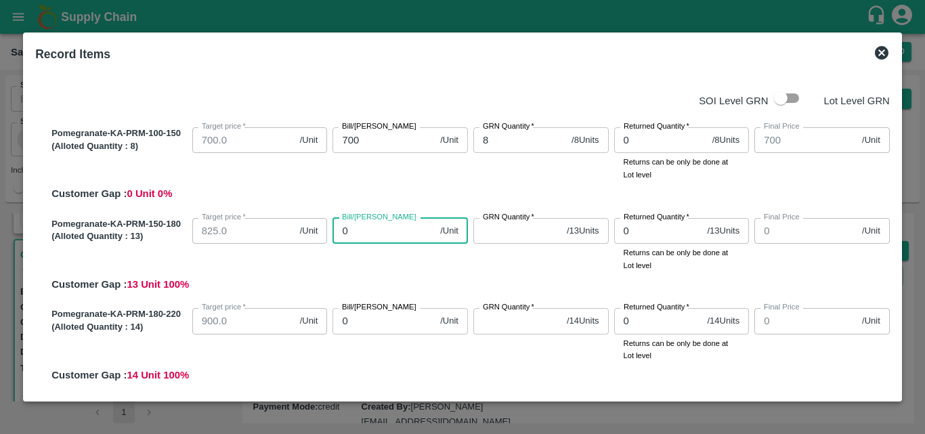
click at [367, 238] on input "0" at bounding box center [384, 231] width 102 height 26
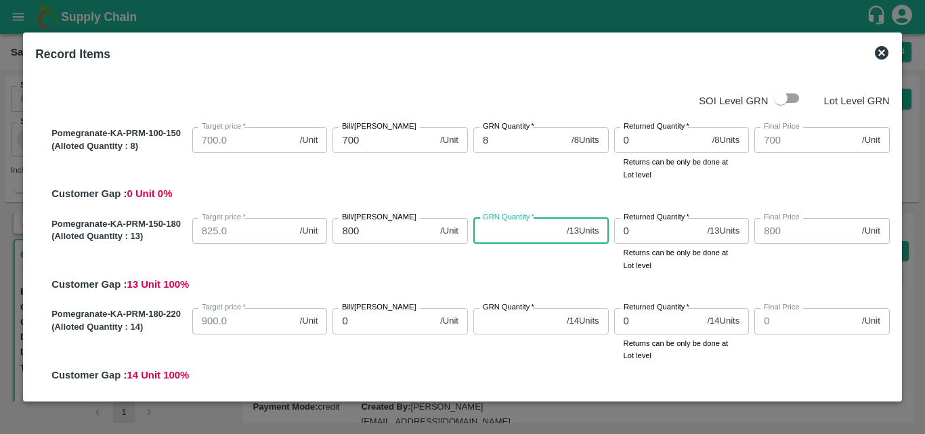
click at [476, 236] on input "GRN Quantity   *" at bounding box center [518, 231] width 88 height 26
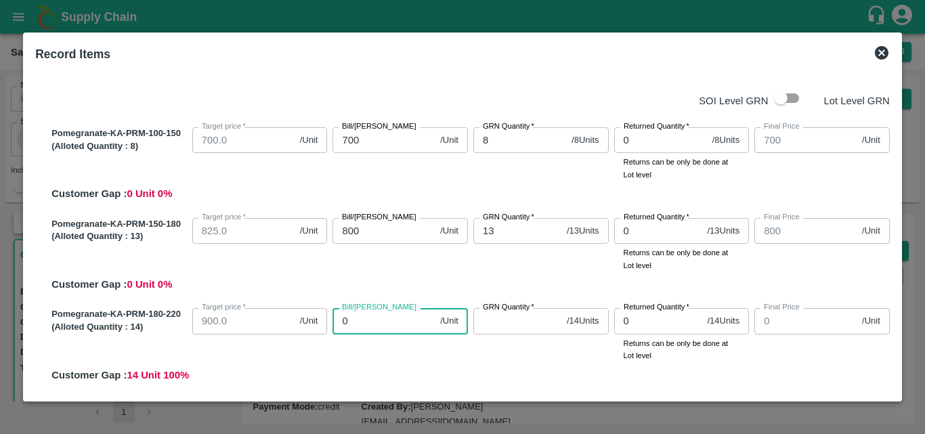
click at [397, 322] on input "0" at bounding box center [384, 321] width 102 height 26
click at [497, 323] on input "GRN Quantity   *" at bounding box center [518, 321] width 88 height 26
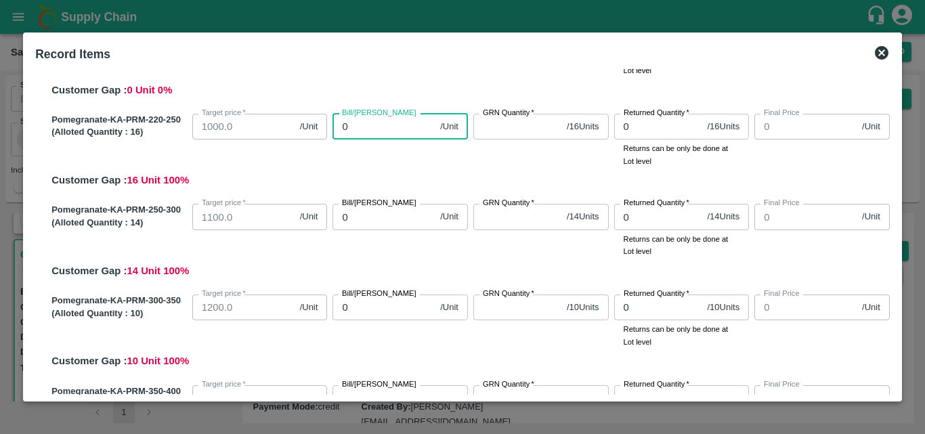
click at [343, 129] on input "0" at bounding box center [384, 127] width 102 height 26
click at [343, 130] on input "0" at bounding box center [384, 127] width 102 height 26
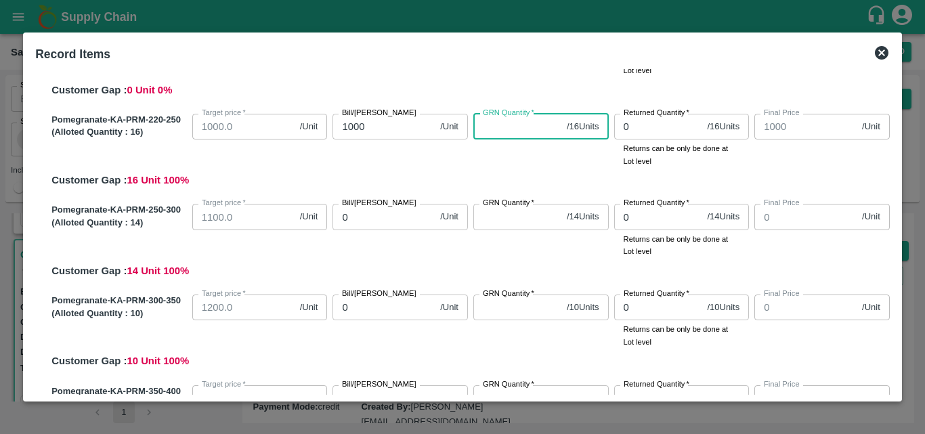
click at [505, 131] on input "GRN Quantity   *" at bounding box center [518, 127] width 88 height 26
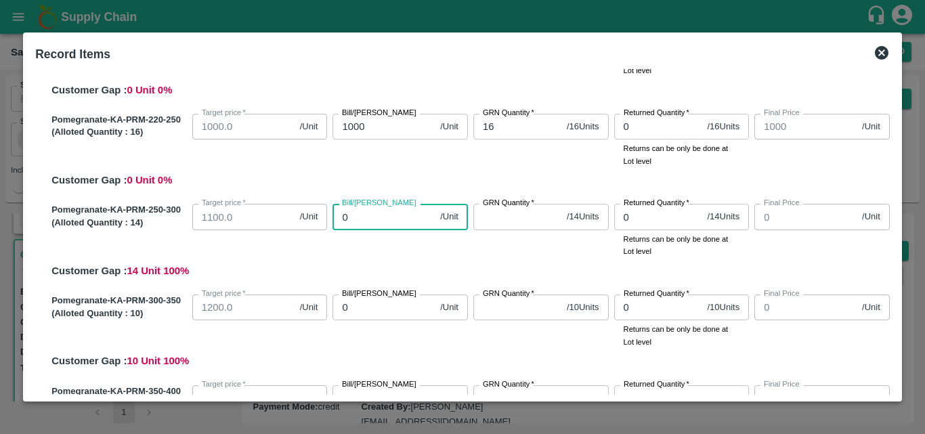
click at [384, 215] on input "0" at bounding box center [384, 217] width 102 height 26
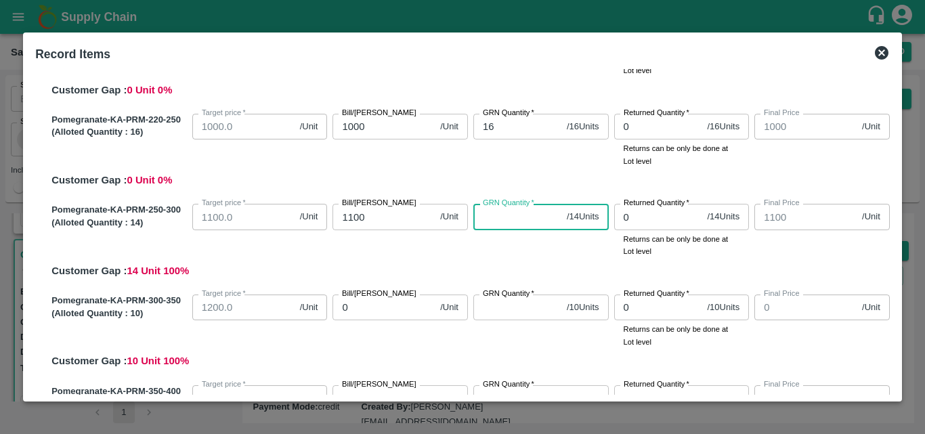
click at [497, 219] on input "GRN Quantity   *" at bounding box center [518, 217] width 88 height 26
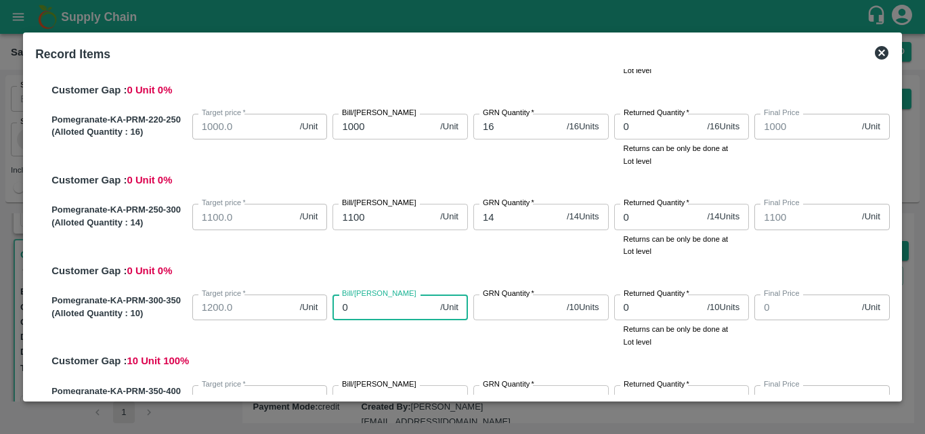
click at [385, 312] on input "0" at bounding box center [384, 308] width 102 height 26
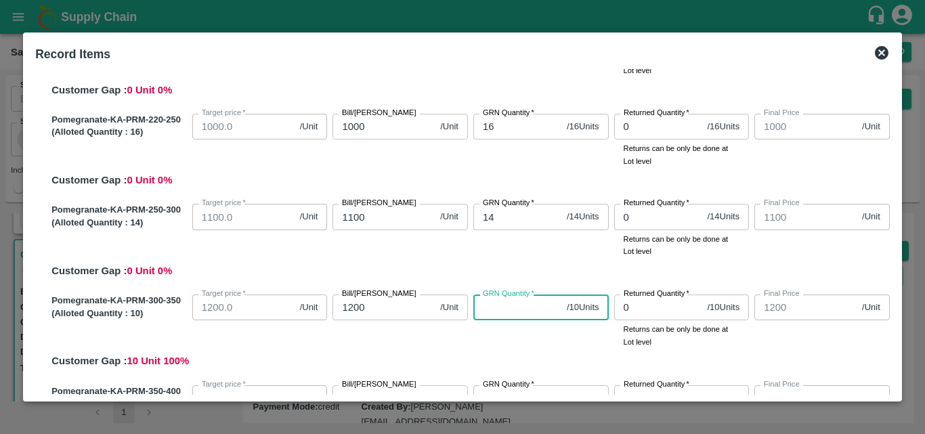
click at [495, 313] on input "GRN Quantity   *" at bounding box center [518, 308] width 88 height 26
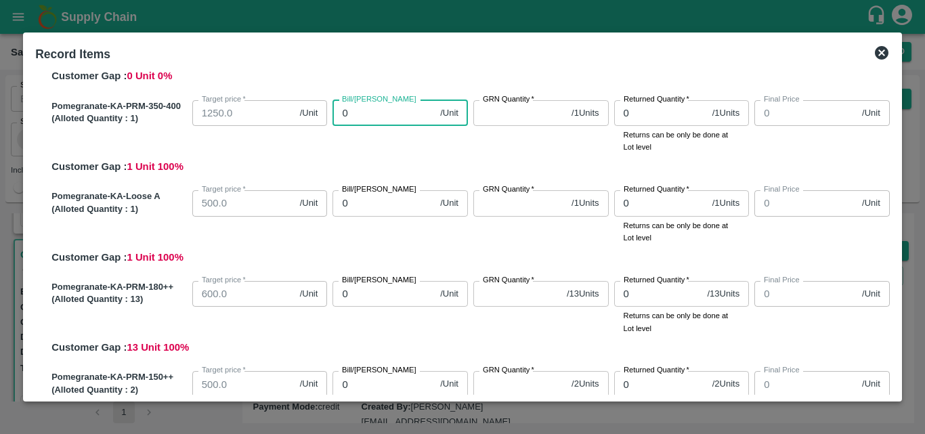
click at [366, 110] on input "0" at bounding box center [384, 113] width 102 height 26
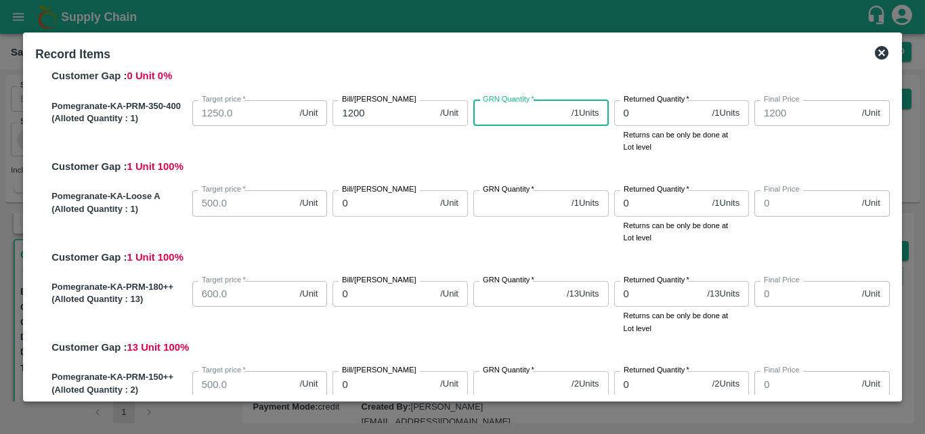
click at [488, 119] on input "GRN Quantity   *" at bounding box center [520, 113] width 93 height 26
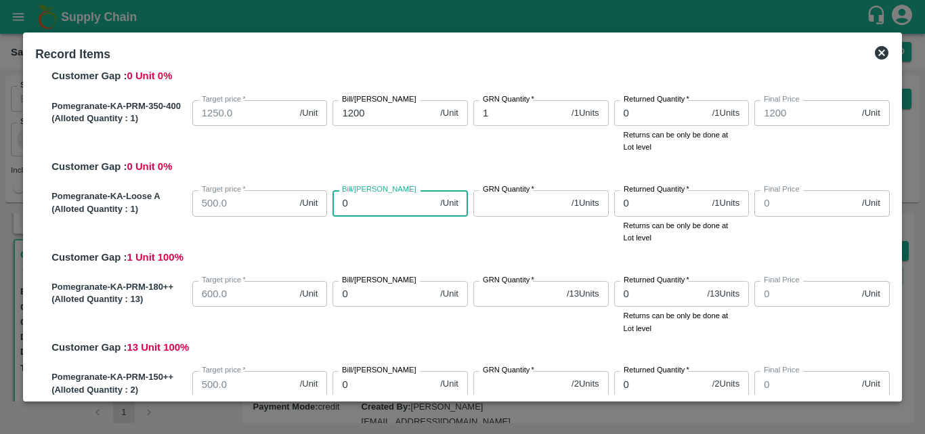
click at [360, 197] on input "0" at bounding box center [384, 203] width 102 height 26
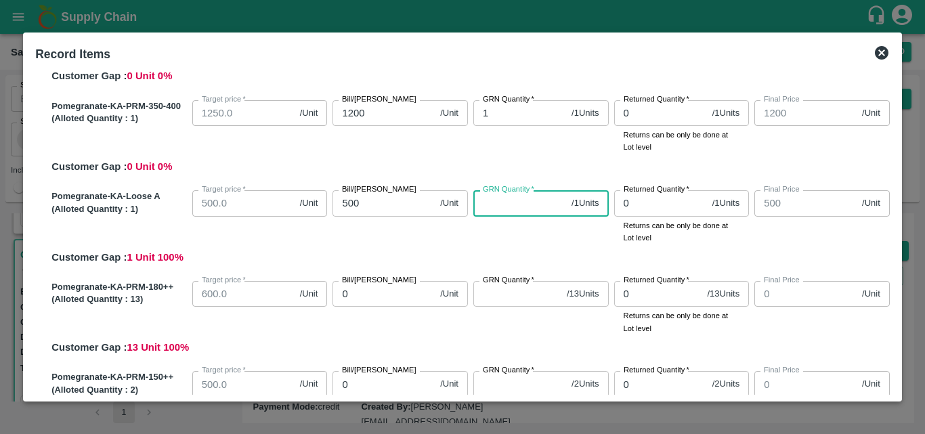
click at [501, 206] on input "GRN Quantity   *" at bounding box center [520, 203] width 93 height 26
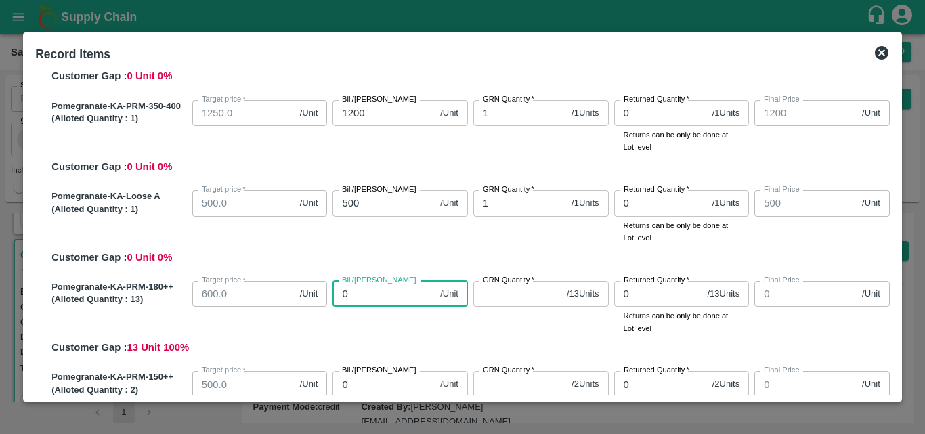
click at [387, 298] on input "0" at bounding box center [384, 294] width 102 height 26
click at [343, 290] on input "0400" at bounding box center [384, 294] width 102 height 26
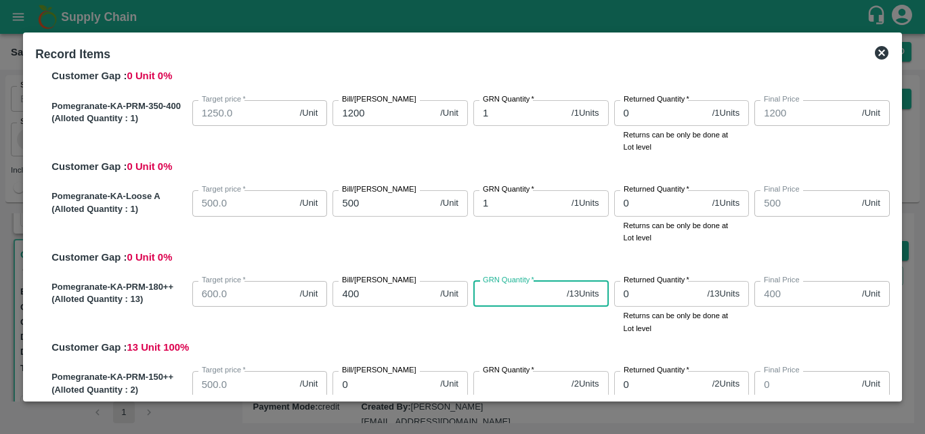
click at [530, 300] on input "GRN Quantity   *" at bounding box center [518, 294] width 88 height 26
click at [392, 381] on input "0" at bounding box center [384, 384] width 102 height 26
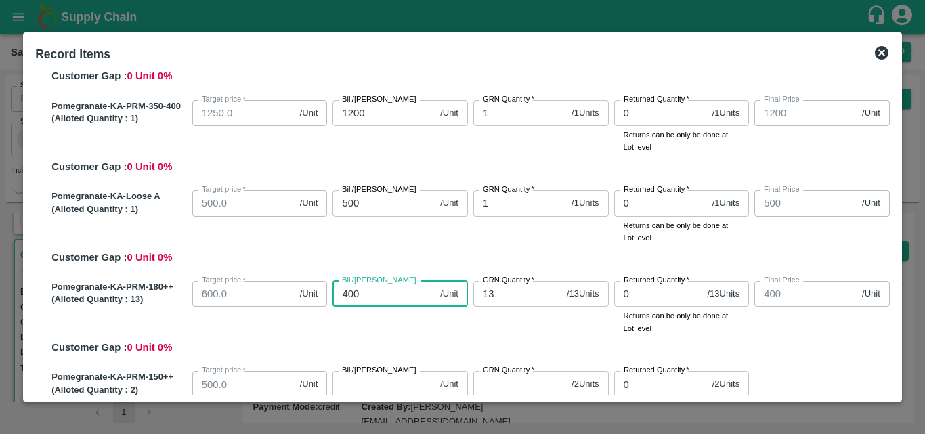
click at [348, 289] on input "400" at bounding box center [384, 294] width 102 height 26
click at [356, 382] on input "Bill/Patti price" at bounding box center [384, 384] width 102 height 26
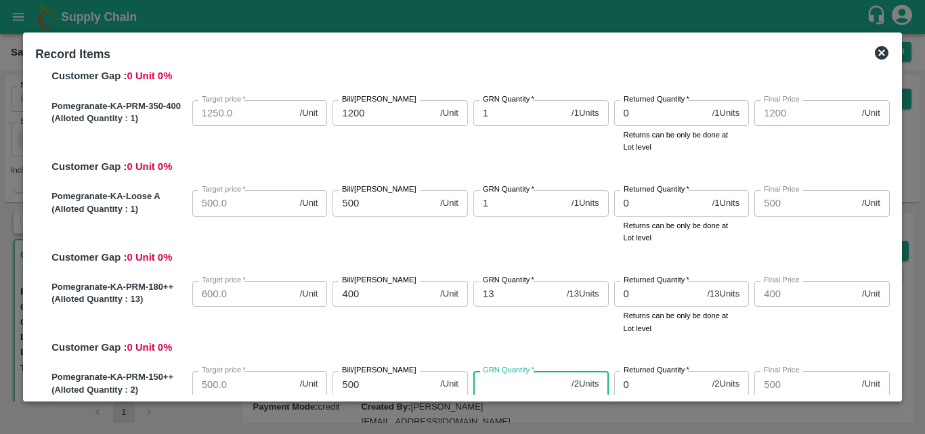
click at [517, 392] on input "GRN Quantity   *" at bounding box center [520, 384] width 93 height 26
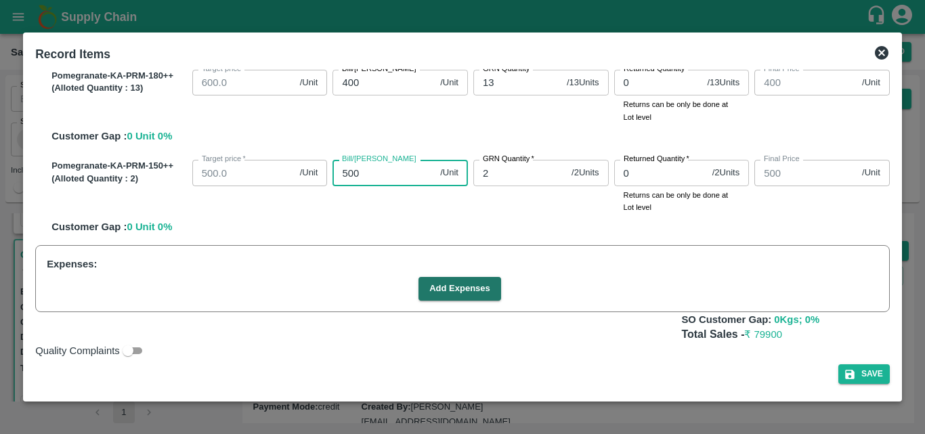
click at [348, 173] on input "500" at bounding box center [384, 173] width 102 height 26
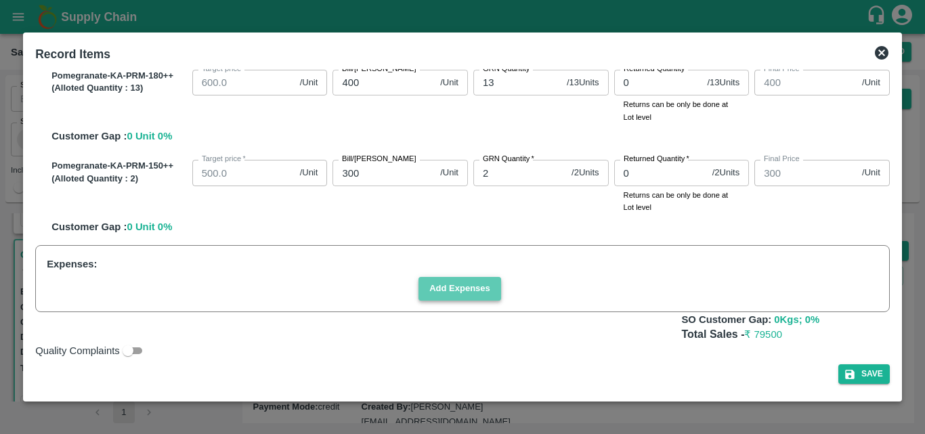
click at [480, 297] on button "Add Expenses" at bounding box center [460, 289] width 83 height 24
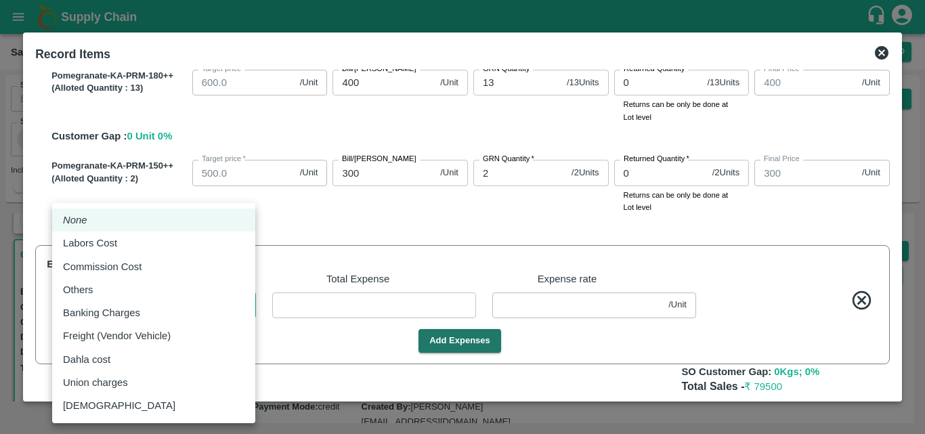
click at [159, 317] on body "Supply Chain Sales Orders Direct Customer Add SO ID SO ID Start Date Start Date…" at bounding box center [462, 217] width 925 height 434
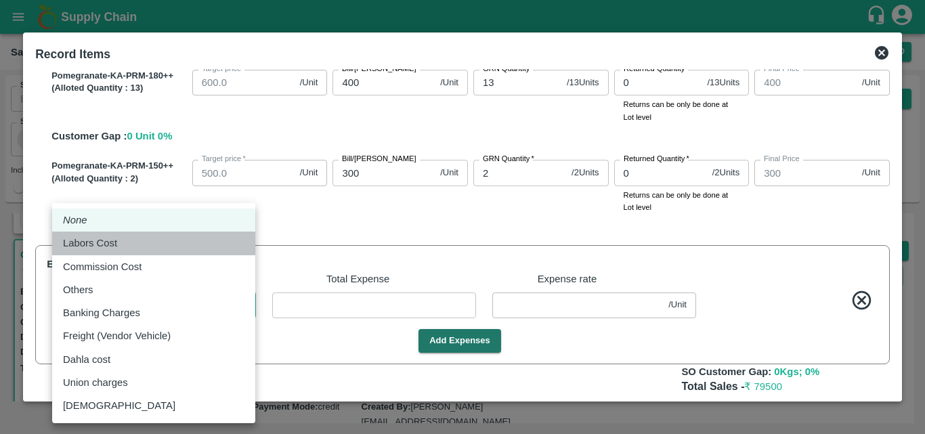
click at [130, 240] on div "Labors Cost" at bounding box center [154, 243] width 182 height 15
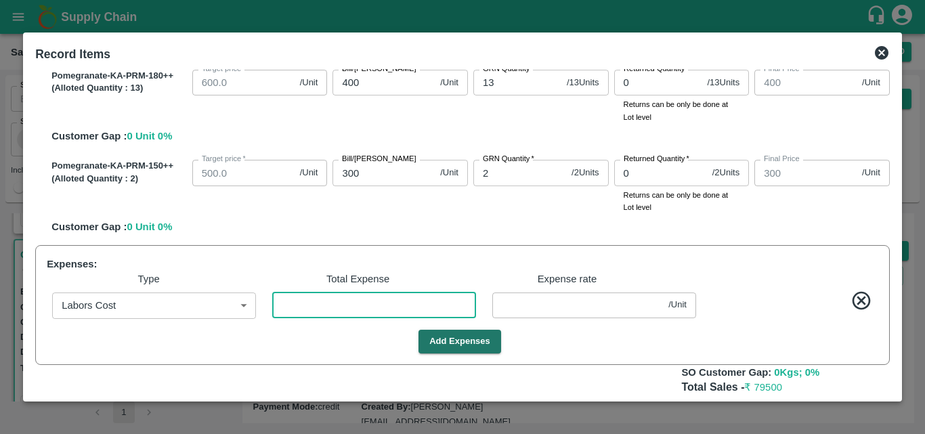
click at [359, 314] on input "number" at bounding box center [374, 306] width 204 height 26
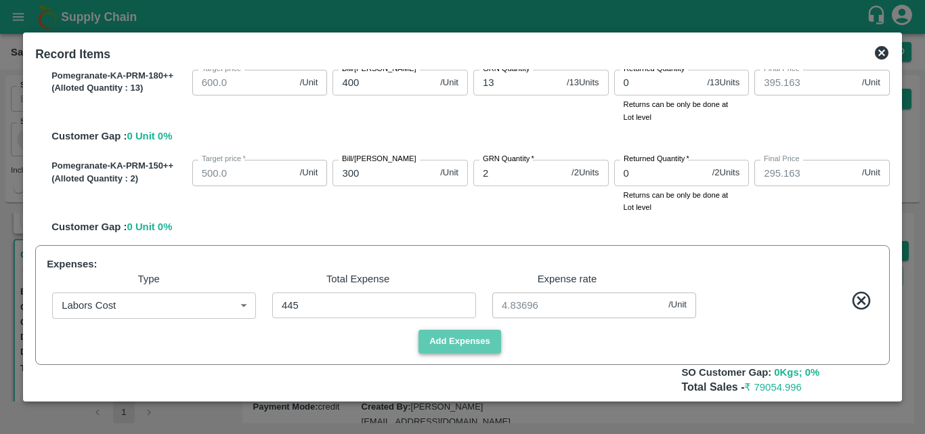
click at [422, 346] on button "Add Expenses" at bounding box center [460, 342] width 83 height 24
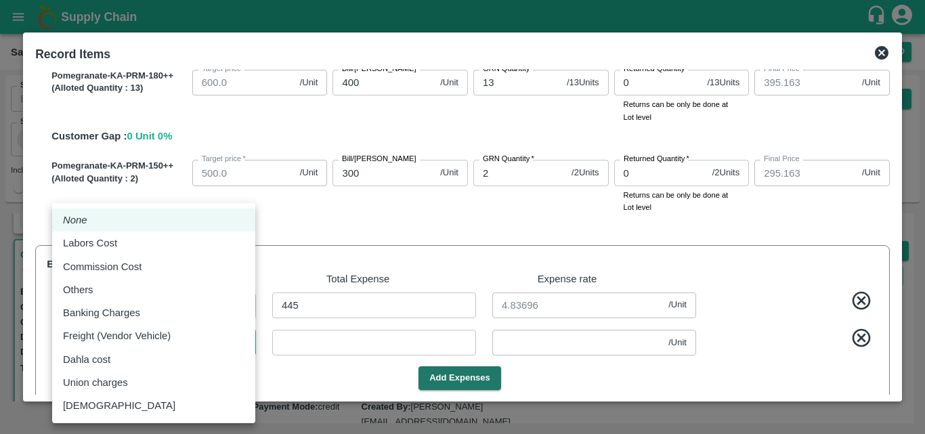
click at [158, 341] on body "Supply Chain Sales Orders Direct Customer Add SO ID SO ID Start Date Start Date…" at bounding box center [462, 217] width 925 height 434
drag, startPoint x: 123, startPoint y: 292, endPoint x: 350, endPoint y: 345, distance: 233.0
click at [350, 345] on div "None Labors Cost Commission Cost Others Banking Charges Freight (Vendor Vehicle…" at bounding box center [462, 217] width 925 height 434
click at [350, 345] on div at bounding box center [462, 217] width 925 height 434
click at [190, 346] on body "Supply Chain Sales Orders Direct Customer Add SO ID SO ID Start Date Start Date…" at bounding box center [462, 217] width 925 height 434
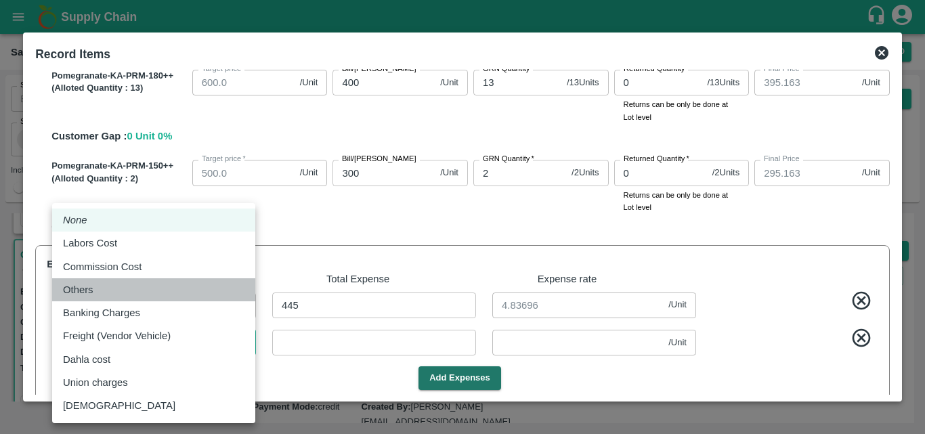
click at [133, 293] on div "Others" at bounding box center [154, 289] width 182 height 15
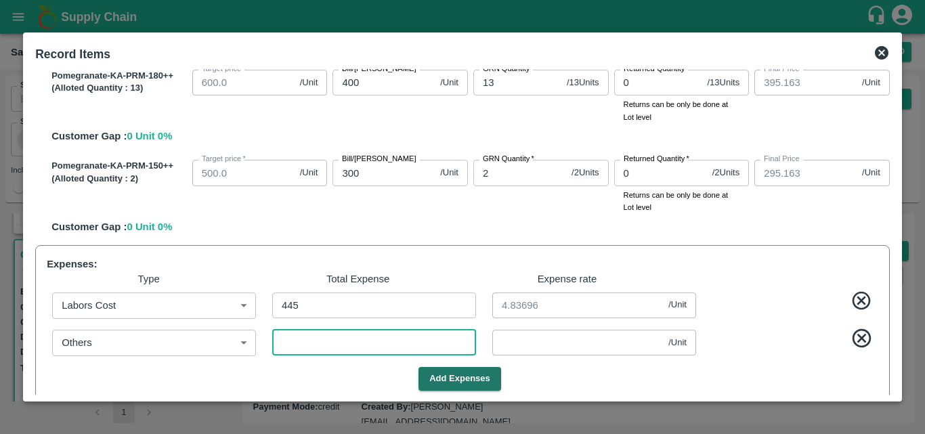
click at [362, 340] on input "number" at bounding box center [374, 343] width 204 height 26
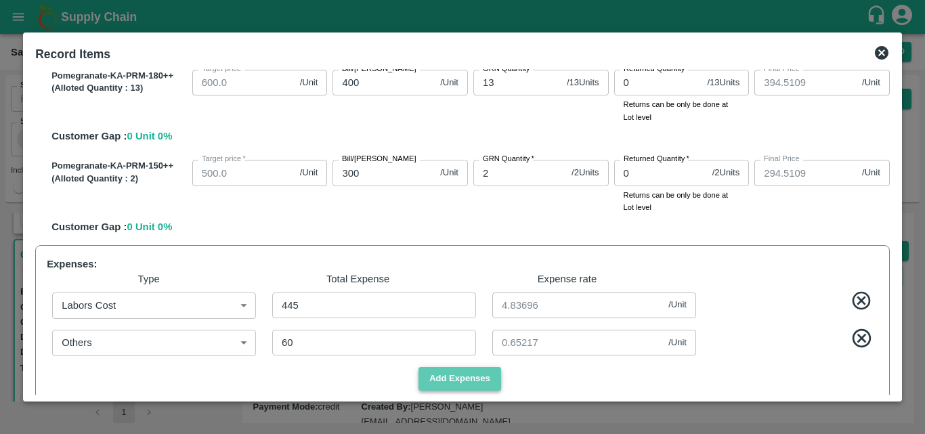
click at [454, 376] on button "Add Expenses" at bounding box center [460, 379] width 83 height 24
click at [242, 377] on body "Supply Chain Sales Orders Direct Customer Add SO ID SO ID Start Date Start Date…" at bounding box center [462, 217] width 925 height 434
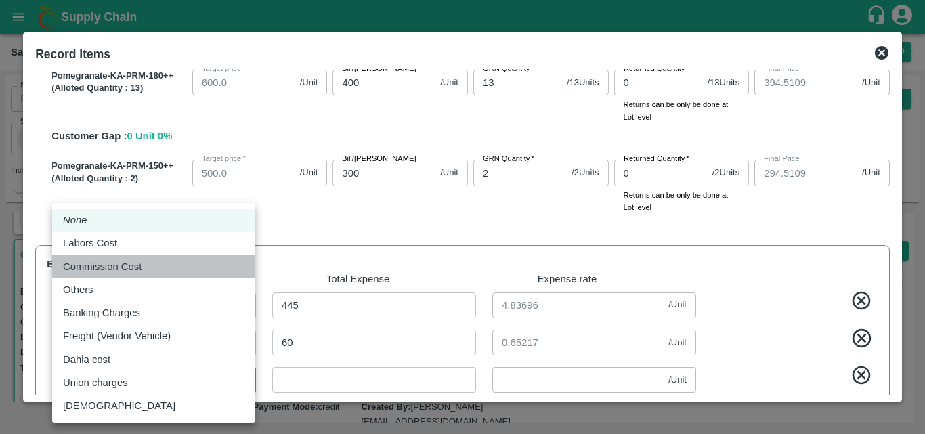
click at [117, 263] on p "Commission Cost" at bounding box center [102, 266] width 79 height 15
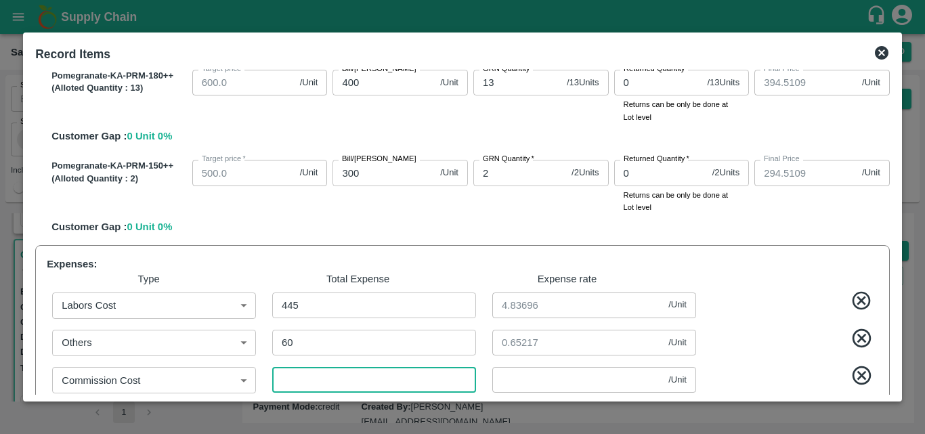
click at [322, 385] on input "number" at bounding box center [374, 380] width 204 height 26
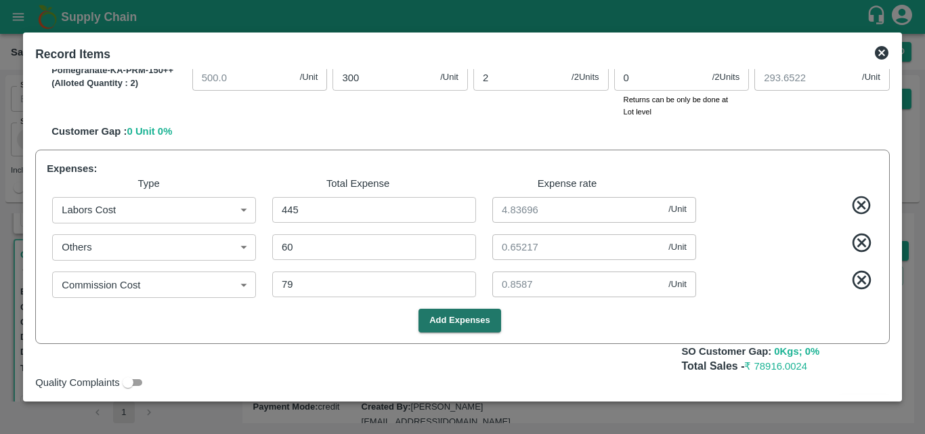
scroll to position [910, 0]
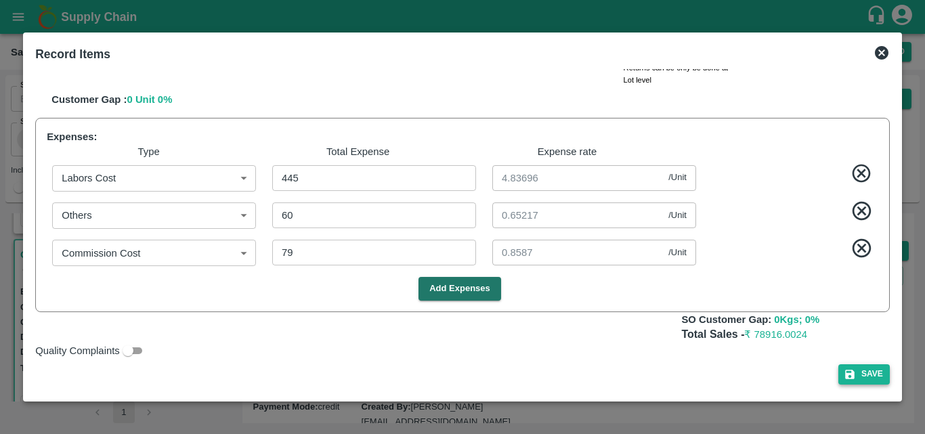
click at [858, 378] on button "Save" at bounding box center [864, 374] width 51 height 20
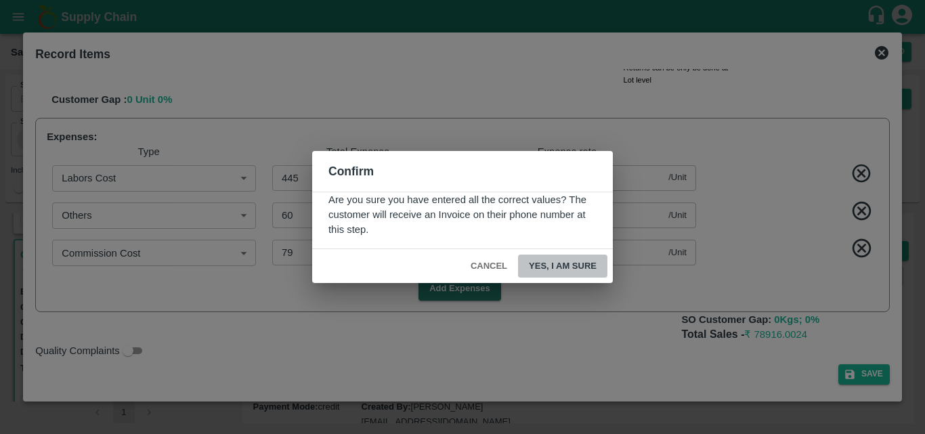
click at [574, 266] on button "Yes, I am sure" at bounding box center [562, 267] width 89 height 24
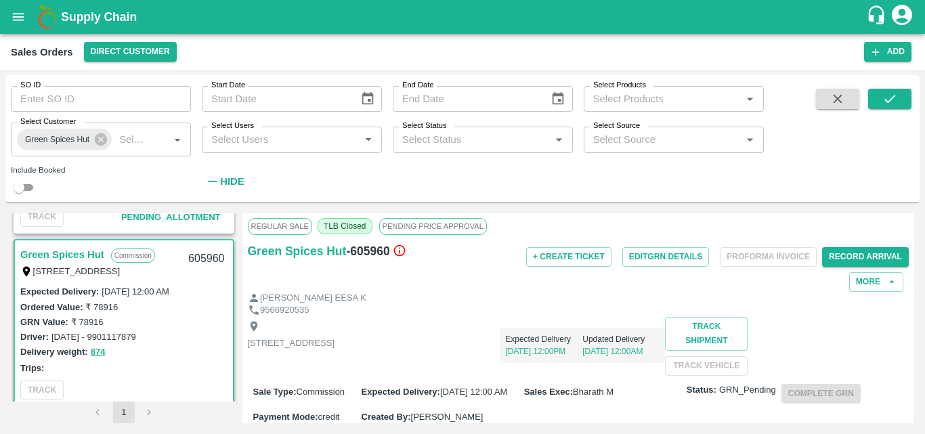
scroll to position [8, 0]
drag, startPoint x: 413, startPoint y: 248, endPoint x: 247, endPoint y: 249, distance: 166.0
click at [248, 249] on div "Green Spices Hut - 605960" at bounding box center [358, 250] width 220 height 19
copy div "Green Spices Hut - 605960"
click at [599, 312] on div "9566920535" at bounding box center [579, 309] width 662 height 13
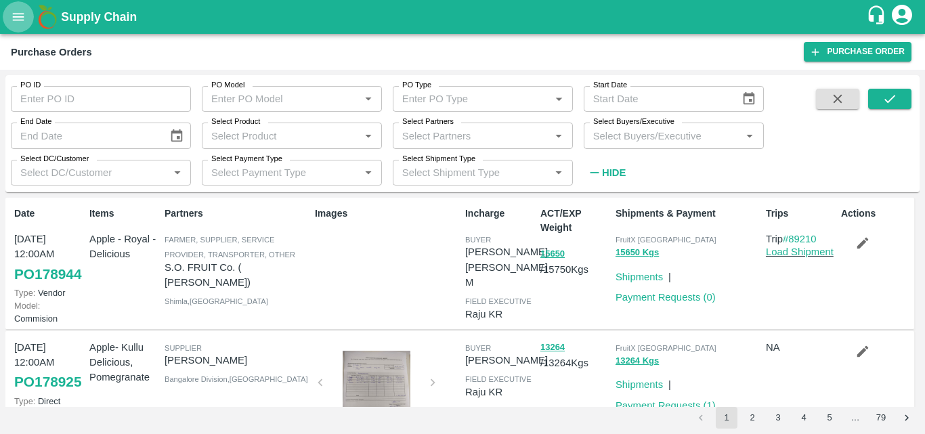
scroll to position [1166, 0]
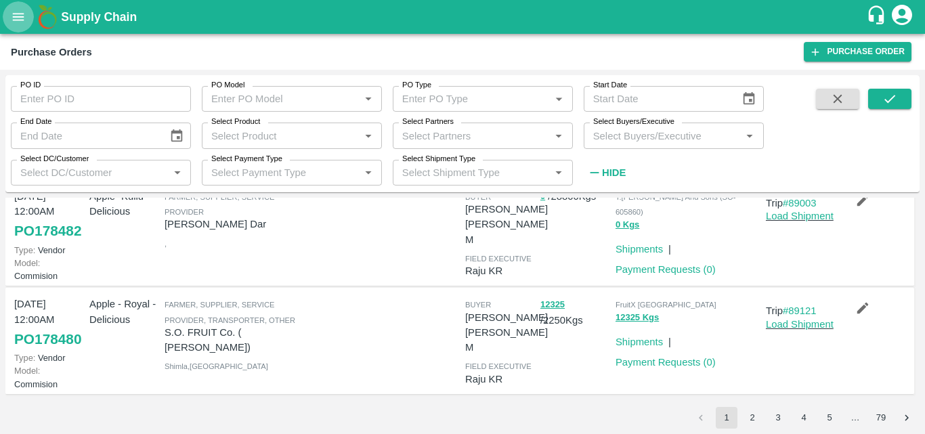
click at [26, 17] on icon "open drawer" at bounding box center [18, 16] width 15 height 15
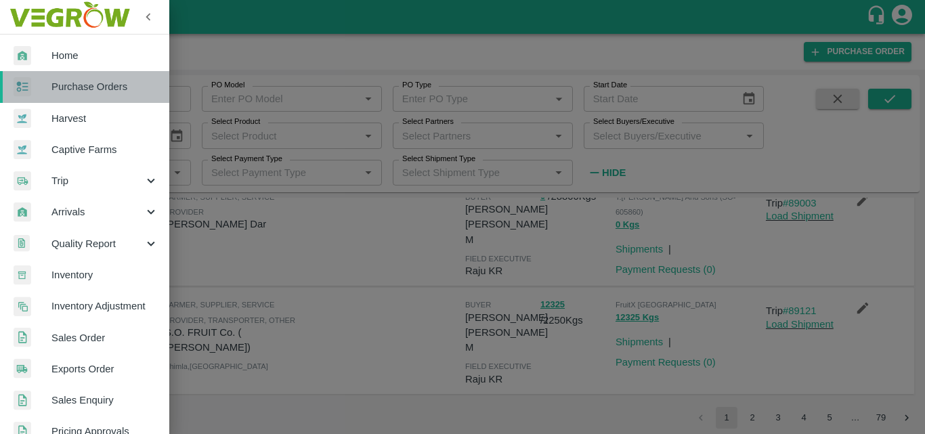
click at [114, 79] on link "Purchase Orders" at bounding box center [84, 86] width 169 height 31
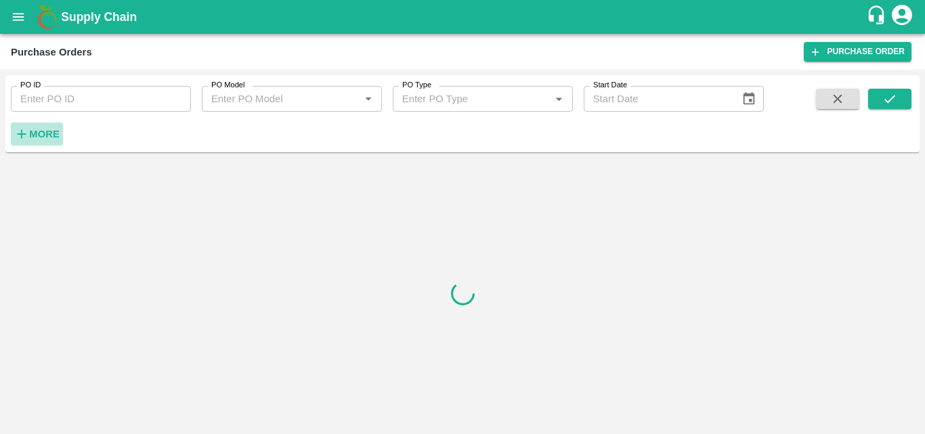
click at [39, 136] on strong "More" at bounding box center [44, 134] width 30 height 11
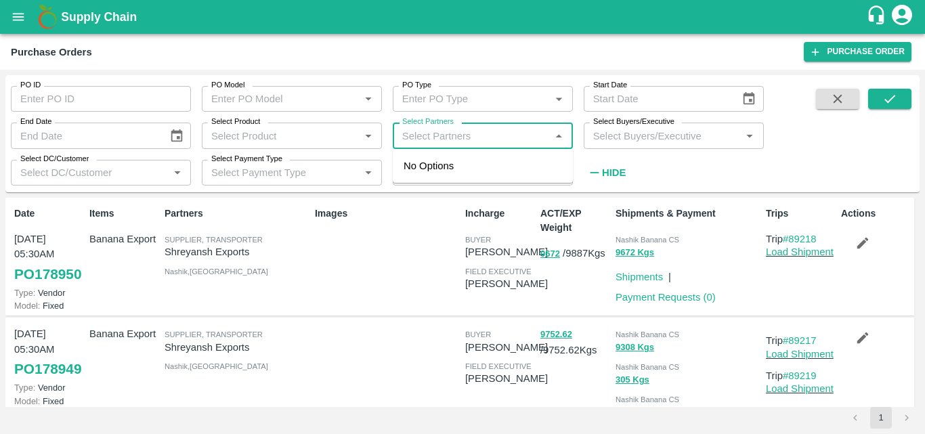
click at [434, 139] on input "Select Partners" at bounding box center [472, 136] width 150 height 18
click at [614, 140] on input "Select Buyers/Executive" at bounding box center [663, 136] width 150 height 18
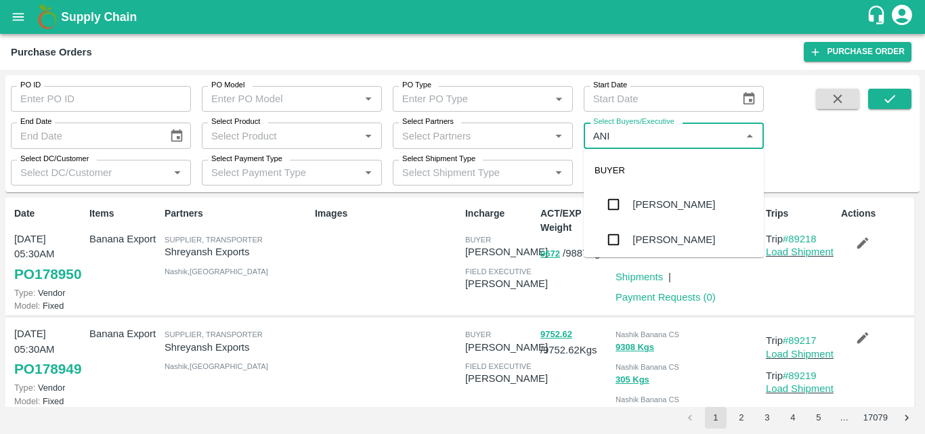
type input "ANIL"
click at [611, 204] on input "checkbox" at bounding box center [613, 204] width 27 height 27
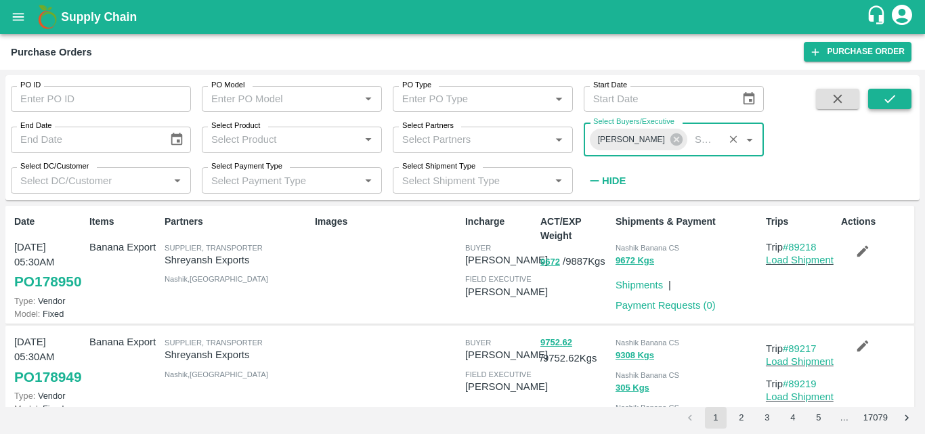
click at [888, 93] on icon "submit" at bounding box center [890, 98] width 15 height 15
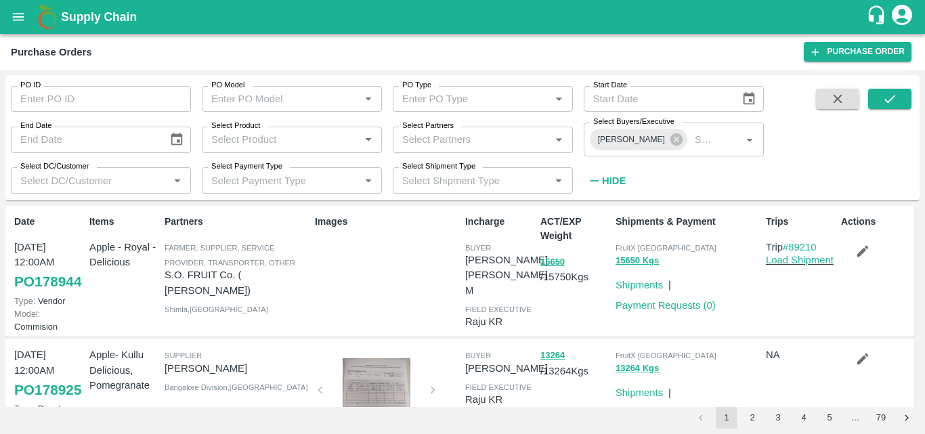
click at [261, 292] on p "S.O. FRUIT Co. ( Sardevan Singh)" at bounding box center [237, 283] width 145 height 30
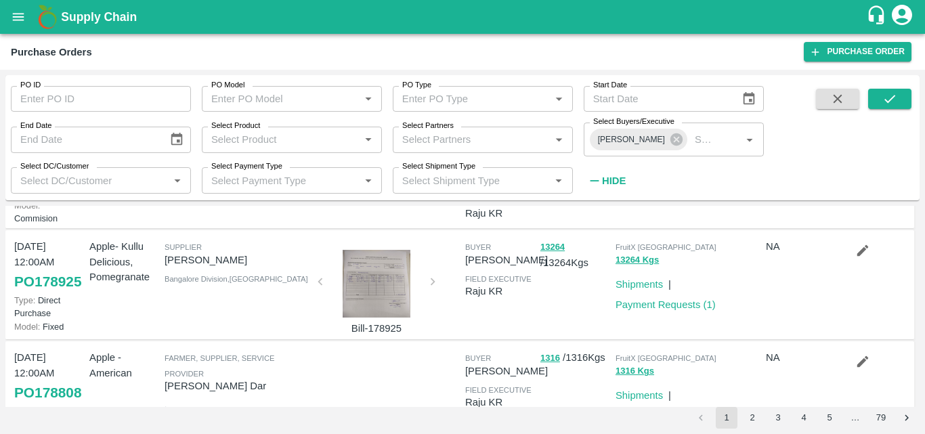
scroll to position [135, 0]
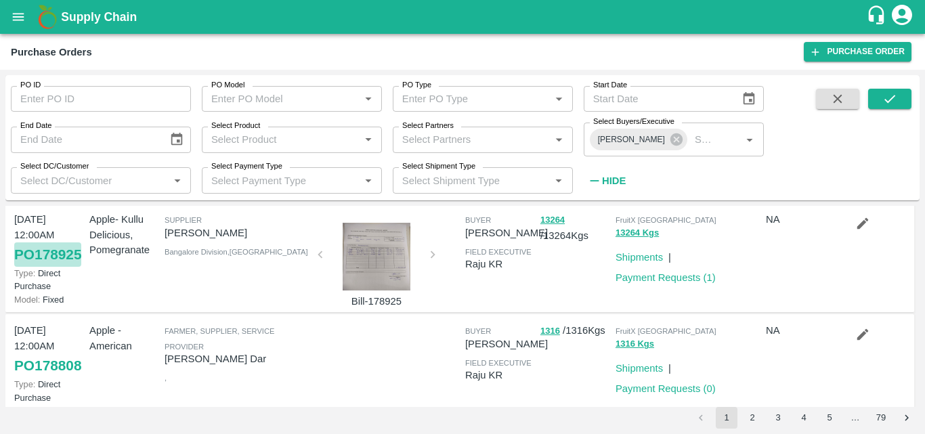
click at [30, 267] on link "PO 178925" at bounding box center [47, 255] width 67 height 24
click at [279, 303] on div "Supplier JOTHAPPA S Bangalore Division , Karnataka" at bounding box center [234, 258] width 150 height 102
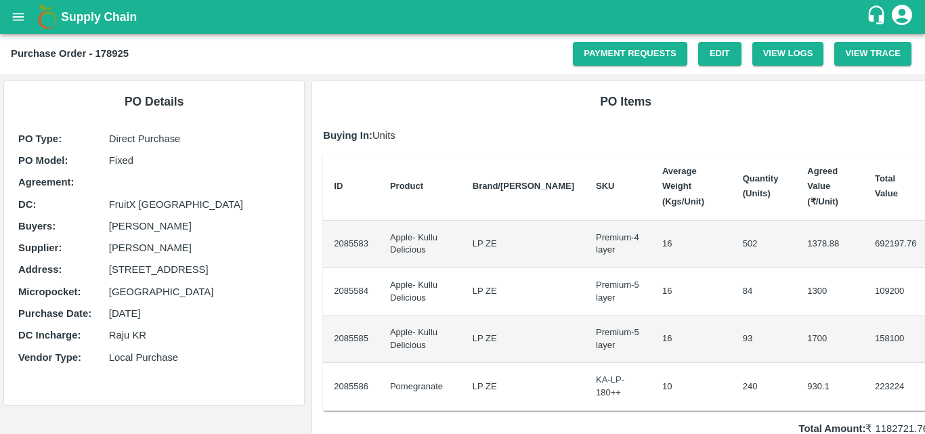
click at [520, 271] on td "LP ZE" at bounding box center [523, 291] width 123 height 47
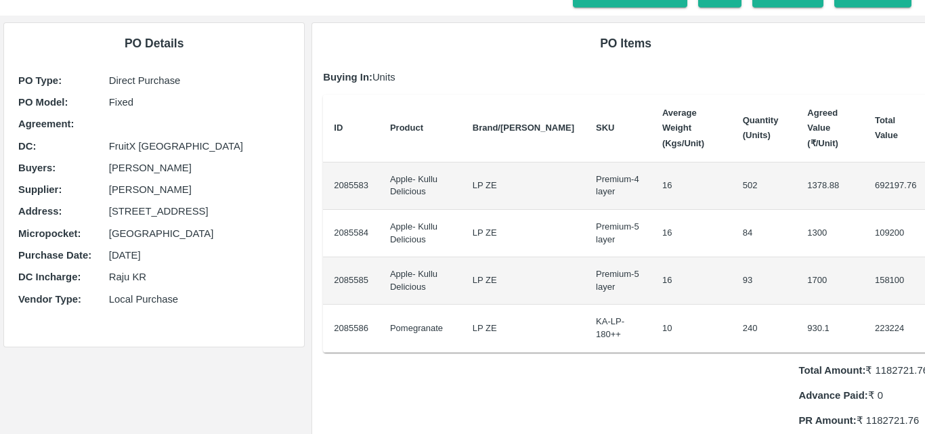
scroll to position [81, 0]
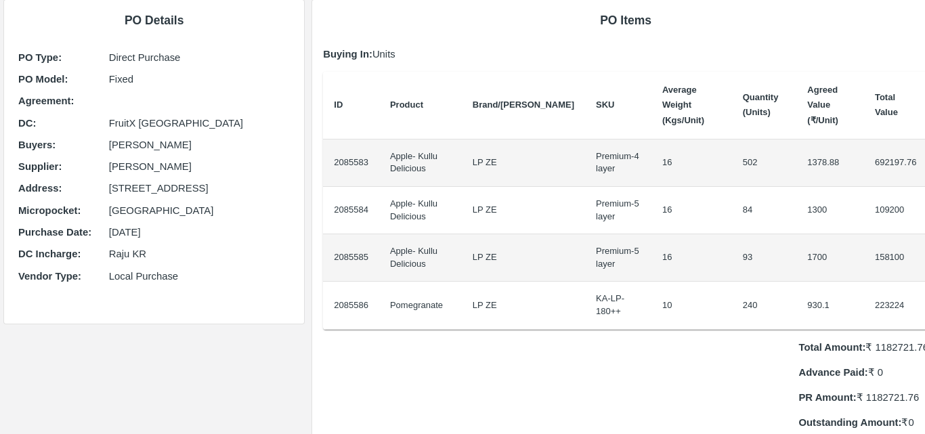
click at [522, 266] on td "LP ZE" at bounding box center [523, 257] width 123 height 47
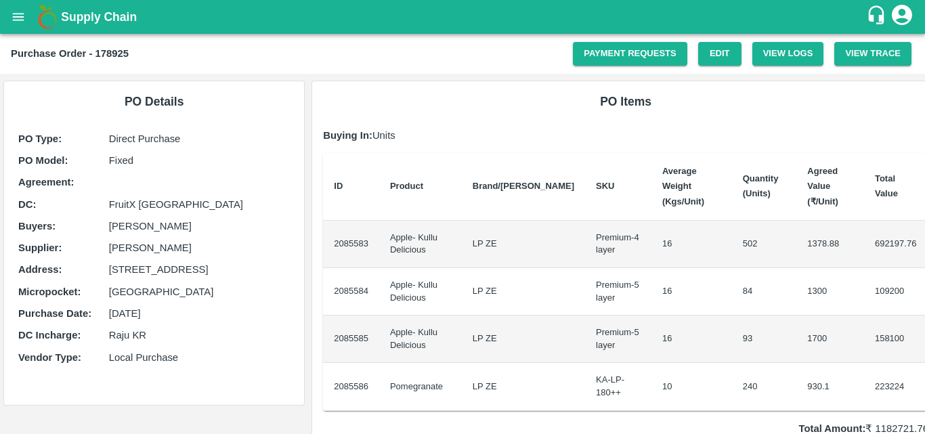
scroll to position [380, 0]
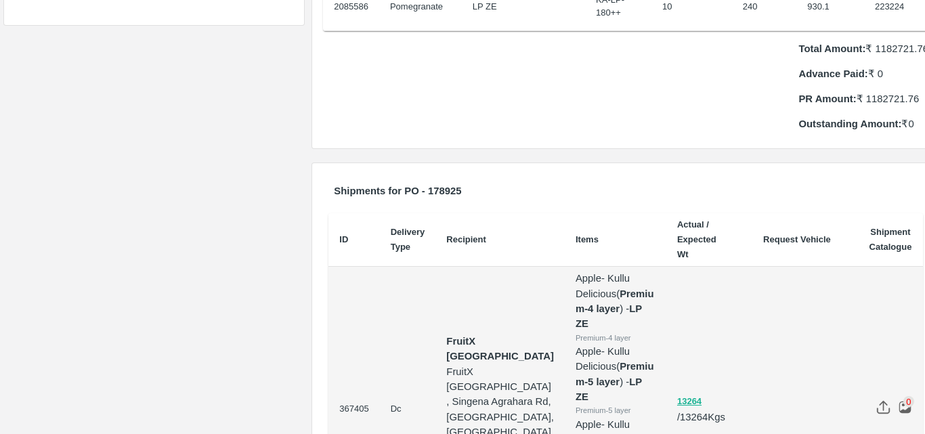
click at [921, 273] on div "Shipments for PO - 178925 ID Delivery Type Recipient Items Actual / Expected Wt…" at bounding box center [625, 387] width 635 height 448
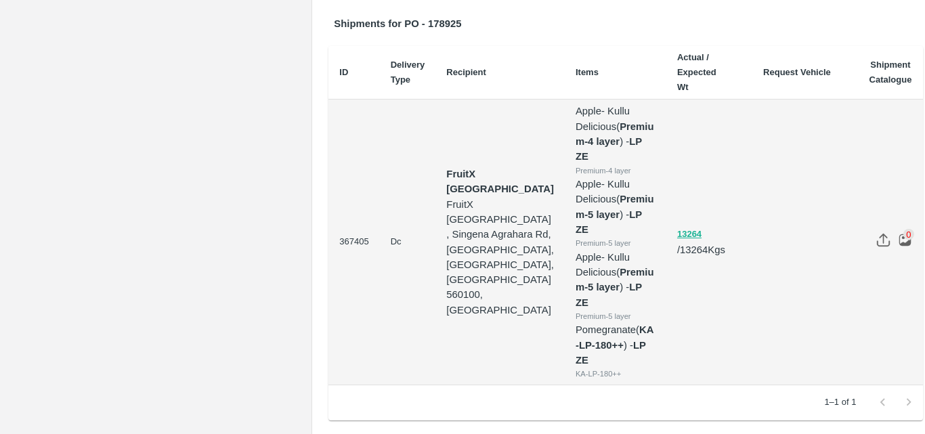
click at [442, 319] on td "FruitX Bangalore FruitX Bangalore , Singena Agrahara Rd, Gulimangala, Bengaluru…" at bounding box center [500, 242] width 129 height 285
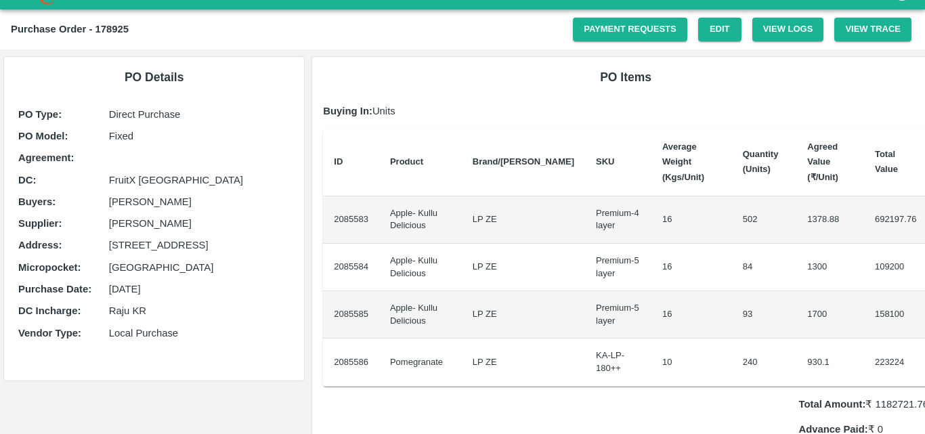
scroll to position [27, 0]
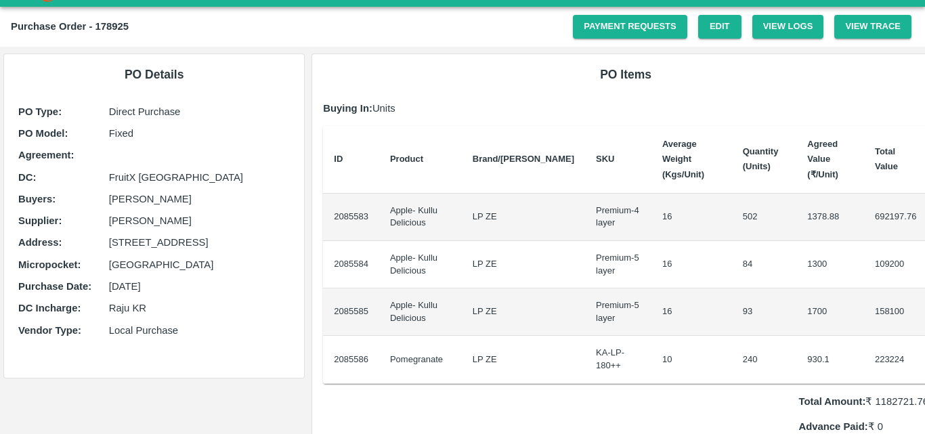
click at [652, 283] on td "16" at bounding box center [692, 264] width 81 height 47
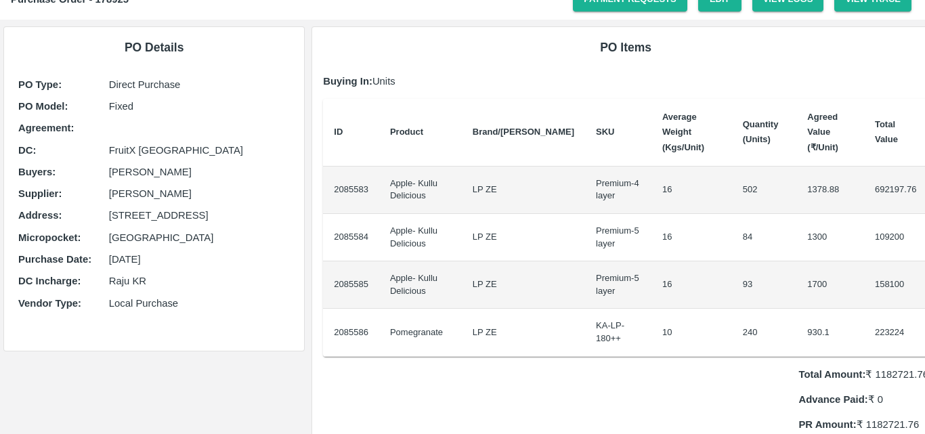
scroll to position [81, 0]
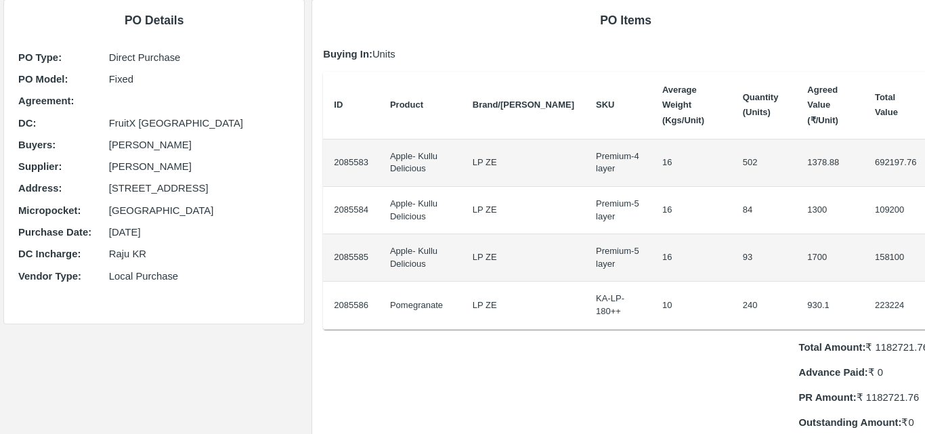
click at [652, 270] on td "16" at bounding box center [692, 257] width 81 height 47
click at [703, 374] on div "Total Amount: ₹ 1182721.76 Advance Paid: ₹ 0 PR Amount: ₹ 1182721.76 Outstandin…" at bounding box center [626, 380] width 606 height 101
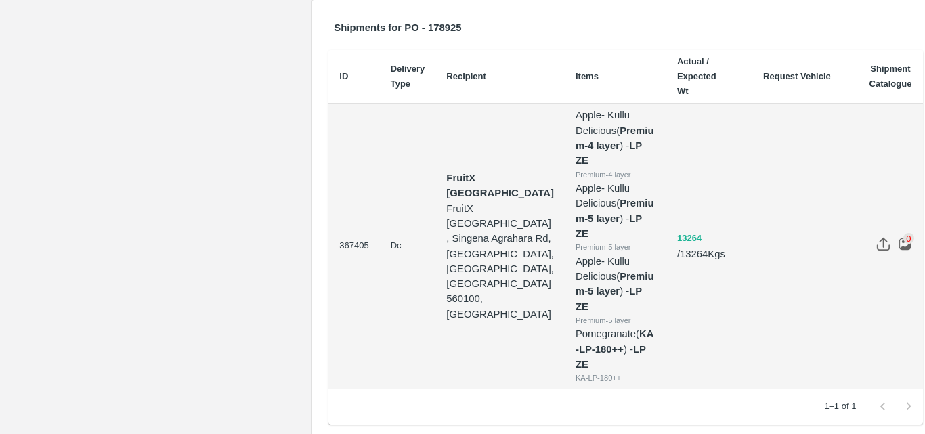
scroll to position [547, 0]
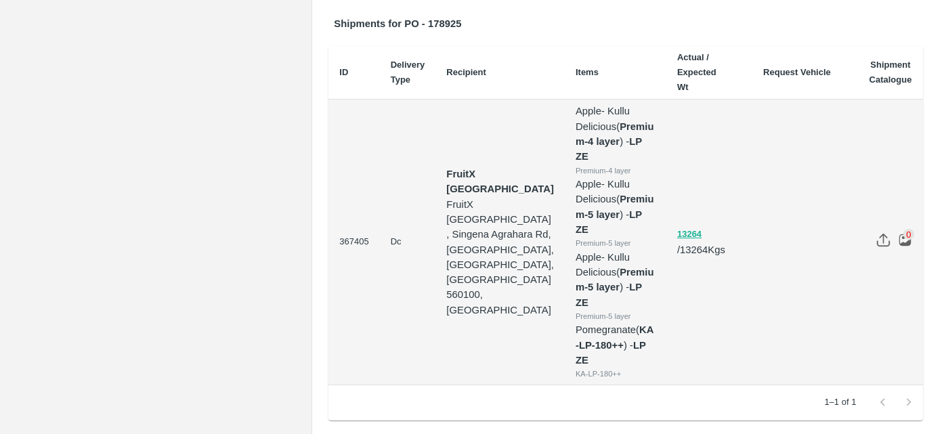
click at [877, 236] on img at bounding box center [884, 240] width 14 height 14
click at [0, 0] on input "file" at bounding box center [0, 0] width 0 height 0
click at [759, 167] on td at bounding box center [797, 242] width 122 height 285
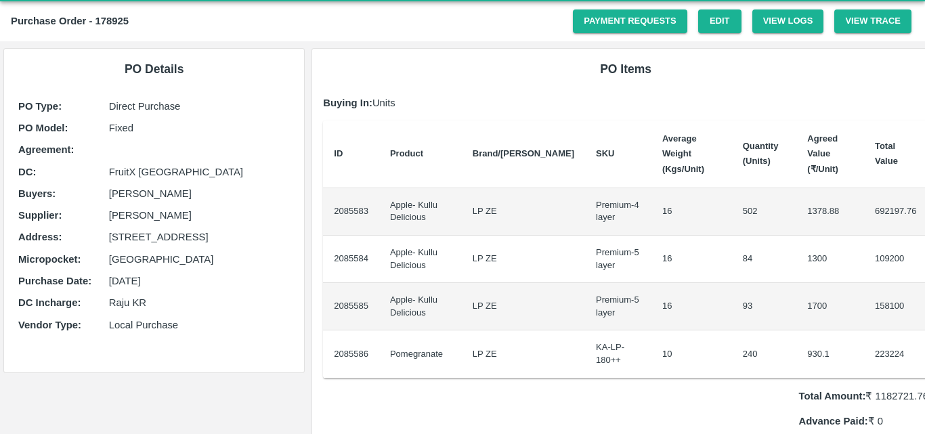
scroll to position [0, 0]
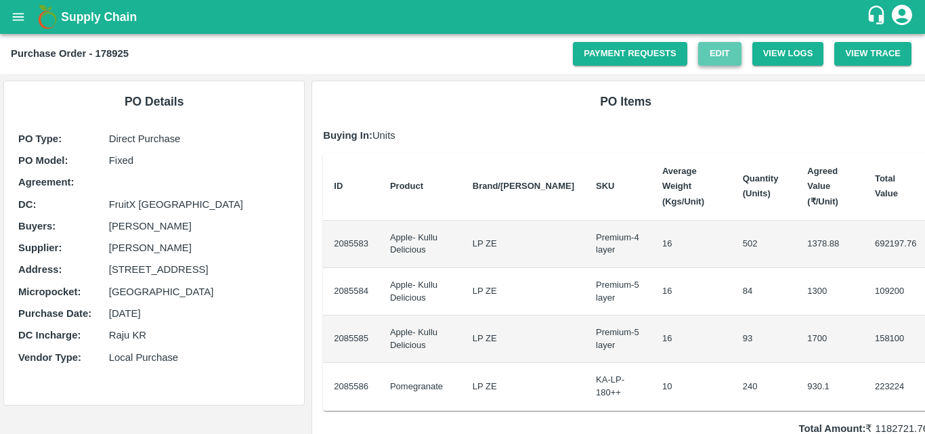
click at [705, 56] on link "Edit" at bounding box center [719, 54] width 43 height 24
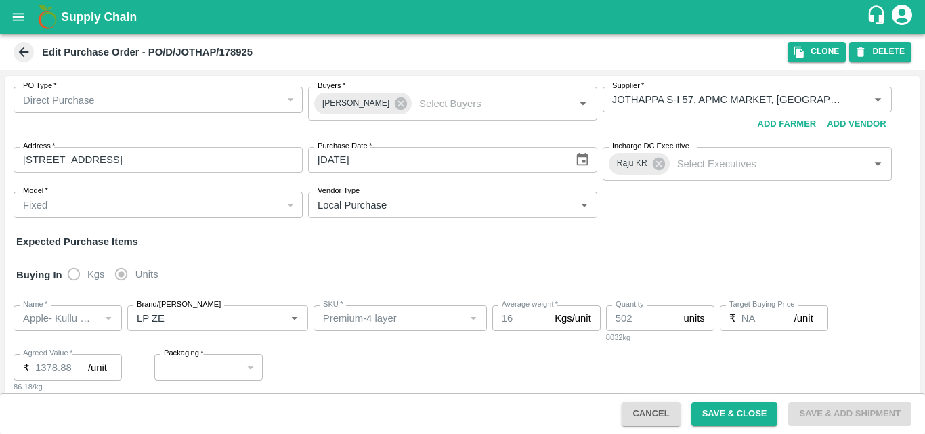
click at [26, 56] on icon at bounding box center [23, 52] width 15 height 15
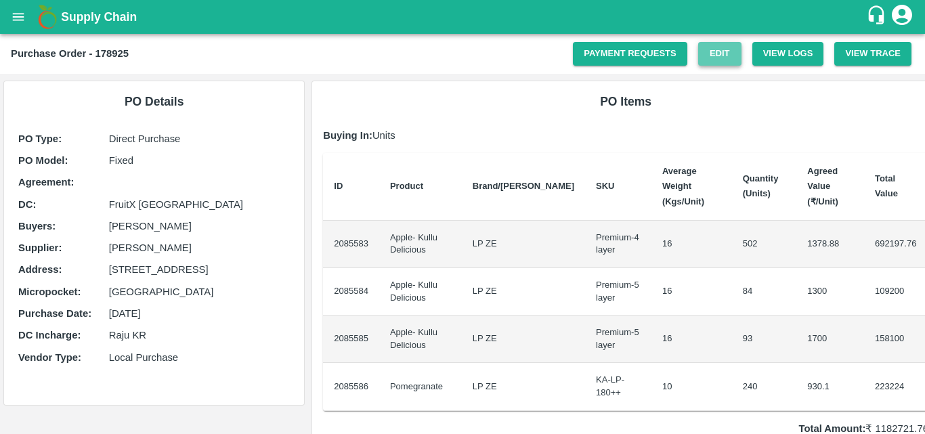
click at [715, 63] on link "Edit" at bounding box center [719, 54] width 43 height 24
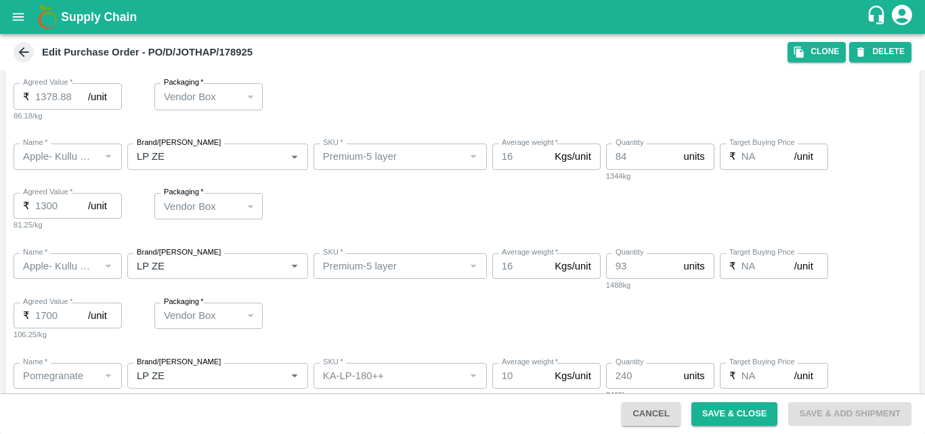
scroll to position [298, 0]
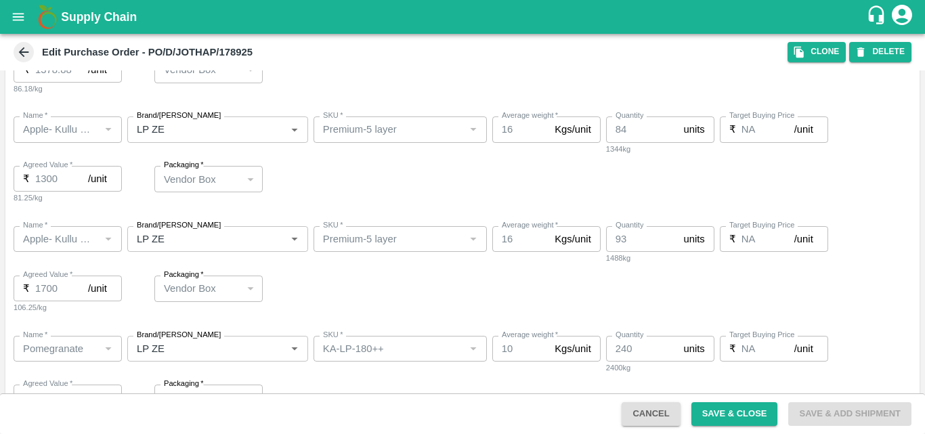
click at [851, 202] on div "Name   * Name   * Brand/[PERSON_NAME]/[PERSON_NAME]   * SKU   * Average weight …" at bounding box center [462, 161] width 914 height 110
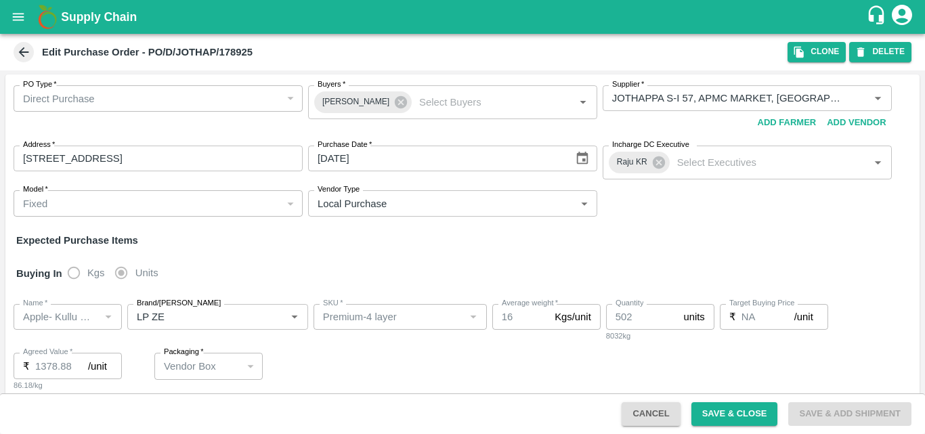
scroll to position [0, 0]
click at [488, 360] on div "Name   * Name   * Brand/[PERSON_NAME]/[PERSON_NAME]   * SKU   * Average weight …" at bounding box center [462, 350] width 914 height 110
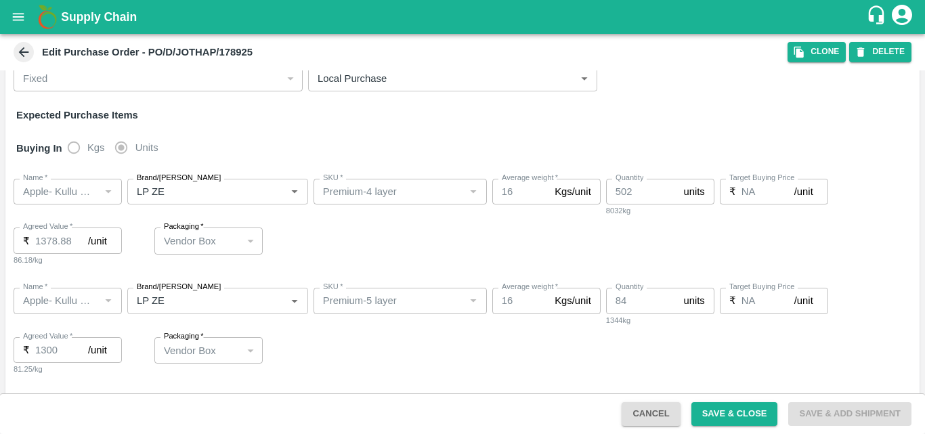
scroll to position [217, 0]
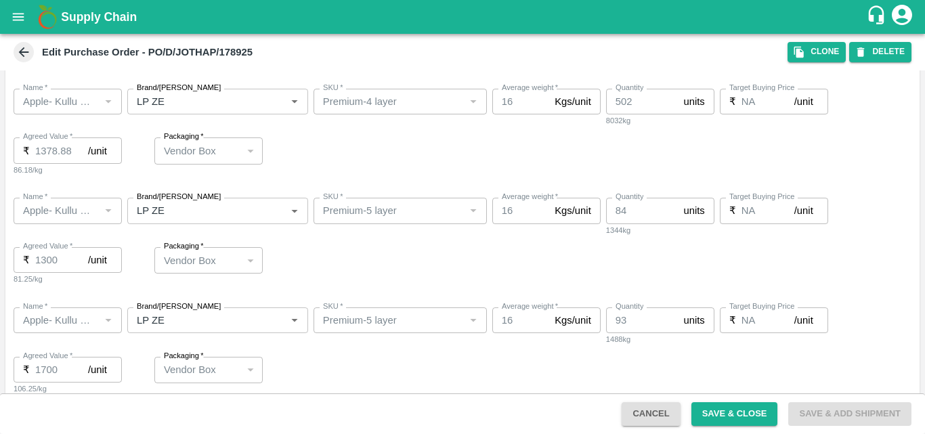
click at [101, 211] on div at bounding box center [108, 211] width 16 height 18
click at [427, 256] on div "Name   * Name   * Brand/[PERSON_NAME]/[PERSON_NAME]   * SKU   * Average weight …" at bounding box center [462, 242] width 914 height 110
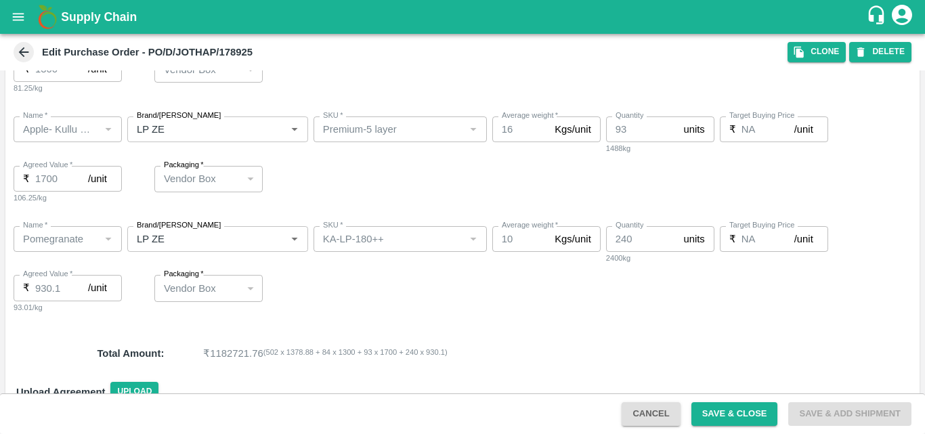
scroll to position [432, 0]
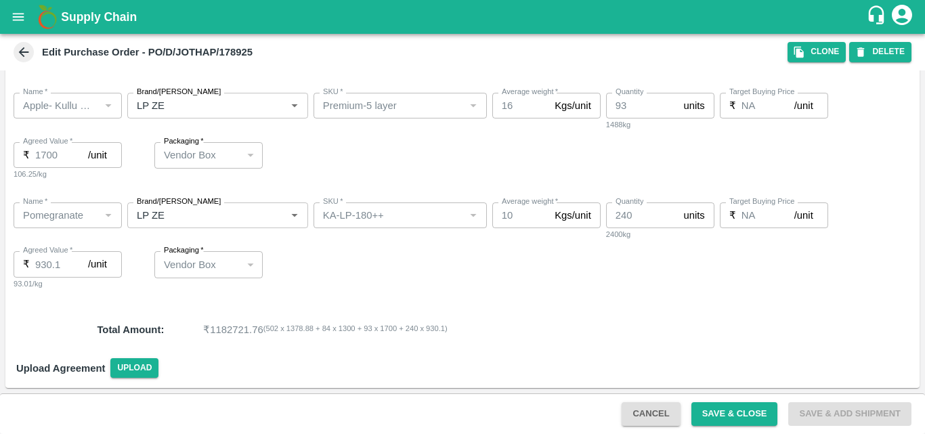
click at [352, 273] on div "Name   * Name   * Brand/[PERSON_NAME]/[PERSON_NAME]   * SKU   * Average weight …" at bounding box center [462, 247] width 914 height 110
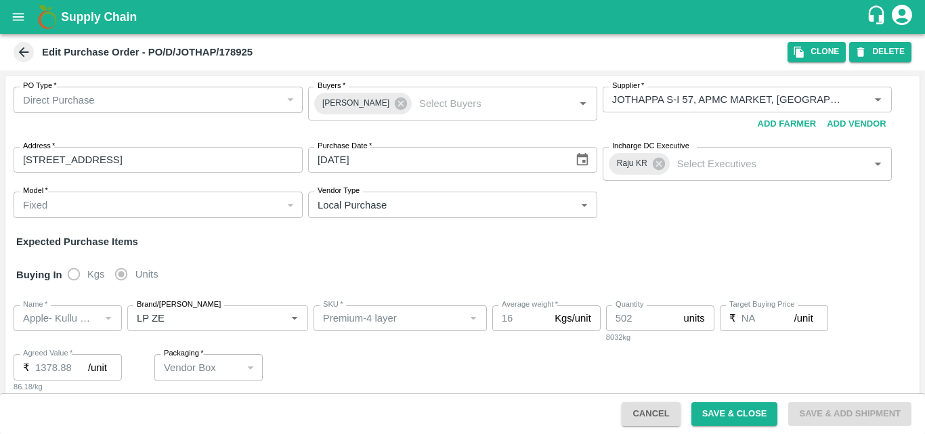
scroll to position [432, 0]
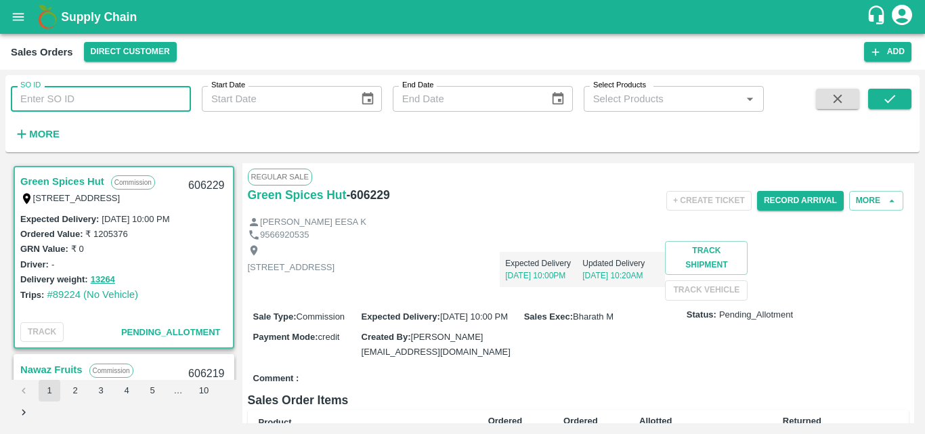
click at [121, 95] on input "SO ID" at bounding box center [101, 99] width 180 height 26
type input "605960"
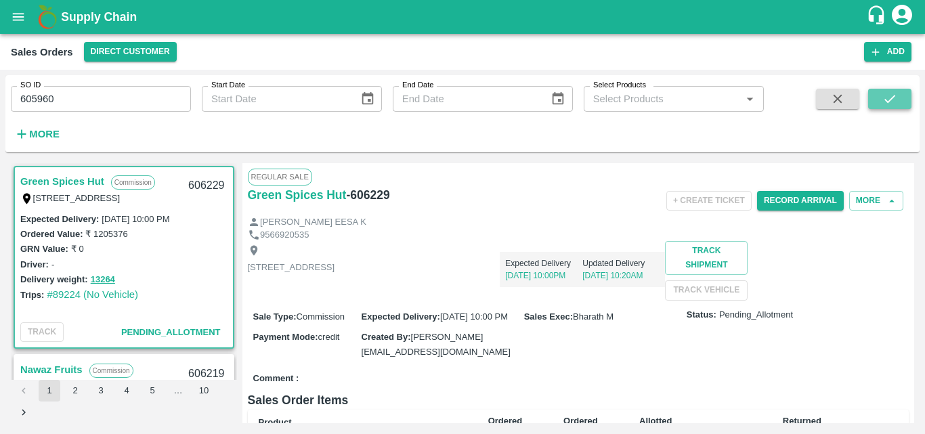
click at [884, 101] on icon "submit" at bounding box center [890, 98] width 15 height 15
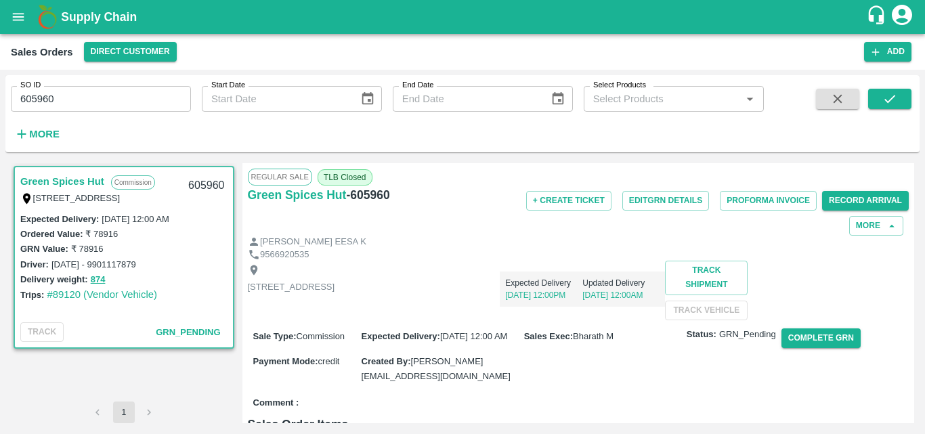
click at [77, 184] on link "Green Spices Hut" at bounding box center [62, 182] width 84 height 18
click at [832, 348] on button "Complete GRN" at bounding box center [821, 339] width 79 height 20
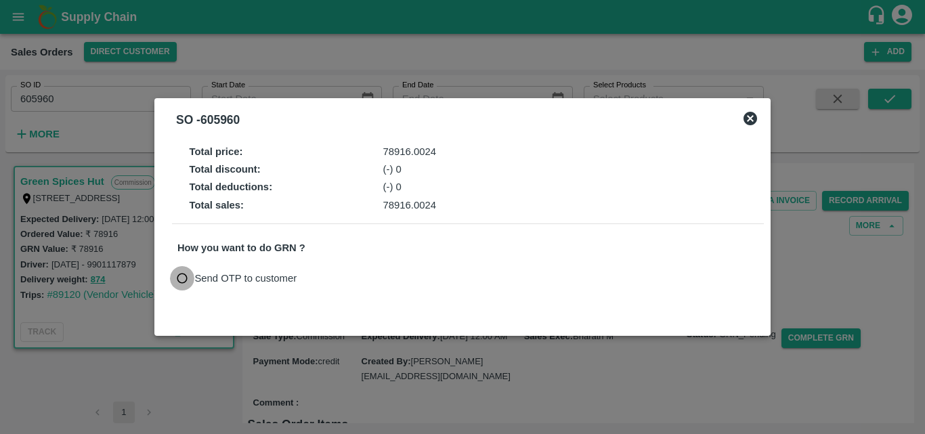
click at [188, 274] on input "Send OTP to customer" at bounding box center [182, 278] width 25 height 25
radio input "true"
click at [345, 278] on button "Send OTP" at bounding box center [336, 279] width 56 height 20
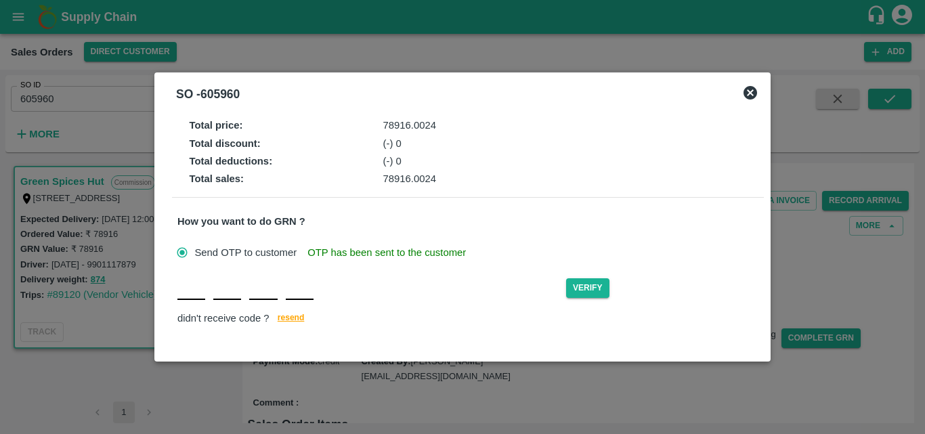
click at [179, 304] on div "Verify didn't receive code ? resend" at bounding box center [467, 302] width 581 height 52
click at [179, 295] on input "text" at bounding box center [191, 288] width 28 height 24
type input "D"
type input "F"
type input "I"
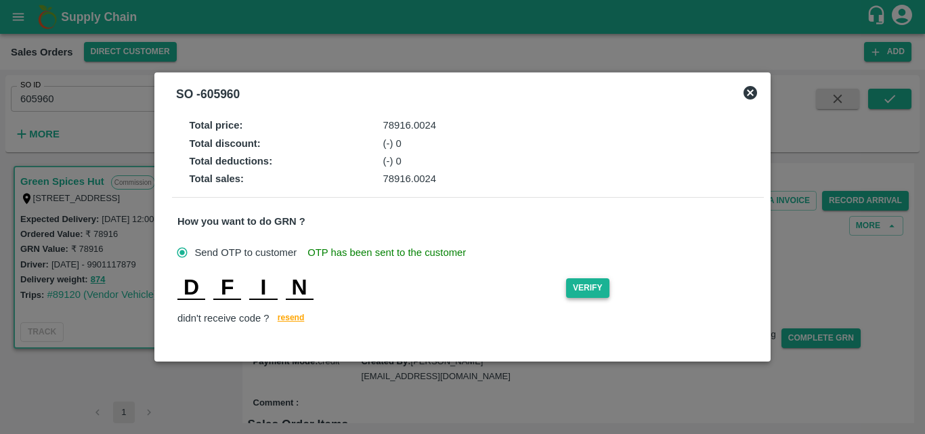
type input "N"
click at [584, 294] on button "Verify" at bounding box center [587, 288] width 43 height 20
